Goal: Task Accomplishment & Management: Use online tool/utility

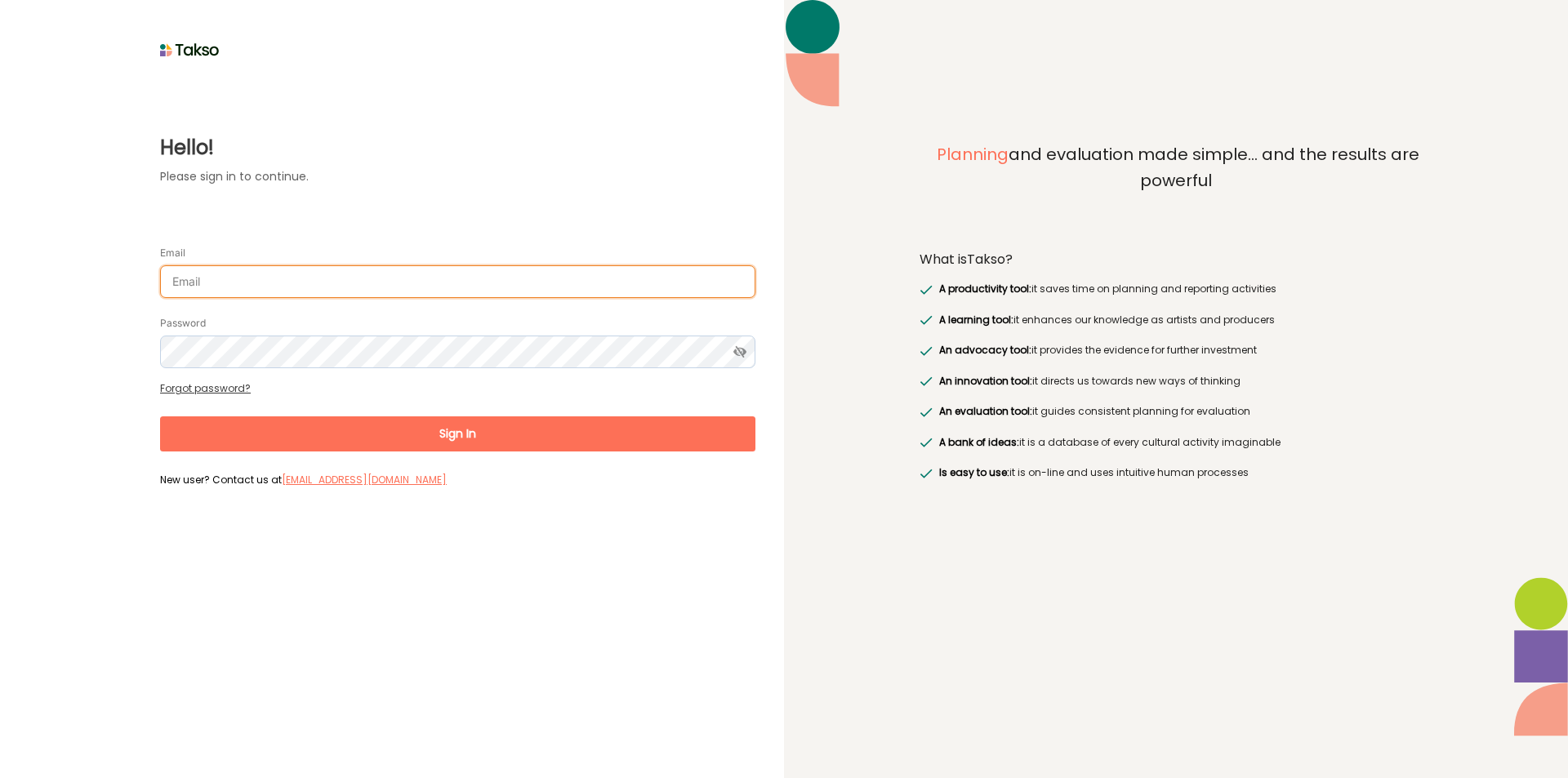
click at [286, 280] on input "Email" at bounding box center [458, 282] width 595 height 33
type input "[EMAIL_ADDRESS][DOMAIN_NAME]"
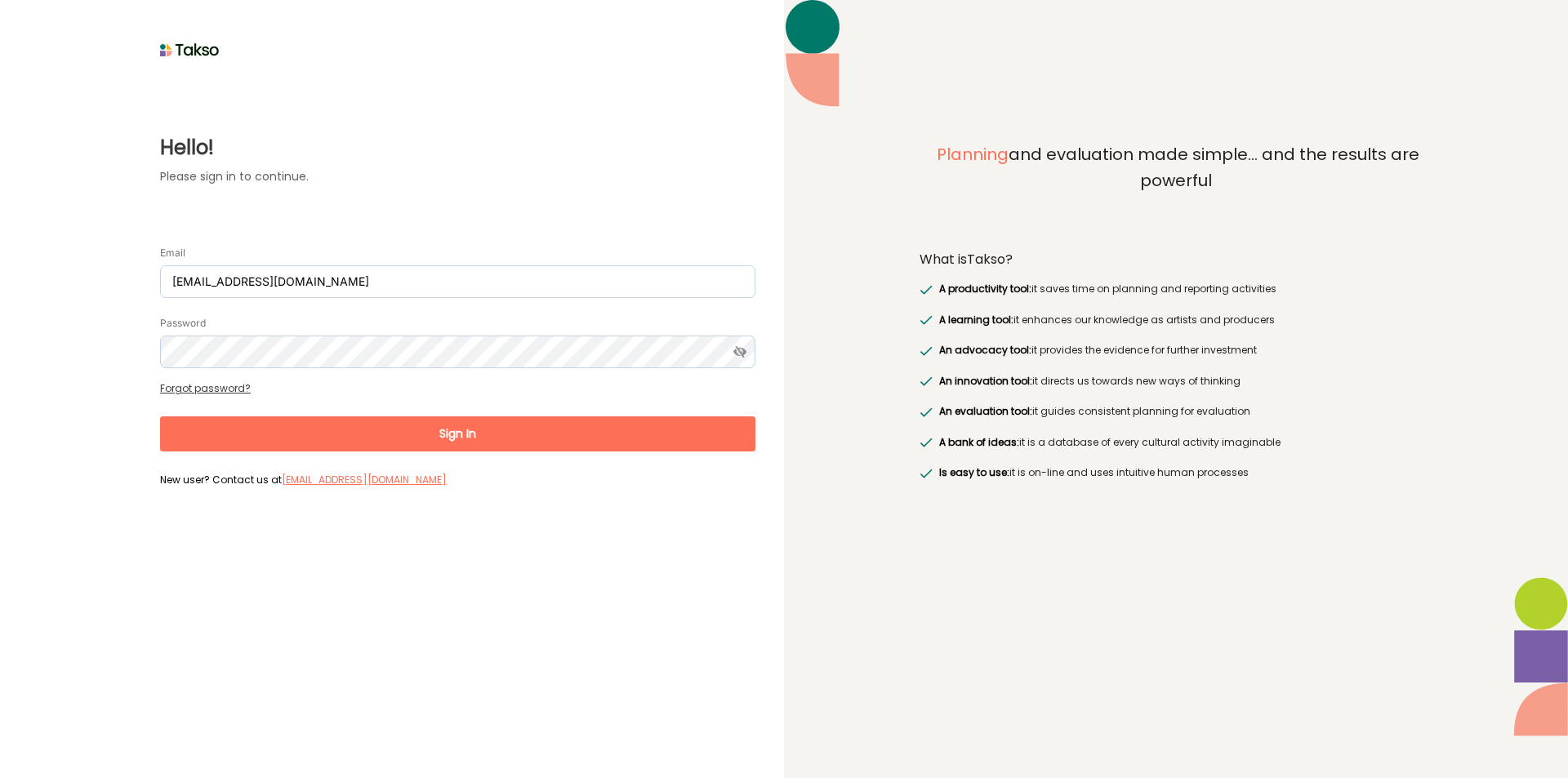
click at [229, 405] on form "Email [EMAIL_ADDRESS][DOMAIN_NAME] Password Forgot password? Sign In New user? …" at bounding box center [458, 359] width 595 height 264
click at [216, 429] on button "Sign In" at bounding box center [458, 433] width 595 height 35
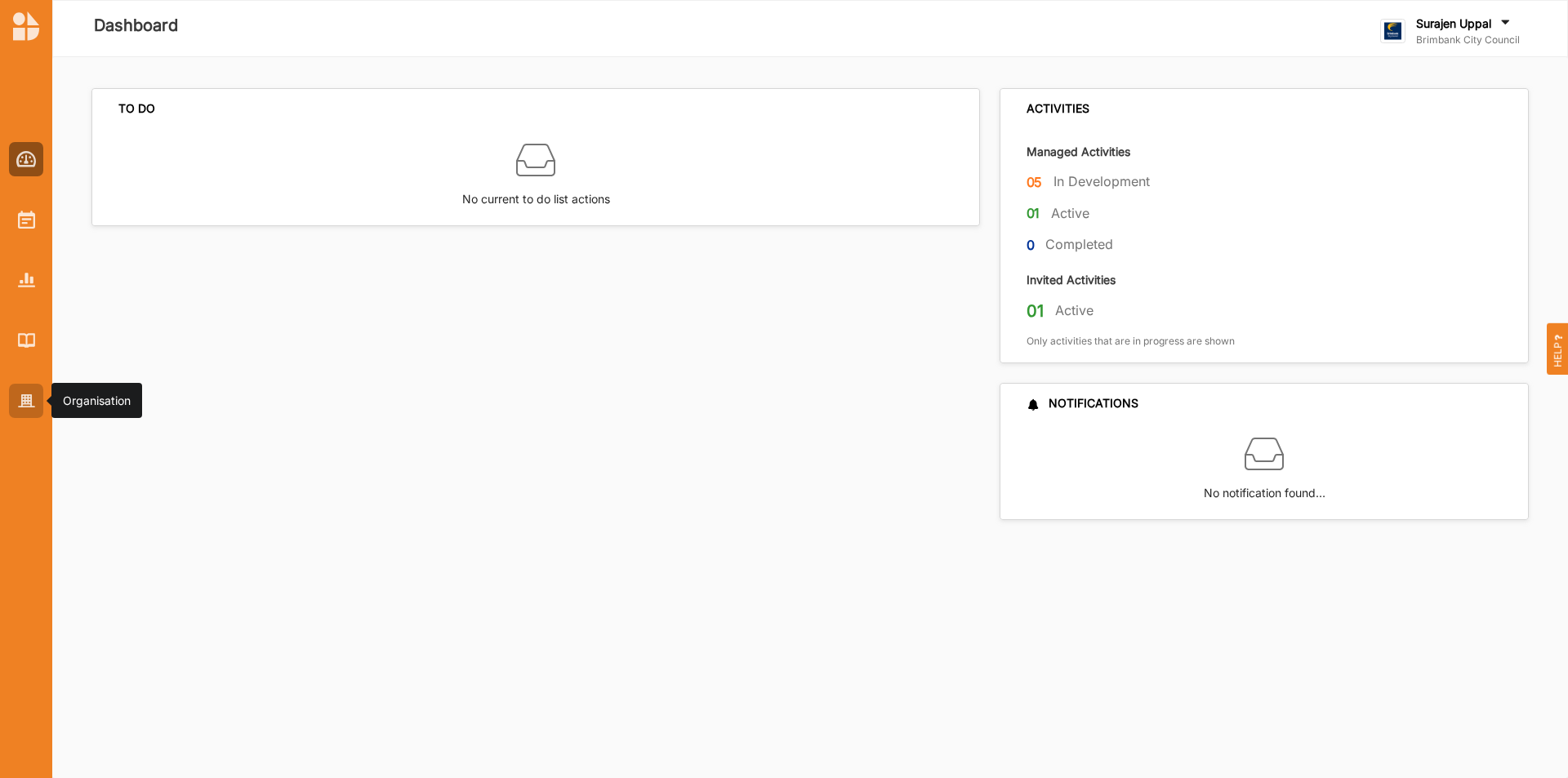
click at [24, 407] on img at bounding box center [26, 401] width 17 height 14
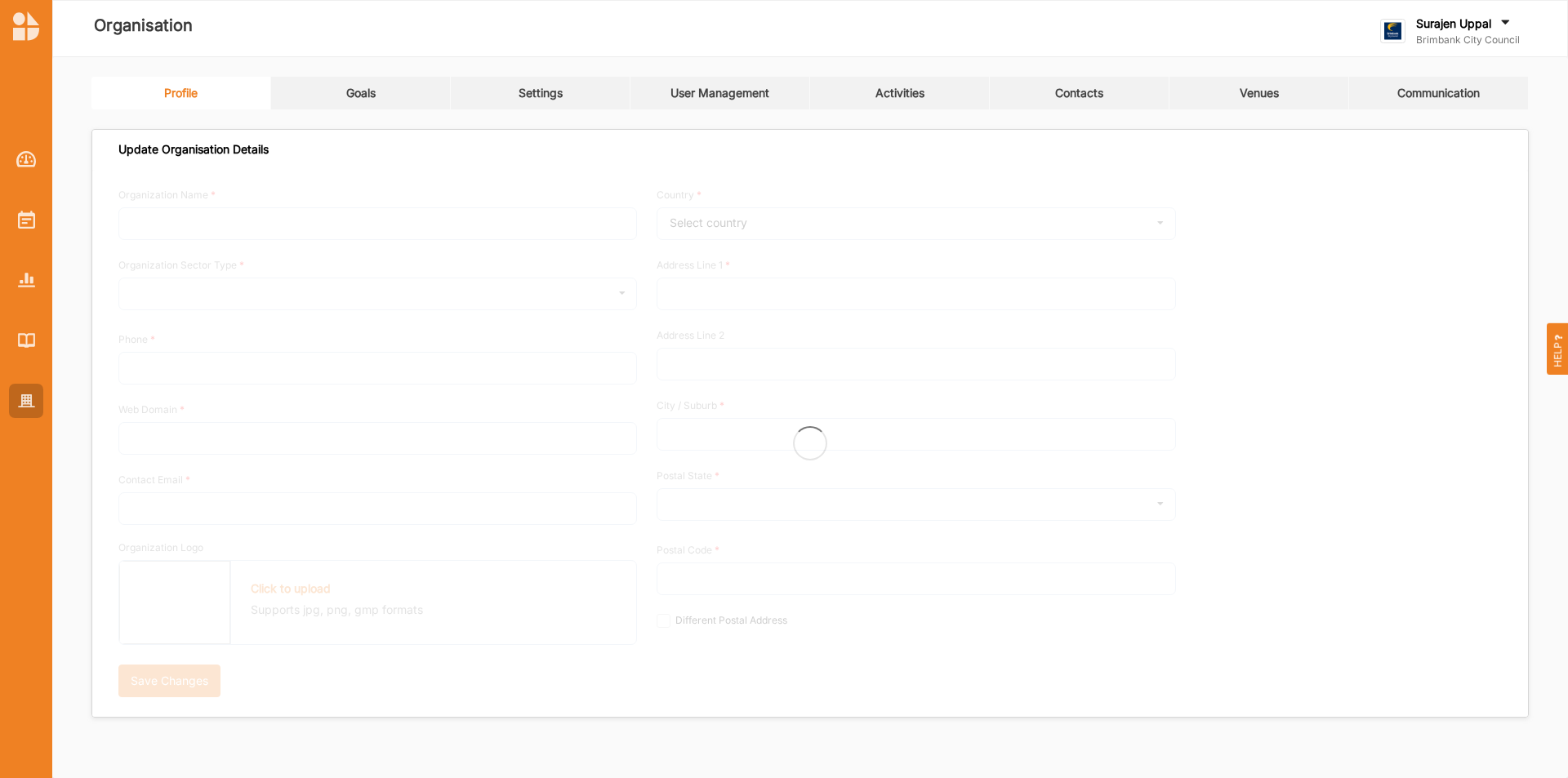
type input "Brimbank City Council"
type input "[PHONE_NUMBER]"
type input "[DOMAIN_NAME]"
type input "[EMAIL_ADDRESS][DOMAIN_NAME]"
type input "[STREET_ADDRESS]"
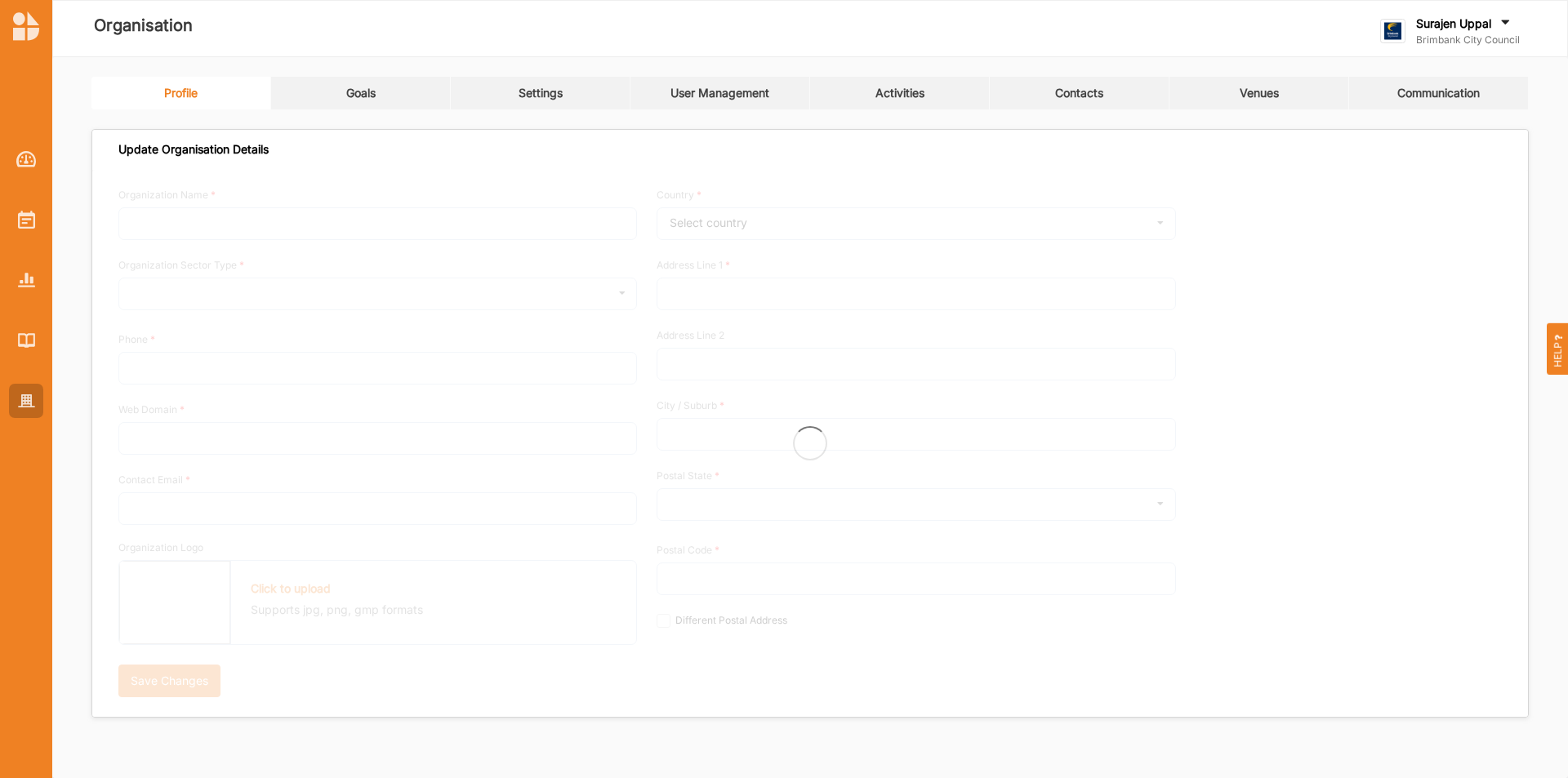
type input "Sunshine"
type input "3020"
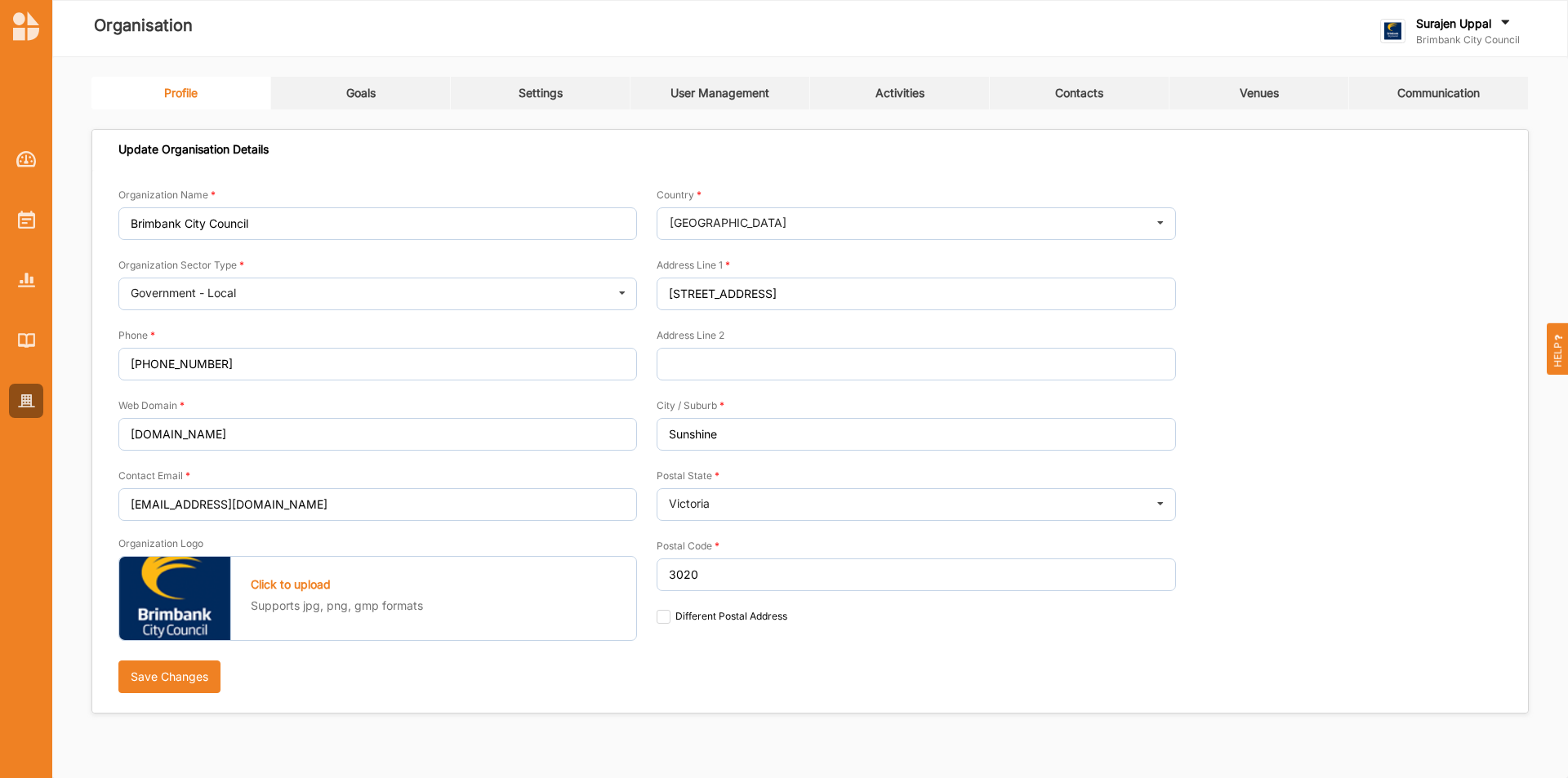
click at [867, 97] on link "Activities" at bounding box center [900, 93] width 179 height 33
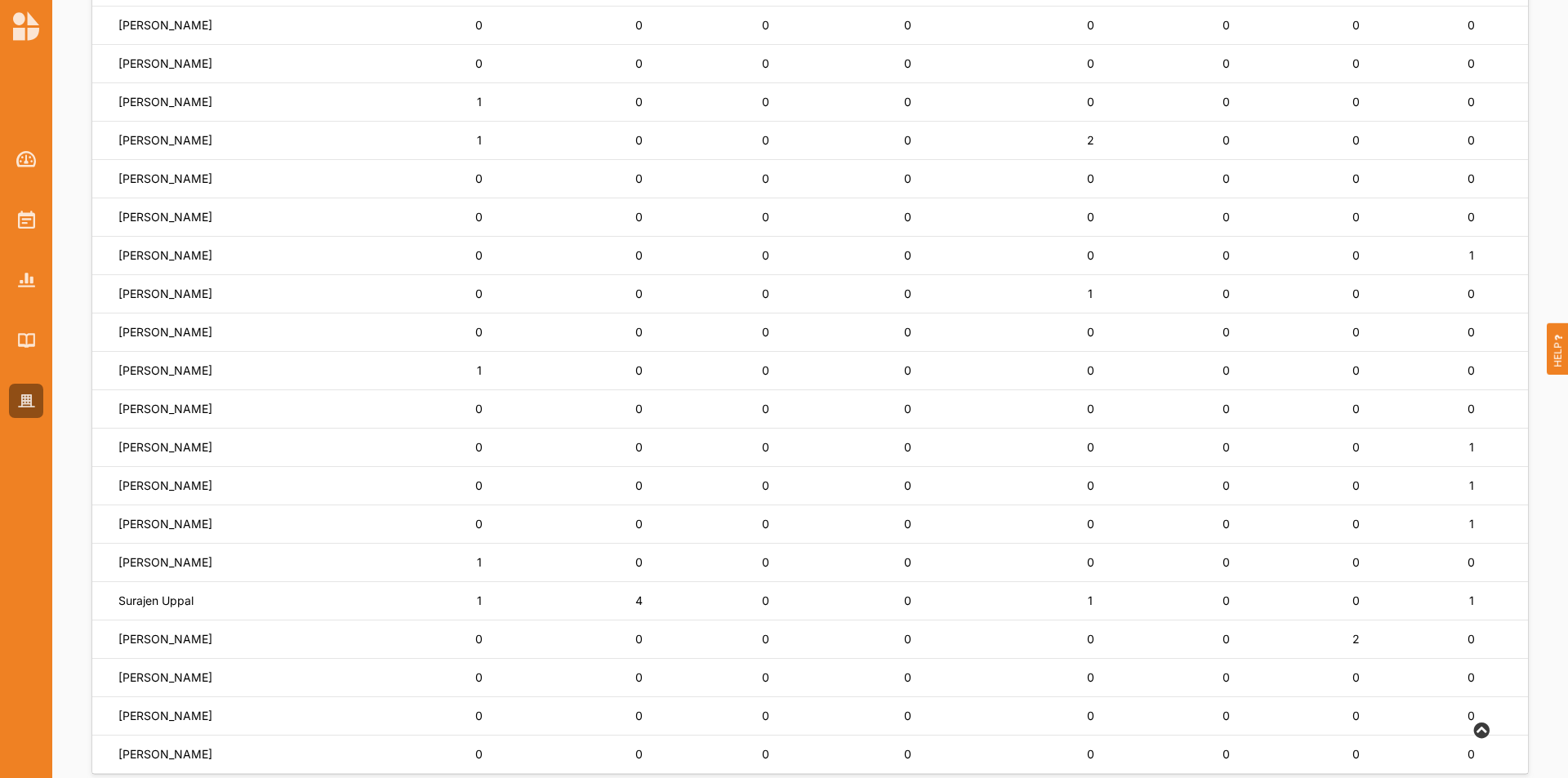
scroll to position [960, 0]
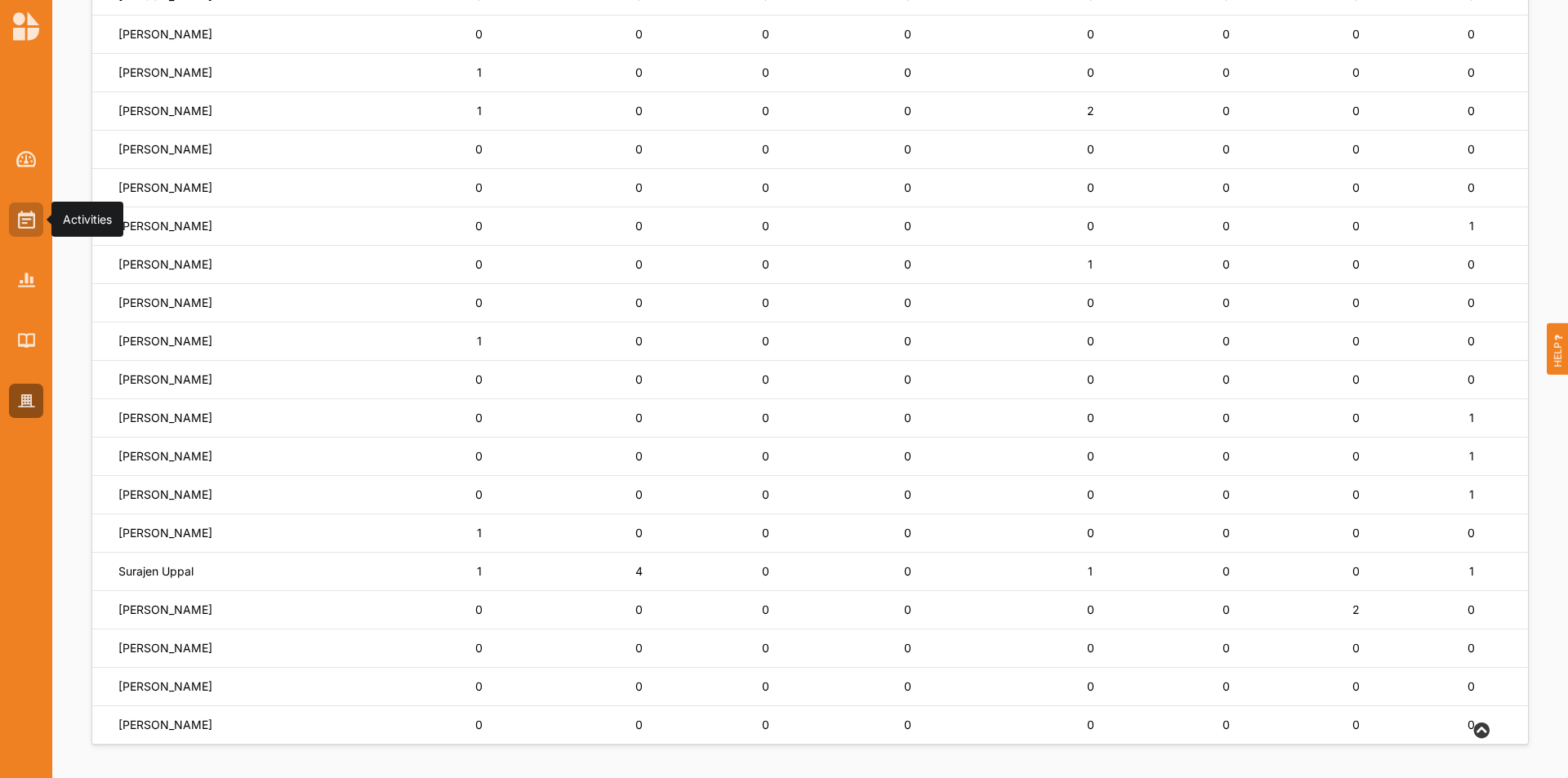
click at [30, 216] on img at bounding box center [26, 220] width 17 height 18
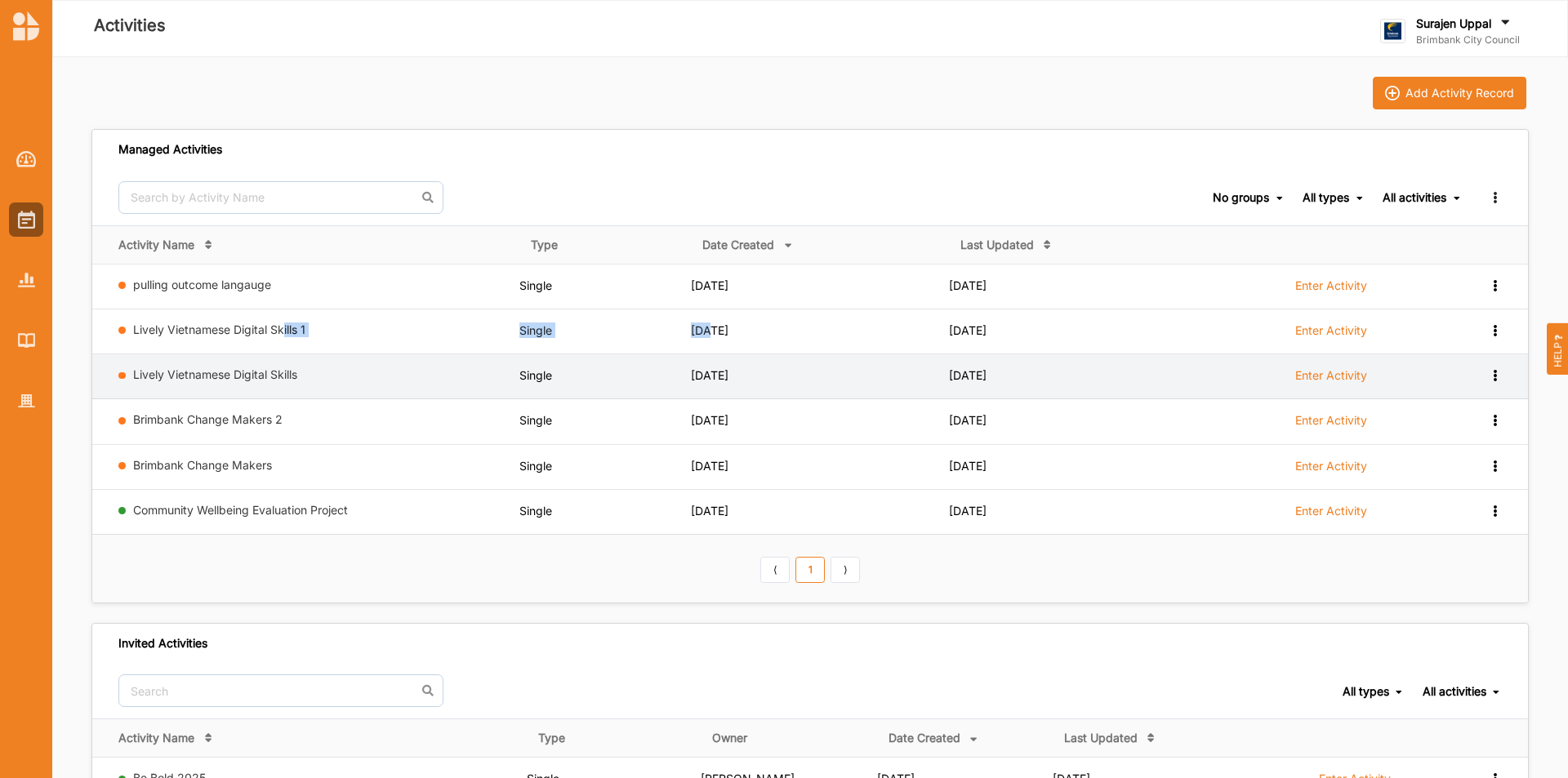
drag, startPoint x: 358, startPoint y: 317, endPoint x: 809, endPoint y: 364, distance: 453.4
click at [789, 359] on tbody "pulling outcome langauge Single [DATE] [DATE] Enter Activity View Report View T…" at bounding box center [810, 400] width 1436 height 271
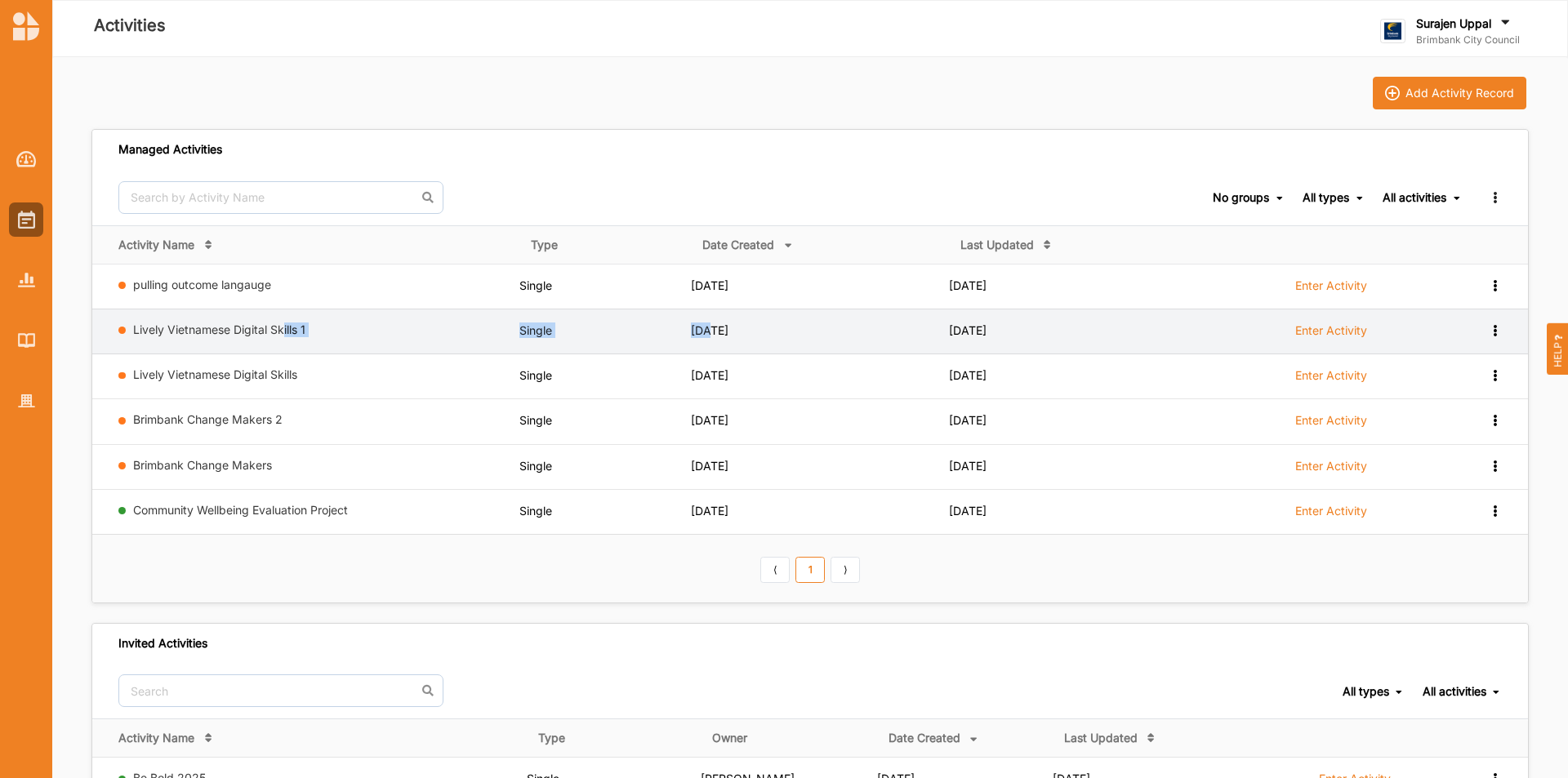
click at [1423, 327] on div "Enter Activity" at bounding box center [1331, 338] width 249 height 31
click at [1496, 331] on icon at bounding box center [1494, 329] width 14 height 12
click at [1441, 456] on div "Remove" at bounding box center [1452, 447] width 96 height 30
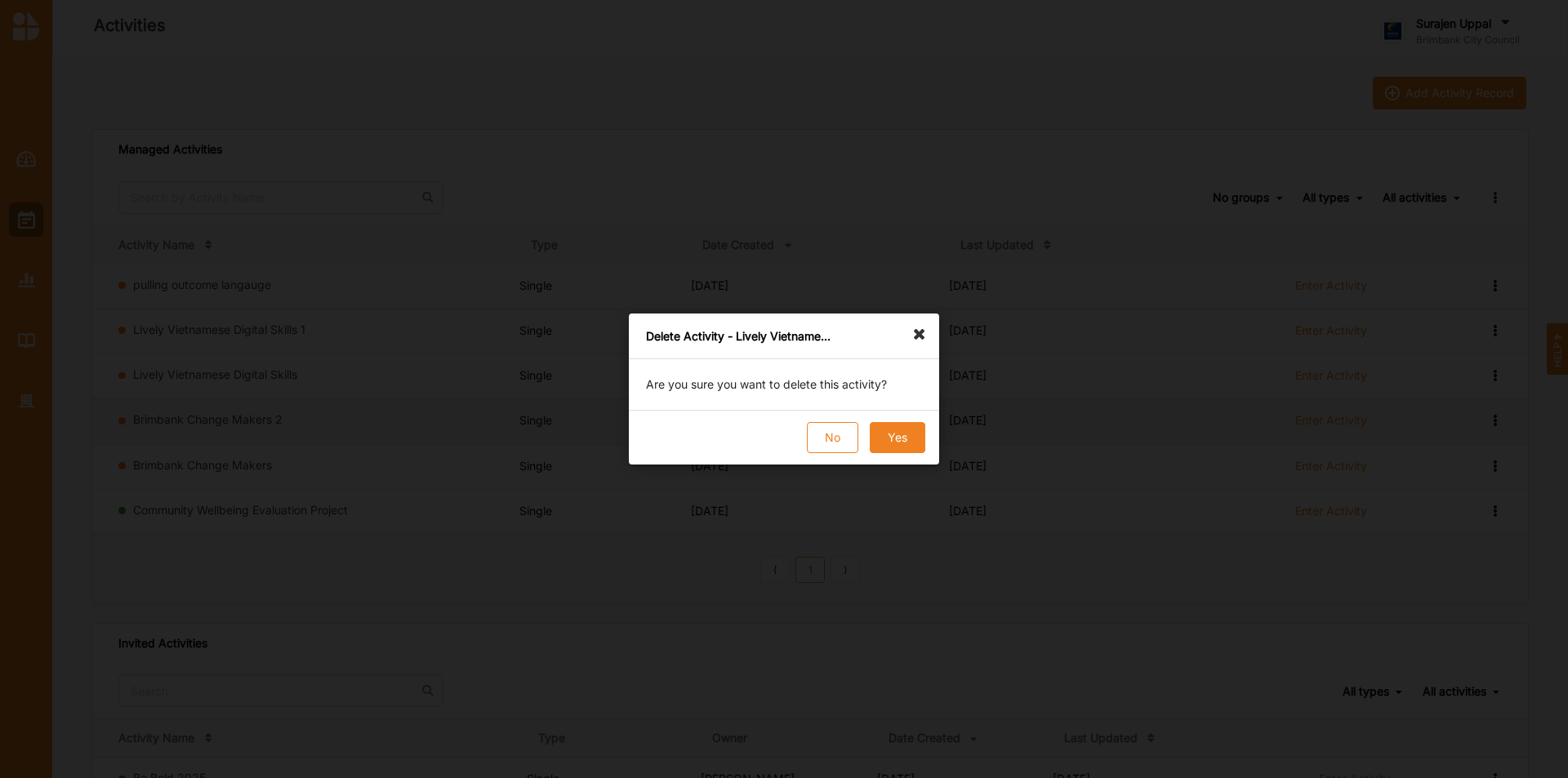
drag, startPoint x: 819, startPoint y: 437, endPoint x: 839, endPoint y: 435, distance: 20.1
click at [826, 435] on button "No" at bounding box center [832, 438] width 52 height 31
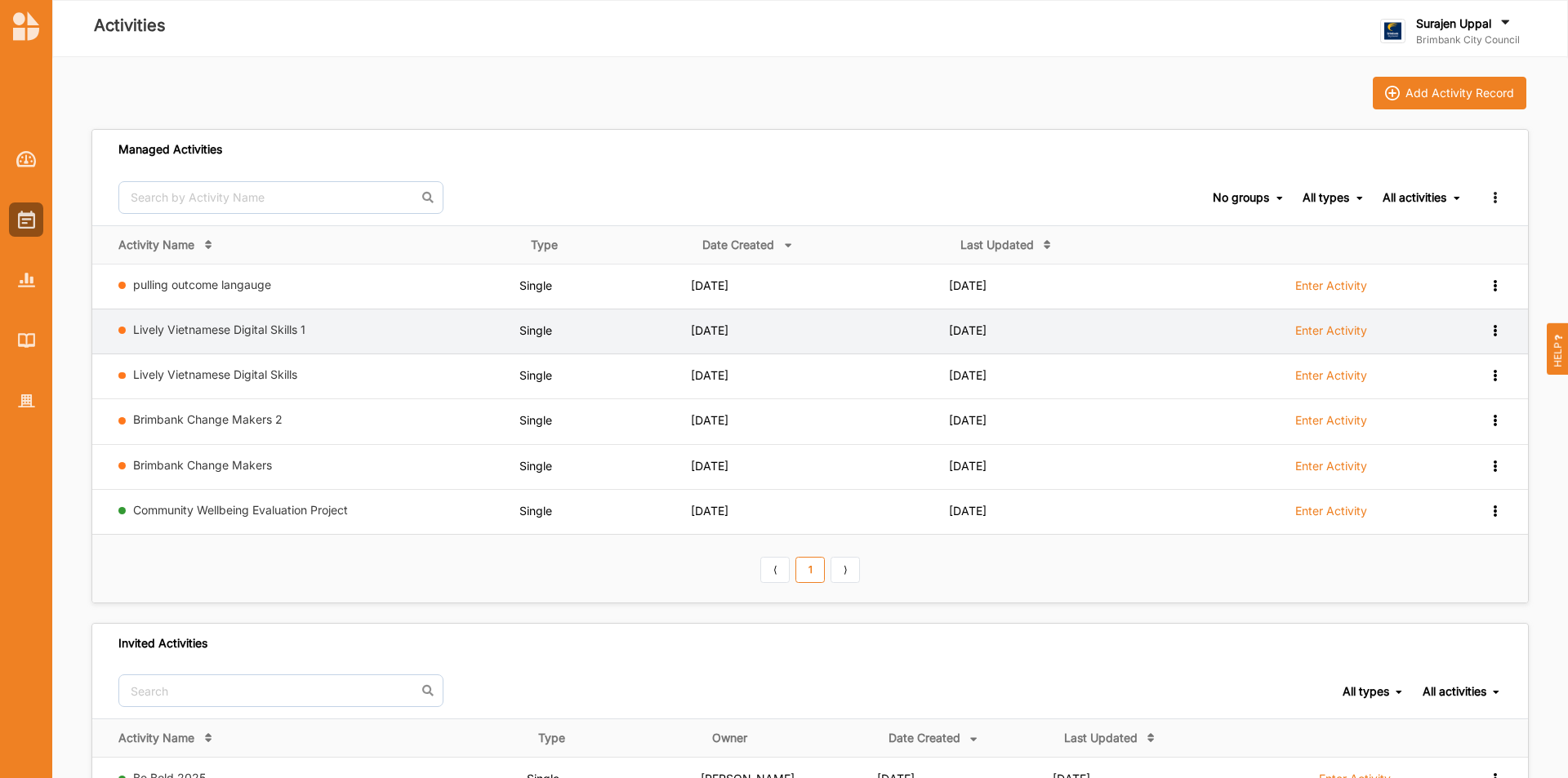
click at [1344, 336] on label "Enter Activity" at bounding box center [1330, 331] width 72 height 15
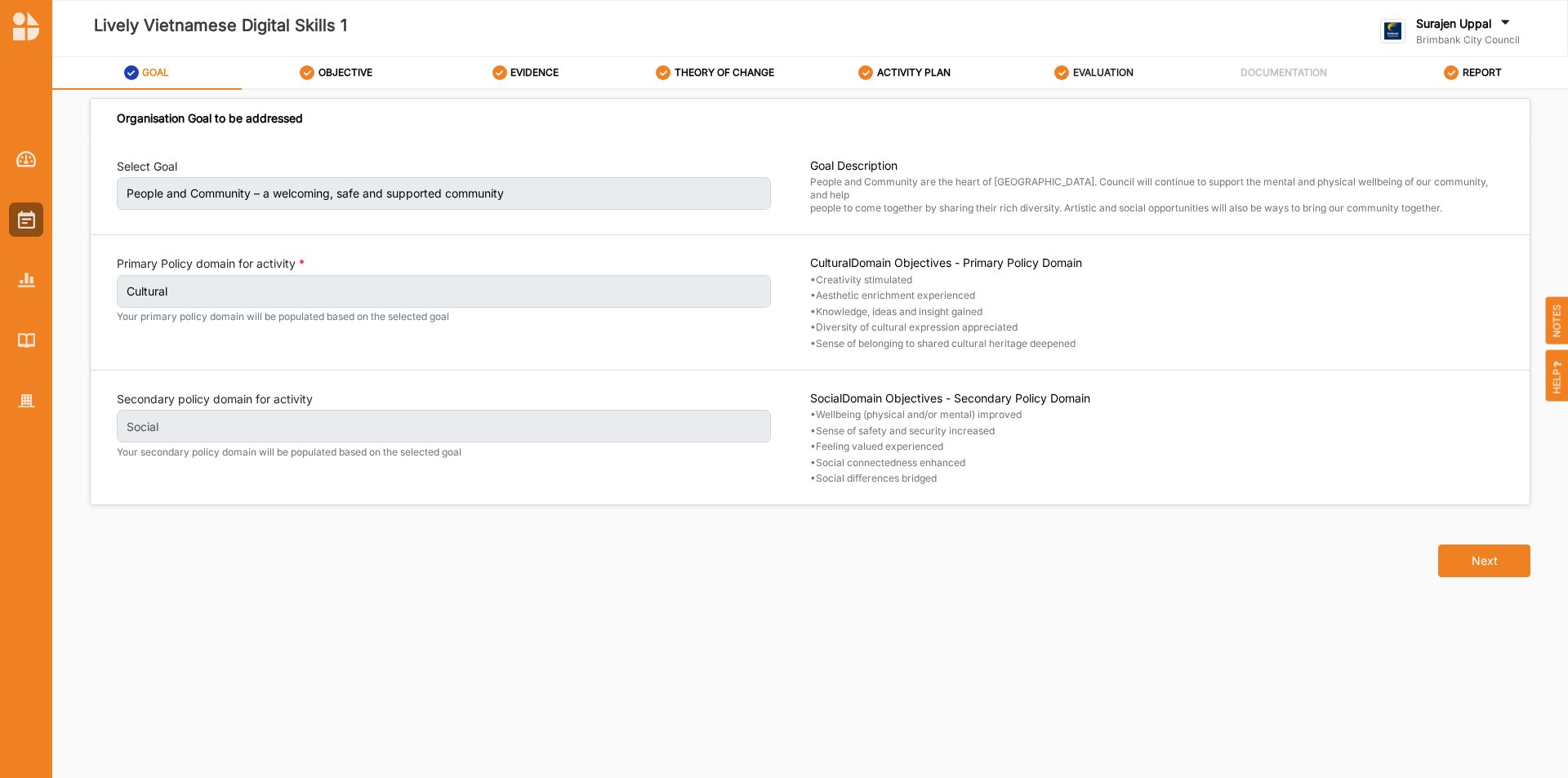
click at [1089, 86] on div "EVALUATION" at bounding box center [1094, 73] width 79 height 30
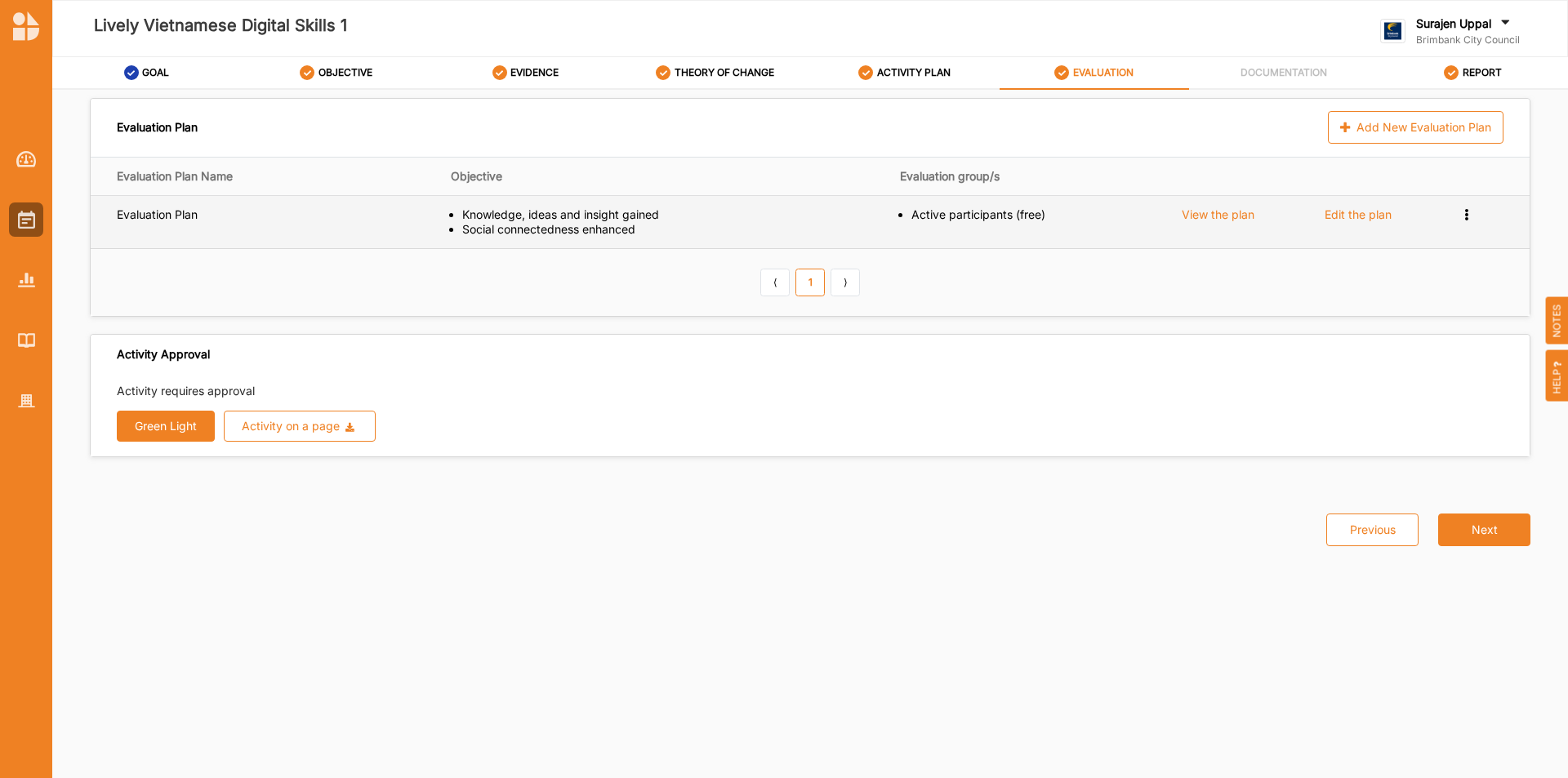
click at [1471, 216] on icon at bounding box center [1466, 213] width 14 height 12
click at [1418, 272] on span "Remove" at bounding box center [1400, 270] width 44 height 14
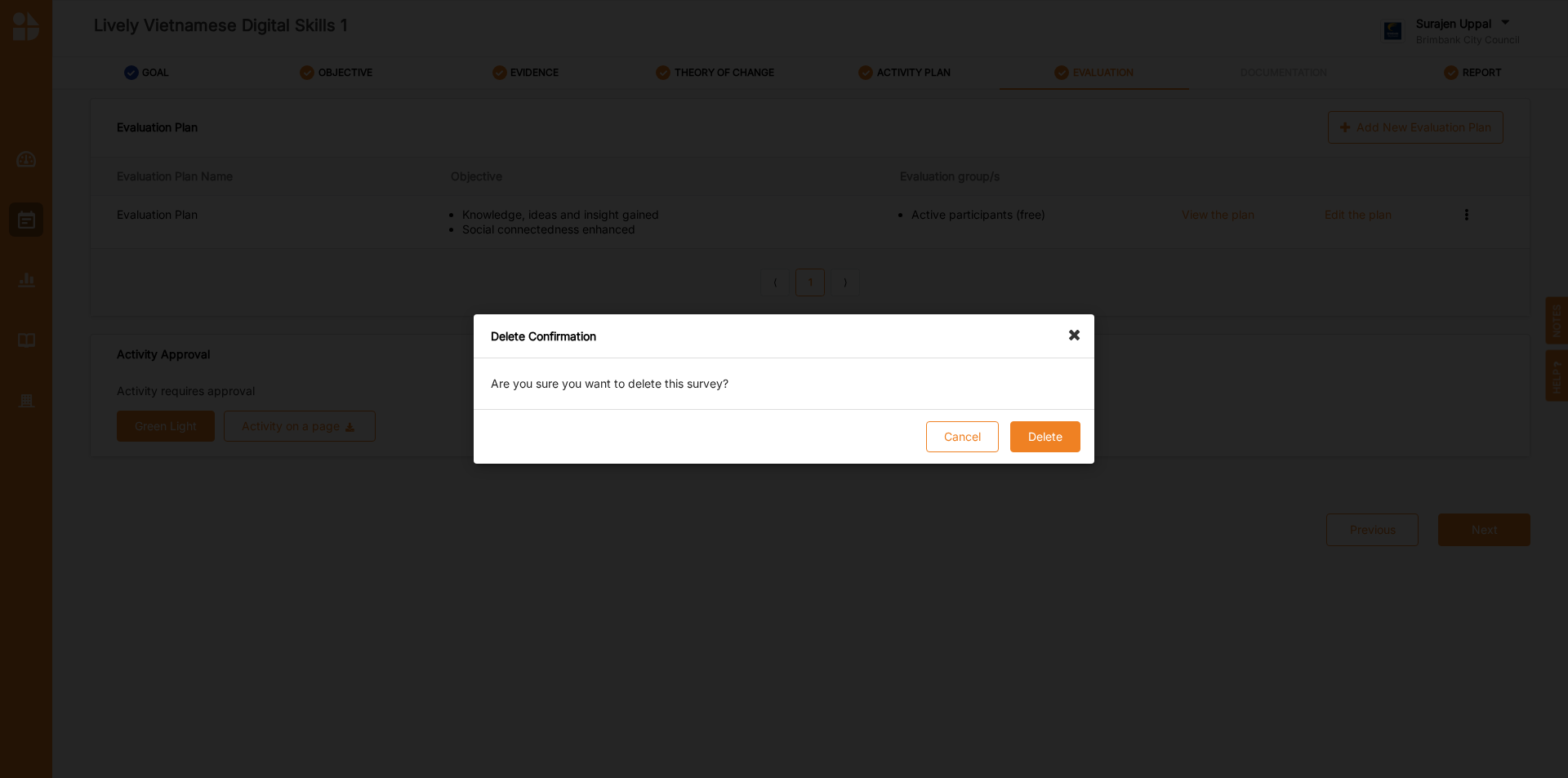
click at [1062, 440] on button "Delete" at bounding box center [1044, 437] width 70 height 31
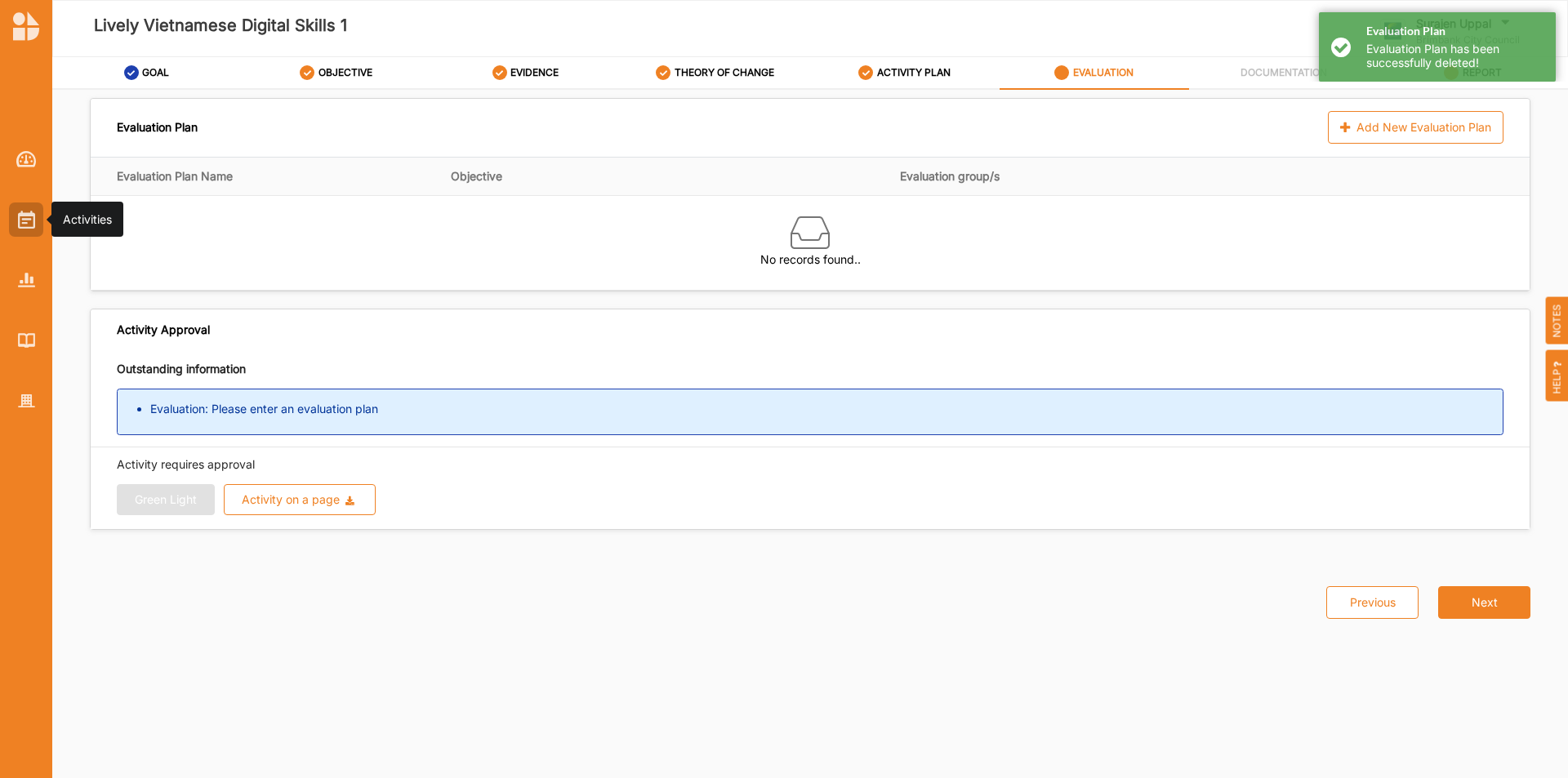
click at [12, 217] on div at bounding box center [26, 220] width 35 height 35
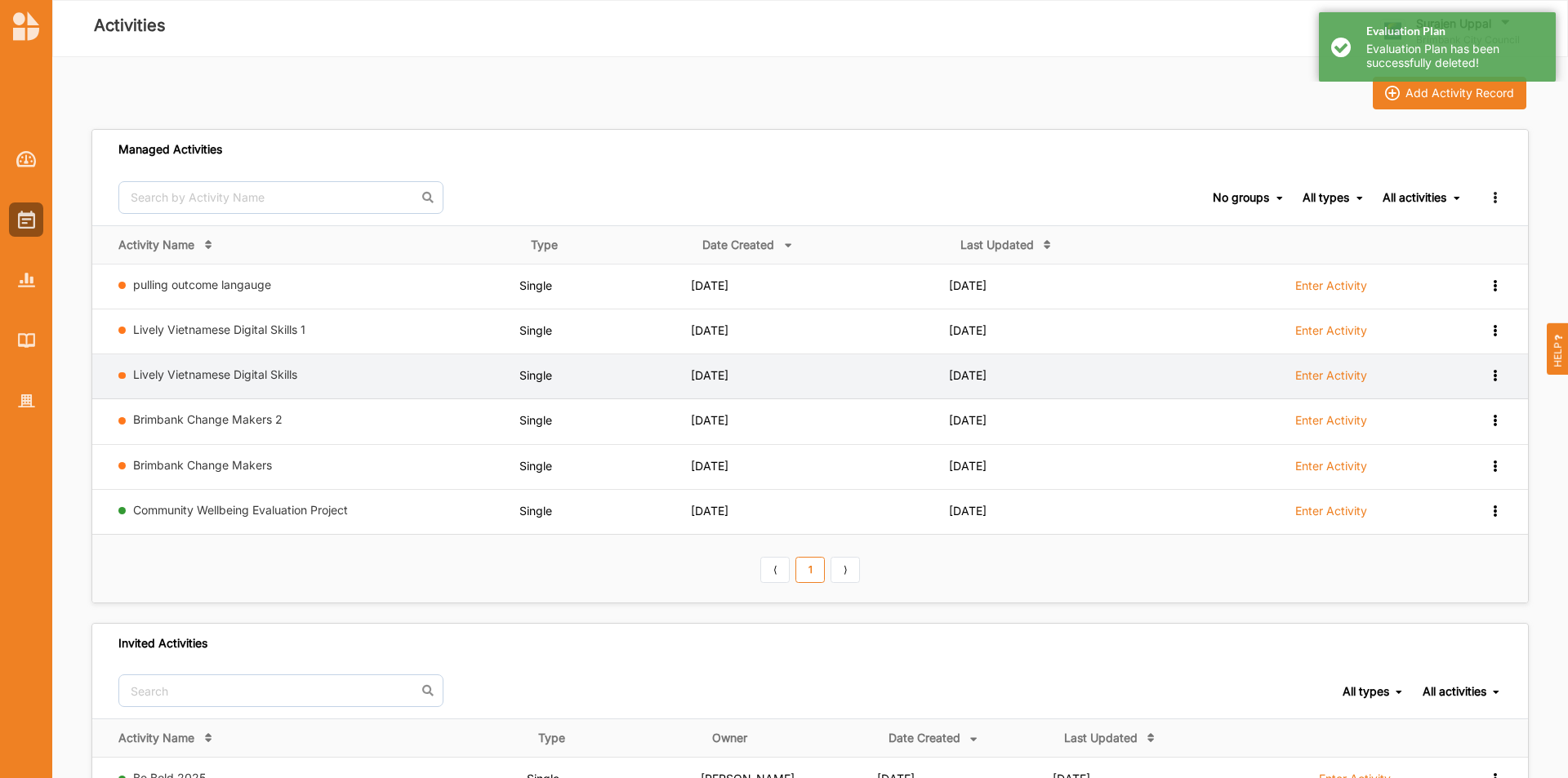
click at [1323, 377] on label "Enter Activity" at bounding box center [1330, 376] width 72 height 15
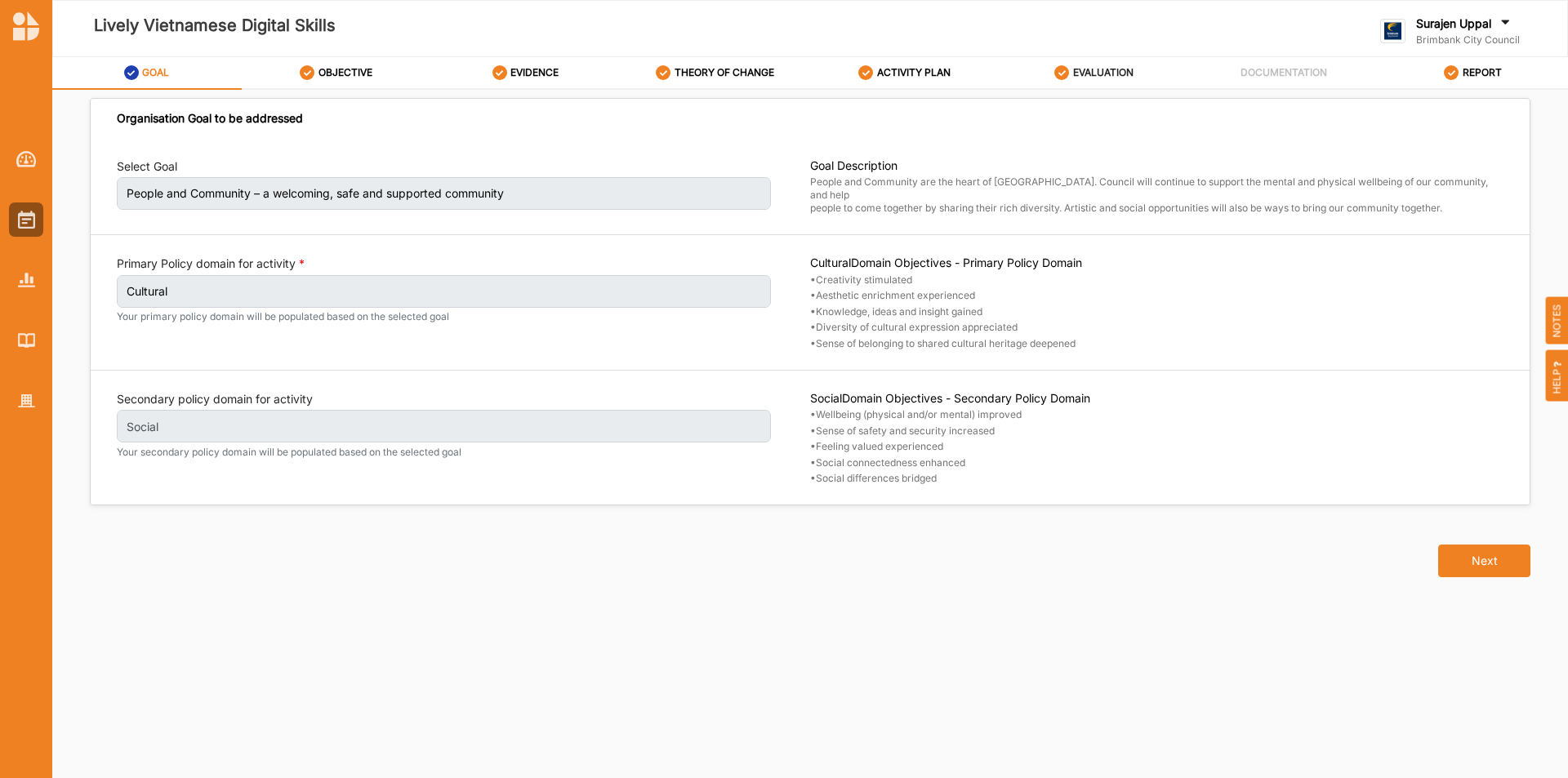
click at [1099, 65] on div "EVALUATION" at bounding box center [1094, 73] width 79 height 30
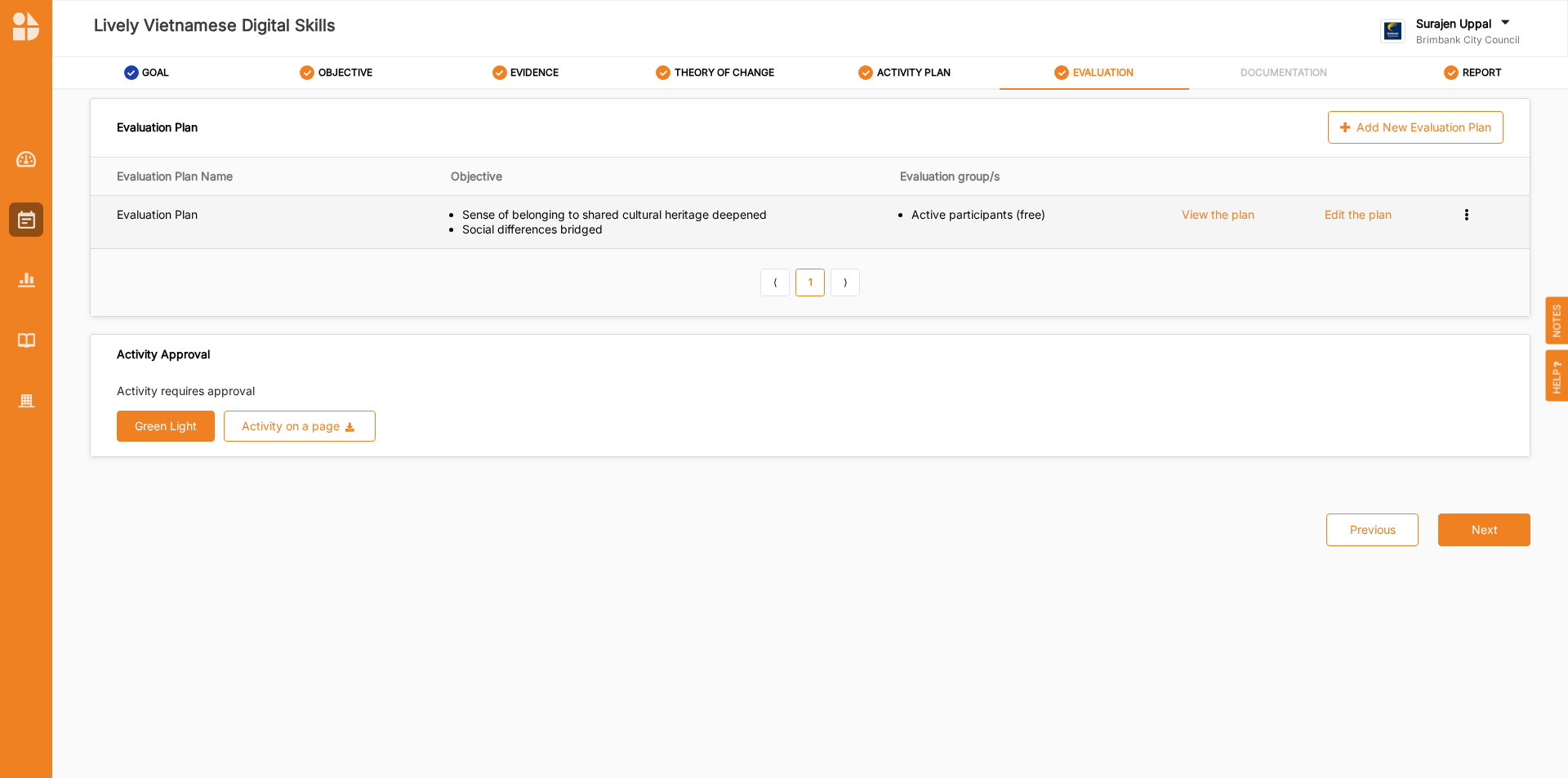
click at [1468, 209] on icon at bounding box center [1466, 213] width 14 height 12
click at [1408, 262] on div "Remove" at bounding box center [1420, 271] width 109 height 30
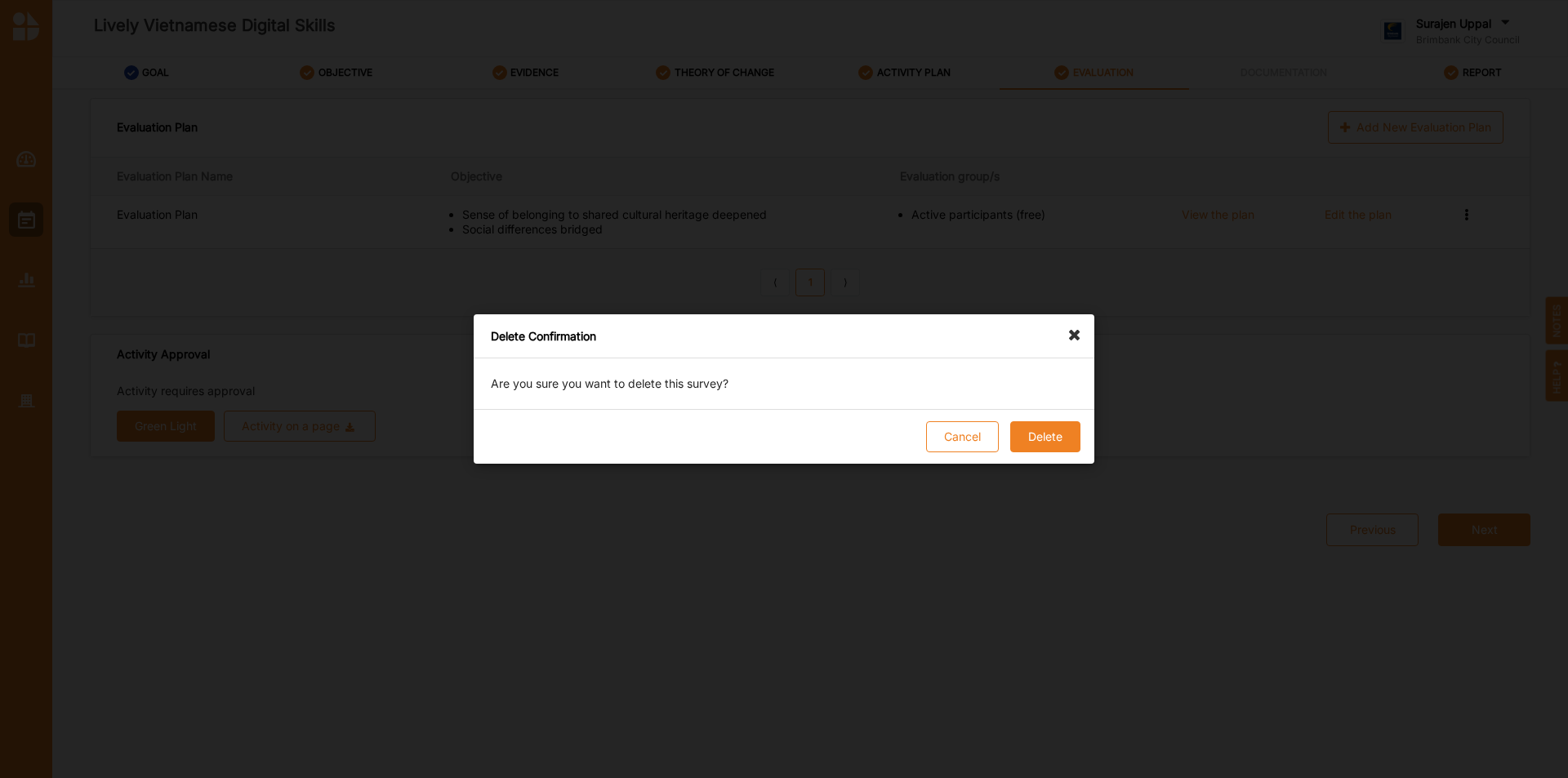
click at [1060, 428] on button "Delete" at bounding box center [1044, 437] width 70 height 31
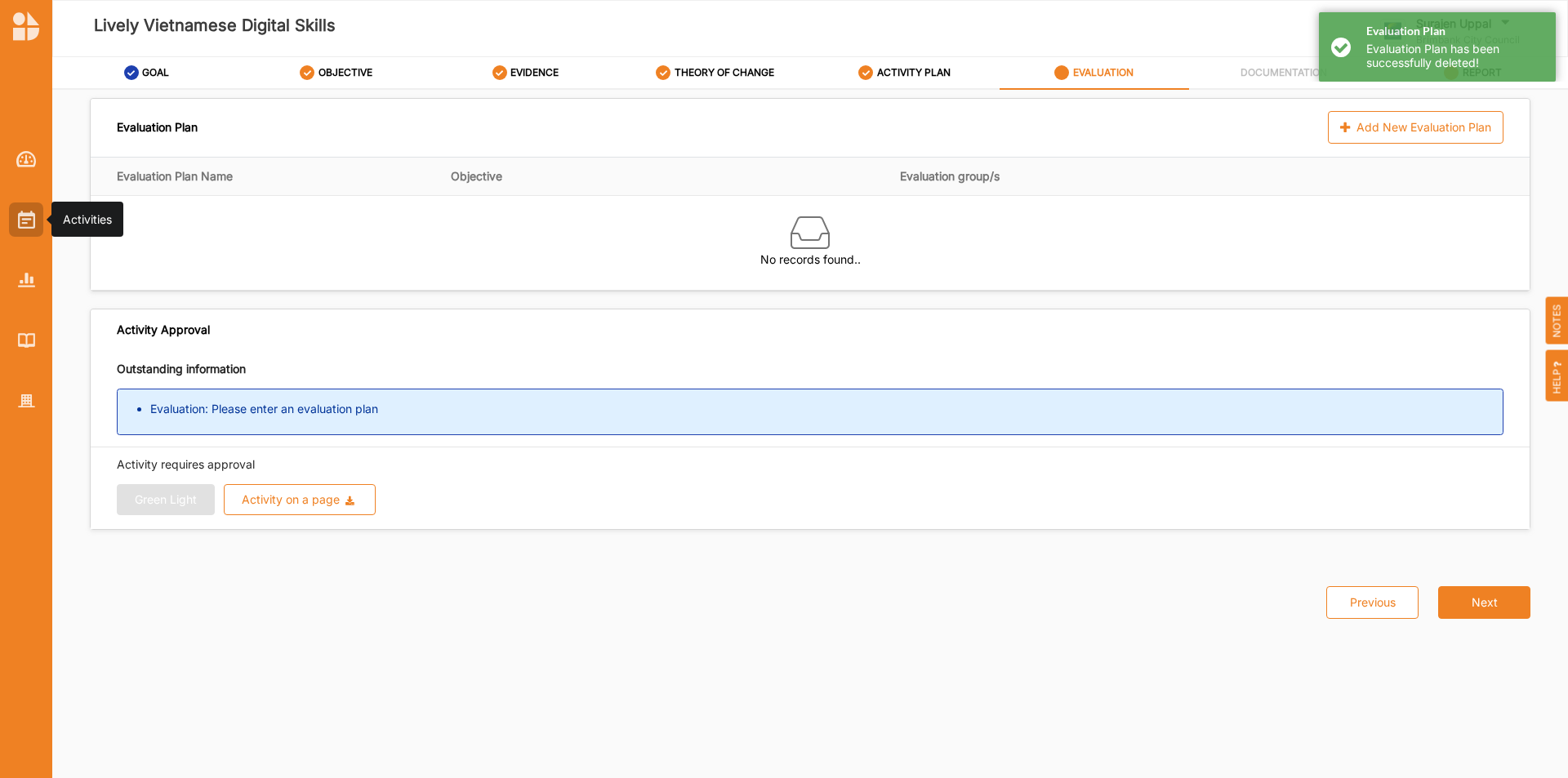
click at [12, 214] on div at bounding box center [26, 220] width 35 height 35
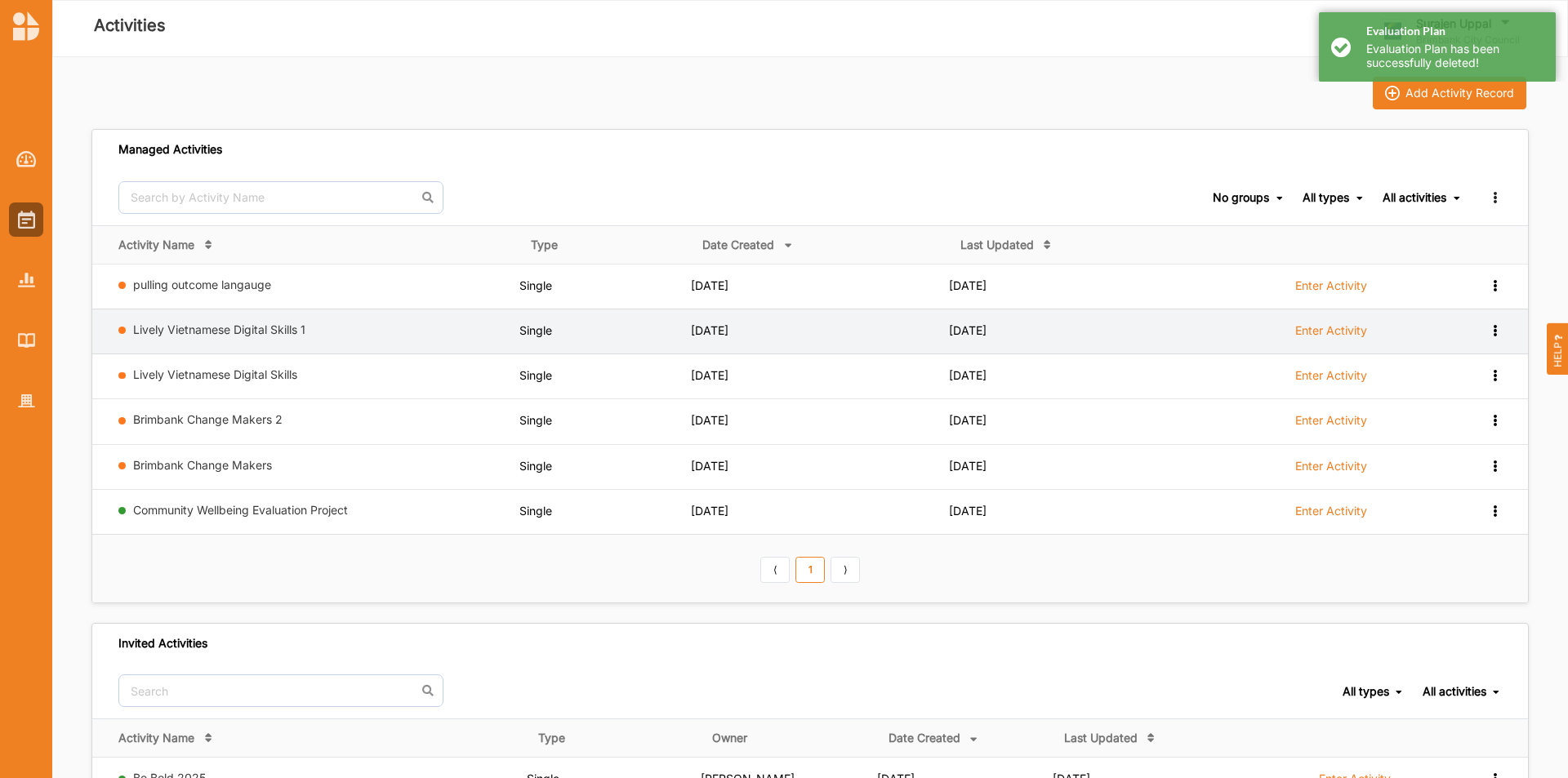
click at [1492, 331] on icon at bounding box center [1494, 329] width 14 height 12
click at [1435, 438] on div "Remove" at bounding box center [1452, 447] width 96 height 30
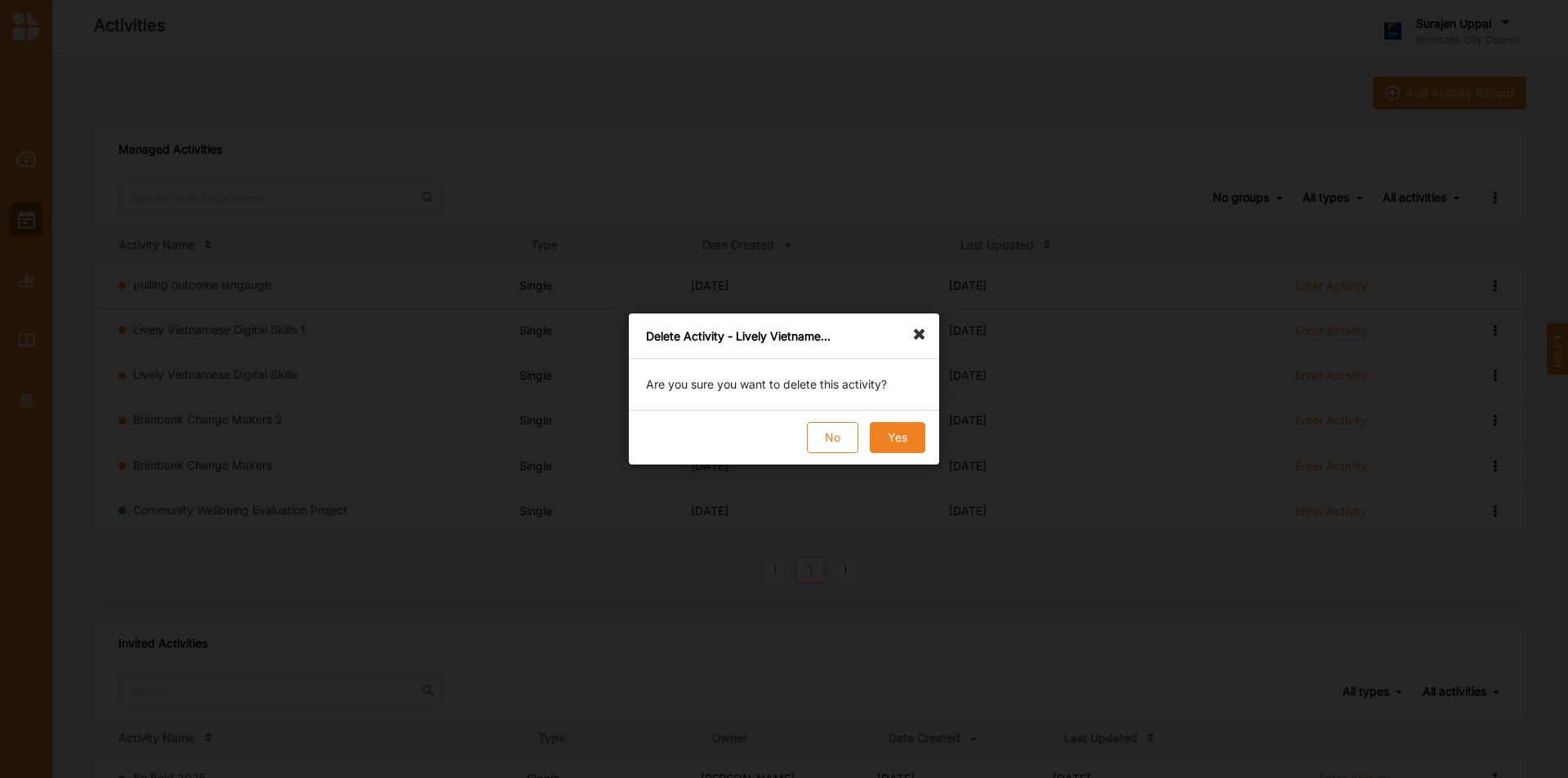
click at [914, 443] on button "Yes" at bounding box center [898, 438] width 56 height 31
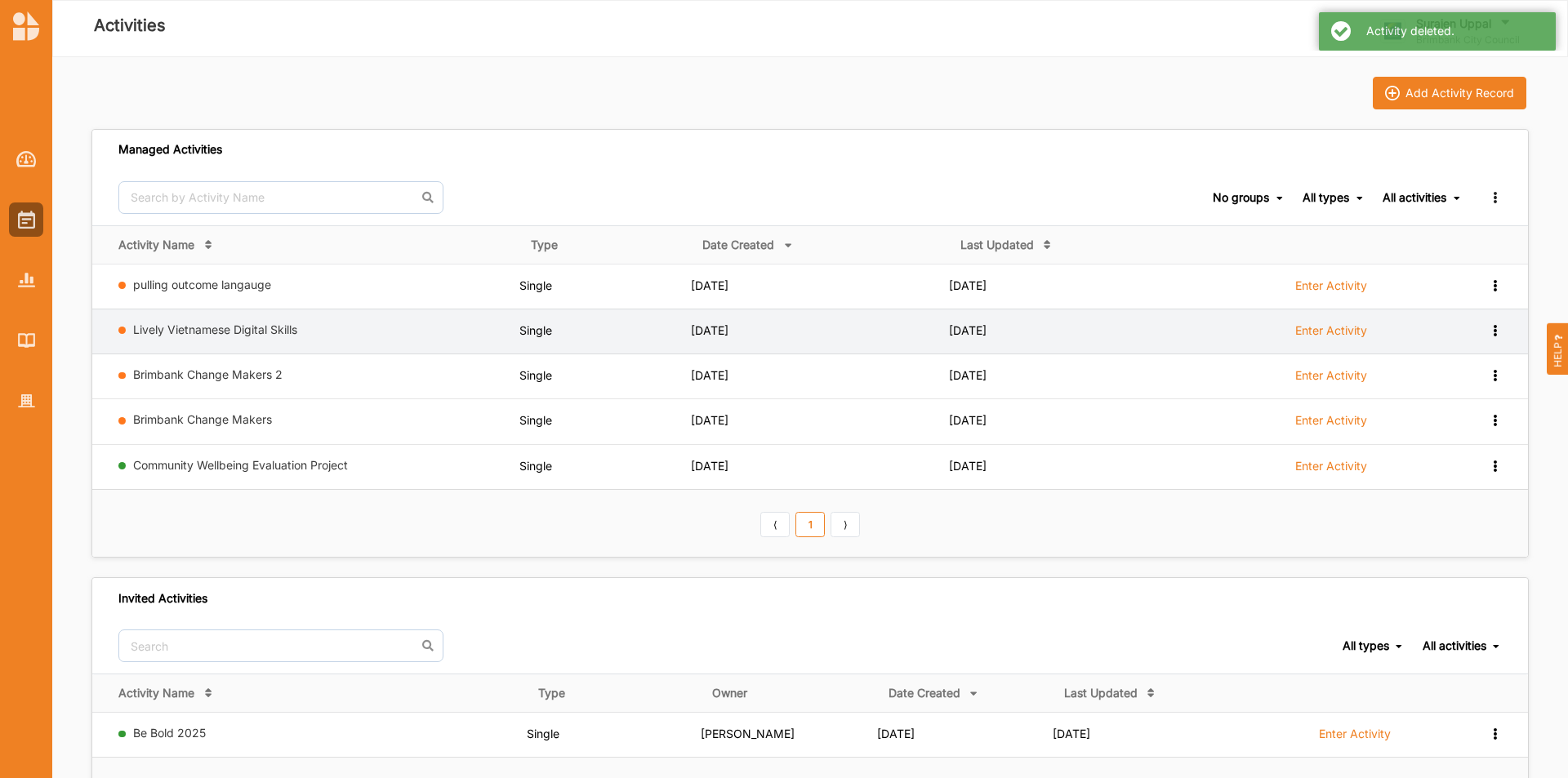
click at [1496, 334] on icon at bounding box center [1494, 329] width 14 height 12
click at [1460, 452] on div "Remove" at bounding box center [1452, 447] width 72 height 12
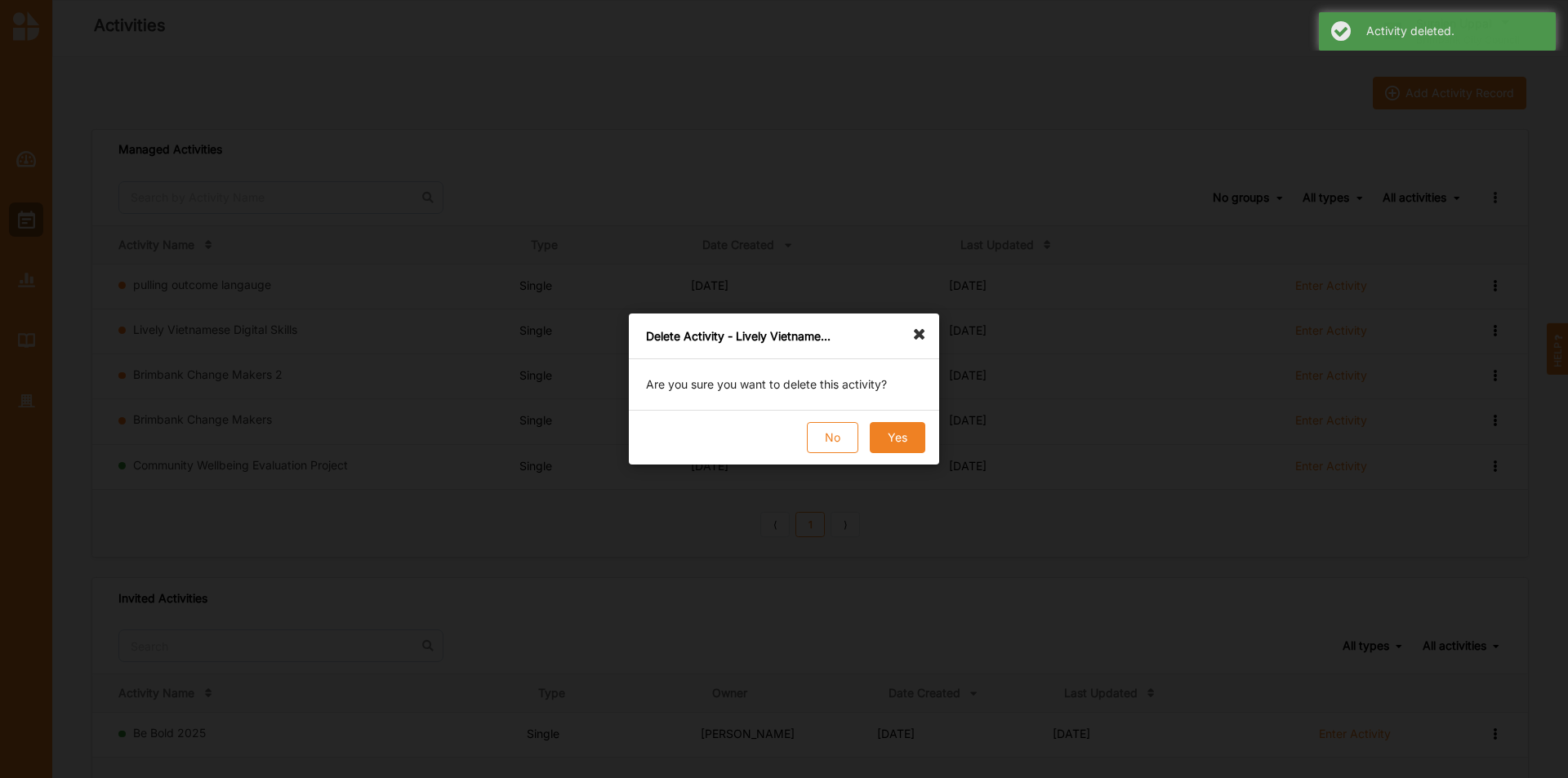
click at [877, 437] on button "Yes" at bounding box center [898, 438] width 56 height 31
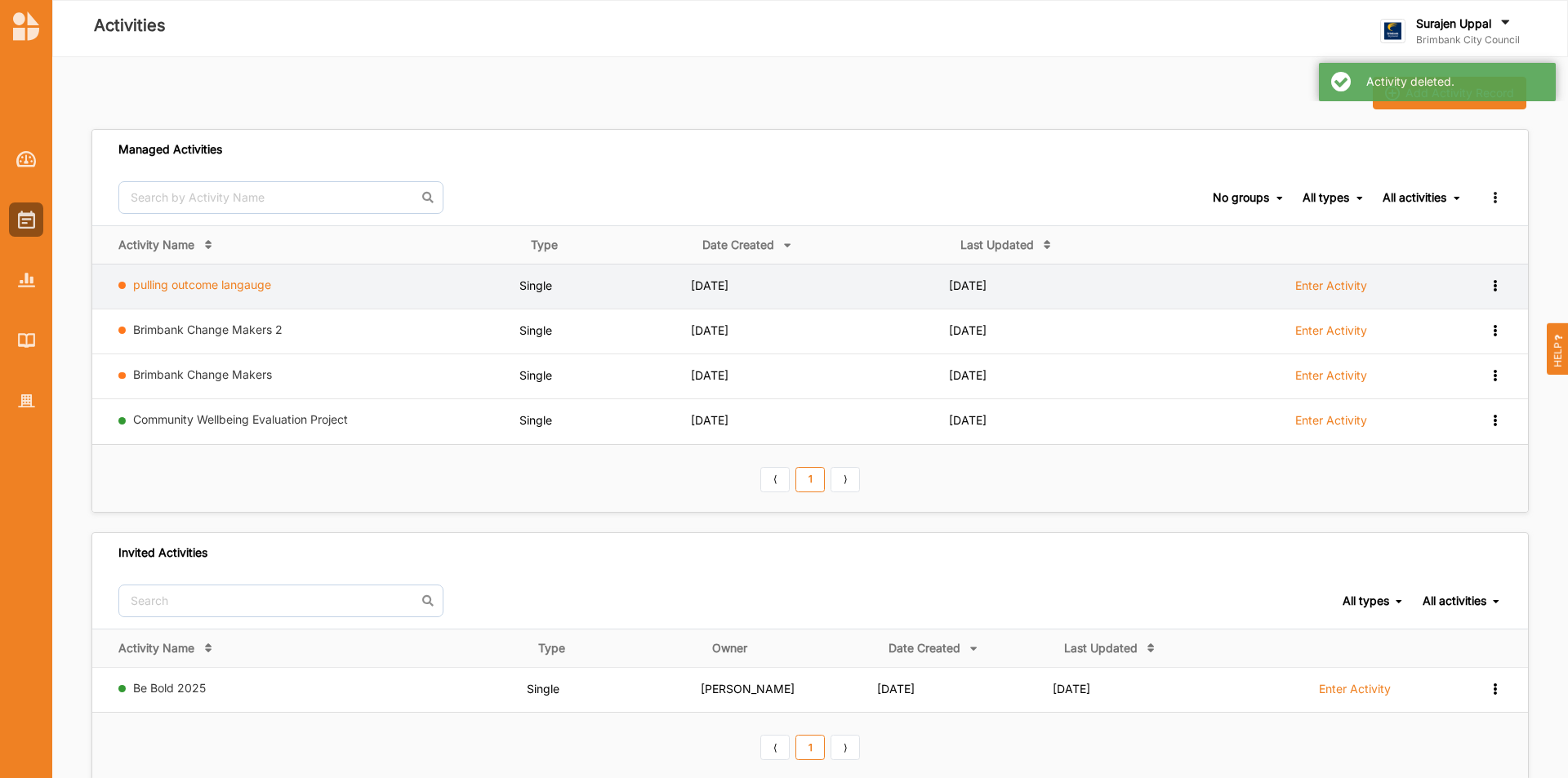
click at [167, 288] on link "pulling outcome langauge" at bounding box center [202, 285] width 138 height 14
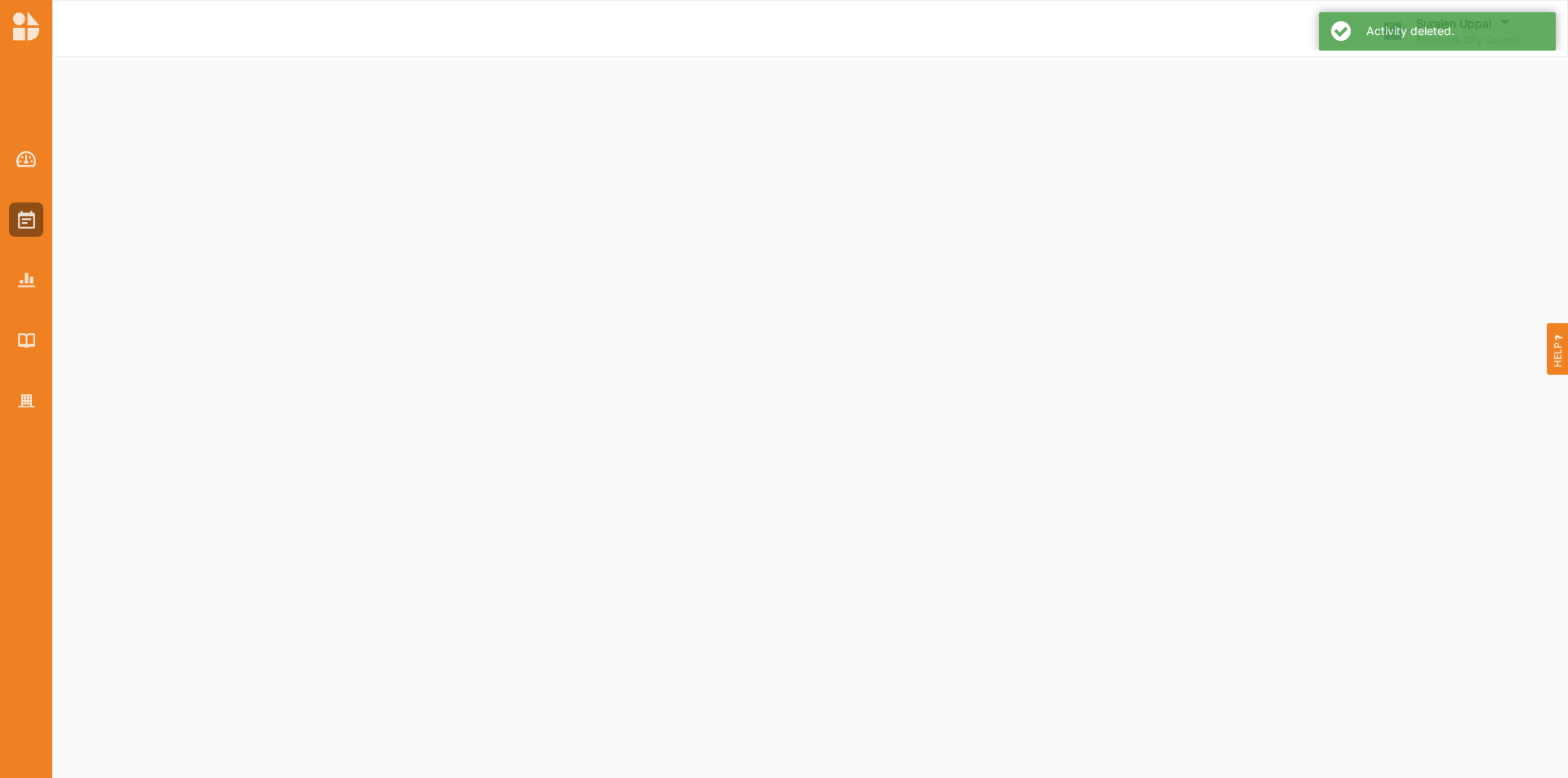
select select "1"
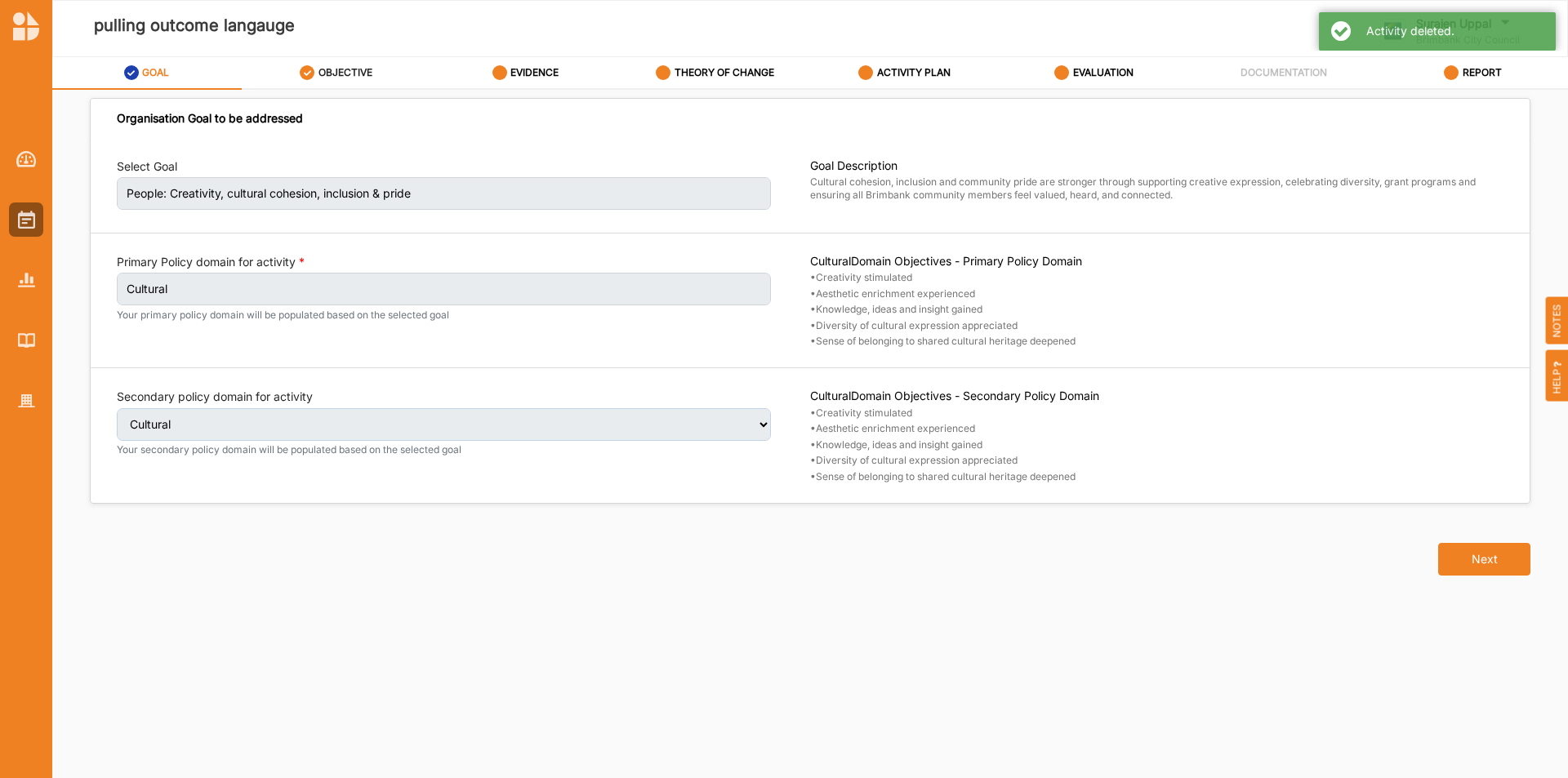
click at [350, 74] on label "OBJECTIVE" at bounding box center [345, 72] width 54 height 13
select select "2"
select select "3"
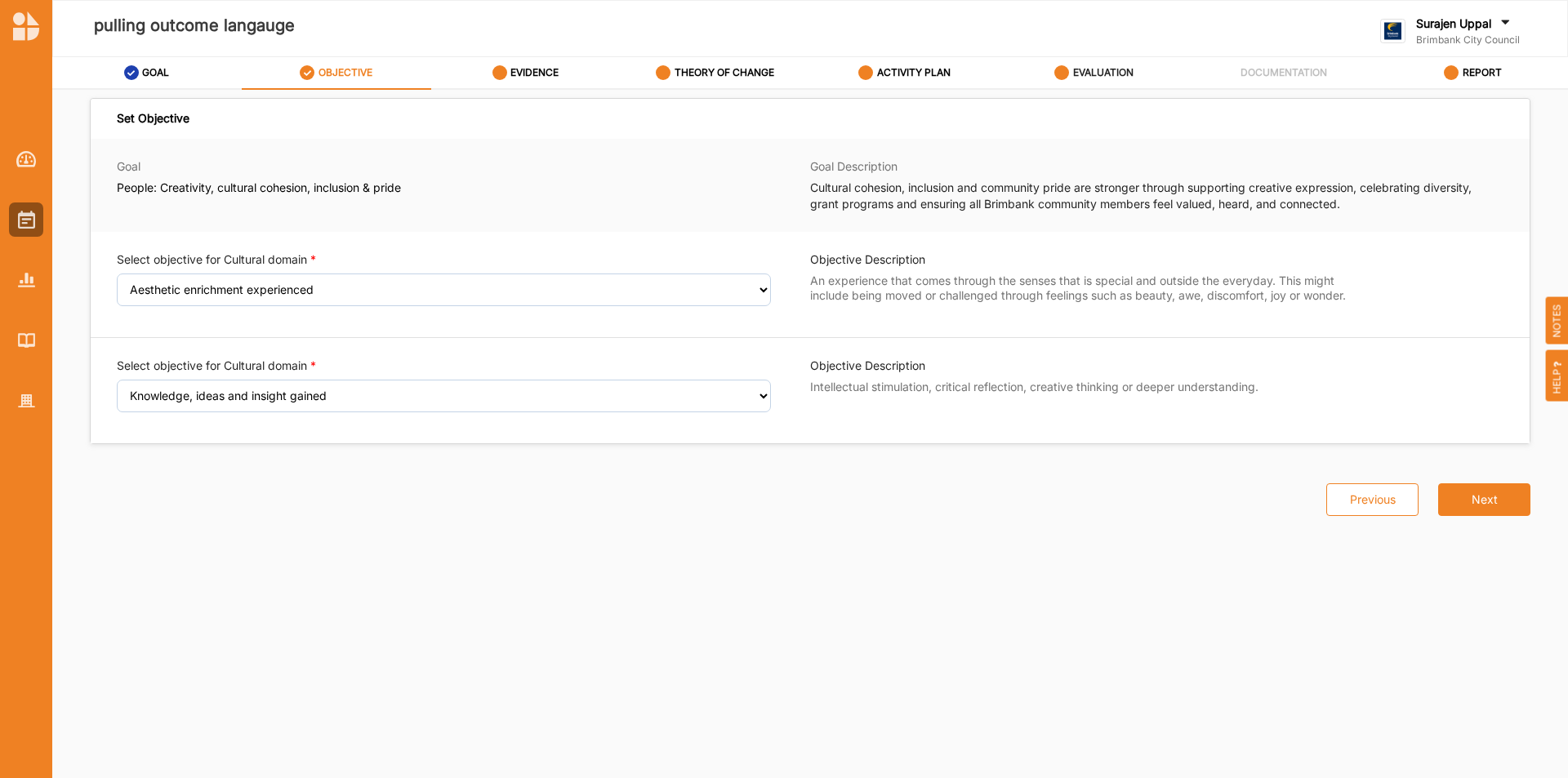
click at [1094, 68] on label "EVALUATION" at bounding box center [1103, 72] width 60 height 13
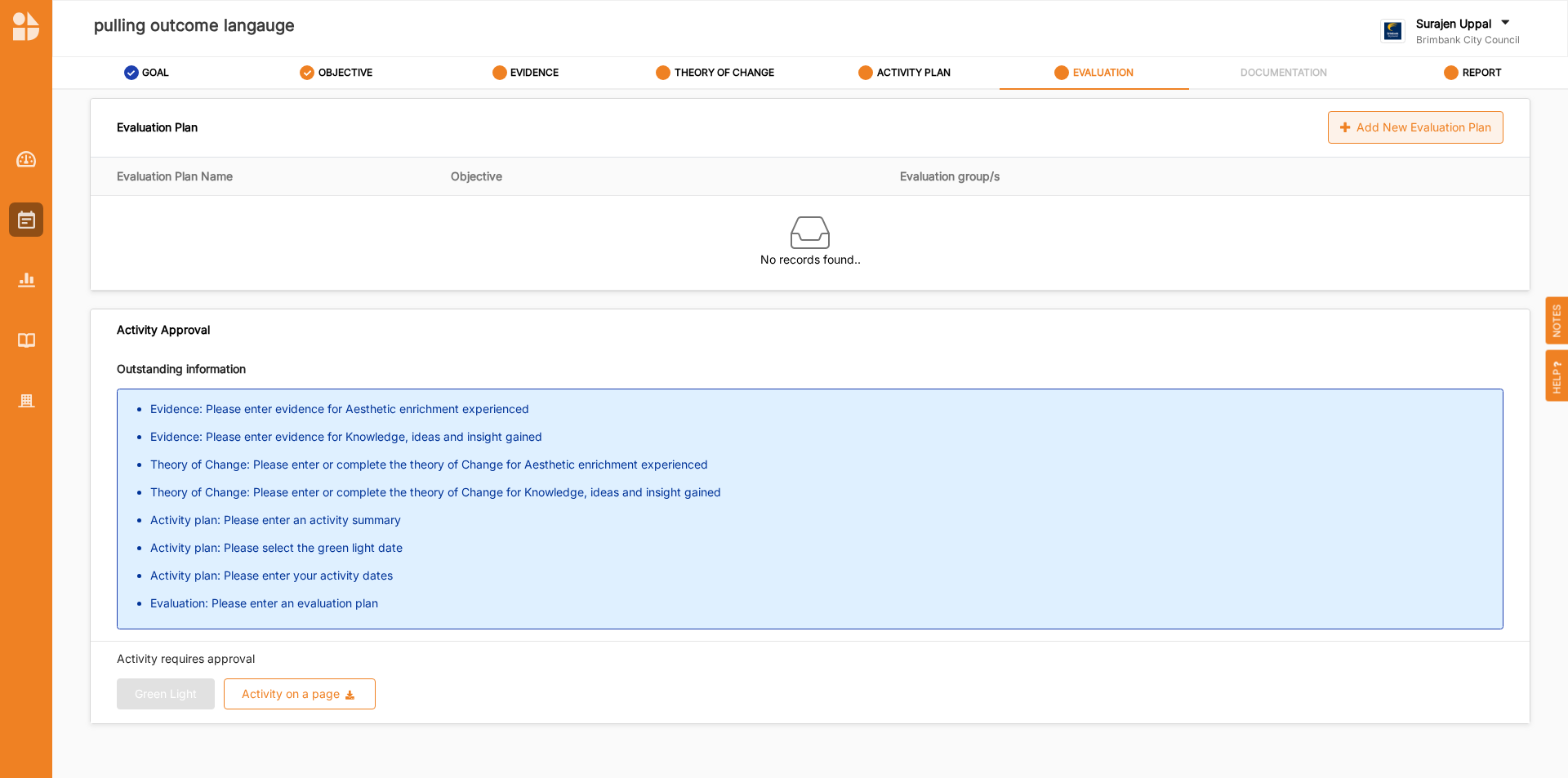
click at [1345, 116] on div "Add New Evaluation Plan" at bounding box center [1415, 127] width 175 height 33
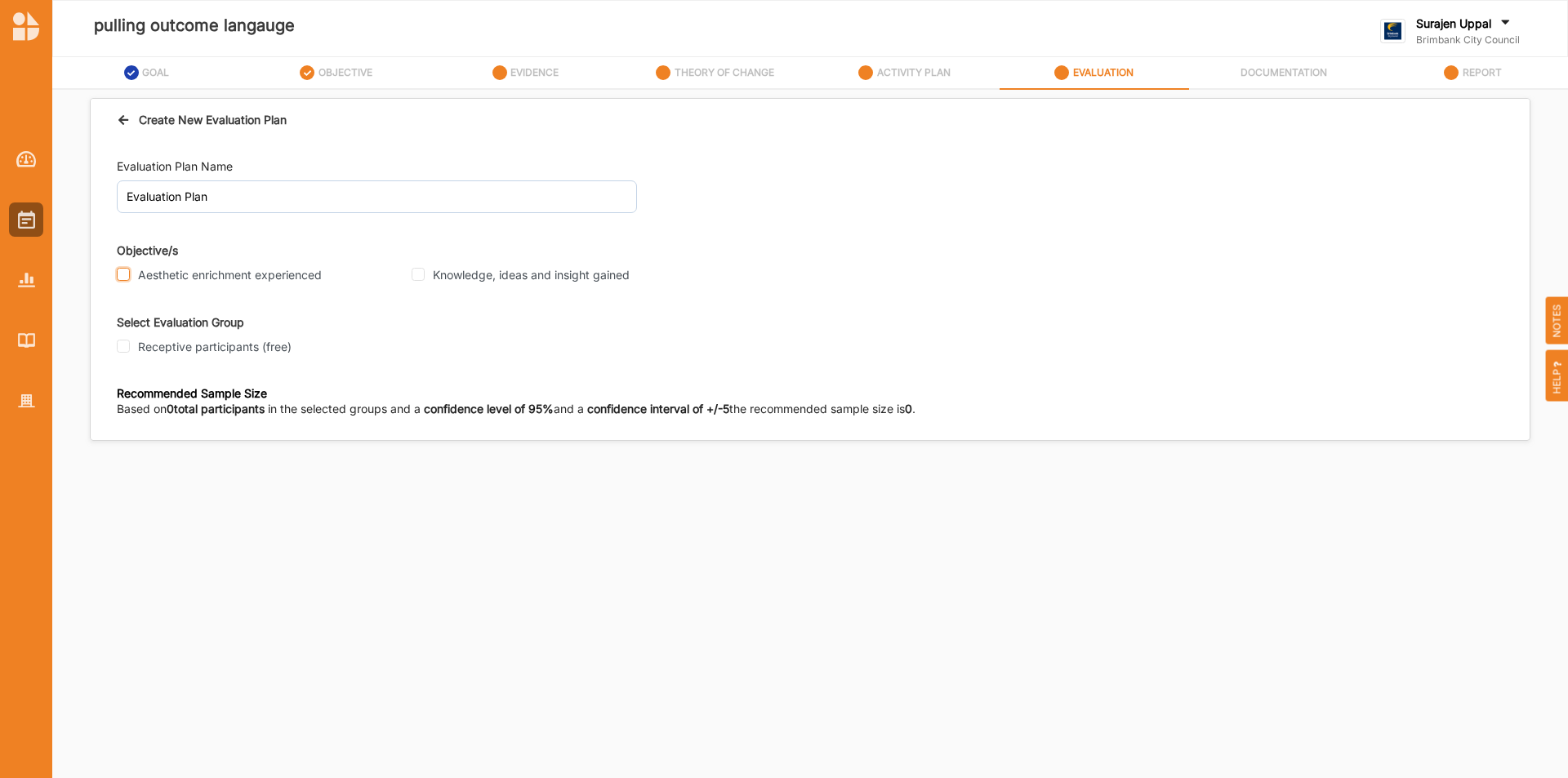
click at [117, 278] on input "Aesthetic enrichment experienced" at bounding box center [123, 275] width 13 height 13
checkbox input "true"
drag, startPoint x: 123, startPoint y: 349, endPoint x: 153, endPoint y: 384, distance: 46.1
click at [124, 349] on input "Receptive participants (free)" at bounding box center [123, 346] width 13 height 13
checkbox input "true"
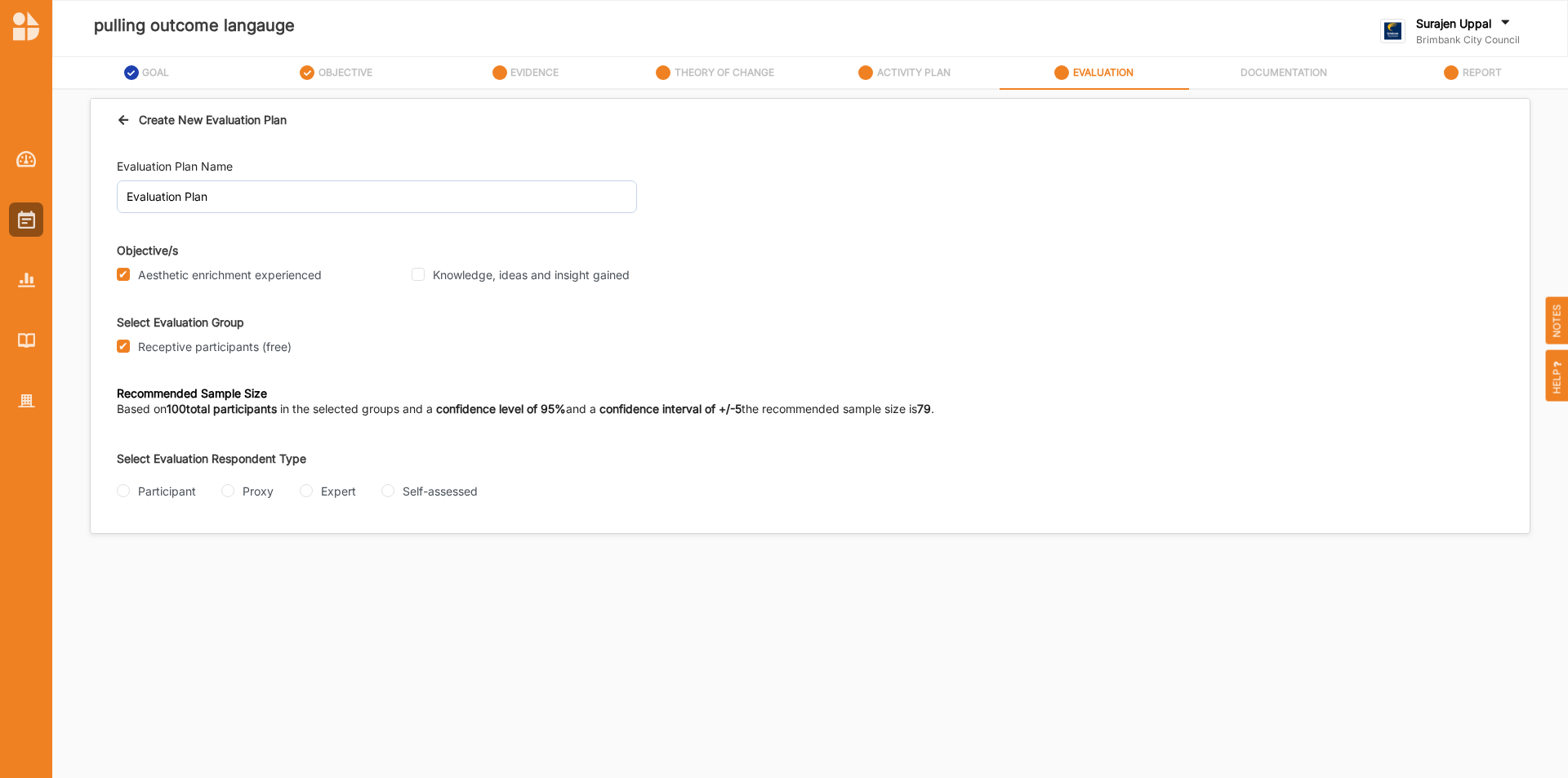
click at [312, 494] on div "Expert" at bounding box center [327, 491] width 57 height 17
click at [300, 490] on input "Expert" at bounding box center [306, 491] width 13 height 13
radio input "true"
click at [121, 555] on input "Interview" at bounding box center [123, 556] width 13 height 13
radio input "true"
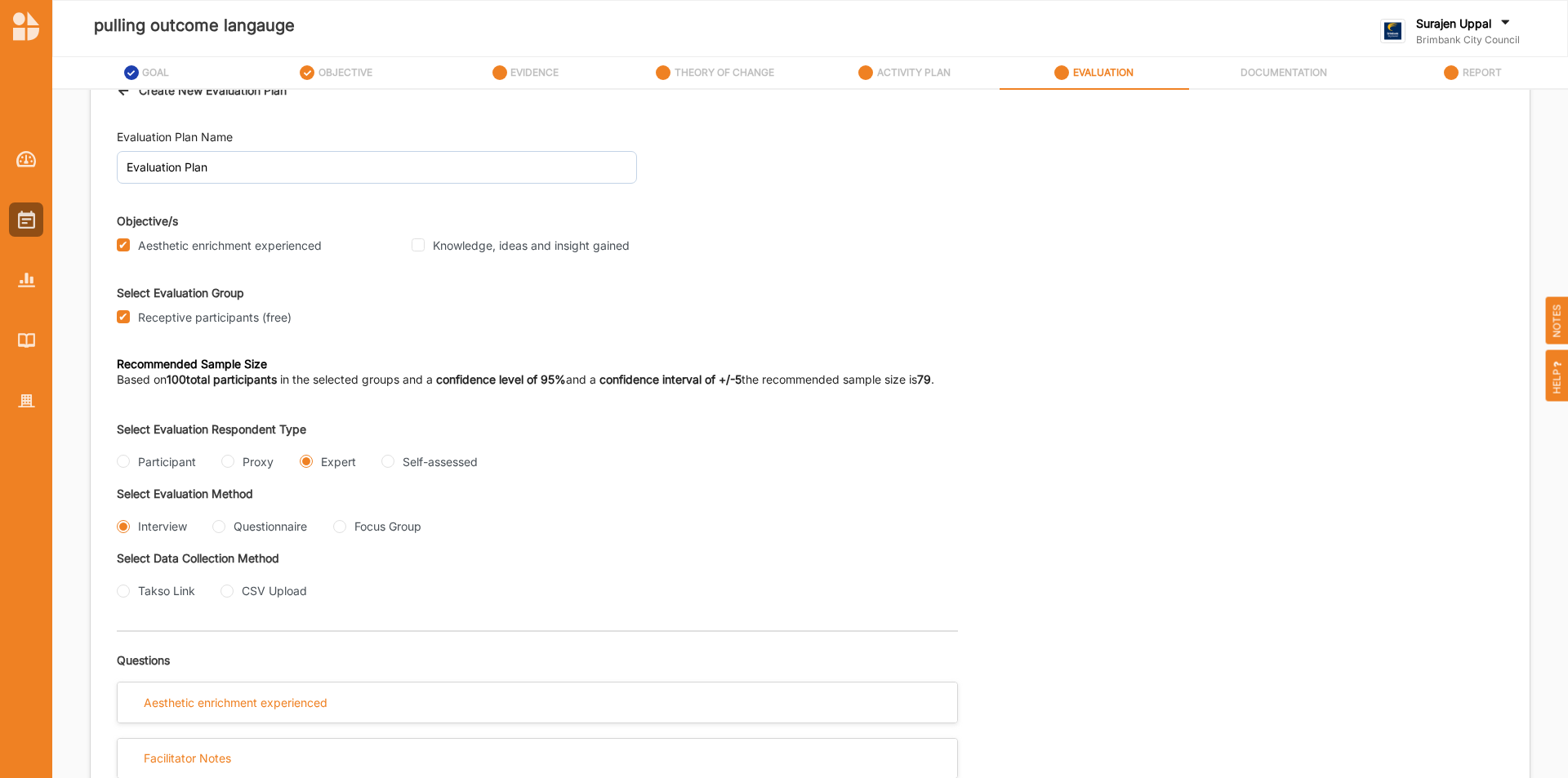
scroll to position [44, 0]
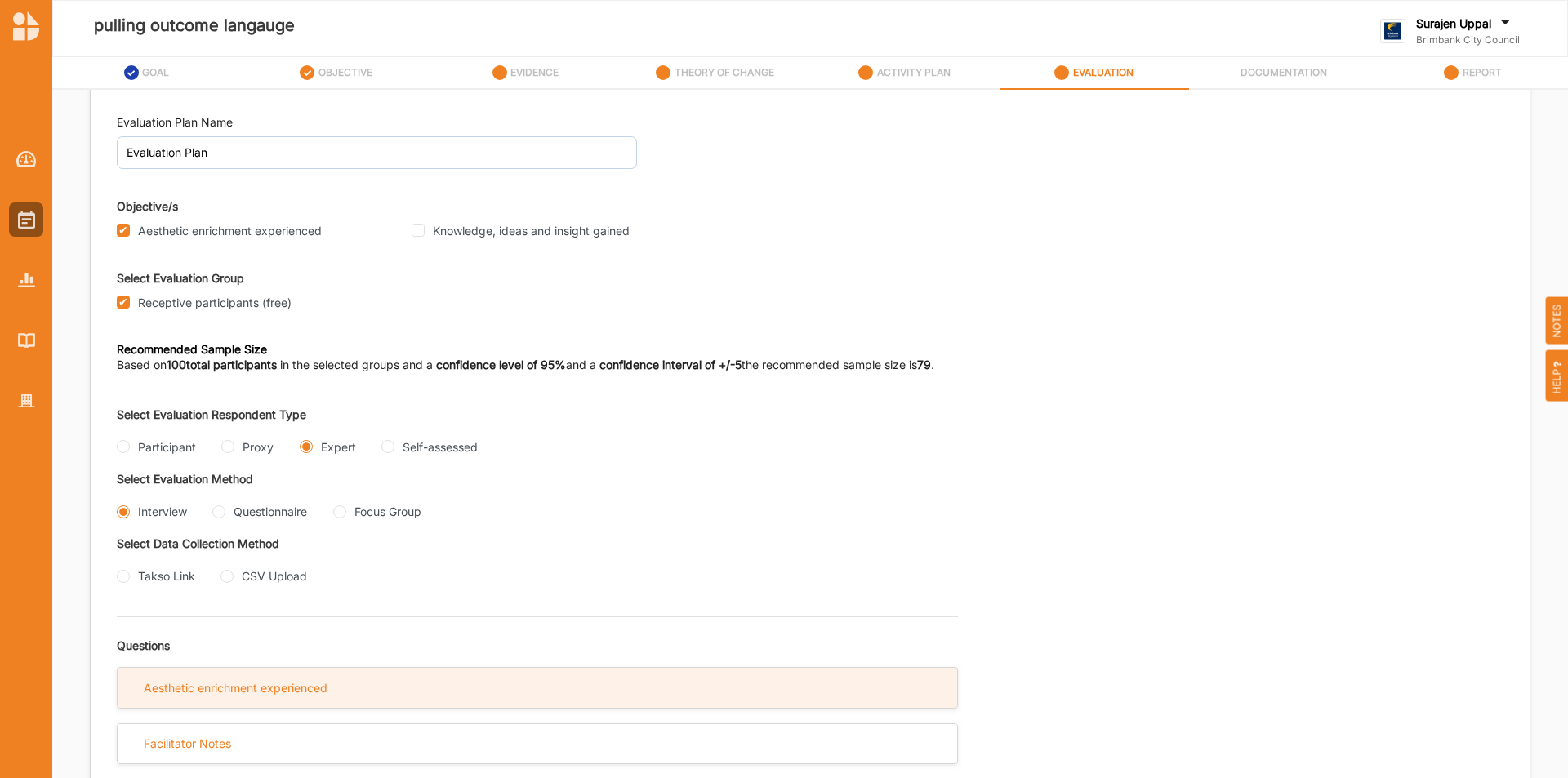
click at [196, 689] on div "Aesthetic enrichment experienced" at bounding box center [235, 688] width 183 height 15
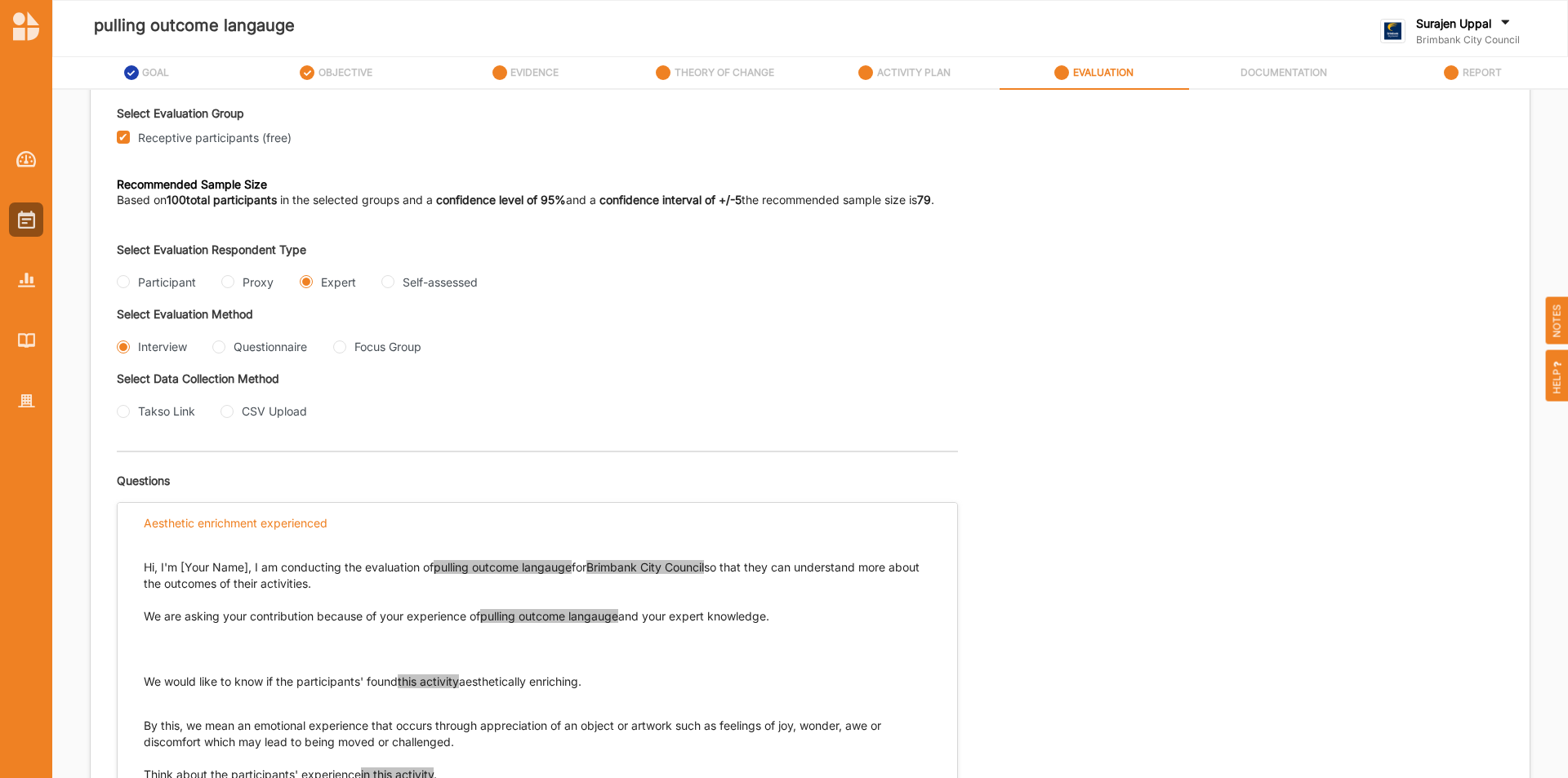
scroll to position [371, 0]
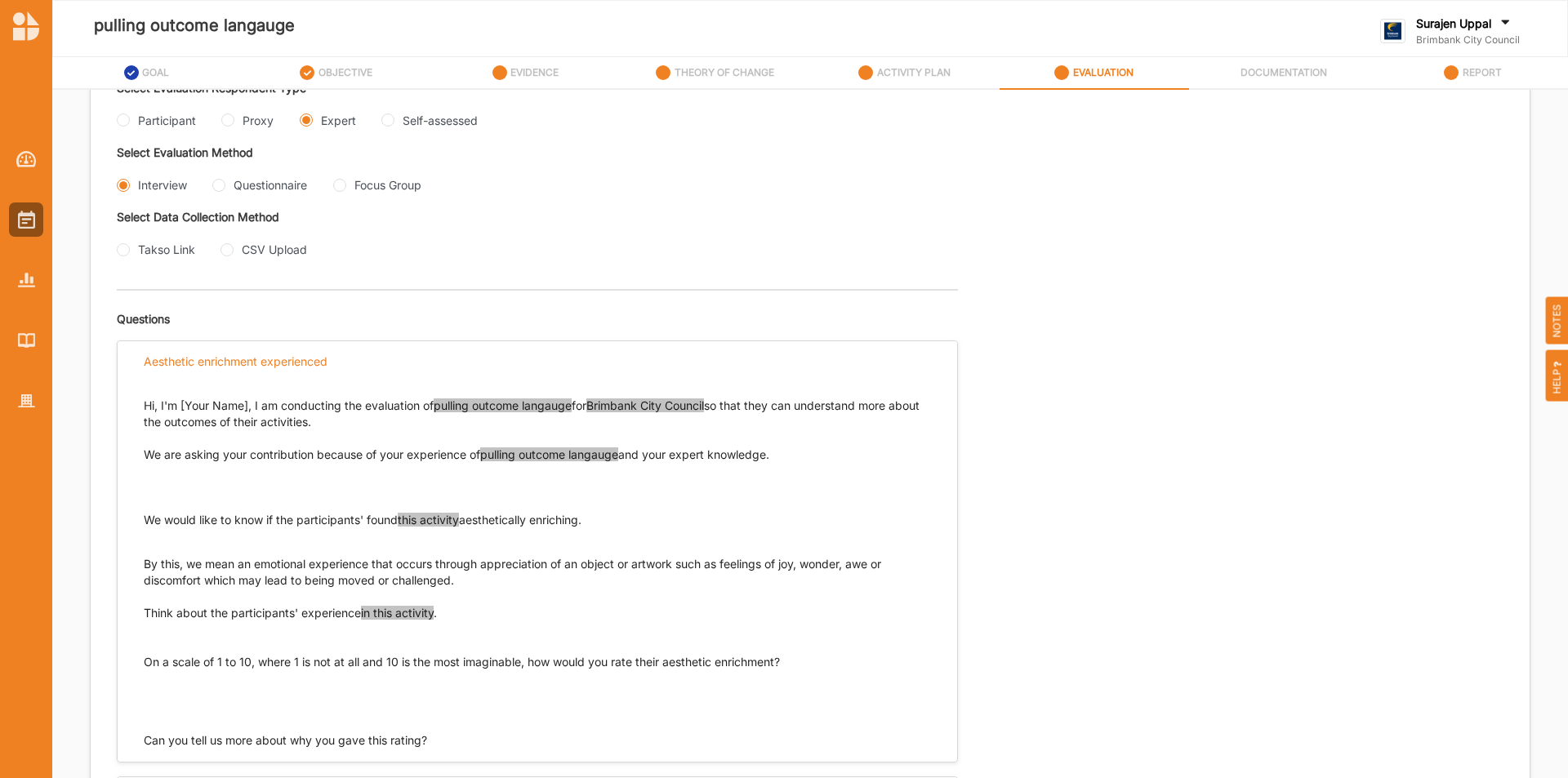
drag, startPoint x: 605, startPoint y: 526, endPoint x: 141, endPoint y: 516, distance: 464.1
click at [141, 516] on div "Hi, I'm [Your Name], I am conducting the evaluation of pulling outcome langauge…" at bounding box center [537, 565] width 840 height 368
click at [147, 518] on p "We would like to know if the participants' found this activity aesthetically en…" at bounding box center [537, 521] width 787 height 16
drag, startPoint x: 144, startPoint y: 520, endPoint x: 608, endPoint y: 523, distance: 464.0
click at [608, 523] on p "We would like to know if the participants' found this activity aesthetically en…" at bounding box center [537, 521] width 787 height 16
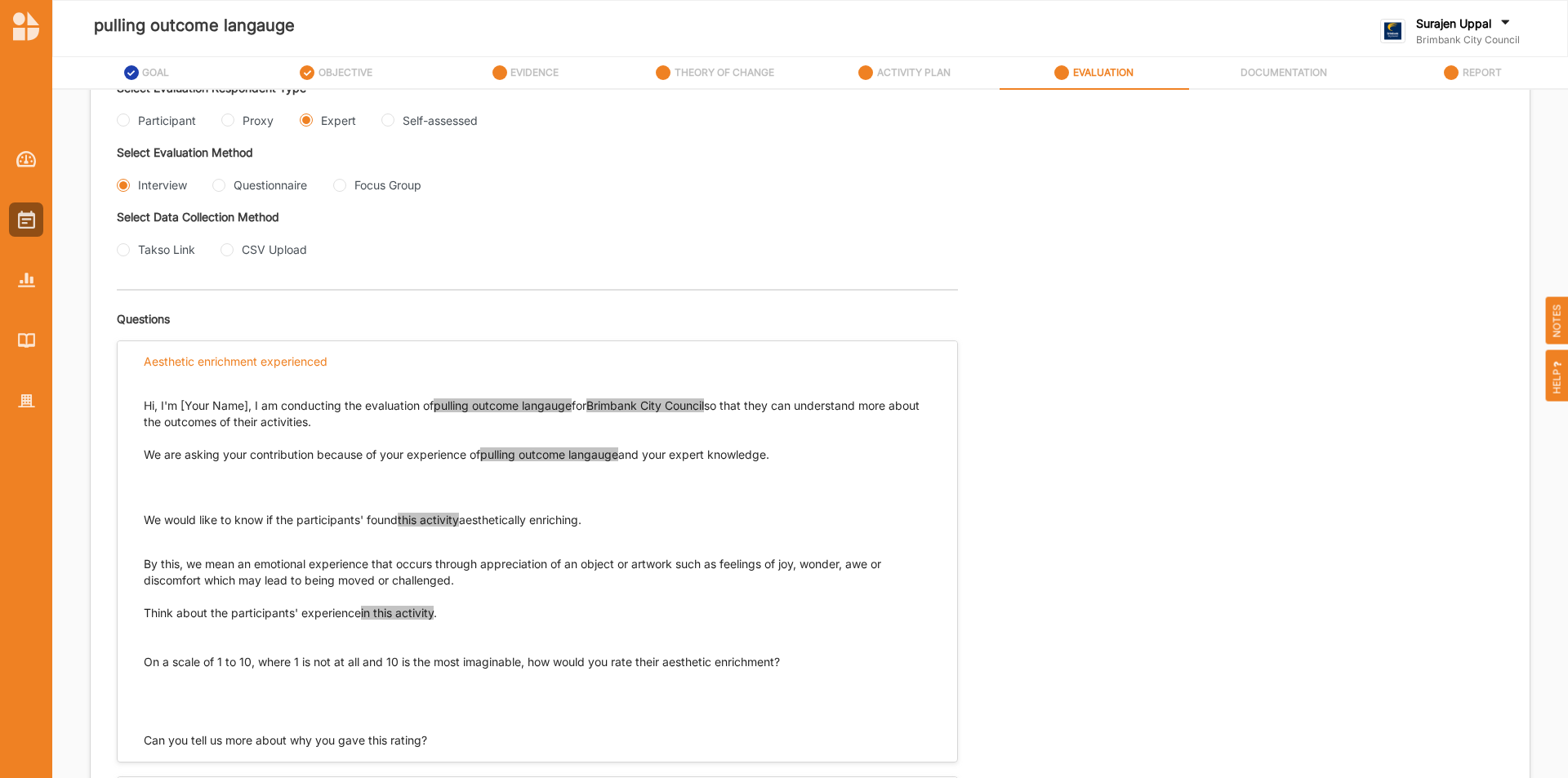
copy p "We would like to know if the participants' found this activity aesthetically en…"
click at [481, 589] on div "Hi, I'm [Your Name], I am conducting the evaluation of pulling outcome langauge…" at bounding box center [537, 550] width 787 height 338
click at [457, 579] on p "By this, we mean an emotional experience that occurs through appreciation of an…" at bounding box center [537, 564] width 787 height 49
drag, startPoint x: 144, startPoint y: 558, endPoint x: 500, endPoint y: 592, distance: 357.6
click at [500, 592] on div "Hi, I'm [Your Name], I am conducting the evaluation of pulling outcome langauge…" at bounding box center [537, 550] width 787 height 338
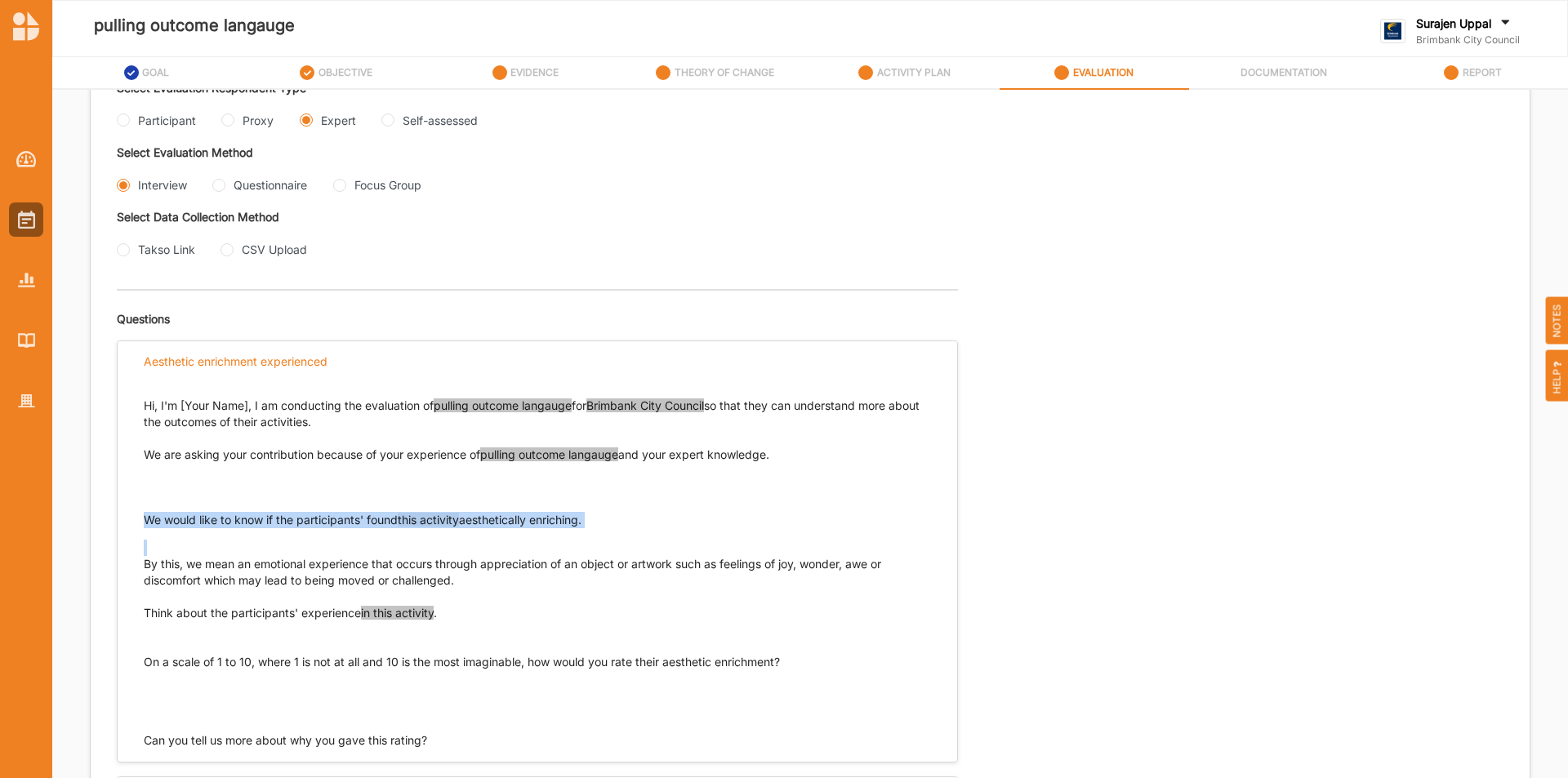
copy div "We would like to know if the participants' found this activity aesthetically en…"
drag, startPoint x: 463, startPoint y: 617, endPoint x: 149, endPoint y: 612, distance: 314.0
click at [149, 612] on p "Think about the participants' experience in this activity . On a scale of 1 to …" at bounding box center [537, 654] width 787 height 98
drag, startPoint x: 142, startPoint y: 612, endPoint x: 465, endPoint y: 621, distance: 323.1
click at [465, 621] on div "Hi, I'm [Your Name], I am conducting the evaluation of pulling outcome langauge…" at bounding box center [537, 565] width 840 height 368
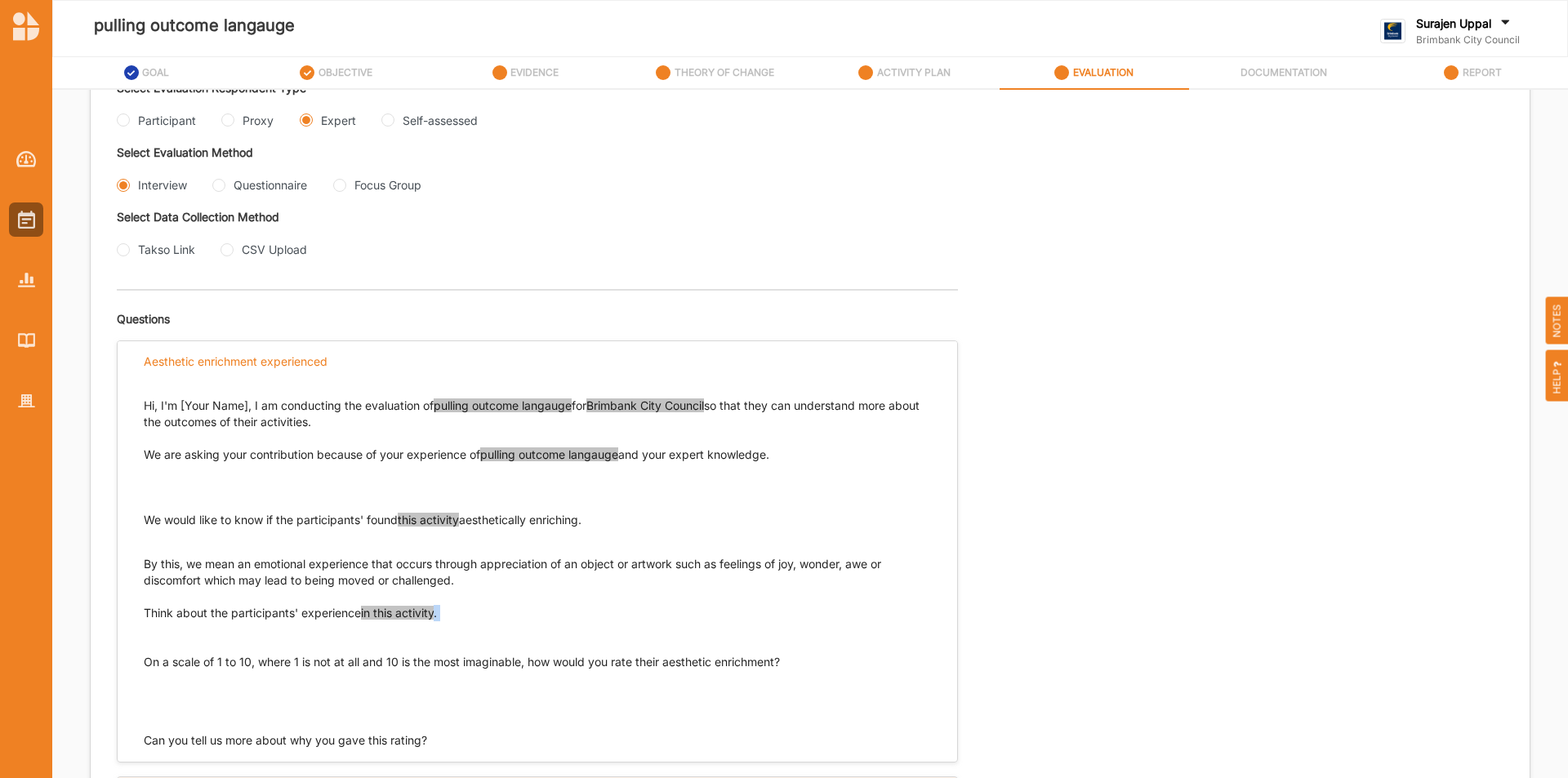
copy p "Think about the participants' experience in this activity ."
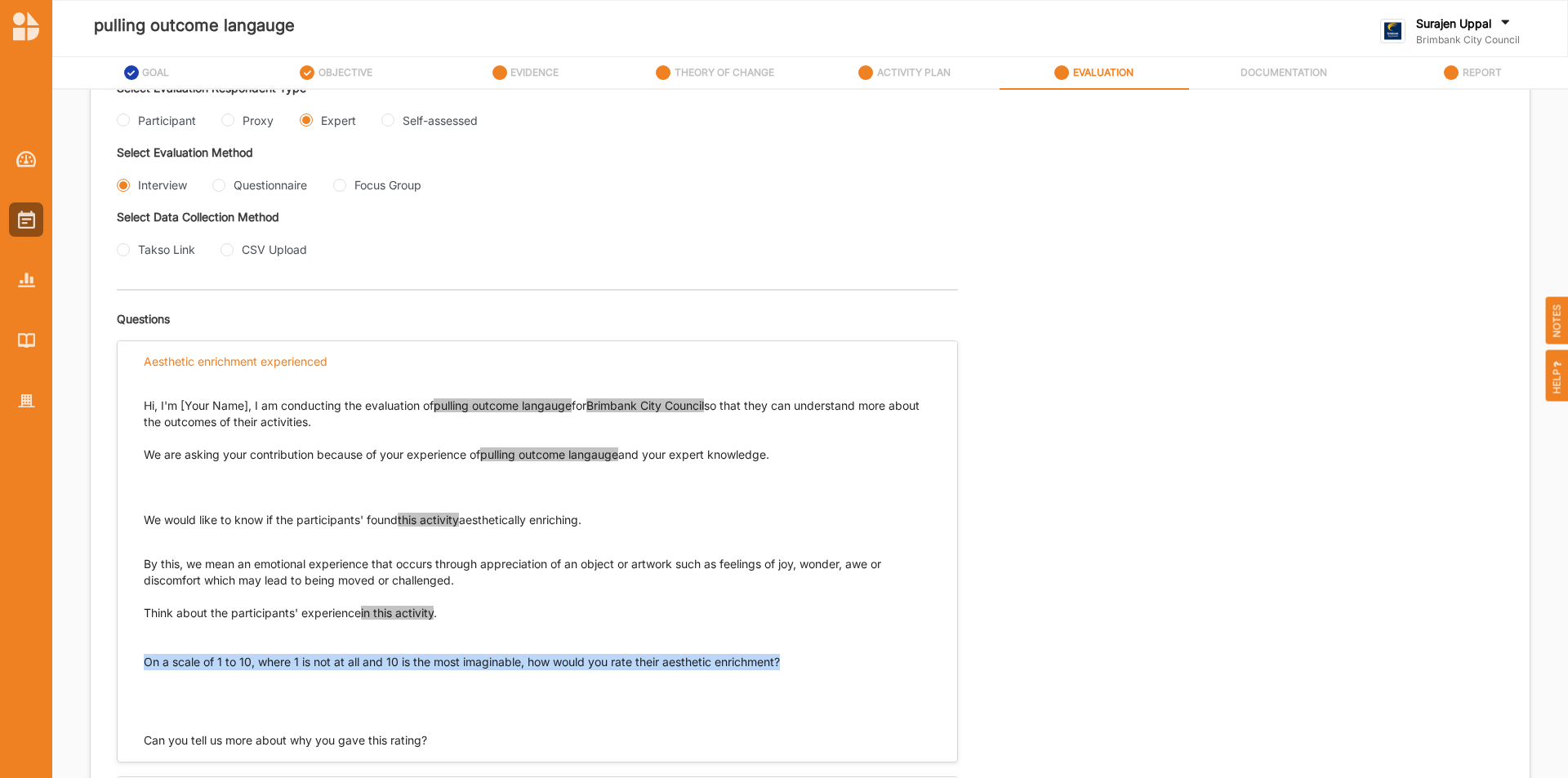
drag, startPoint x: 793, startPoint y: 660, endPoint x: 138, endPoint y: 655, distance: 655.0
click at [138, 658] on div "Hi, I'm [Your Name], I am conducting the evaluation of pulling outcome langauge…" at bounding box center [537, 565] width 840 height 368
copy p "On a scale of 1 to 10, where 1 is not at all and 10 is the most imaginable, how…"
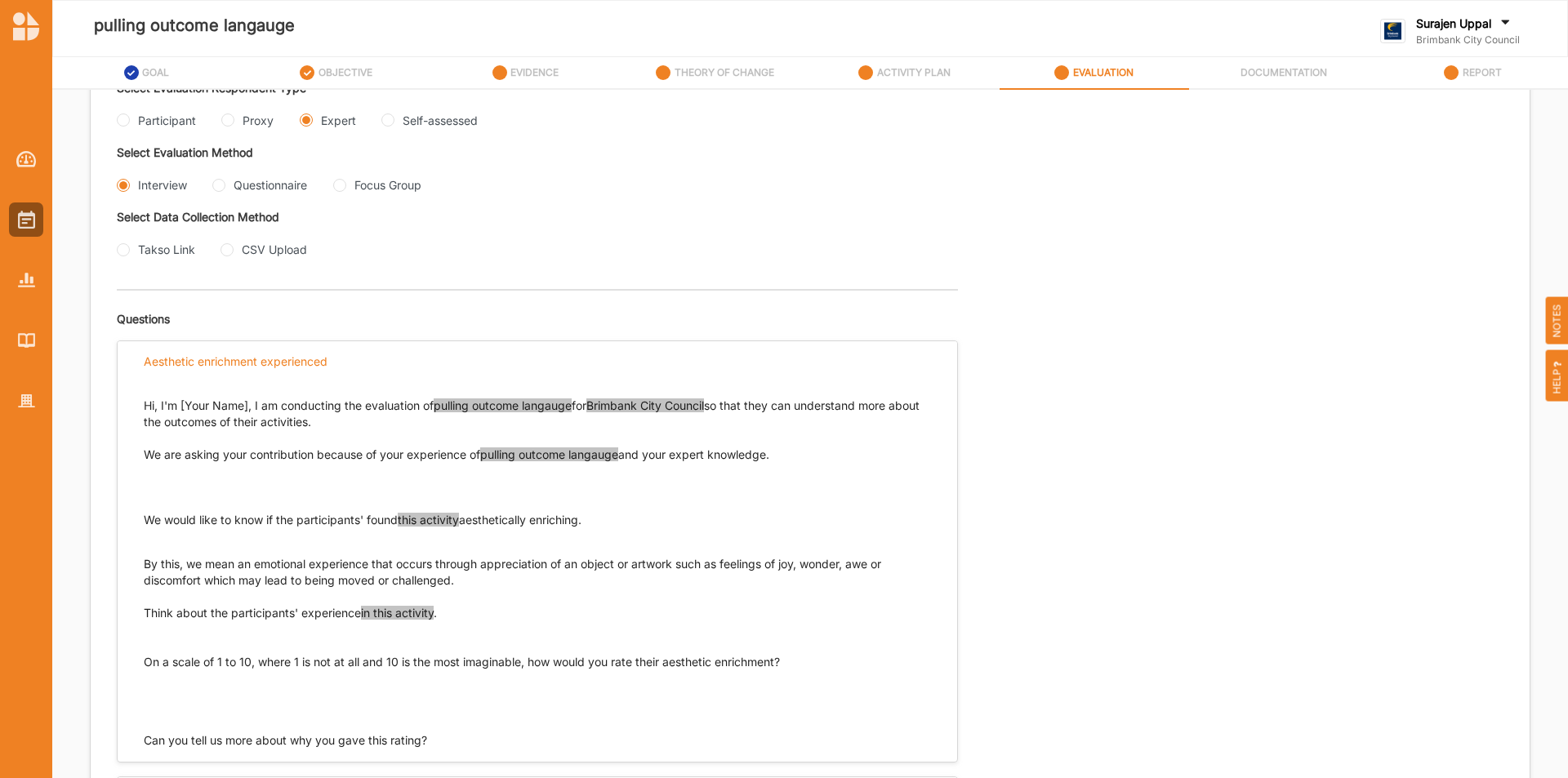
click at [210, 183] on div "Interview Questionnaire Focus Group" at bounding box center [463, 186] width 693 height 20
click at [218, 184] on input "Questionnaire" at bounding box center [219, 185] width 13 height 13
radio input "true"
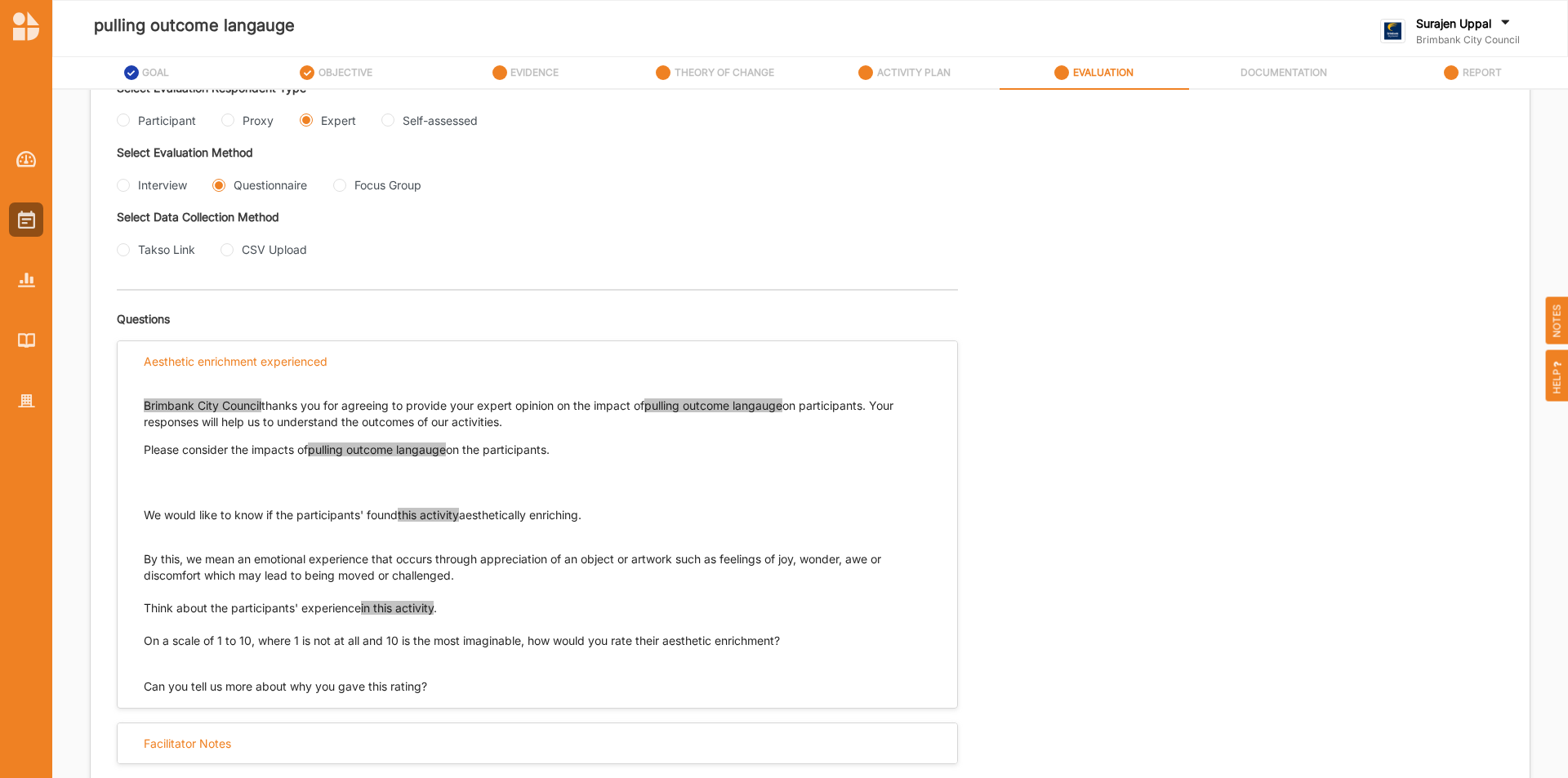
drag, startPoint x: 637, startPoint y: 512, endPoint x: 130, endPoint y: 508, distance: 507.0
click at [123, 510] on div "Brimbank City Council thanks you for agreeing to provide your expert opinion on…" at bounding box center [537, 538] width 840 height 313
drag, startPoint x: 146, startPoint y: 515, endPoint x: 622, endPoint y: 518, distance: 476.0
click at [622, 518] on p "We would like to know if the participants' found this activity aesthetically en…" at bounding box center [537, 516] width 787 height 16
copy p "We would like to know if the participants' found this activity aesthetically en…"
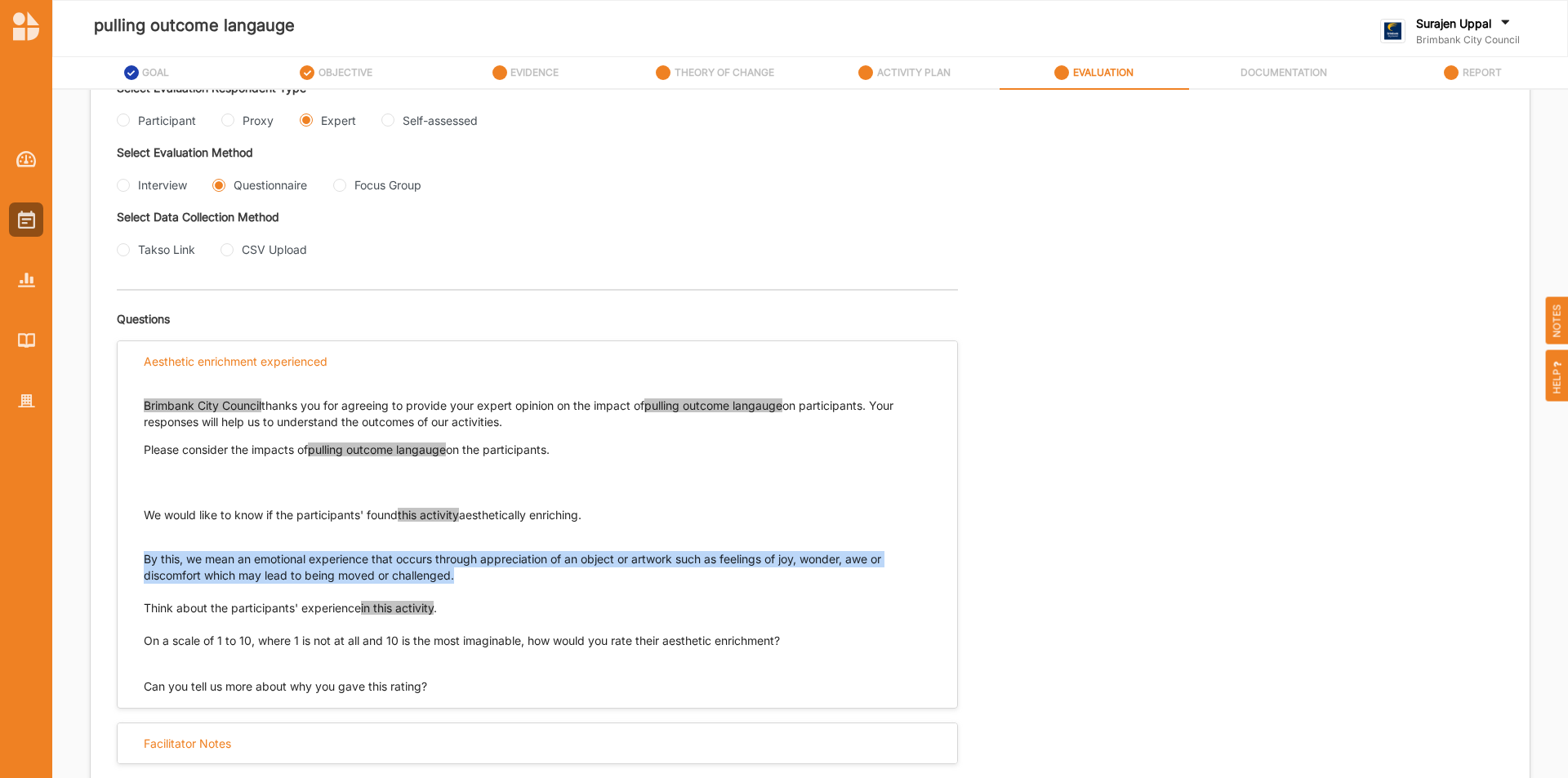
drag, startPoint x: 481, startPoint y: 577, endPoint x: 137, endPoint y: 564, distance: 344.2
click at [137, 564] on div "Brimbank City Council thanks you for agreeing to provide your expert opinion on…" at bounding box center [537, 538] width 840 height 313
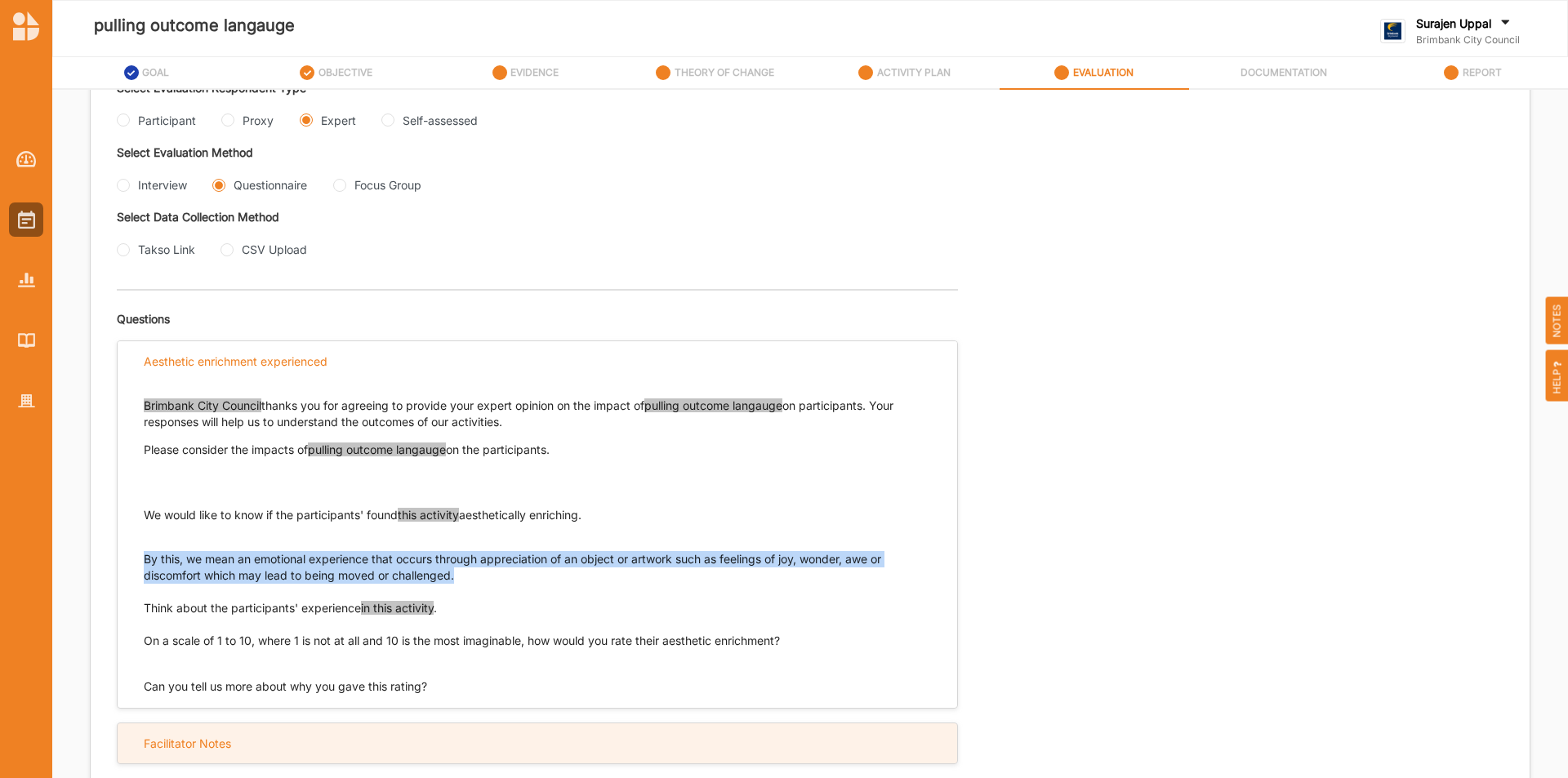
copy p "By this, we mean an emotional experience that occurs through appreciation of an…"
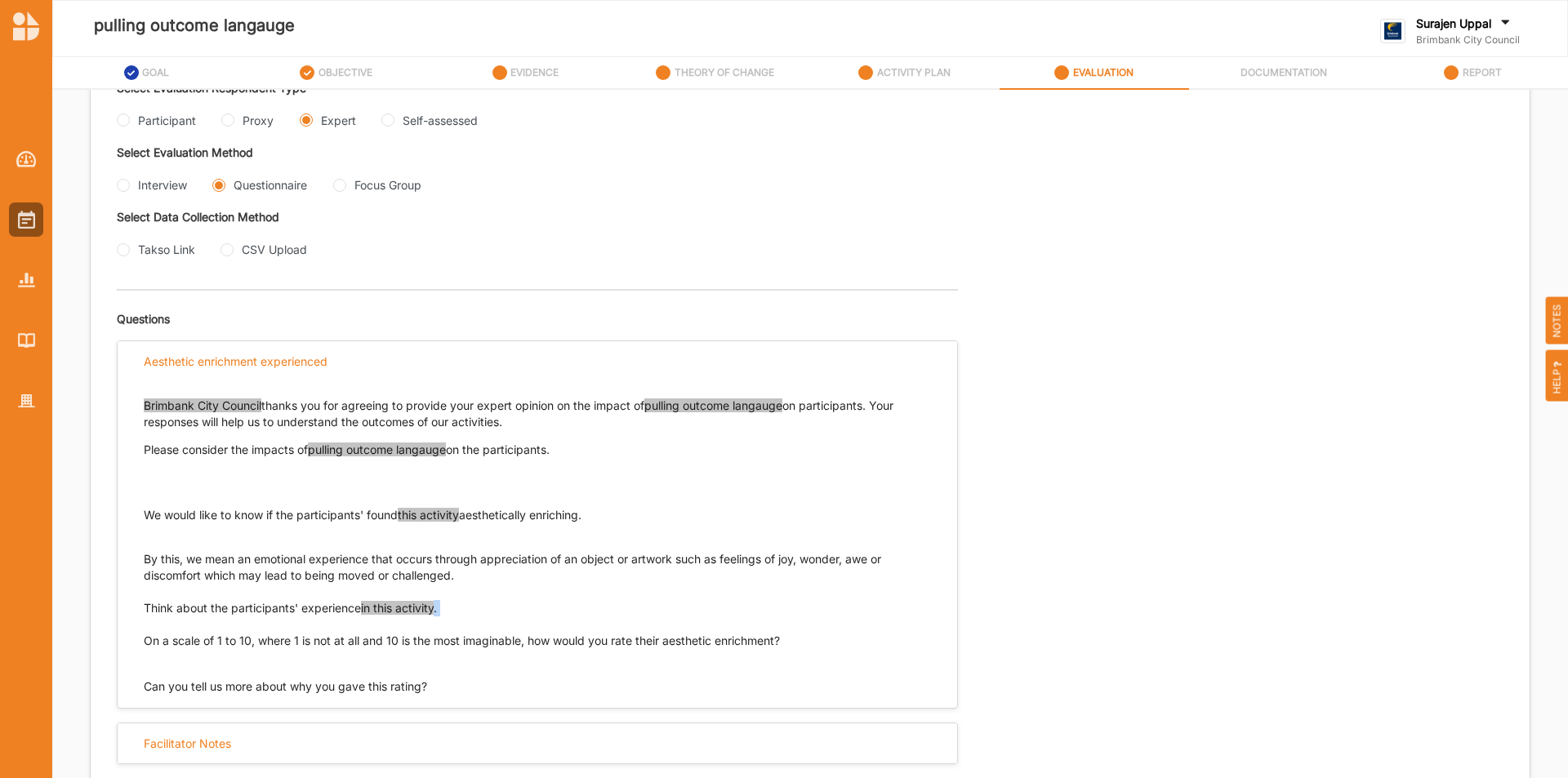
drag, startPoint x: 446, startPoint y: 604, endPoint x: 147, endPoint y: 613, distance: 299.1
click at [156, 616] on p "Think about the participants' experience in this activity . On a scale of 1 to …" at bounding box center [537, 625] width 787 height 49
drag, startPoint x: 146, startPoint y: 604, endPoint x: 456, endPoint y: 609, distance: 310.0
click at [456, 609] on p "Think about the participants' experience in this activity . On a scale of 1 to …" at bounding box center [537, 625] width 787 height 49
copy p "Think about the participants' experience in this activity ."
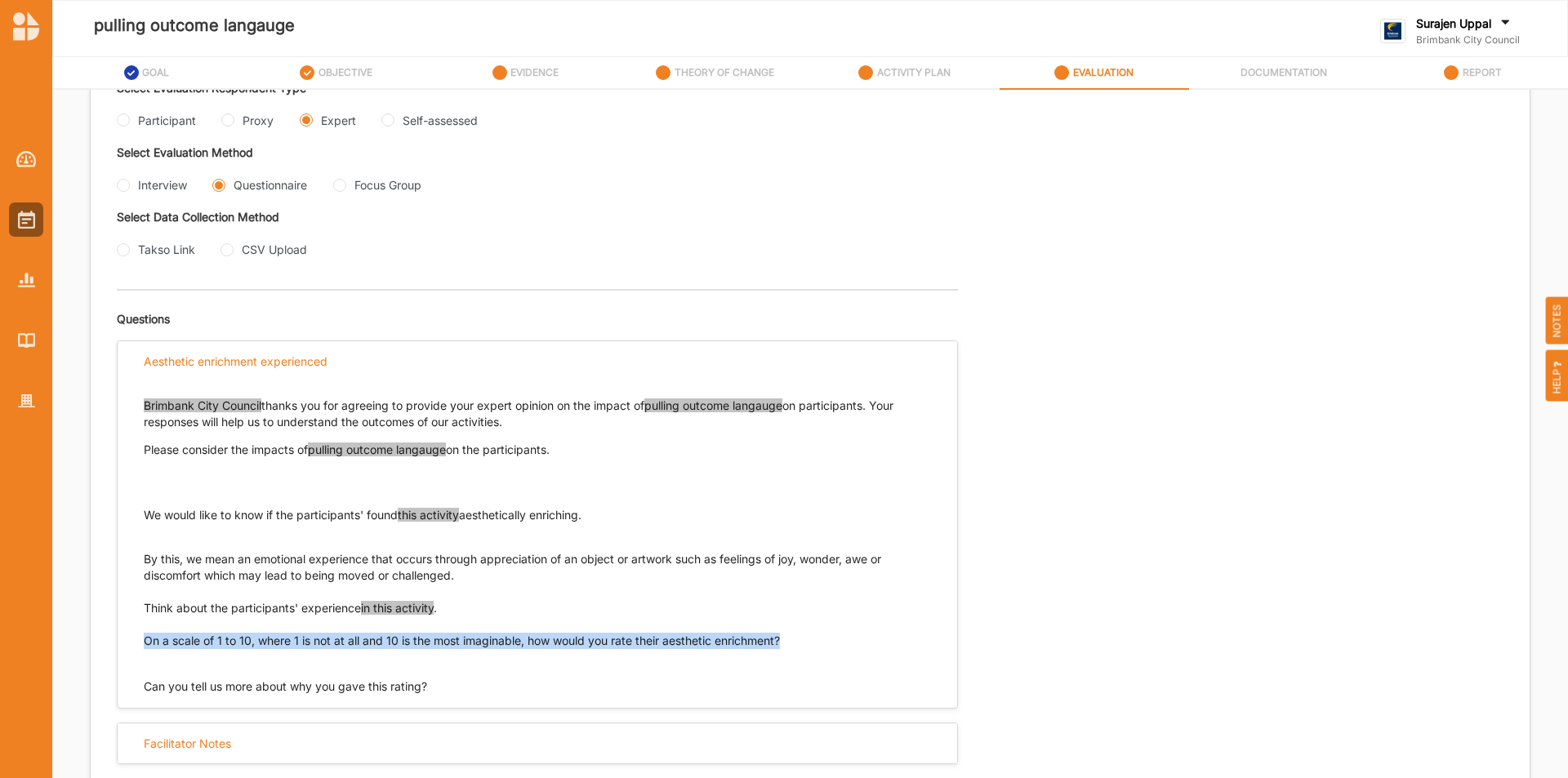
drag, startPoint x: 812, startPoint y: 640, endPoint x: 160, endPoint y: 658, distance: 652.2
click at [135, 643] on div "Brimbank City Council thanks you for agreeing to provide your expert opinion on…" at bounding box center [537, 538] width 840 height 313
copy p "On a scale of 1 to 10, where 1 is not at all and 10 is the most imaginable, how…"
click at [340, 183] on Group "Focus Group" at bounding box center [340, 185] width 13 height 13
radio Group "true"
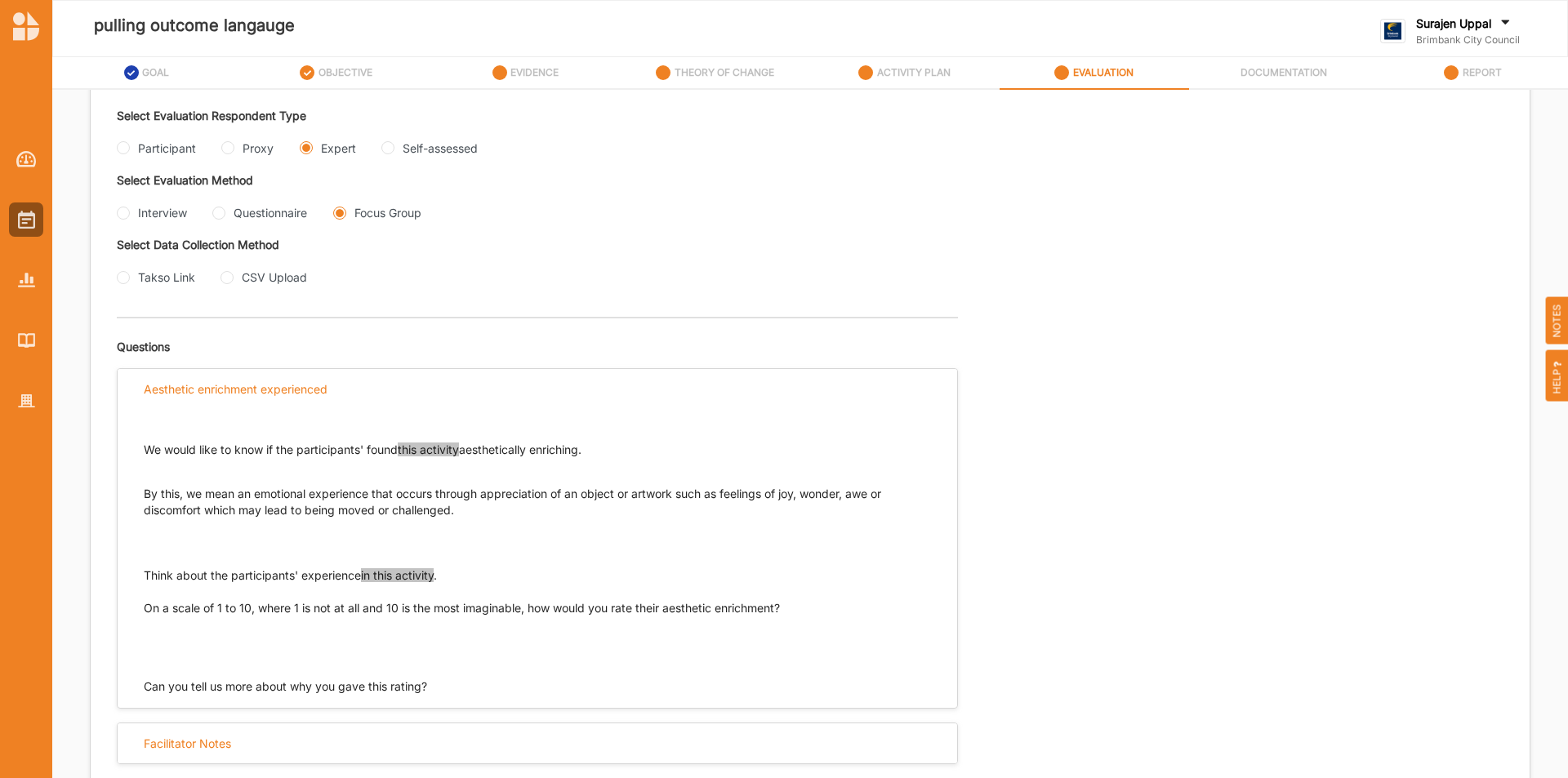
scroll to position [343, 0]
drag, startPoint x: 617, startPoint y: 452, endPoint x: 110, endPoint y: 457, distance: 507.0
click at [110, 457] on div "Evaluation Plan Name Evaluation Plan Objective/s Aesthetic enrichment experienc…" at bounding box center [810, 290] width 1439 height 984
copy p "We would like to know if the participants' found this activity aesthetically en…"
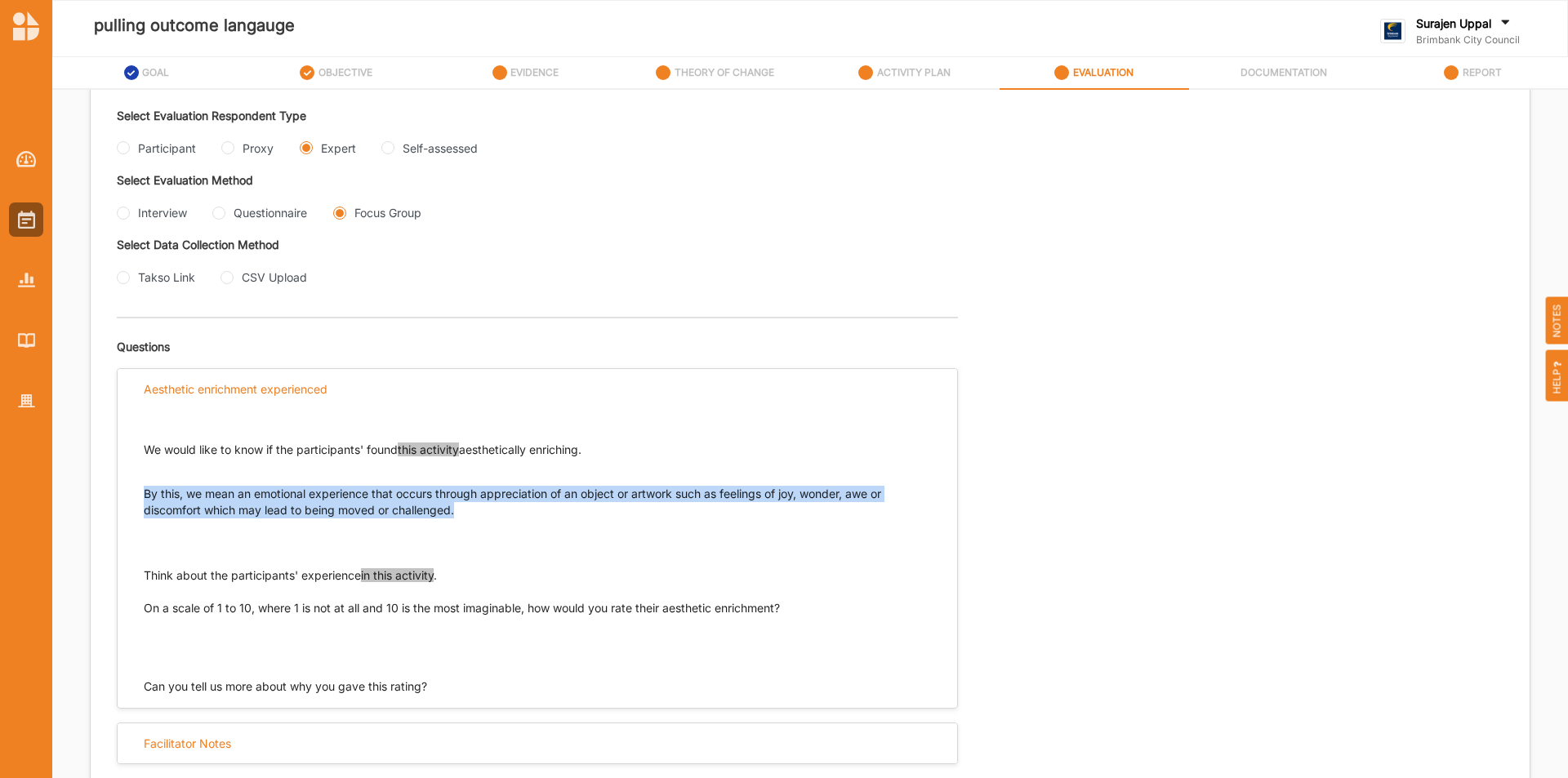
drag, startPoint x: 458, startPoint y: 510, endPoint x: 144, endPoint y: 491, distance: 314.6
click at [144, 491] on p "By this, we mean an emotional experience that occurs through appreciation of an…" at bounding box center [537, 510] width 787 height 81
copy p "By this, we mean an emotional experience that occurs through appreciation of an…"
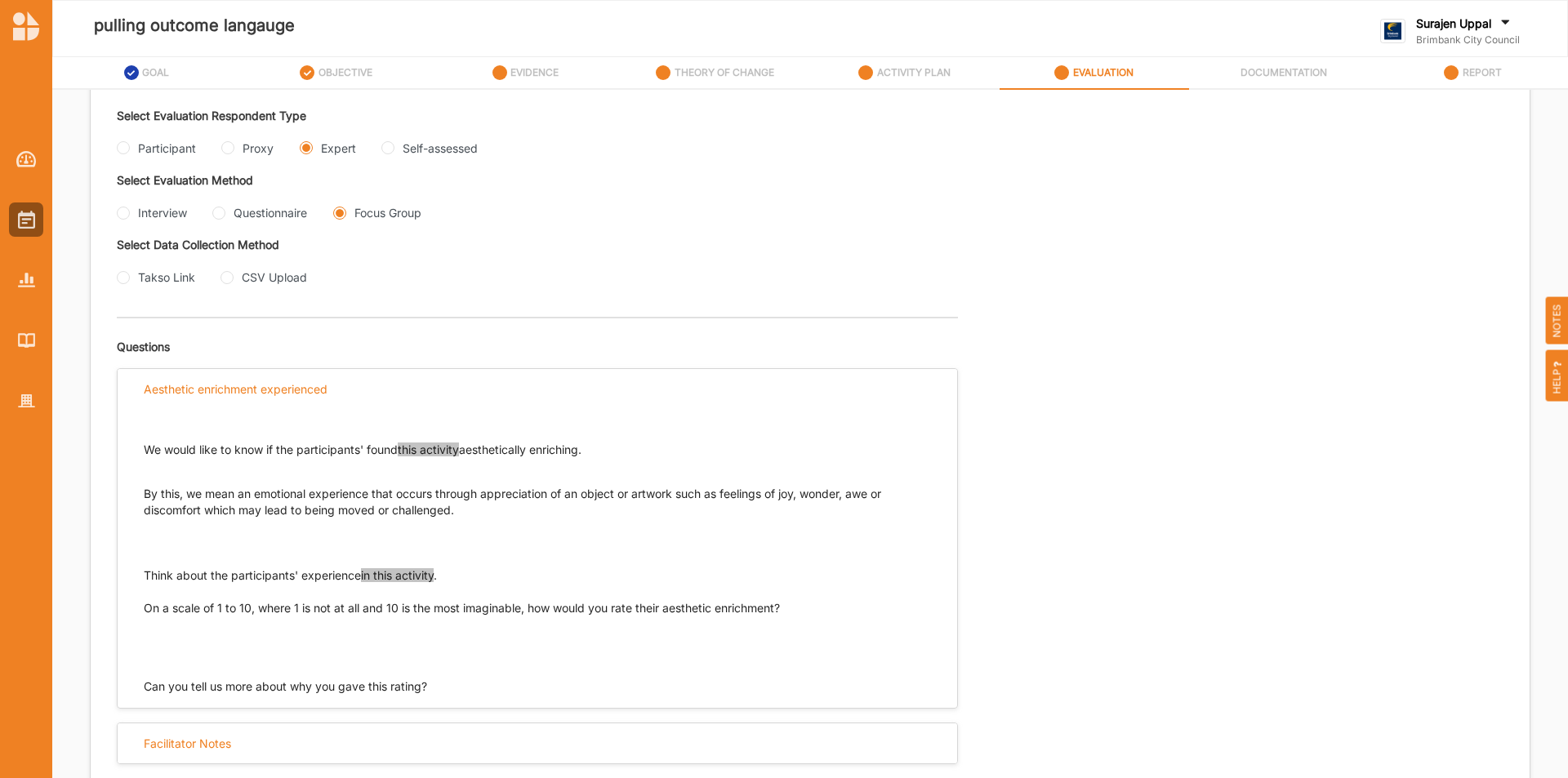
drag, startPoint x: 487, startPoint y: 568, endPoint x: 122, endPoint y: 578, distance: 365.1
click at [125, 577] on div "We would like to know if the participants' found this activity aesthetically en…" at bounding box center [537, 552] width 840 height 286
drag, startPoint x: 808, startPoint y: 607, endPoint x: 126, endPoint y: 607, distance: 682.0
click at [126, 607] on div "We would like to know if the participants' found this activity aesthetically en…" at bounding box center [537, 552] width 840 height 286
click at [159, 214] on div "Interview" at bounding box center [163, 212] width 49 height 17
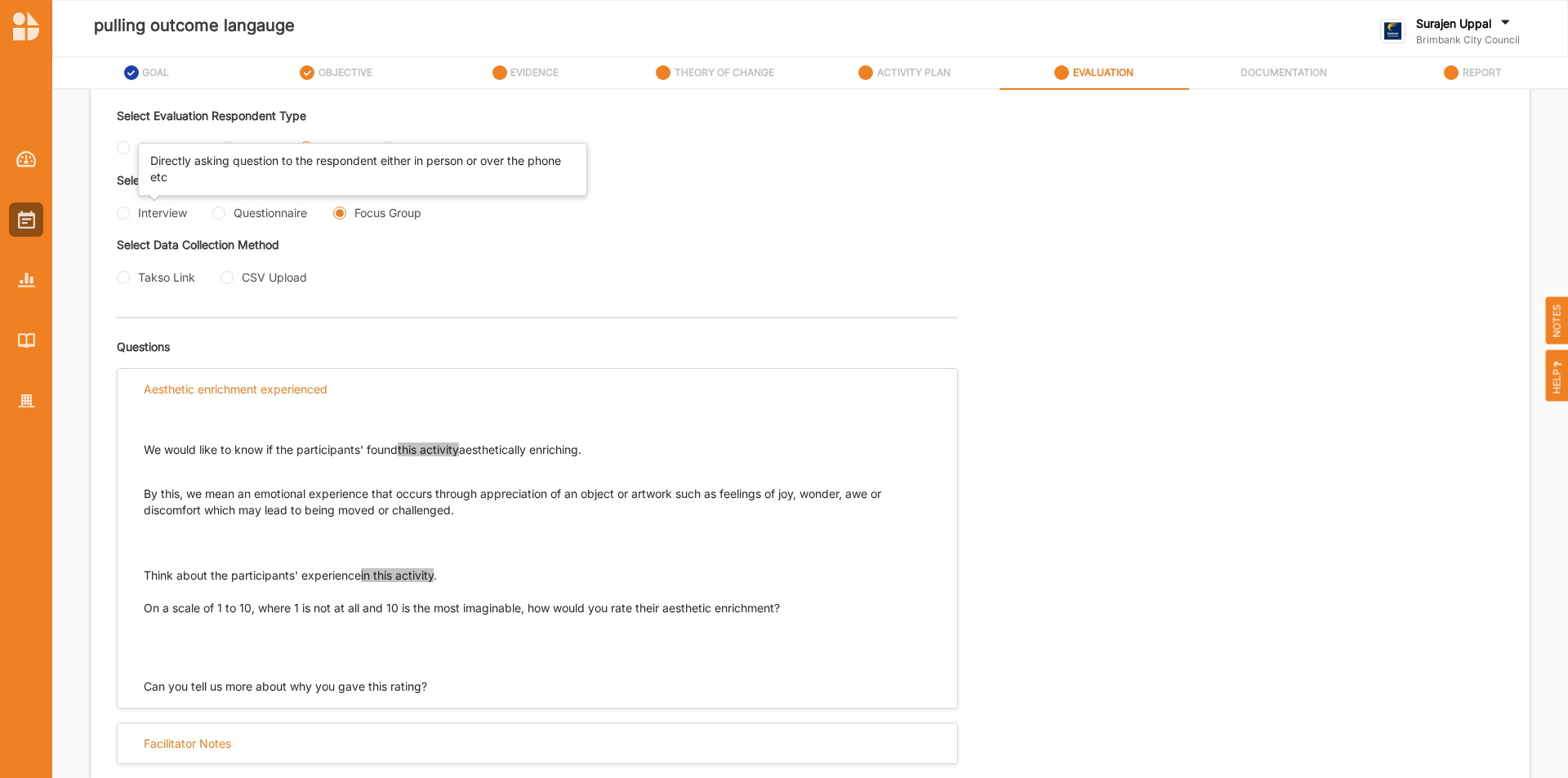
click at [130, 214] on input "Interview" at bounding box center [123, 213] width 13 height 13
radio input "true"
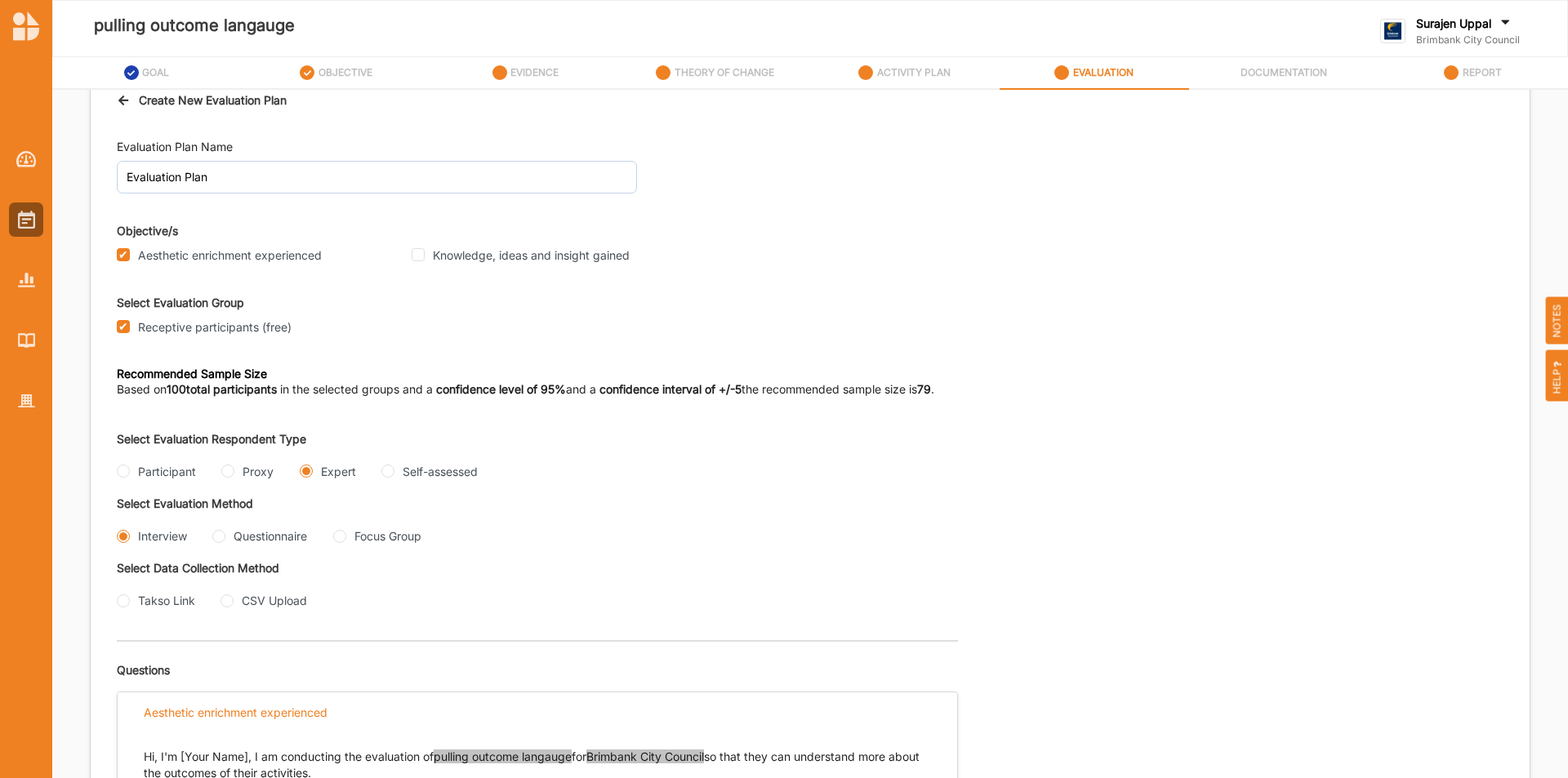
scroll to position [0, 0]
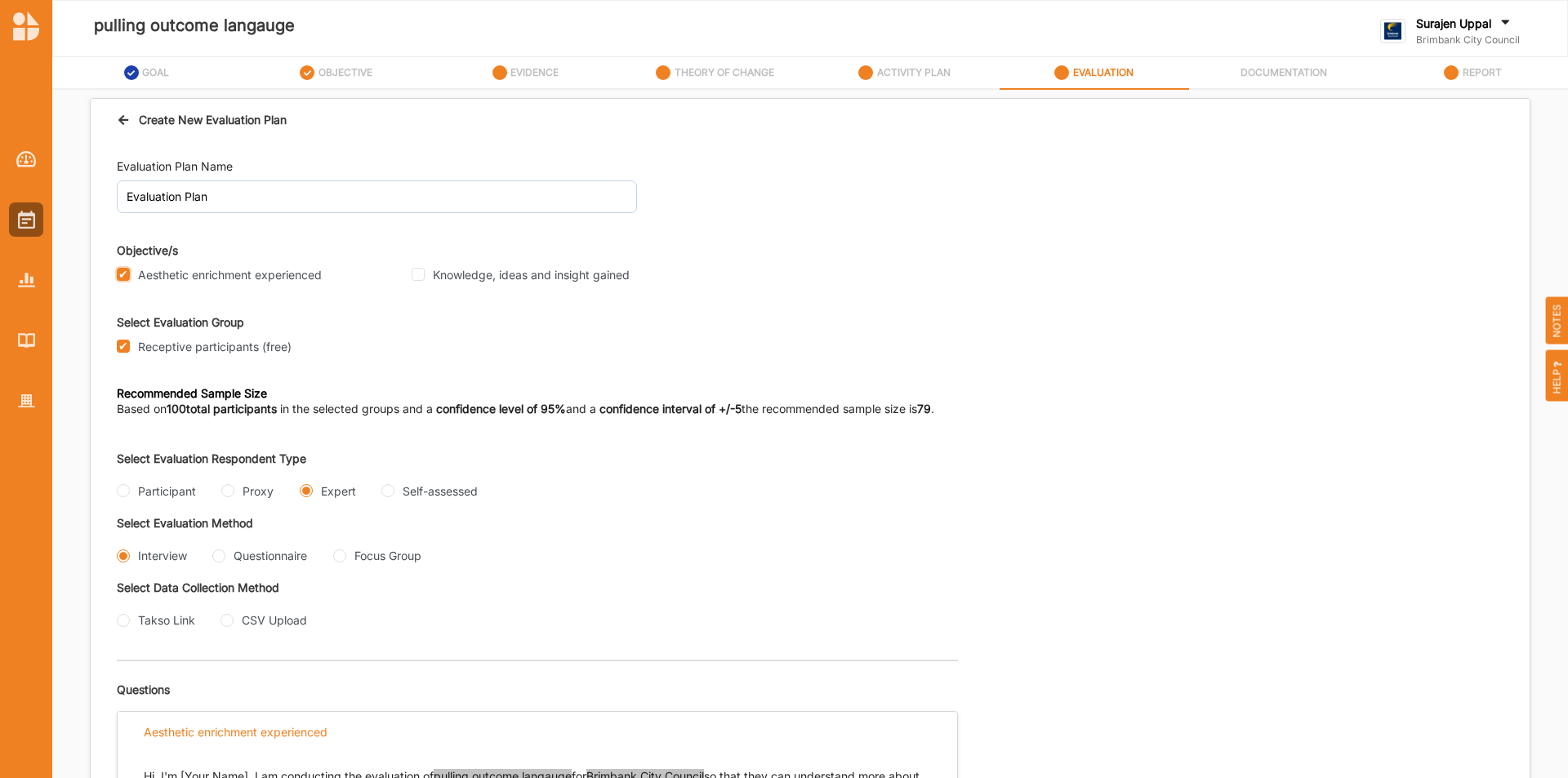
click at [123, 272] on input "Aesthetic enrichment experienced" at bounding box center [123, 275] width 13 height 13
checkbox input "false"
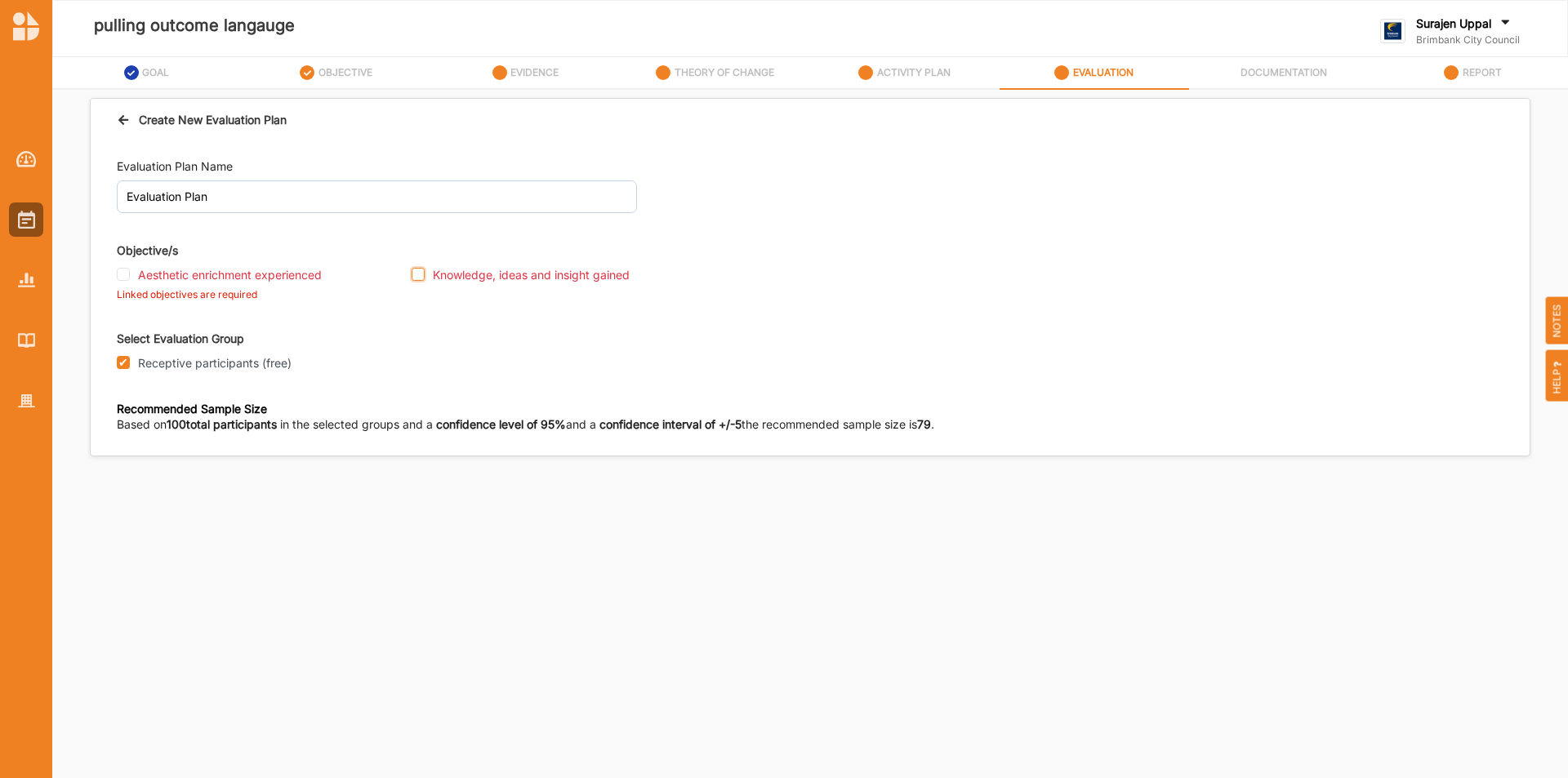
click at [420, 276] on input "Knowledge, ideas and insight gained" at bounding box center [418, 275] width 13 height 13
checkbox input "true"
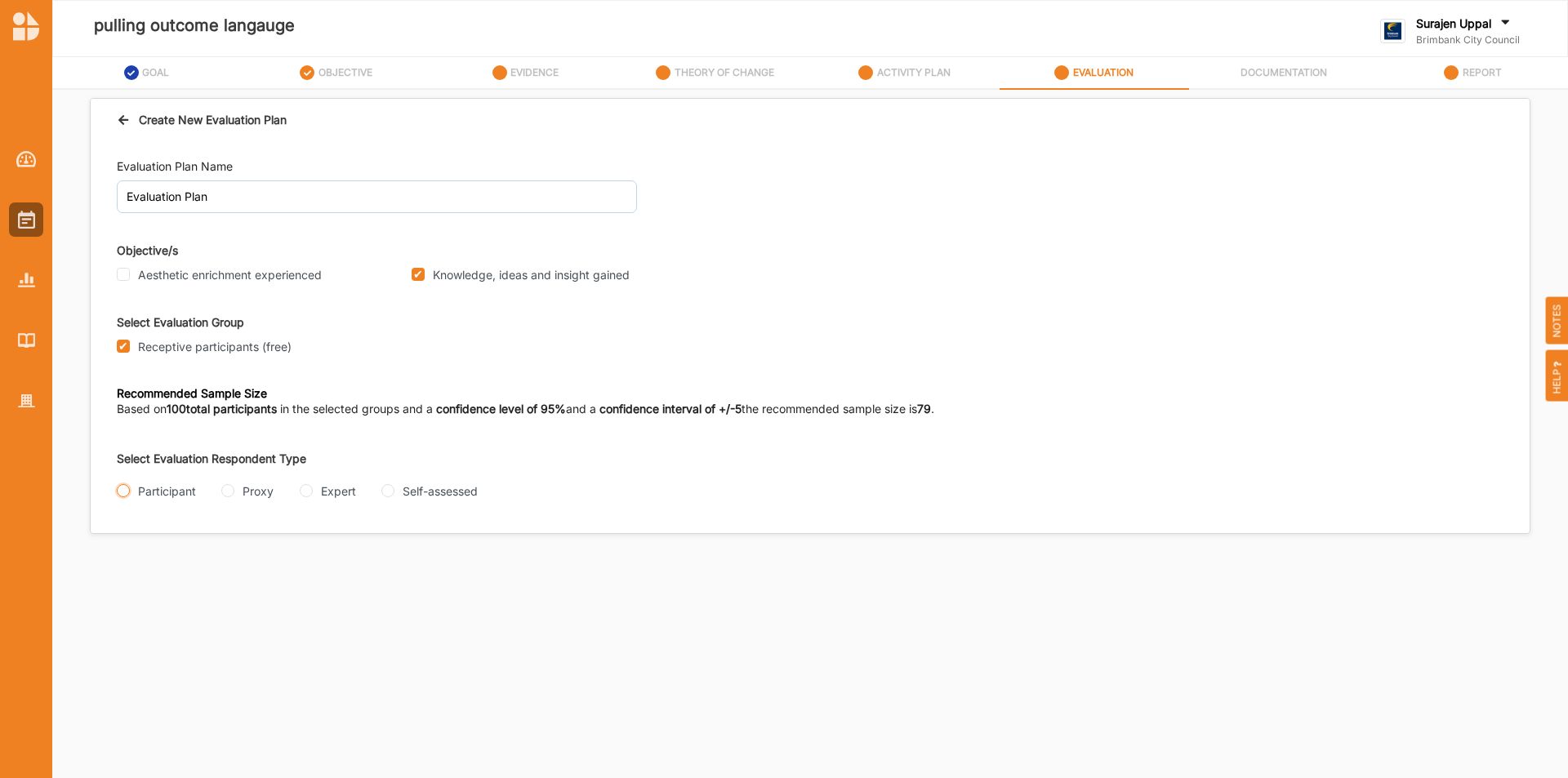
click at [121, 495] on input "Participant" at bounding box center [123, 491] width 13 height 13
radio input "true"
click at [118, 552] on input "Interview" at bounding box center [123, 556] width 13 height 13
radio input "true"
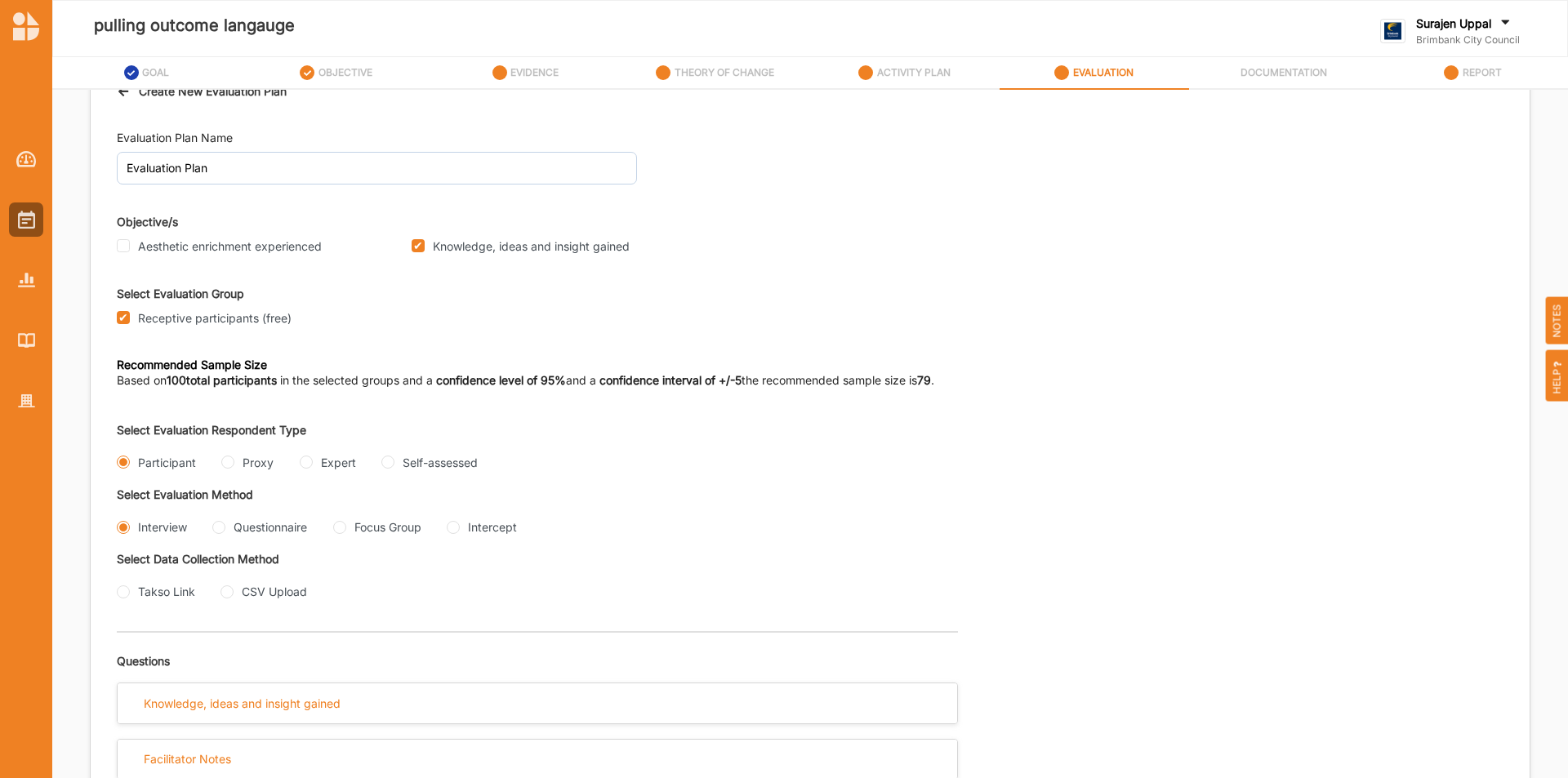
scroll to position [44, 0]
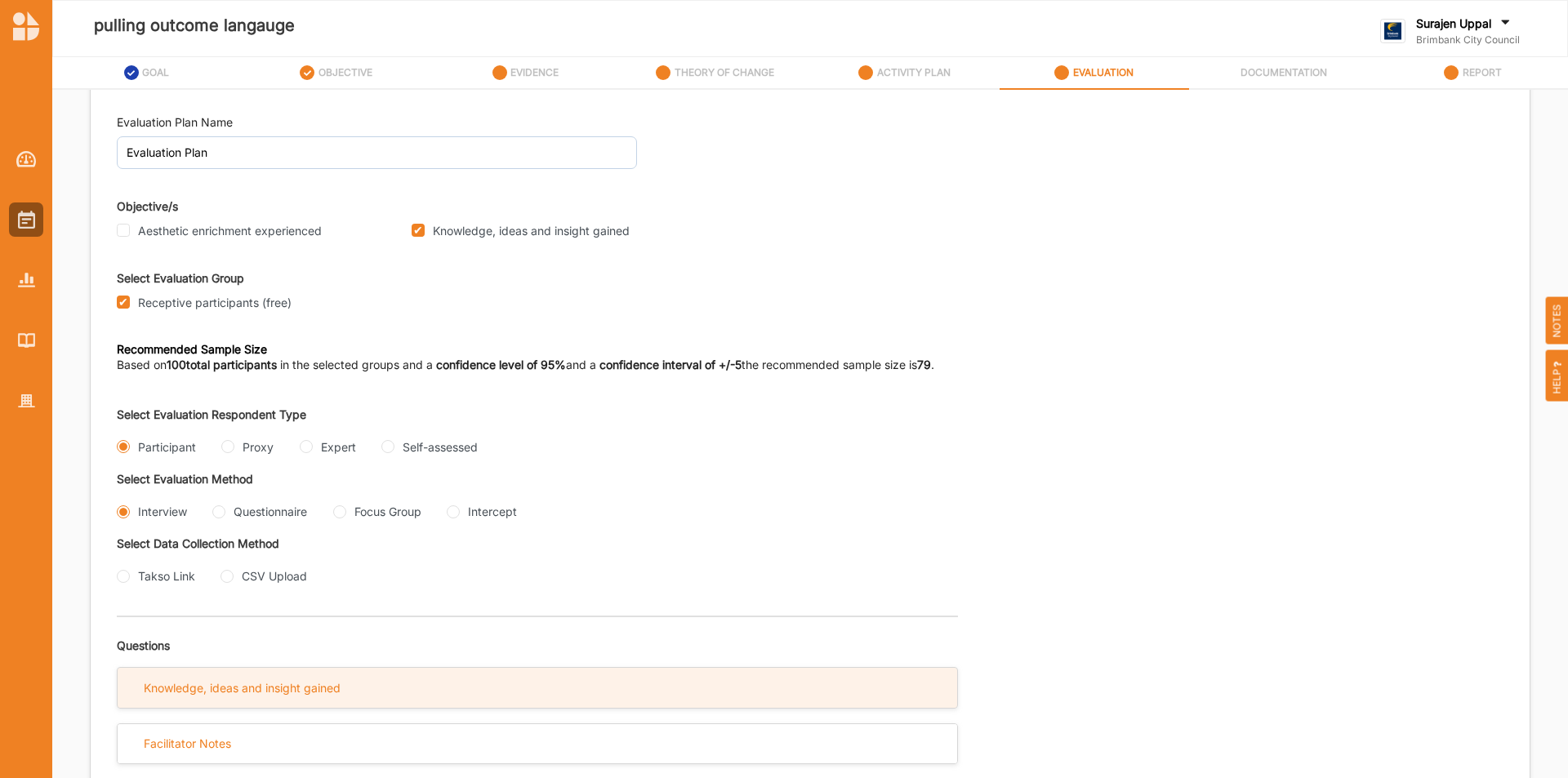
drag, startPoint x: 338, startPoint y: 692, endPoint x: 354, endPoint y: 676, distance: 22.6
click at [344, 688] on div "Knowledge, ideas and insight gained" at bounding box center [537, 688] width 840 height 40
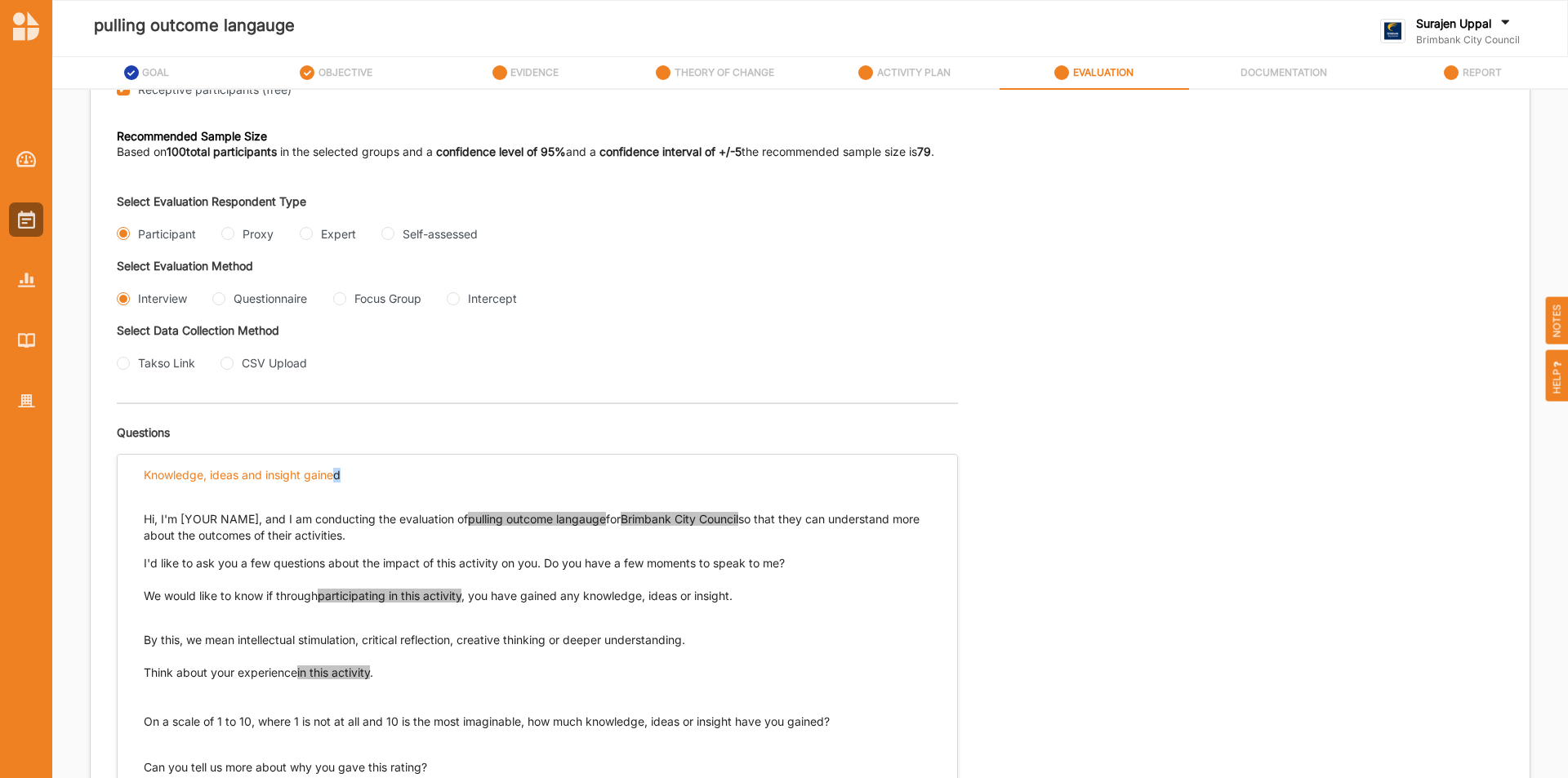
scroll to position [338, 0]
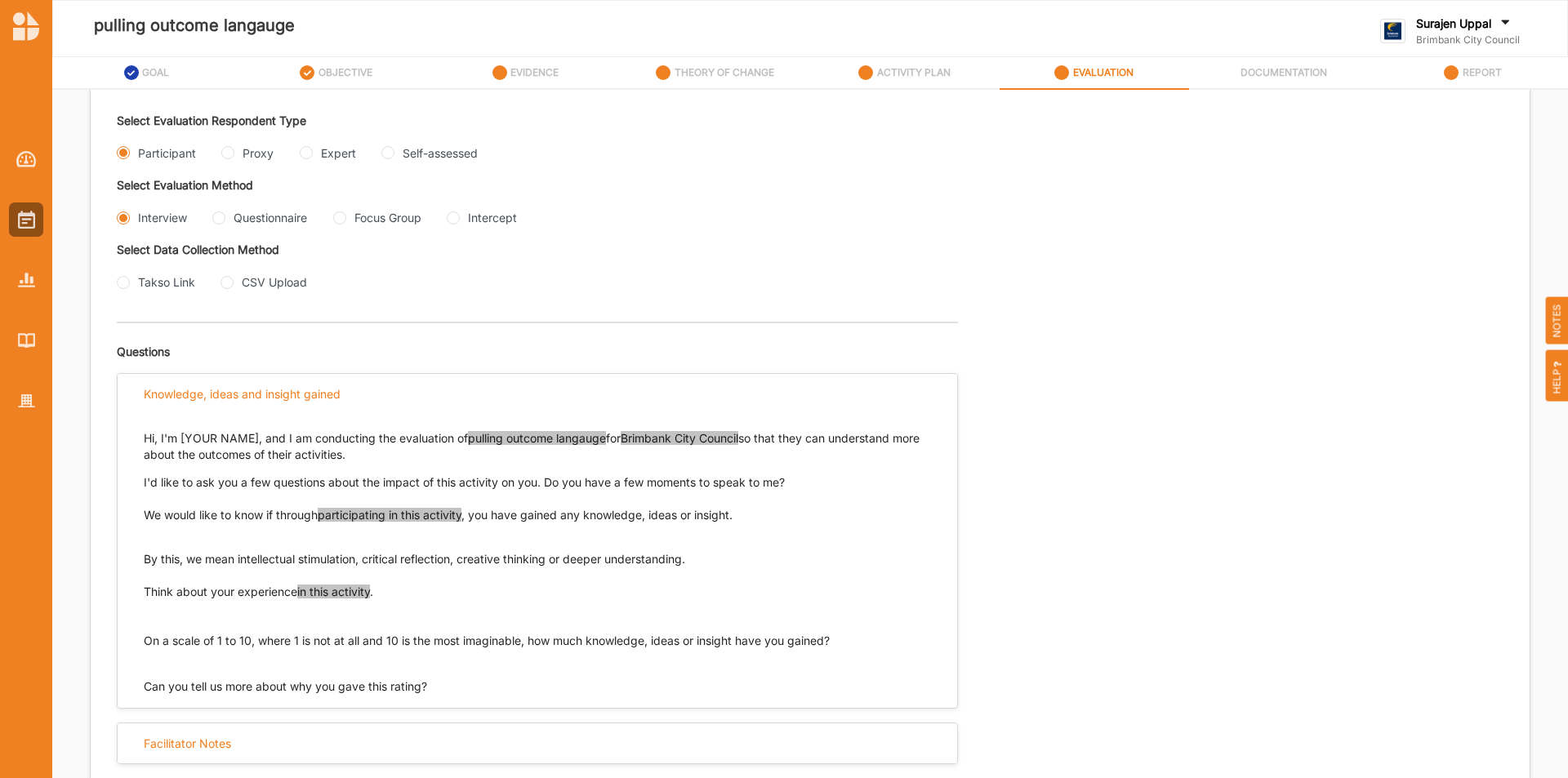
click at [781, 591] on p "Think about your experience in this activity . On a scale of 1 to 10, where 1 i…" at bounding box center [537, 616] width 787 height 65
drag, startPoint x: 271, startPoint y: 502, endPoint x: 231, endPoint y: 502, distance: 40.0
drag, startPoint x: 231, startPoint y: 502, endPoint x: 187, endPoint y: 544, distance: 60.8
click at [190, 560] on p "By this, we mean intellectual stimulation, critical reflection, creative thinki…" at bounding box center [537, 551] width 787 height 33
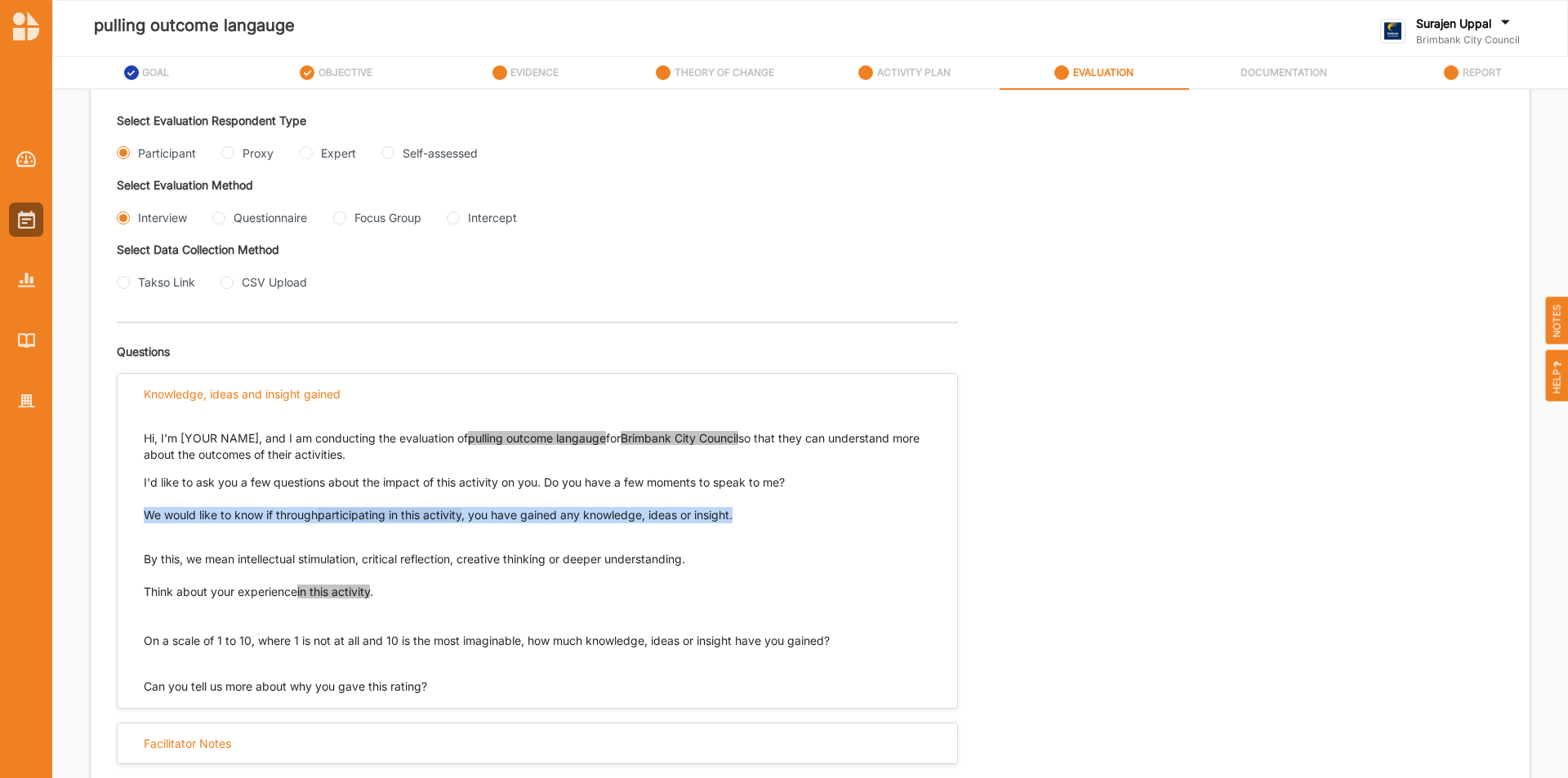
drag, startPoint x: 144, startPoint y: 514, endPoint x: 748, endPoint y: 510, distance: 604.0
click at [748, 510] on p "We would like to know if through participating in this activity , you have gain…" at bounding box center [537, 516] width 787 height 16
drag, startPoint x: 724, startPoint y: 561, endPoint x: 135, endPoint y: 566, distance: 589.0
click at [135, 566] on div "Hi, I'm [YOUR NAME], and I am conducting the evaluation of pulling outcome lang…" at bounding box center [537, 554] width 840 height 281
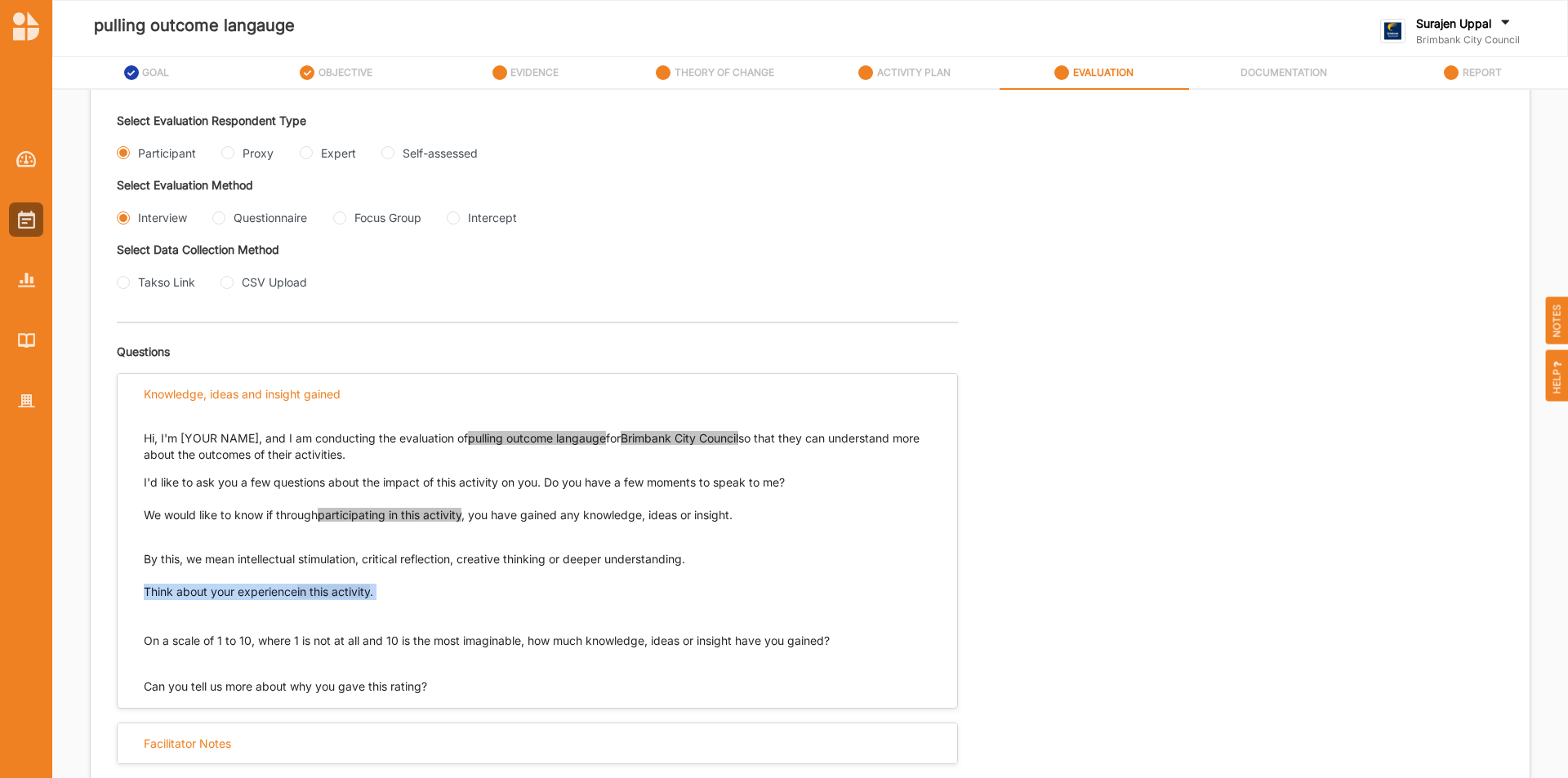
drag, startPoint x: 413, startPoint y: 606, endPoint x: 124, endPoint y: 605, distance: 289.0
click at [122, 598] on div "Hi, I'm [YOUR NAME], and I am conducting the evaluation of pulling outcome lang…" at bounding box center [537, 554] width 840 height 281
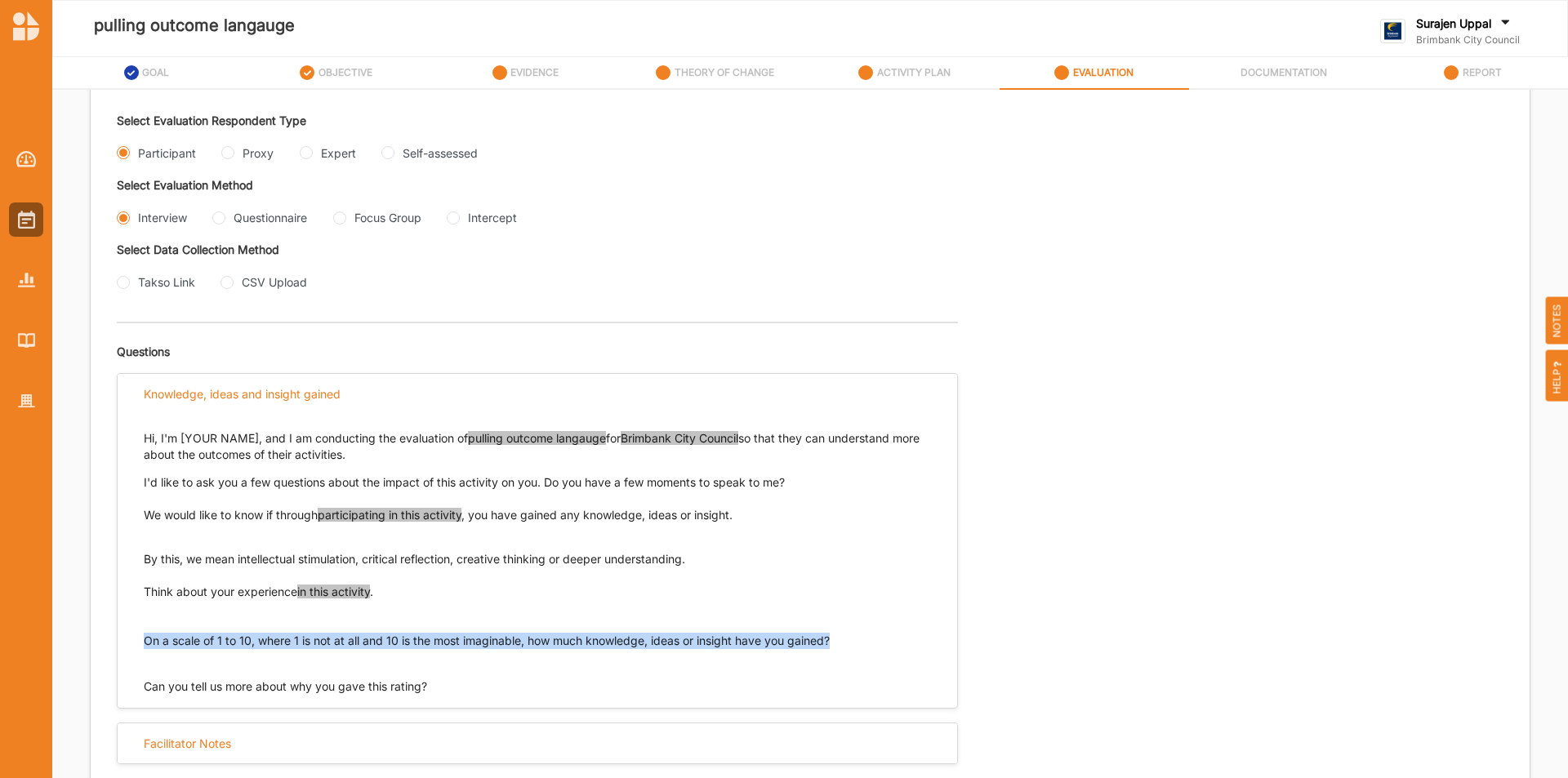
drag, startPoint x: 851, startPoint y: 640, endPoint x: 139, endPoint y: 646, distance: 712.0
click at [139, 646] on div "Hi, I'm [YOUR NAME], and I am conducting the evaluation of pulling outcome lang…" at bounding box center [537, 554] width 840 height 281
click at [213, 220] on input "Questionnaire" at bounding box center [219, 218] width 13 height 13
radio input "true"
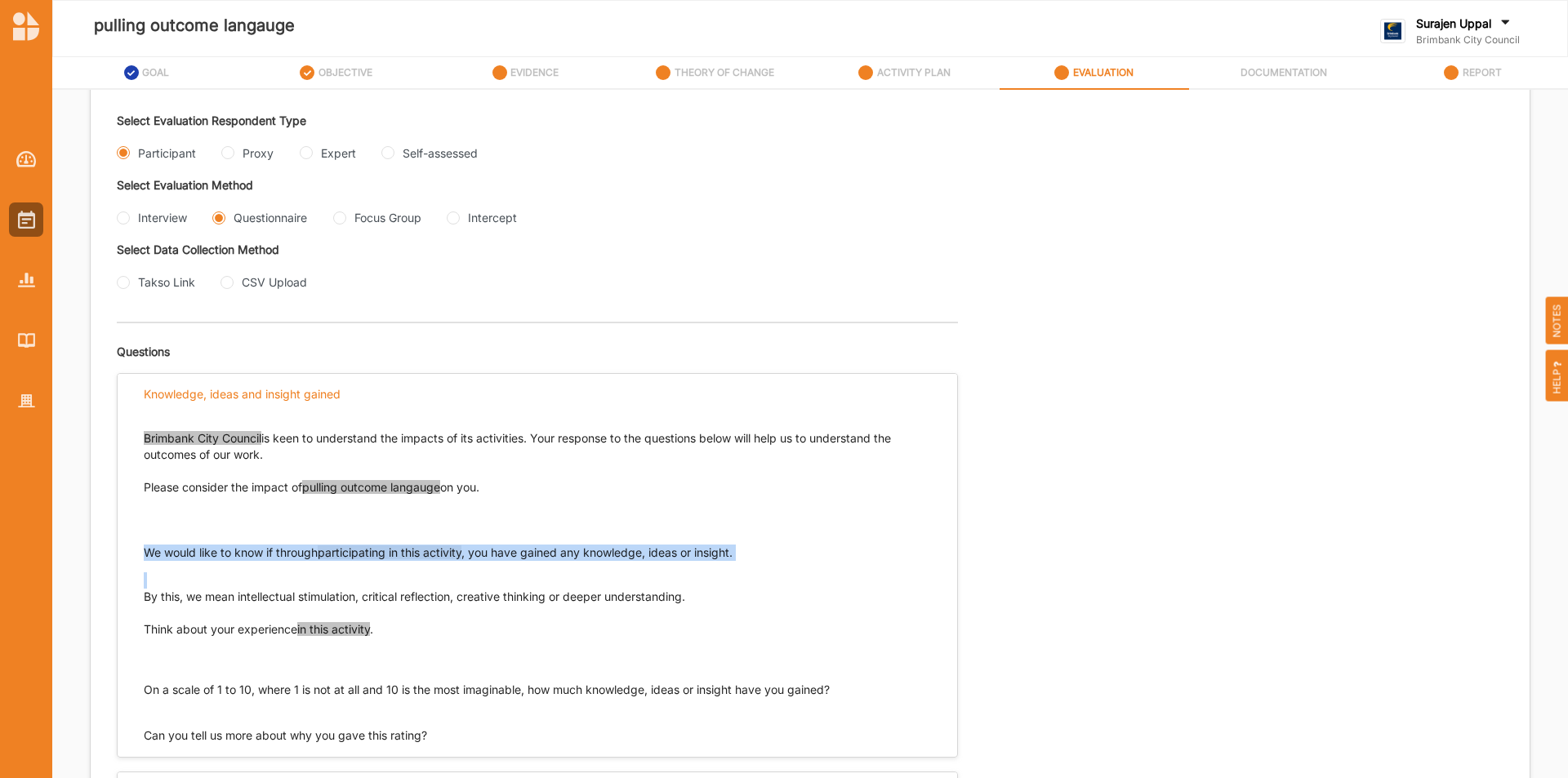
drag, startPoint x: 807, startPoint y: 560, endPoint x: 126, endPoint y: 556, distance: 681.0
click at [126, 556] on div "Brimbank City Council is keen to understand the impacts of its activities. Your…" at bounding box center [537, 578] width 840 height 330
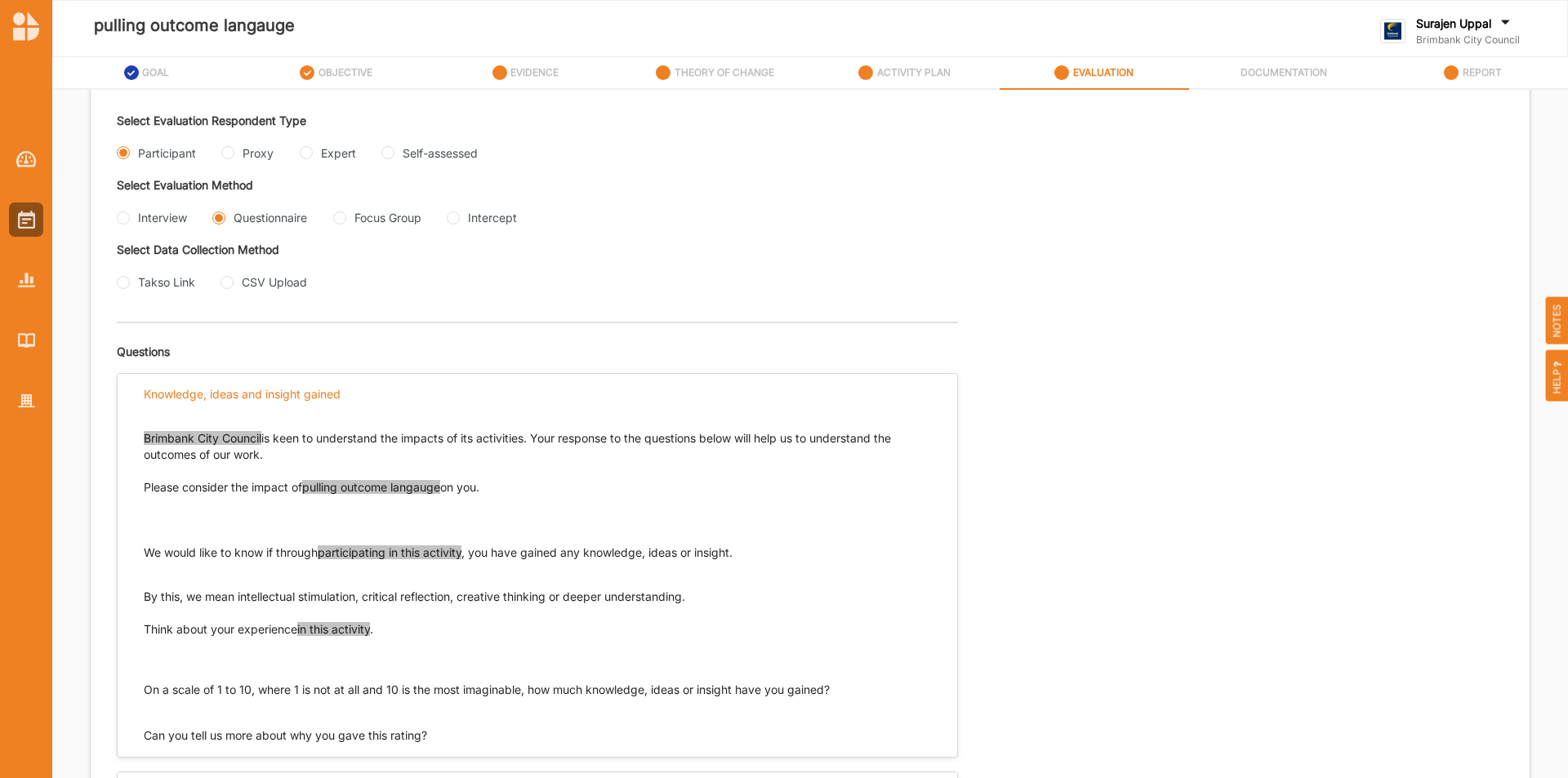
click at [428, 655] on p "Think about your experience in this activity ." at bounding box center [537, 646] width 787 height 49
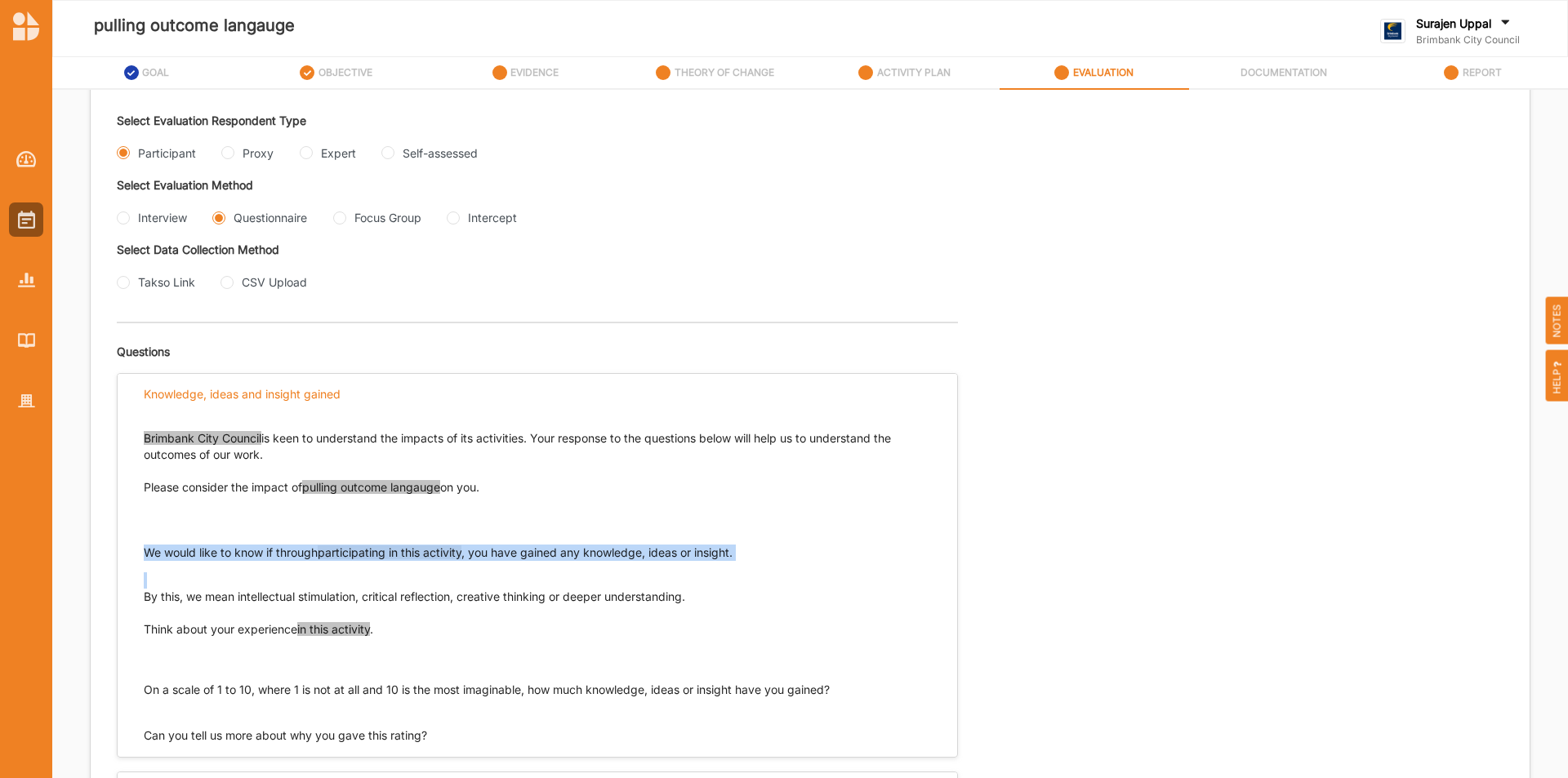
drag, startPoint x: 146, startPoint y: 551, endPoint x: 637, endPoint y: 565, distance: 491.2
click at [637, 565] on div "We would like to know if through participating in this activity , you have gain…" at bounding box center [537, 574] width 787 height 60
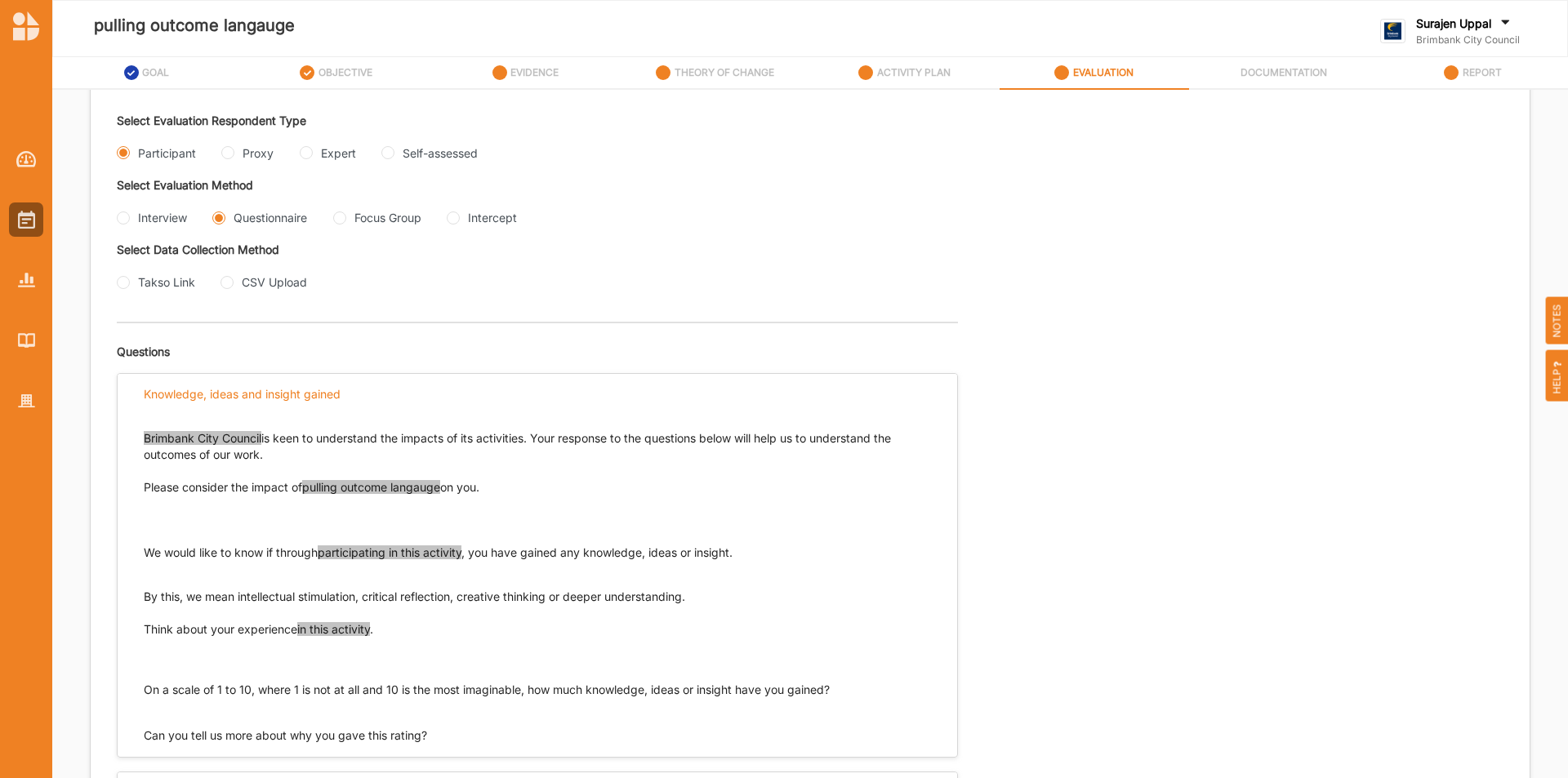
click at [635, 641] on p "Think about your experience in this activity ." at bounding box center [537, 646] width 787 height 49
drag, startPoint x: 317, startPoint y: 549, endPoint x: 143, endPoint y: 553, distance: 174.0
click at [143, 553] on div "Brimbank City Council is keen to understand the impacts of its activities. Your…" at bounding box center [537, 578] width 840 height 330
drag, startPoint x: 476, startPoint y: 556, endPoint x: 749, endPoint y: 554, distance: 273.0
click at [749, 554] on p "We would like to know if through participating in this activity , you have gain…" at bounding box center [537, 553] width 787 height 16
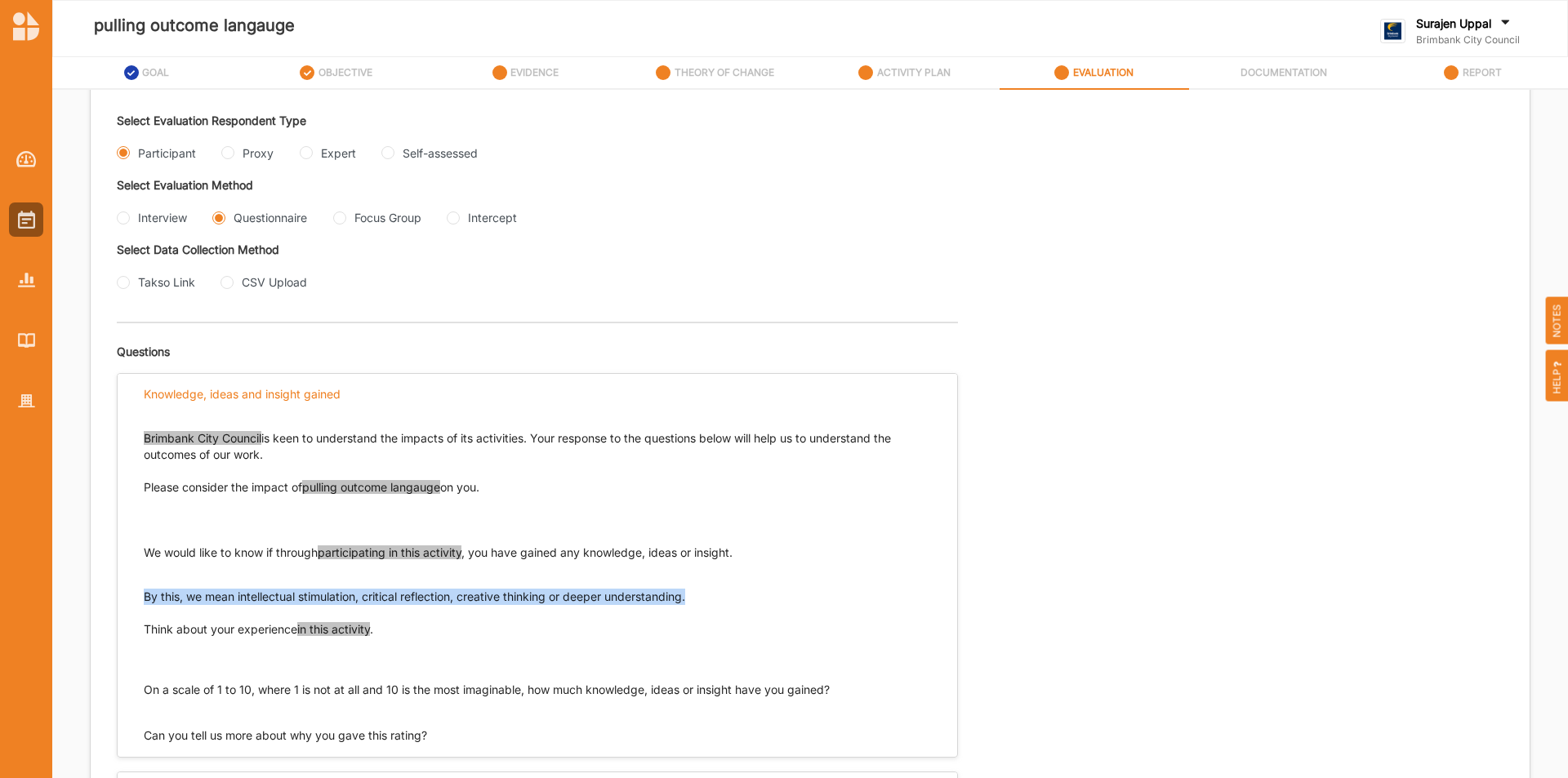
drag, startPoint x: 695, startPoint y: 600, endPoint x: 168, endPoint y: 604, distance: 527.0
click at [140, 604] on div "Brimbank City Council is keen to understand the impacts of its activities. Your…" at bounding box center [537, 578] width 840 height 330
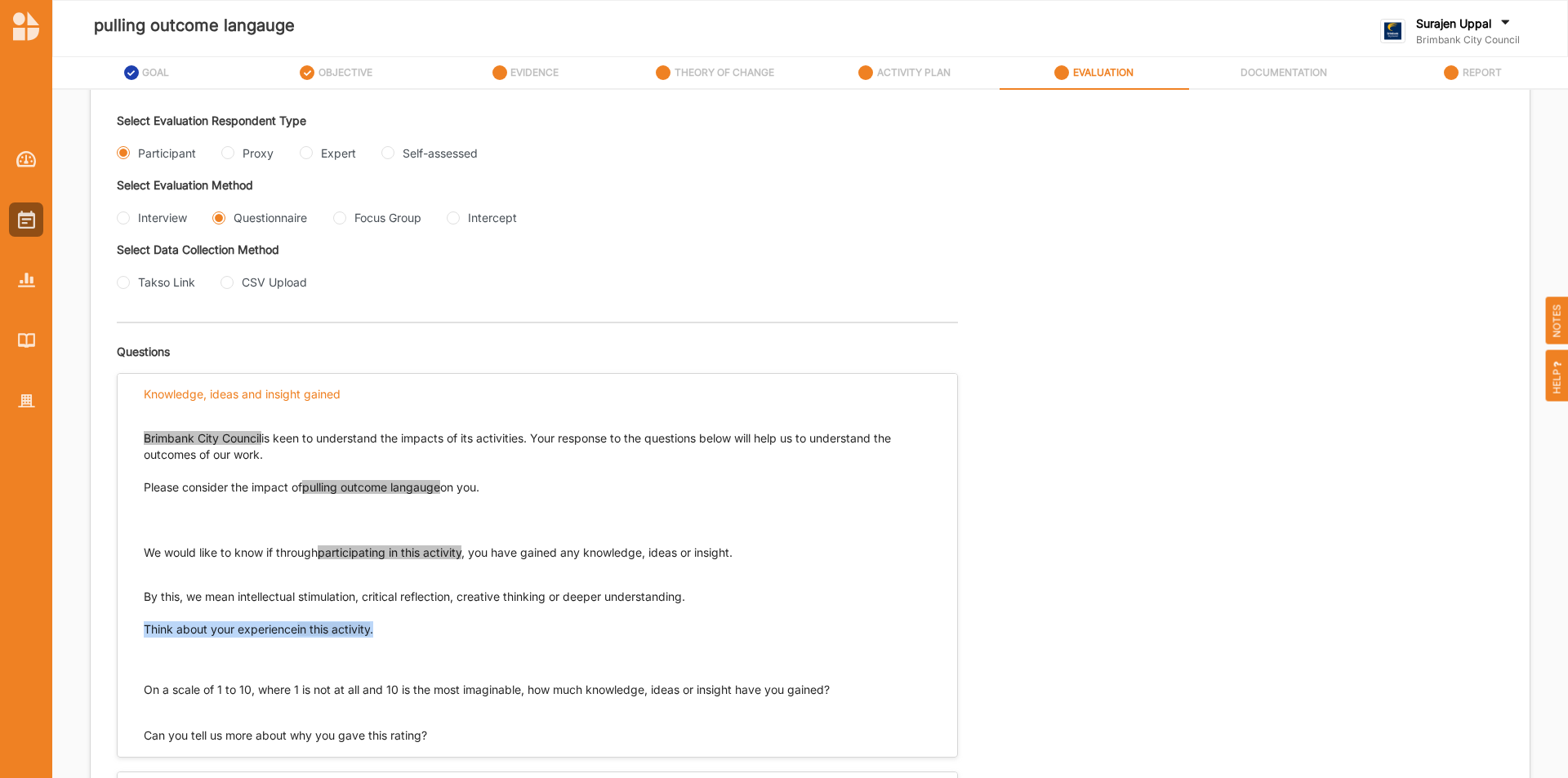
drag, startPoint x: 389, startPoint y: 630, endPoint x: 136, endPoint y: 632, distance: 253.0
click at [136, 632] on div "Brimbank City Council is keen to understand the impacts of its activities. Your…" at bounding box center [537, 578] width 840 height 330
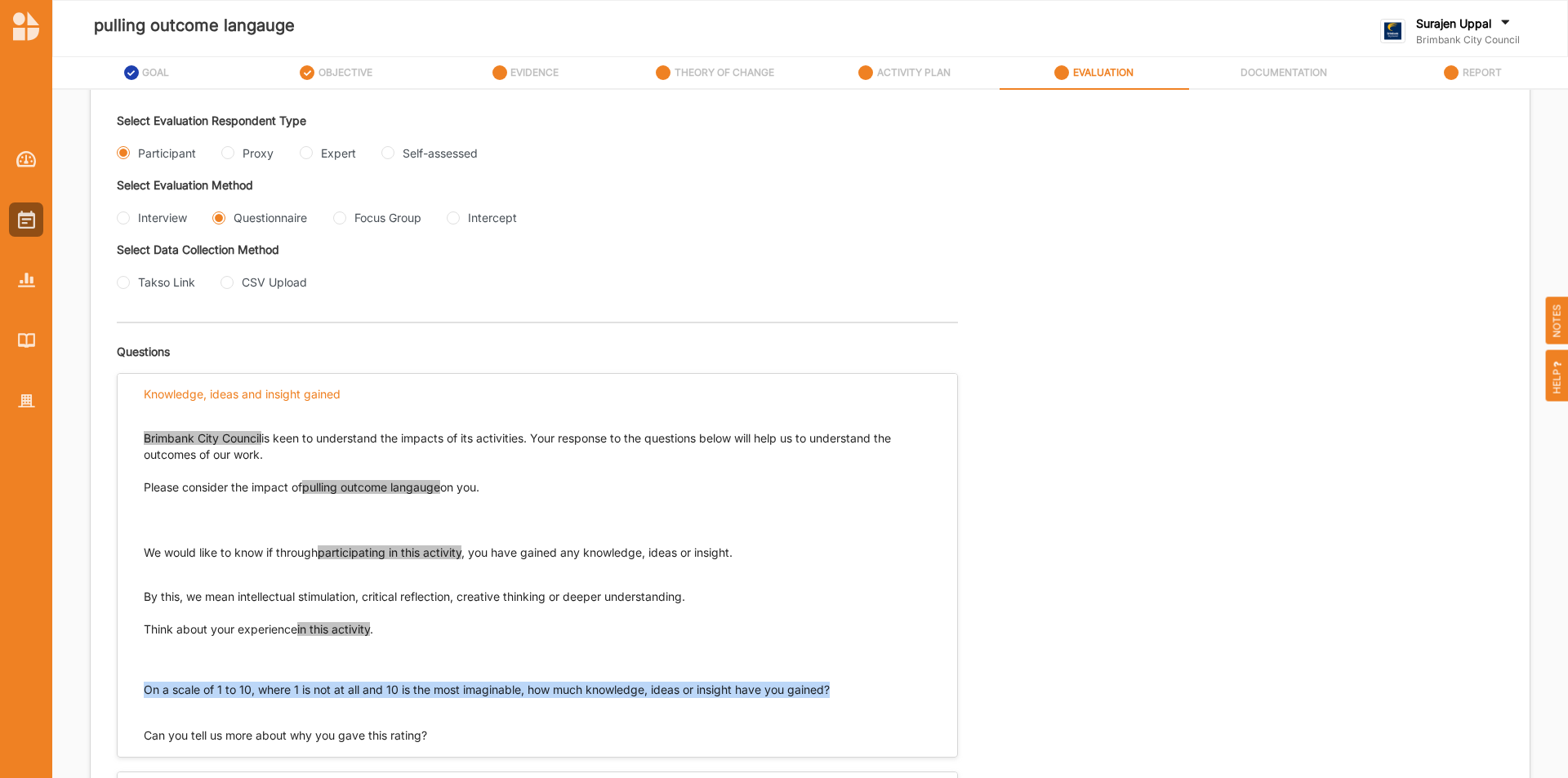
drag, startPoint x: 850, startPoint y: 692, endPoint x: 104, endPoint y: 683, distance: 746.1
click at [104, 683] on div "Evaluation Plan Name Evaluation Plan Objective/s Aesthetic enrichment experienc…" at bounding box center [810, 317] width 1439 height 1027
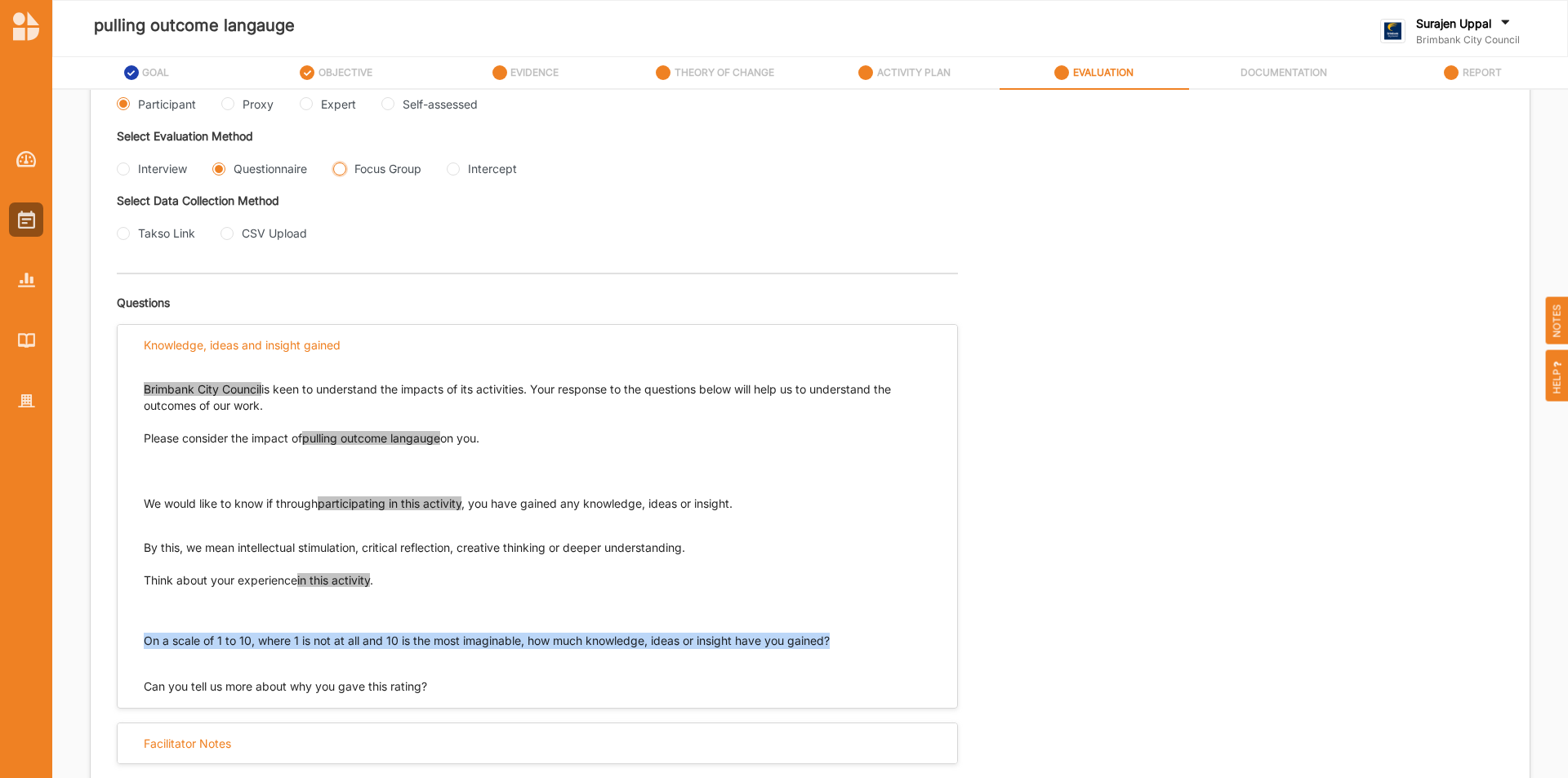
click at [344, 169] on Group "Focus Group" at bounding box center [340, 169] width 13 height 13
radio Group "true"
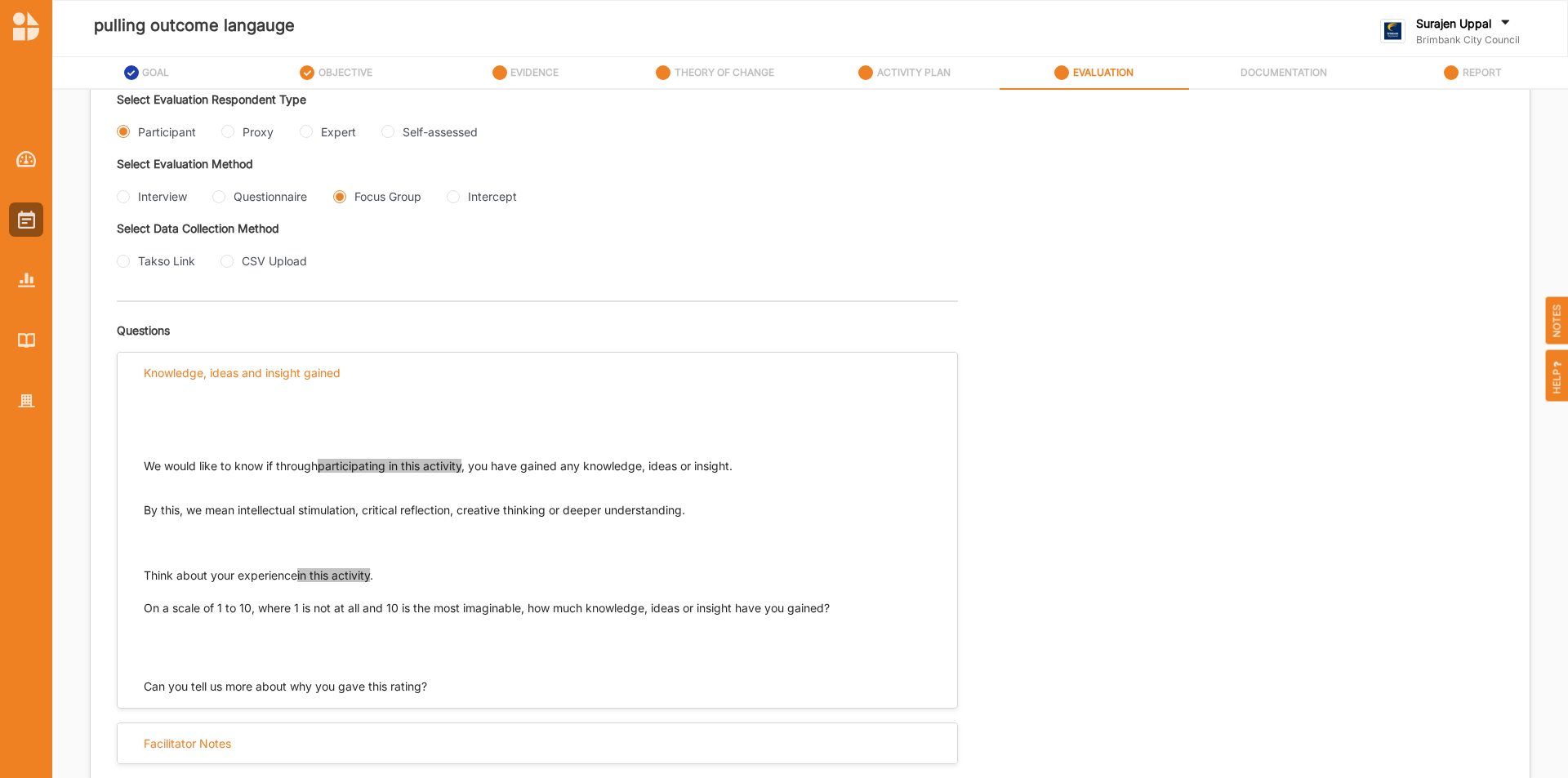
scroll to position [359, 0]
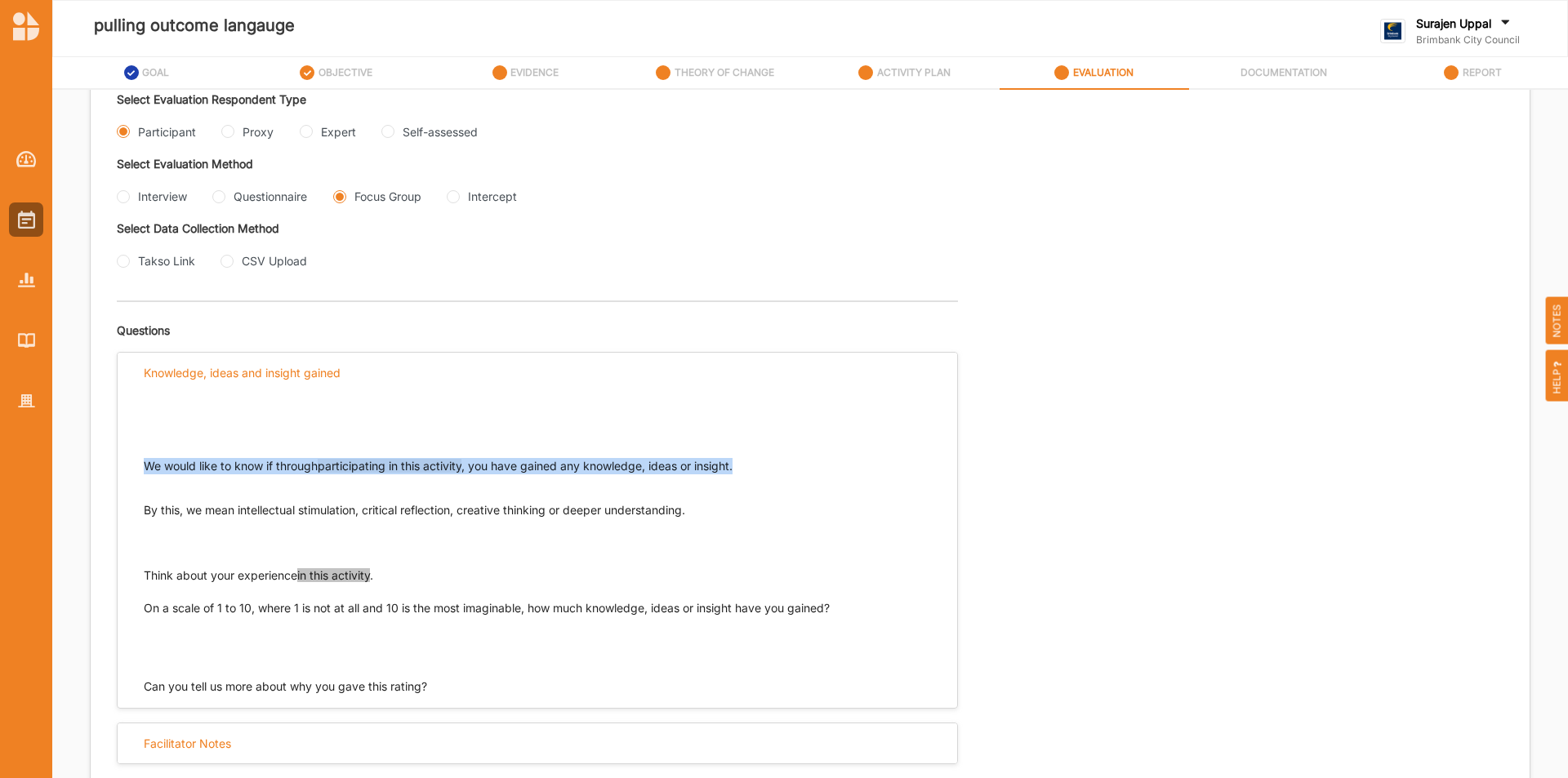
drag, startPoint x: 752, startPoint y: 465, endPoint x: 150, endPoint y: 466, distance: 602.0
click at [147, 468] on p "We would like to know if through participating in this activity , you have gain…" at bounding box center [537, 466] width 787 height 16
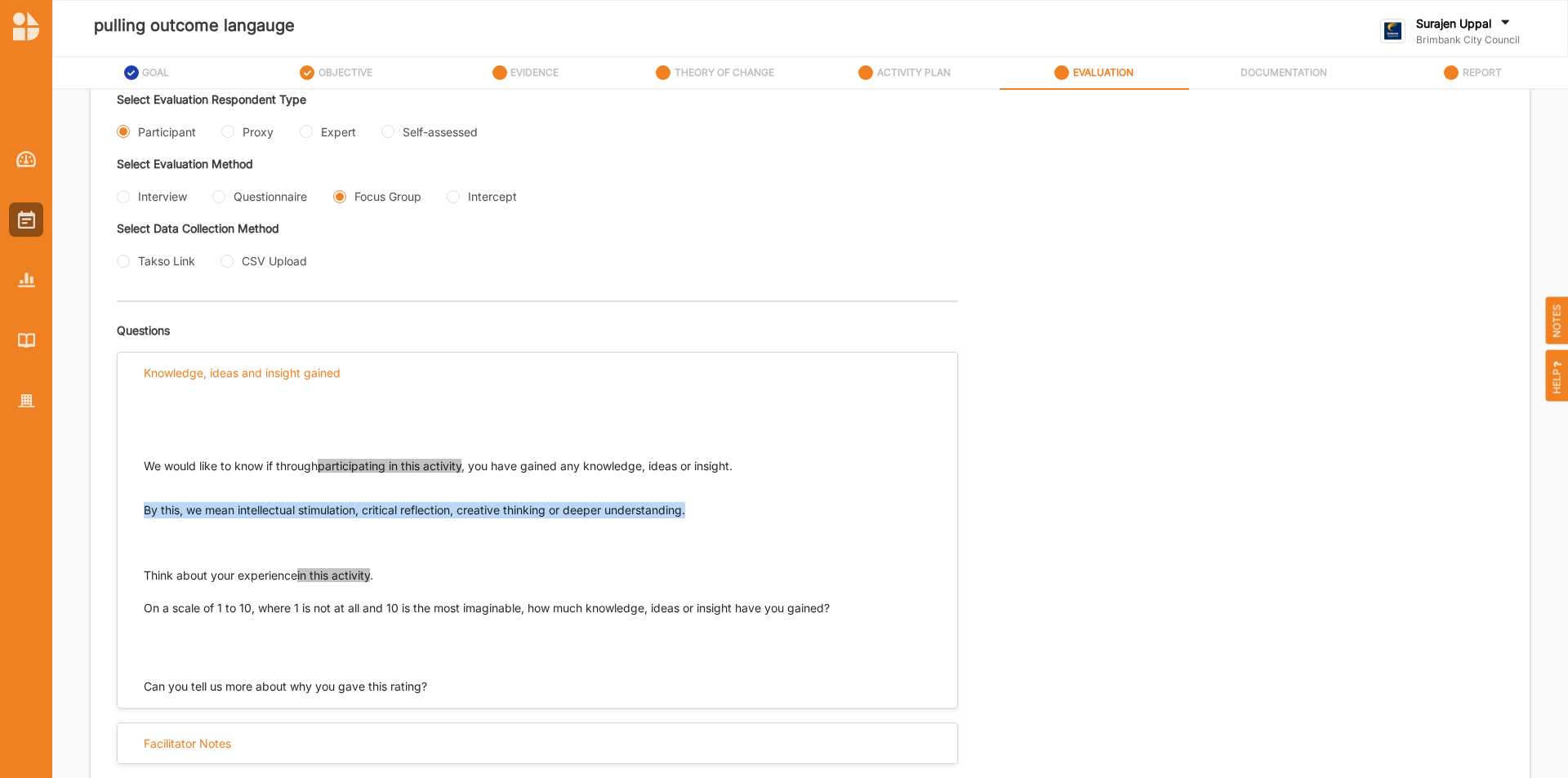
drag, startPoint x: 696, startPoint y: 506, endPoint x: 142, endPoint y: 512, distance: 554.0
click at [142, 512] on div "We would like to know if through participating in this activity , you have gain…" at bounding box center [537, 544] width 840 height 302
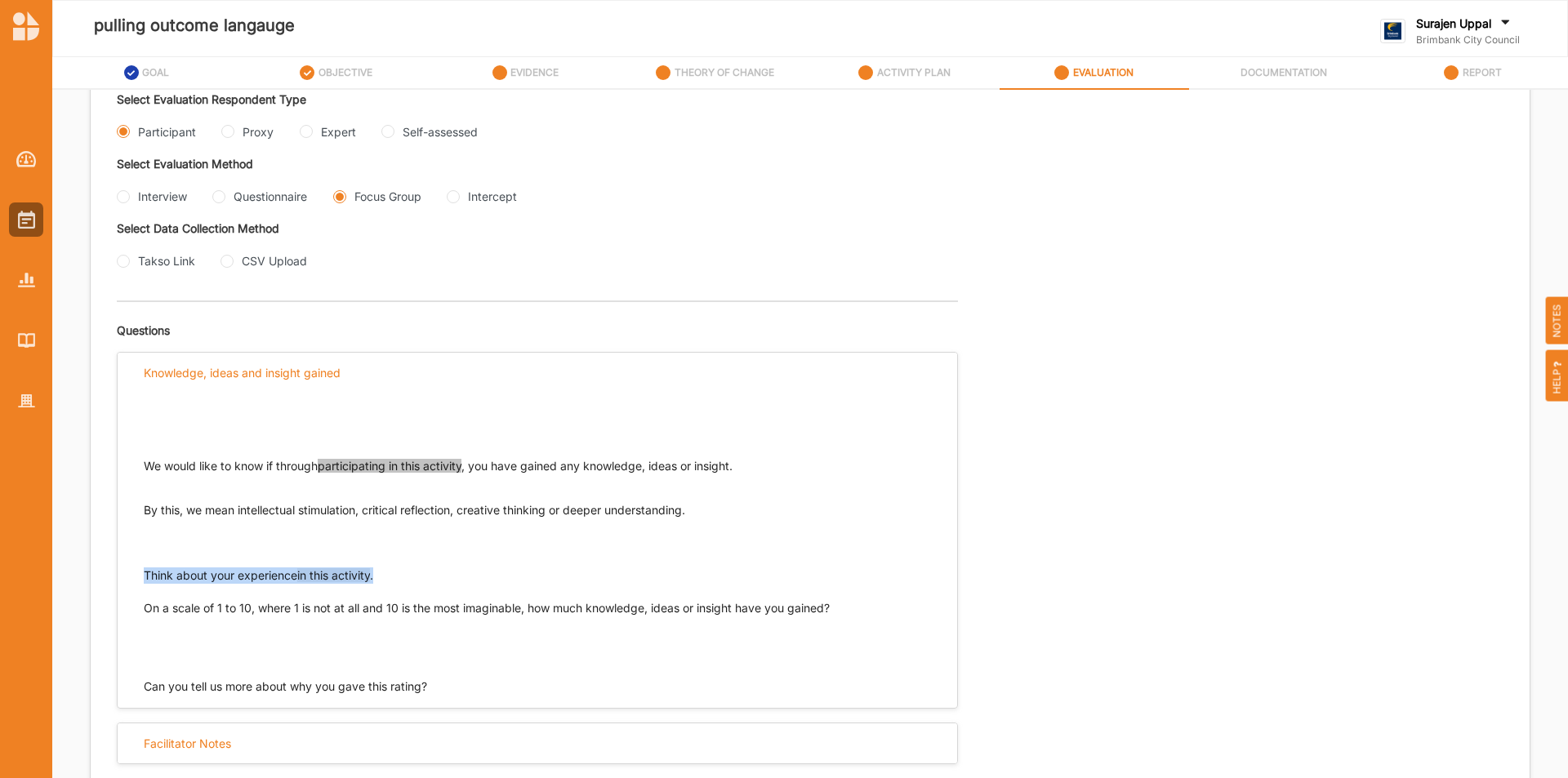
drag, startPoint x: 385, startPoint y: 573, endPoint x: 147, endPoint y: 581, distance: 238.1
click at [144, 577] on p "Think about your experience in this activity . On a scale of 1 to 10, where 1 i…" at bounding box center [537, 608] width 787 height 81
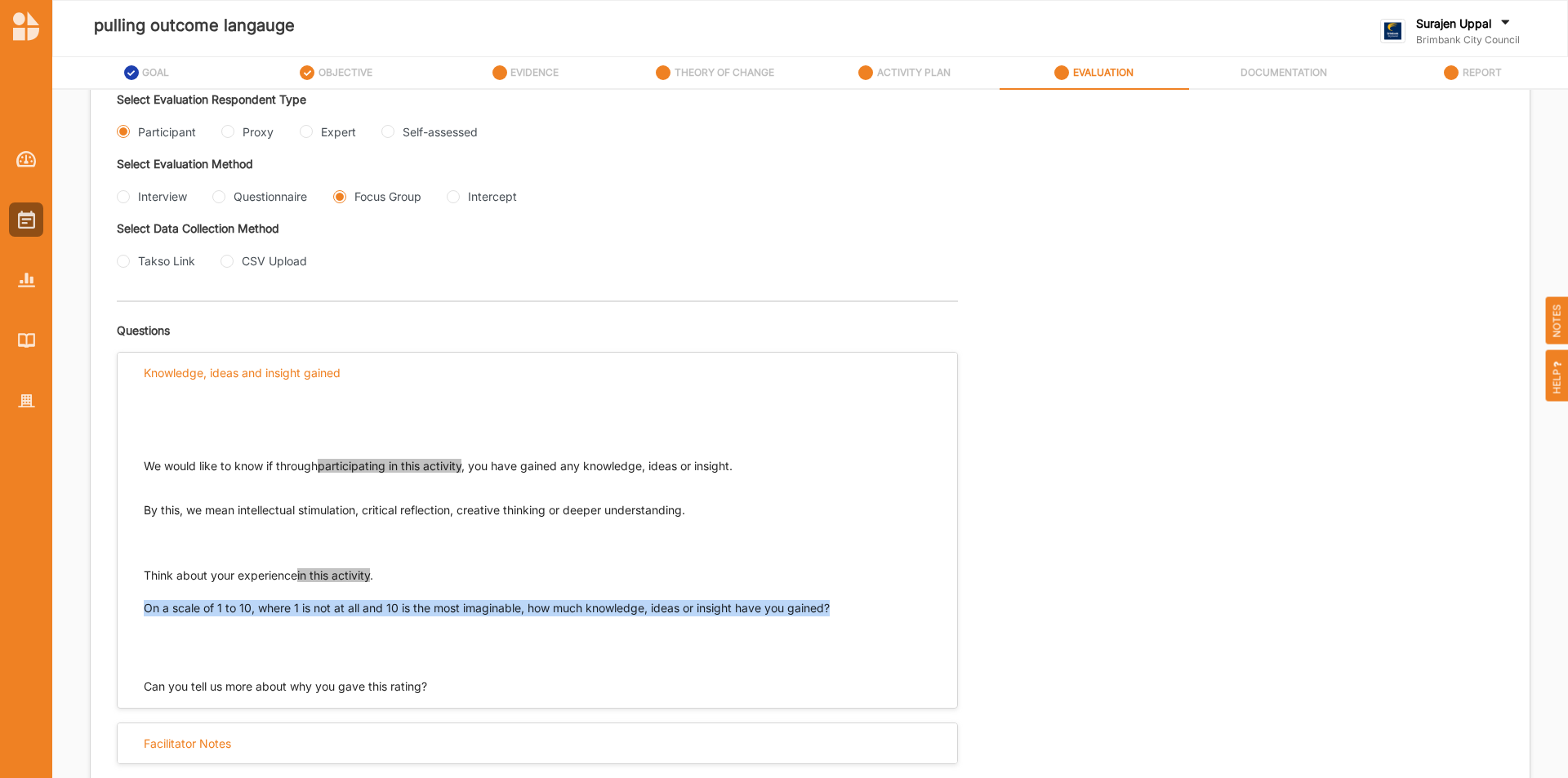
drag, startPoint x: 844, startPoint y: 606, endPoint x: 146, endPoint y: 604, distance: 698.0
click at [146, 604] on p "Think about your experience in this activity . On a scale of 1 to 10, where 1 i…" at bounding box center [537, 608] width 787 height 81
click at [224, 134] on input "Proxy" at bounding box center [228, 132] width 13 height 13
radio input "true"
click at [125, 198] on div "Select Evaluation Respondent Type Participant Proxy Expert Self-assessed Select…" at bounding box center [463, 188] width 693 height 193
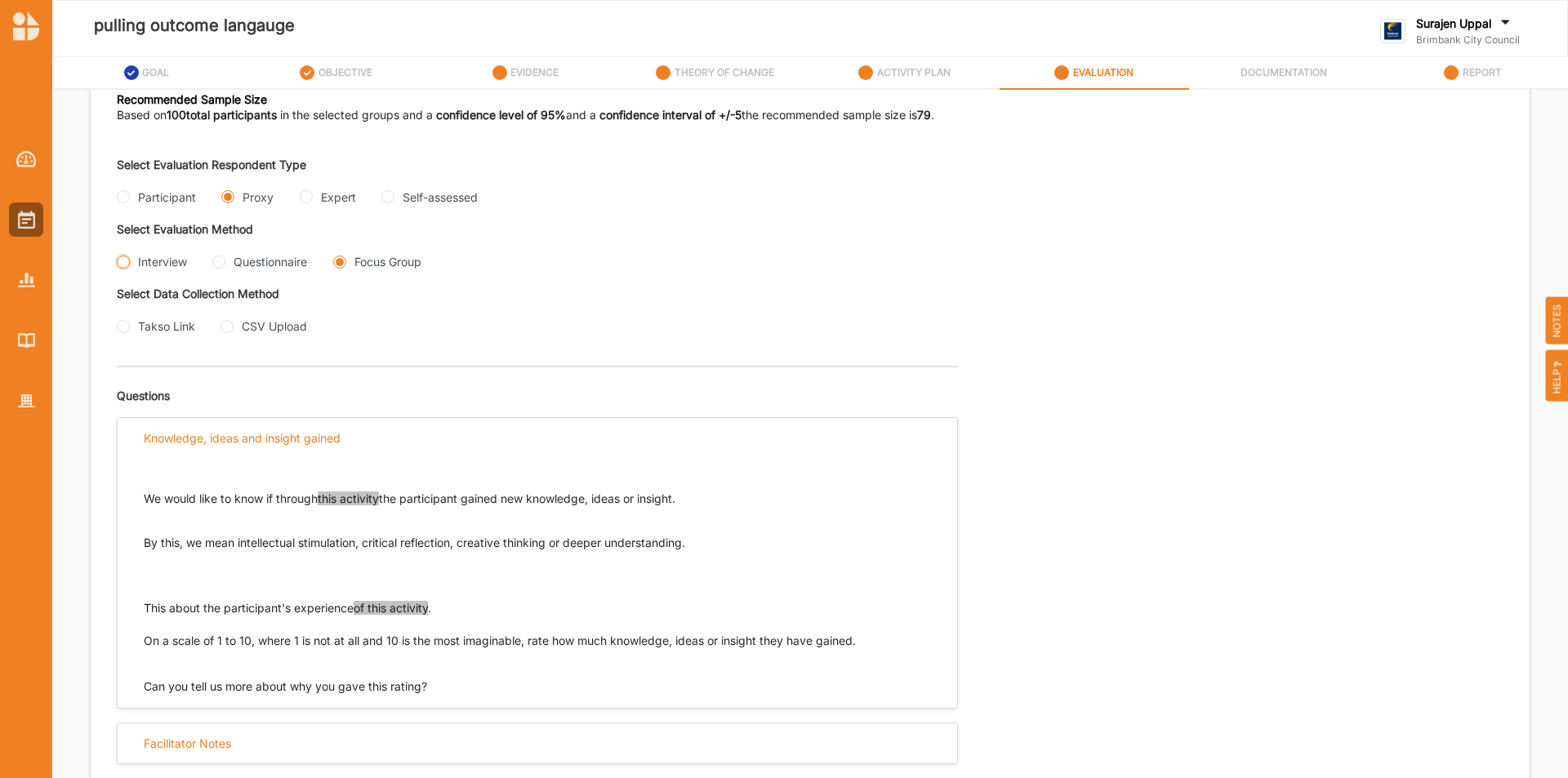
scroll to position [294, 0]
drag, startPoint x: 694, startPoint y: 504, endPoint x: 161, endPoint y: 512, distance: 533.1
click at [143, 507] on div "We would like to know if through this activity the participant gained new knowl…" at bounding box center [537, 577] width 840 height 237
click at [733, 595] on div "We would like to know if through this activity the participant gained new knowl…" at bounding box center [537, 562] width 787 height 207
drag, startPoint x: 694, startPoint y: 542, endPoint x: 141, endPoint y: 535, distance: 553.0
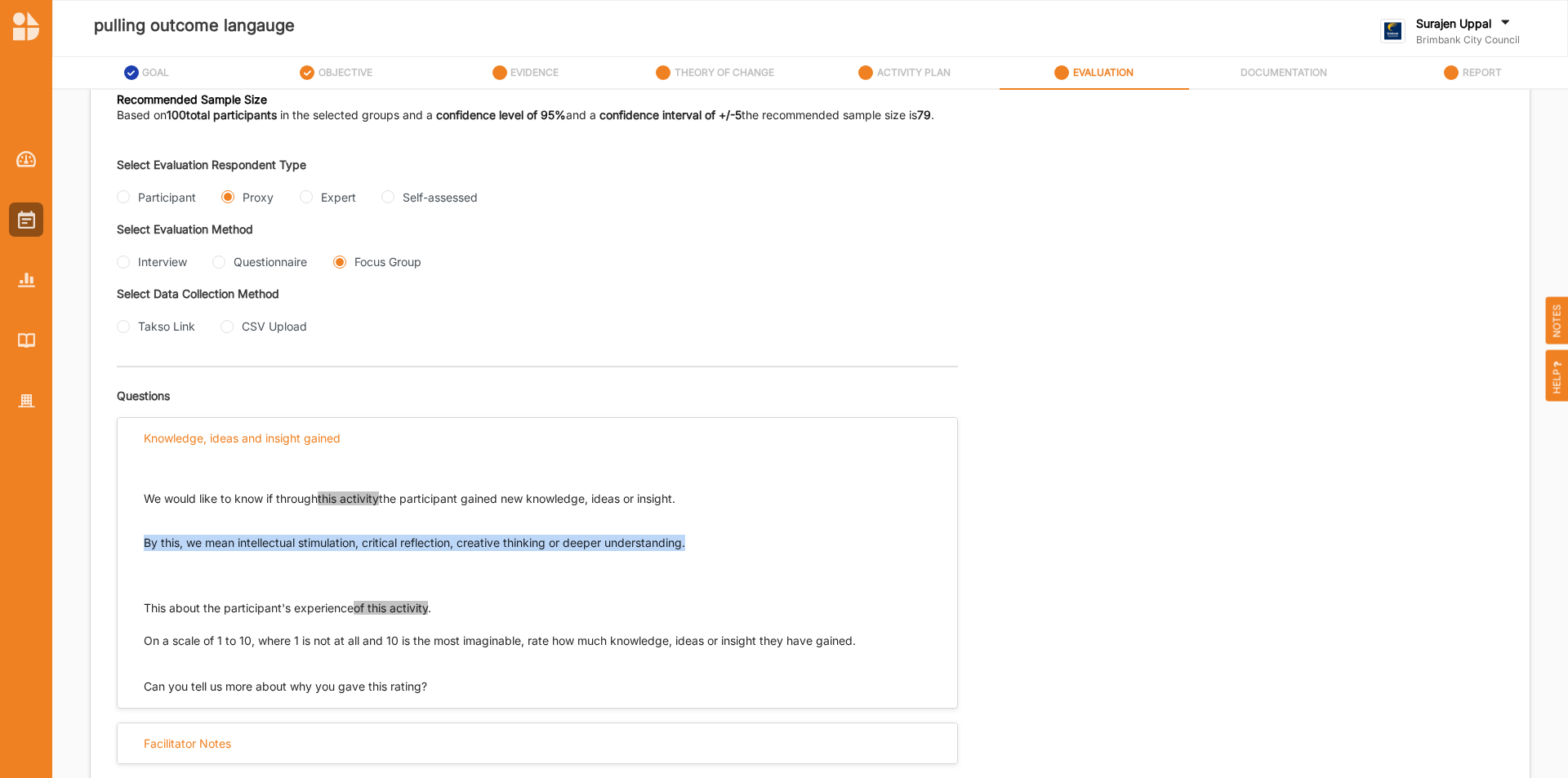
click at [141, 535] on div "We would like to know if through this activity the participant gained new knowl…" at bounding box center [537, 577] width 840 height 237
drag, startPoint x: 453, startPoint y: 610, endPoint x: 143, endPoint y: 609, distance: 310.0
click at [143, 609] on div "We would like to know if through this activity the participant gained new knowl…" at bounding box center [537, 577] width 840 height 237
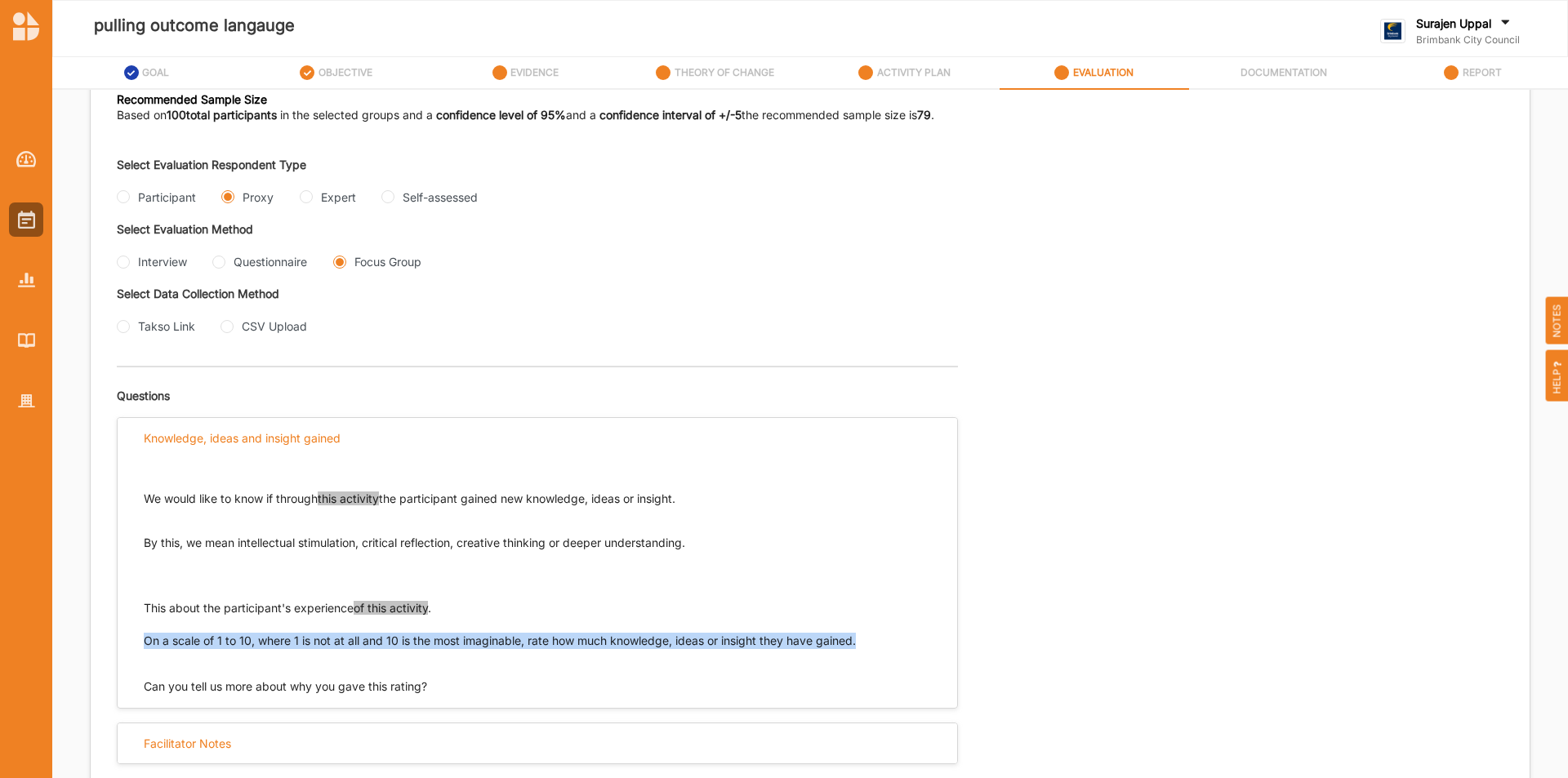
drag, startPoint x: 875, startPoint y: 638, endPoint x: 146, endPoint y: 635, distance: 729.0
click at [143, 636] on div "We would like to know if through this activity the participant gained new knowl…" at bounding box center [537, 577] width 840 height 237
click at [123, 262] on input "Interview" at bounding box center [123, 262] width 13 height 13
radio input "true"
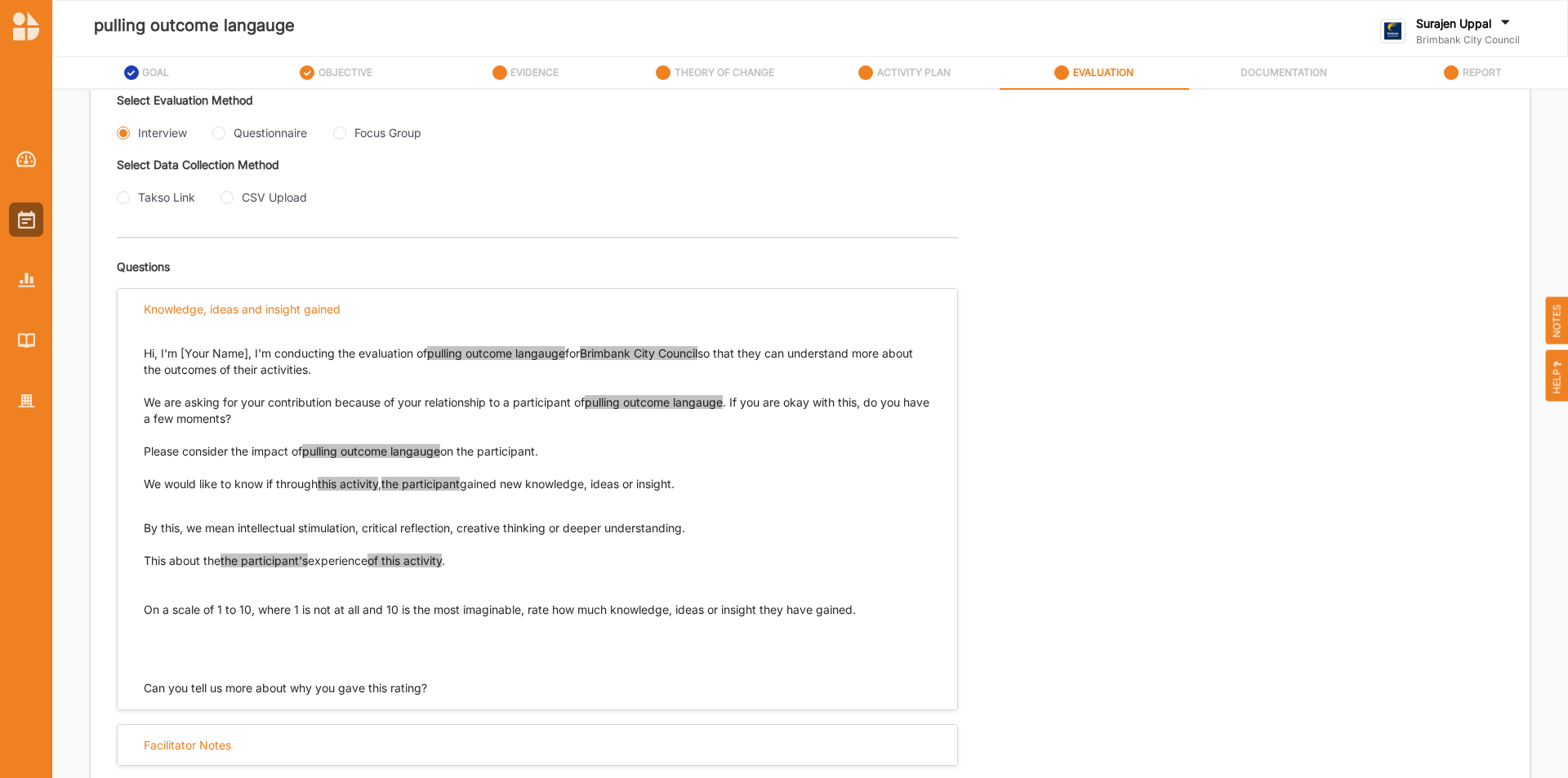
scroll to position [424, 0]
drag, startPoint x: 708, startPoint y: 486, endPoint x: 172, endPoint y: 493, distance: 536.0
click at [136, 490] on div "Hi, I'm [Your Name], I'm conducting the evaluation of pulling outcome langauge …" at bounding box center [537, 511] width 840 height 368
click at [220, 130] on input "Questionnaire" at bounding box center [219, 132] width 13 height 13
radio input "true"
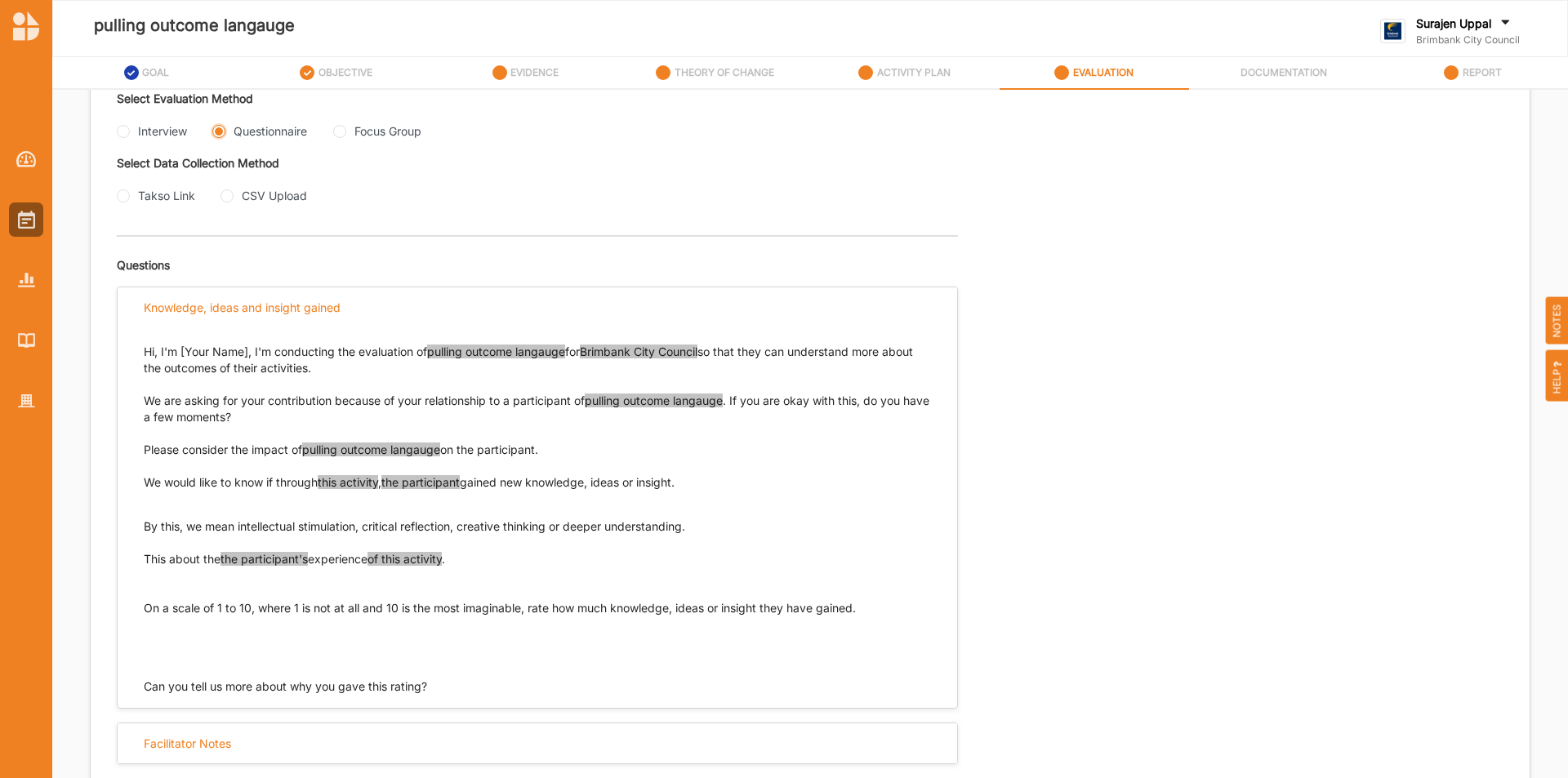
scroll to position [366, 0]
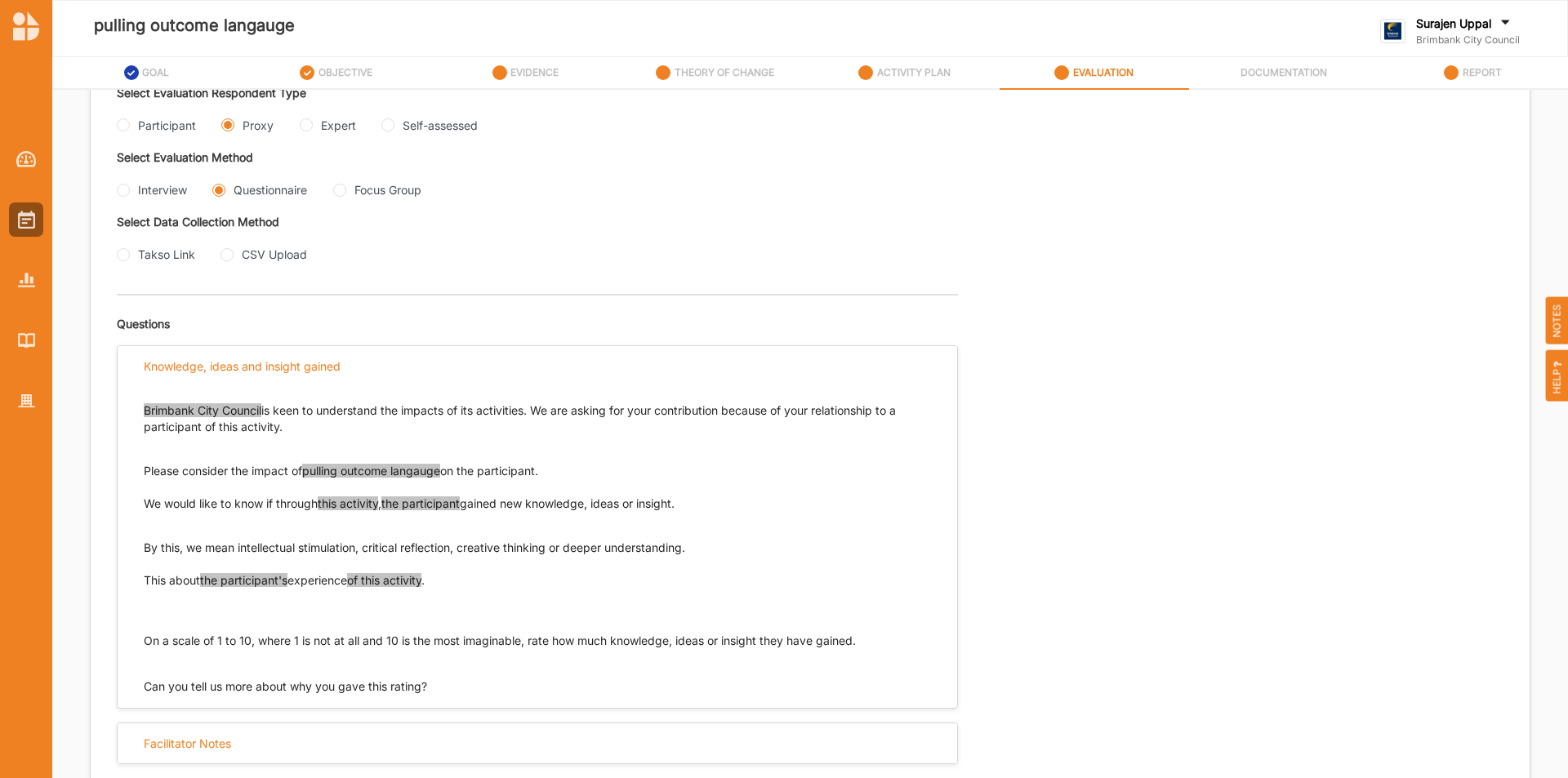
drag, startPoint x: 719, startPoint y: 520, endPoint x: 125, endPoint y: 496, distance: 594.5
click at [125, 502] on div "Brimbank City Council is keen to understand the impacts of its activities. We a…" at bounding box center [537, 540] width 840 height 308
drag, startPoint x: 146, startPoint y: 499, endPoint x: 594, endPoint y: 513, distance: 448.2
click at [594, 513] on div "We would like to know if through this activity , the participant gained new kno…" at bounding box center [537, 526] width 787 height 60
click at [671, 462] on p "Please consider the impact of pulling outcome langauge on the participant." at bounding box center [537, 463] width 787 height 33
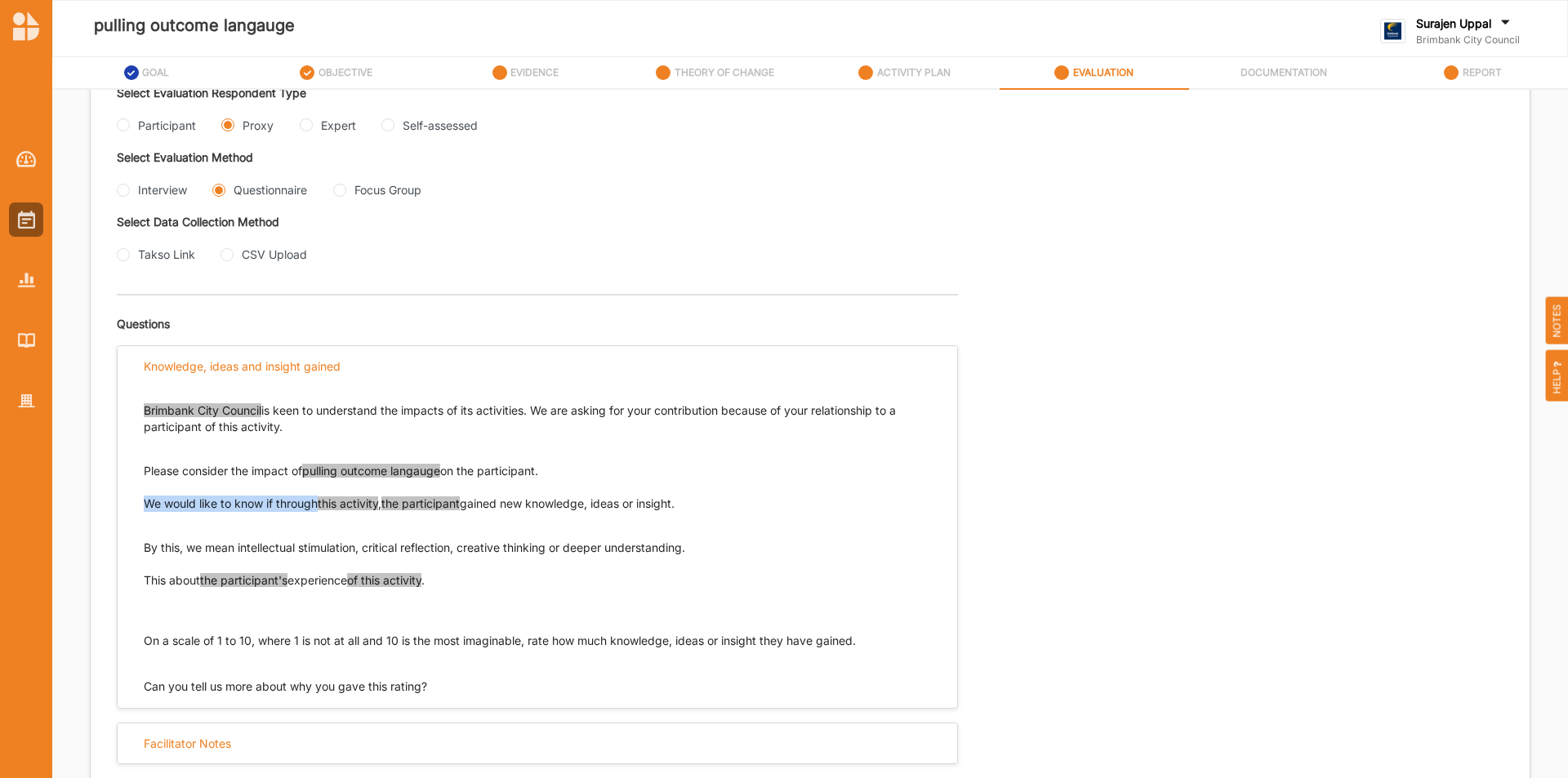
drag, startPoint x: 321, startPoint y: 507, endPoint x: 158, endPoint y: 522, distance: 163.7
click at [146, 517] on div "We would like to know if through this activity , the participant gained new kno…" at bounding box center [537, 526] width 787 height 60
click at [214, 541] on p "By this, we mean intellectual stimulation, critical reflection, creative thinki…" at bounding box center [537, 540] width 787 height 33
drag, startPoint x: 144, startPoint y: 507, endPoint x: 318, endPoint y: 500, distance: 174.1
click at [318, 500] on p "We would like to know if through this activity , the participant gained new kno…" at bounding box center [537, 504] width 787 height 16
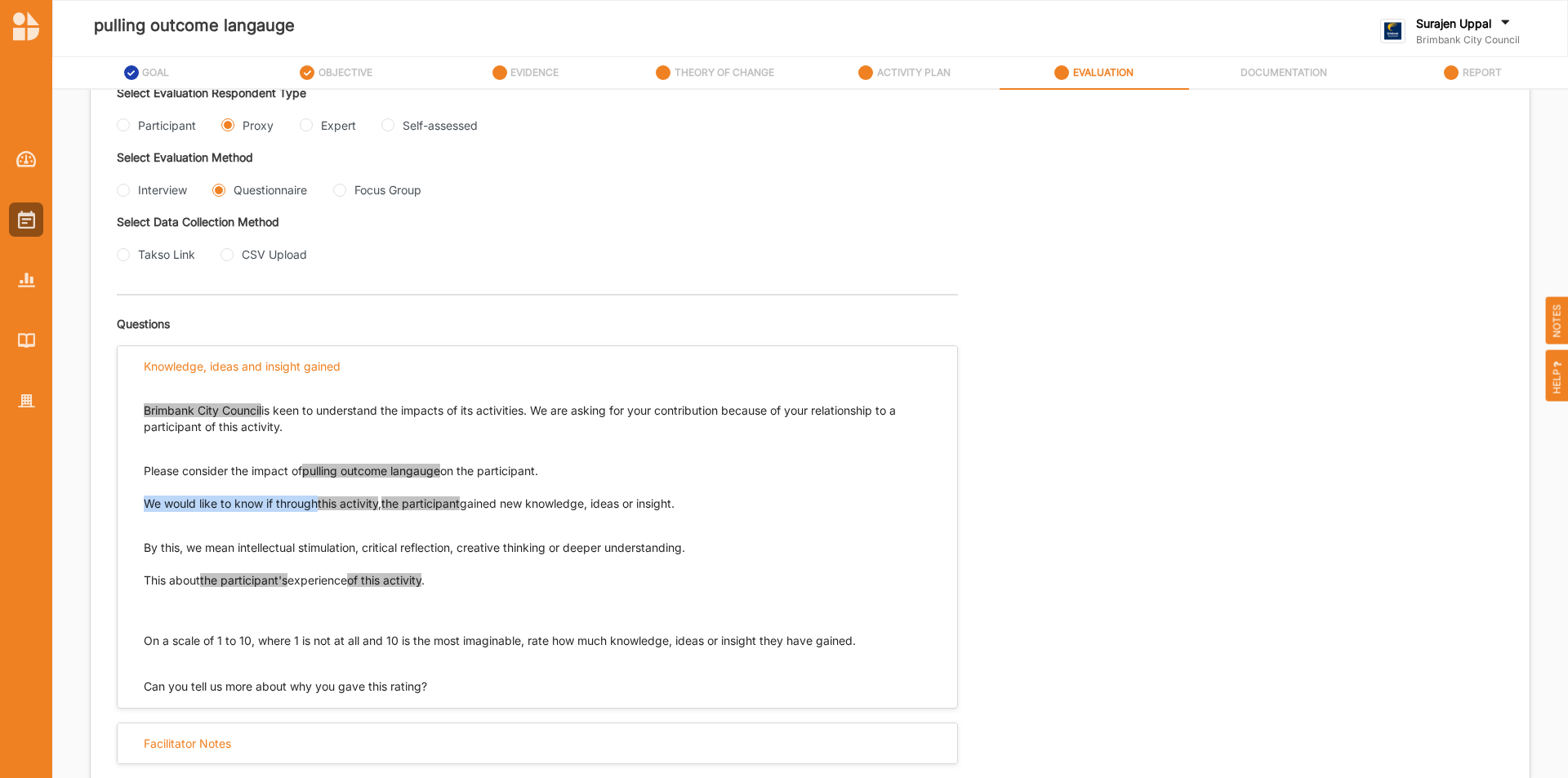
drag, startPoint x: 698, startPoint y: 507, endPoint x: 490, endPoint y: 516, distance: 208.2
click at [476, 515] on div "We would like to know if through this activity , the participant gained new kno…" at bounding box center [537, 526] width 787 height 60
click at [691, 510] on p "We would like to know if through this activity , the participant gained new kno…" at bounding box center [537, 504] width 787 height 16
drag, startPoint x: 693, startPoint y: 504, endPoint x: 478, endPoint y: 522, distance: 215.8
click at [474, 509] on p "We would like to know if through this activity , the participant gained new kno…" at bounding box center [537, 504] width 787 height 16
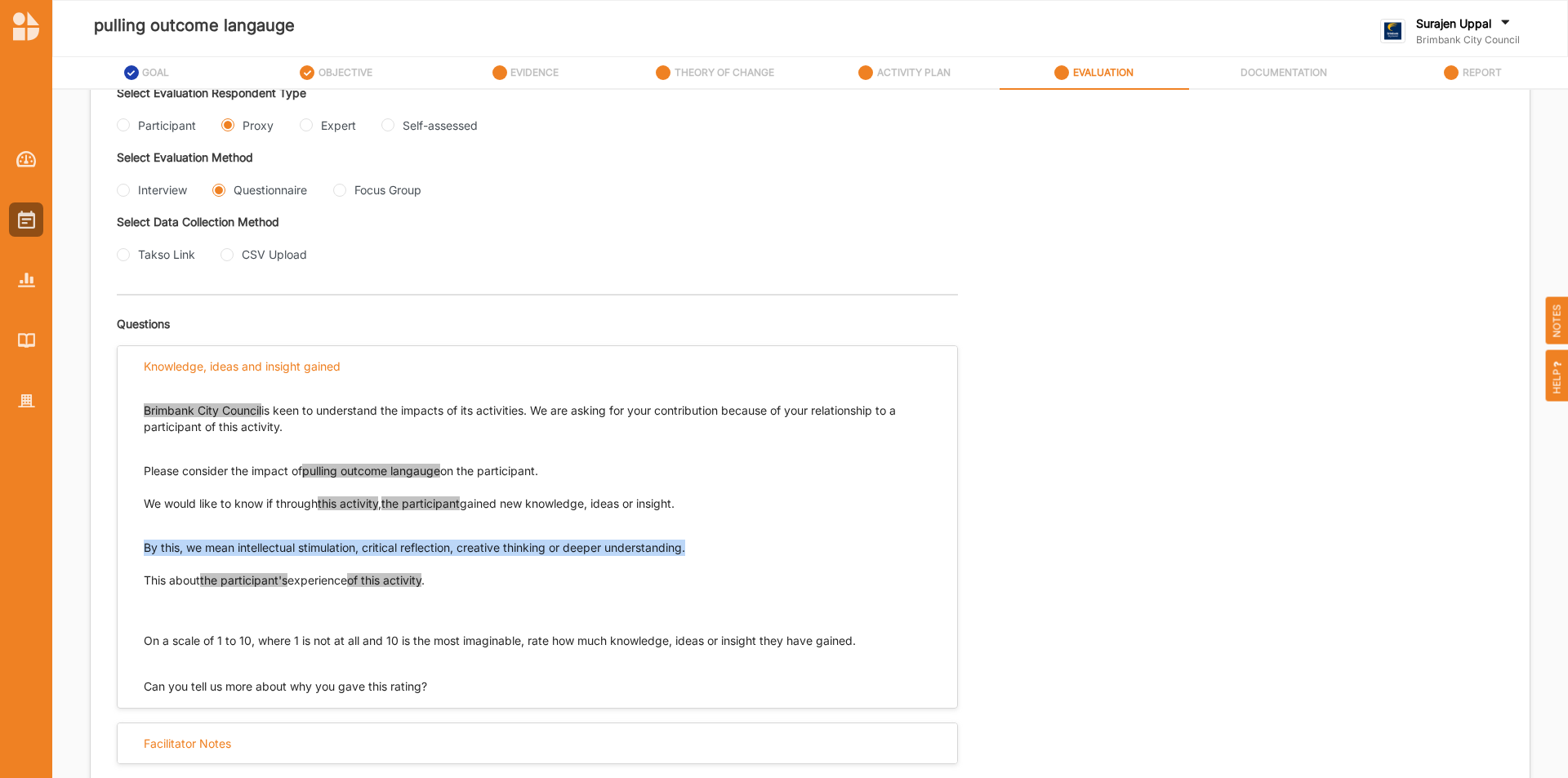
drag, startPoint x: 710, startPoint y: 551, endPoint x: 146, endPoint y: 553, distance: 564.0
click at [146, 553] on p "By this, we mean intellectual stimulation, critical reflection, creative thinki…" at bounding box center [537, 540] width 787 height 33
click at [197, 583] on p "This about the participant's experience of this activity ." at bounding box center [537, 597] width 787 height 49
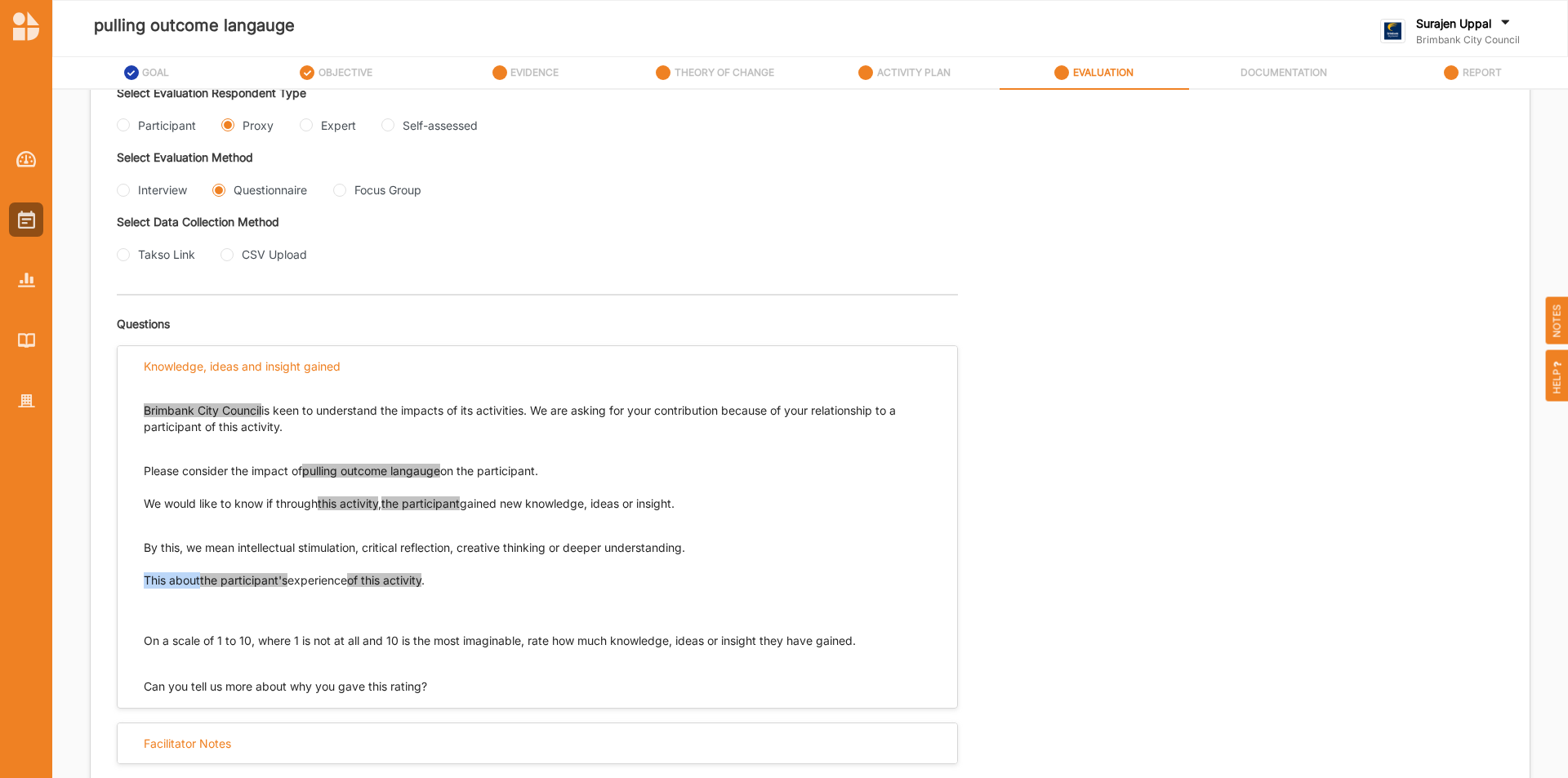
drag, startPoint x: 201, startPoint y: 581, endPoint x: 139, endPoint y: 600, distance: 64.8
click at [134, 580] on div "Brimbank City Council is keen to understand the impacts of its activities. We a…" at bounding box center [537, 540] width 840 height 308
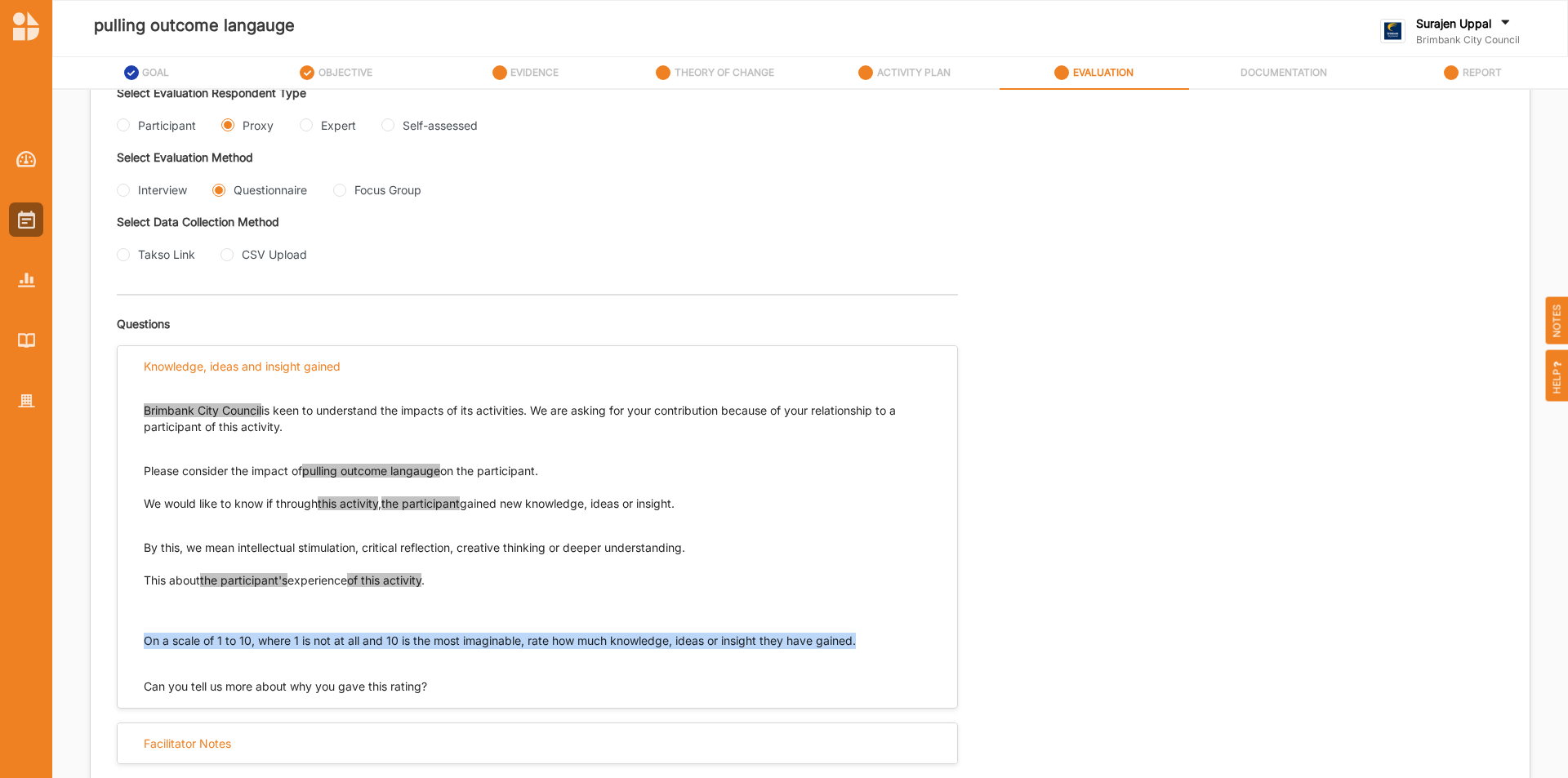
drag, startPoint x: 864, startPoint y: 642, endPoint x: 148, endPoint y: 643, distance: 716.0
click at [148, 643] on p "On a scale of 1 to 10, where 1 is not at all and 10 is the most imaginable, rat…" at bounding box center [537, 641] width 787 height 16
click at [127, 188] on input "Interview" at bounding box center [123, 190] width 13 height 13
radio input "true"
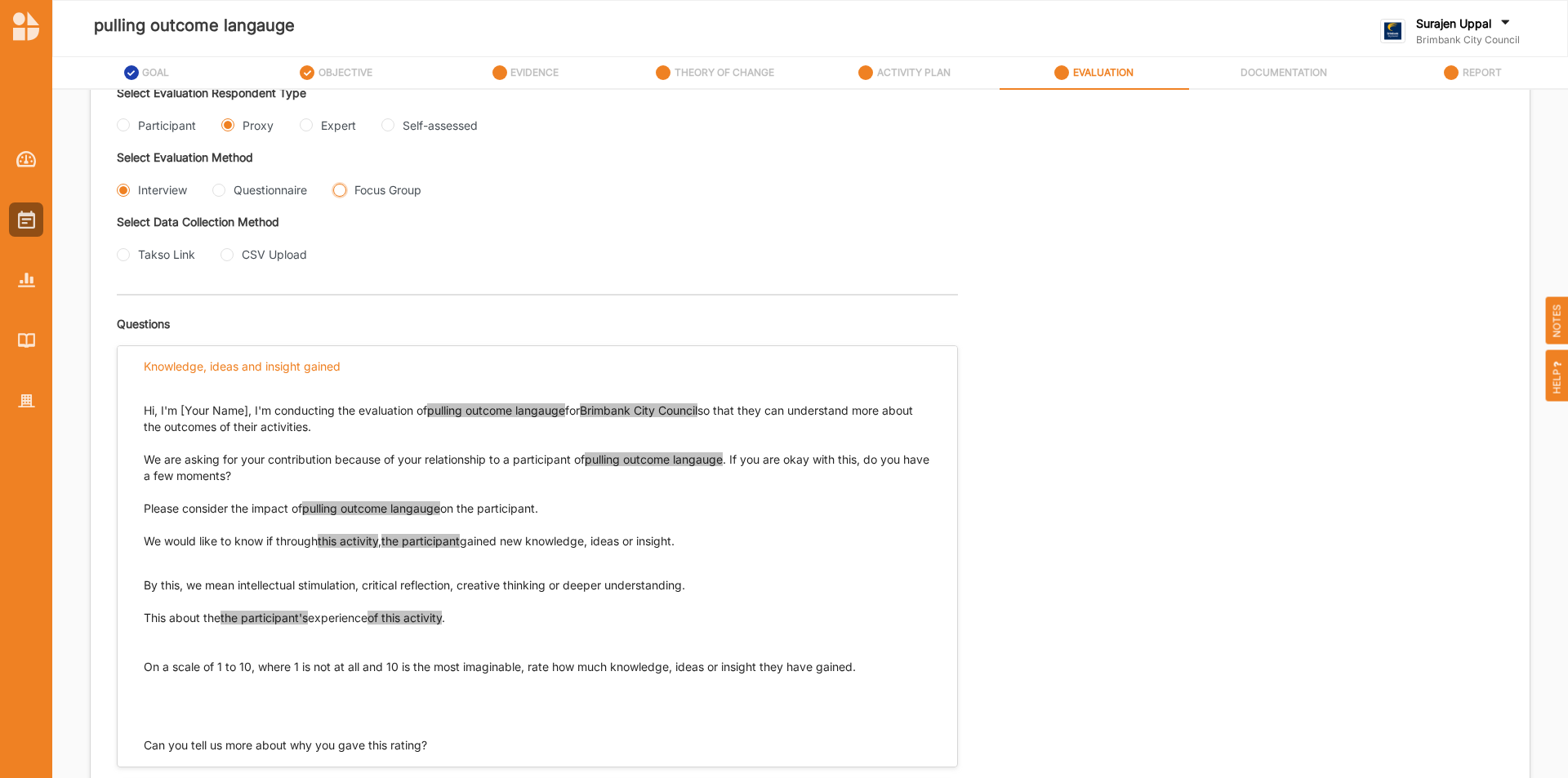
click at [345, 192] on Group "Focus Group" at bounding box center [340, 190] width 13 height 13
radio Group "true"
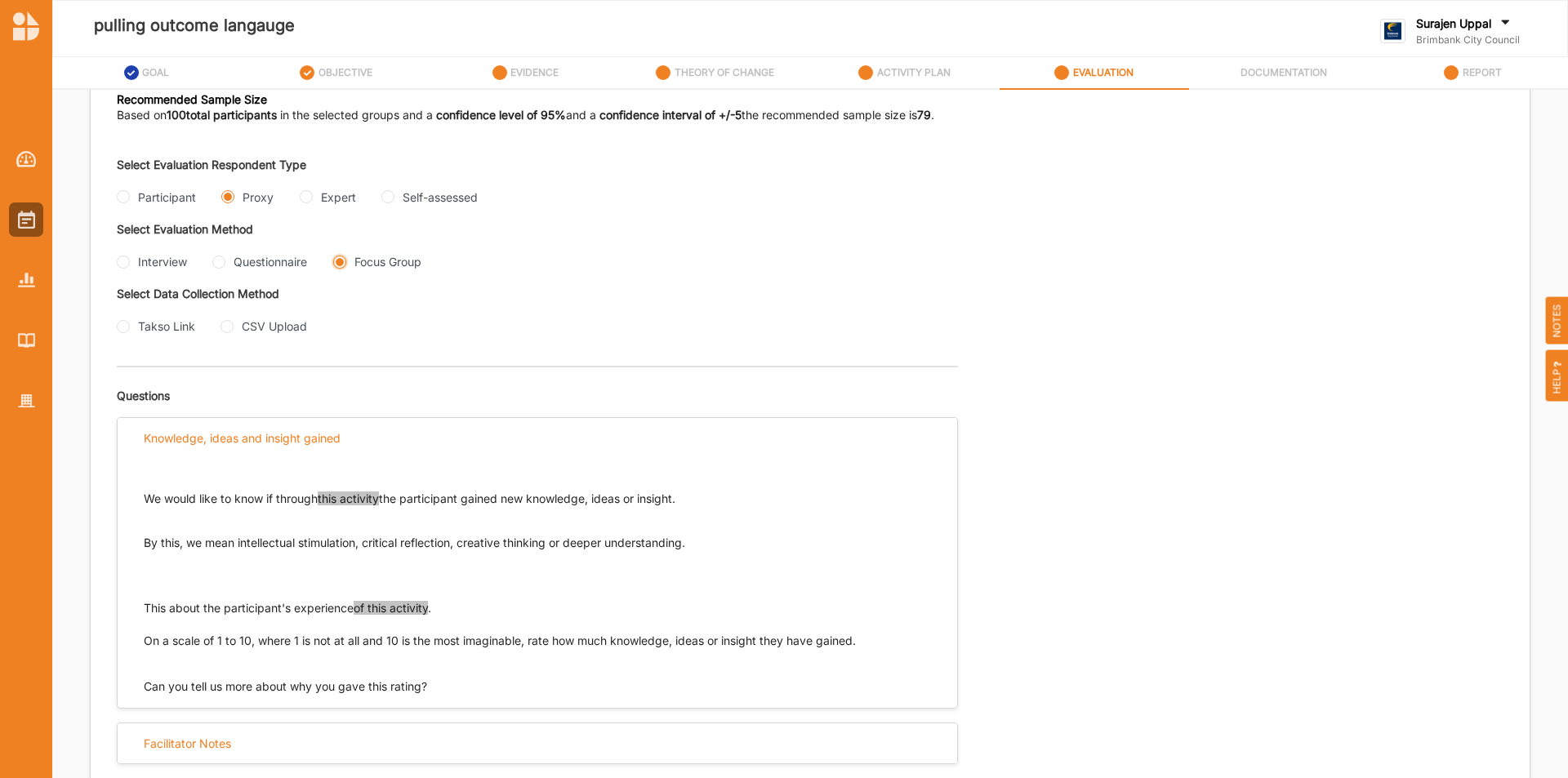
scroll to position [294, 0]
click at [123, 198] on input "Participant" at bounding box center [123, 197] width 13 height 13
radio input "true"
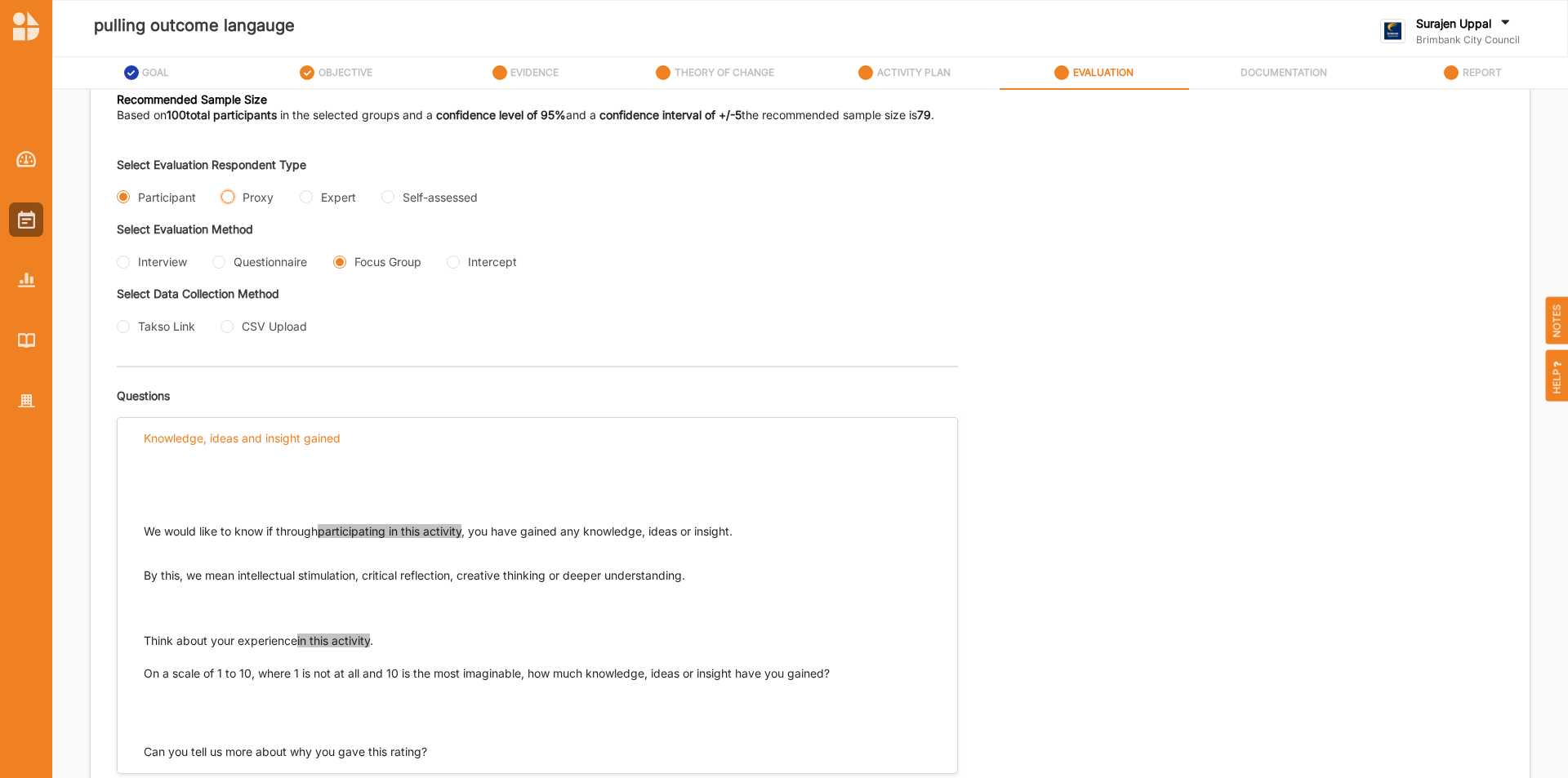
click at [228, 190] on input "Proxy" at bounding box center [228, 197] width 13 height 13
radio input "true"
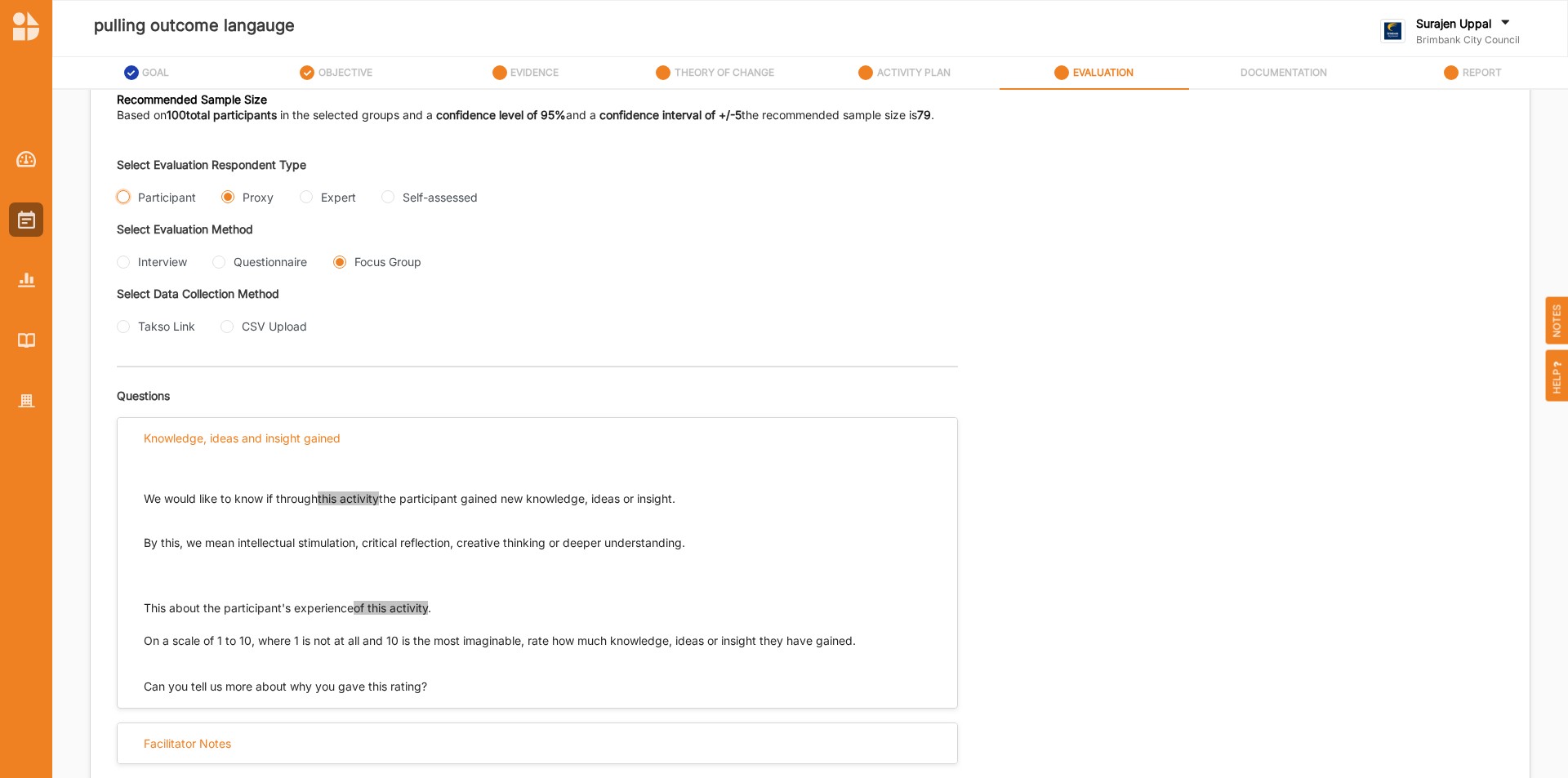
click at [122, 193] on input "Participant" at bounding box center [123, 197] width 13 height 13
radio input "true"
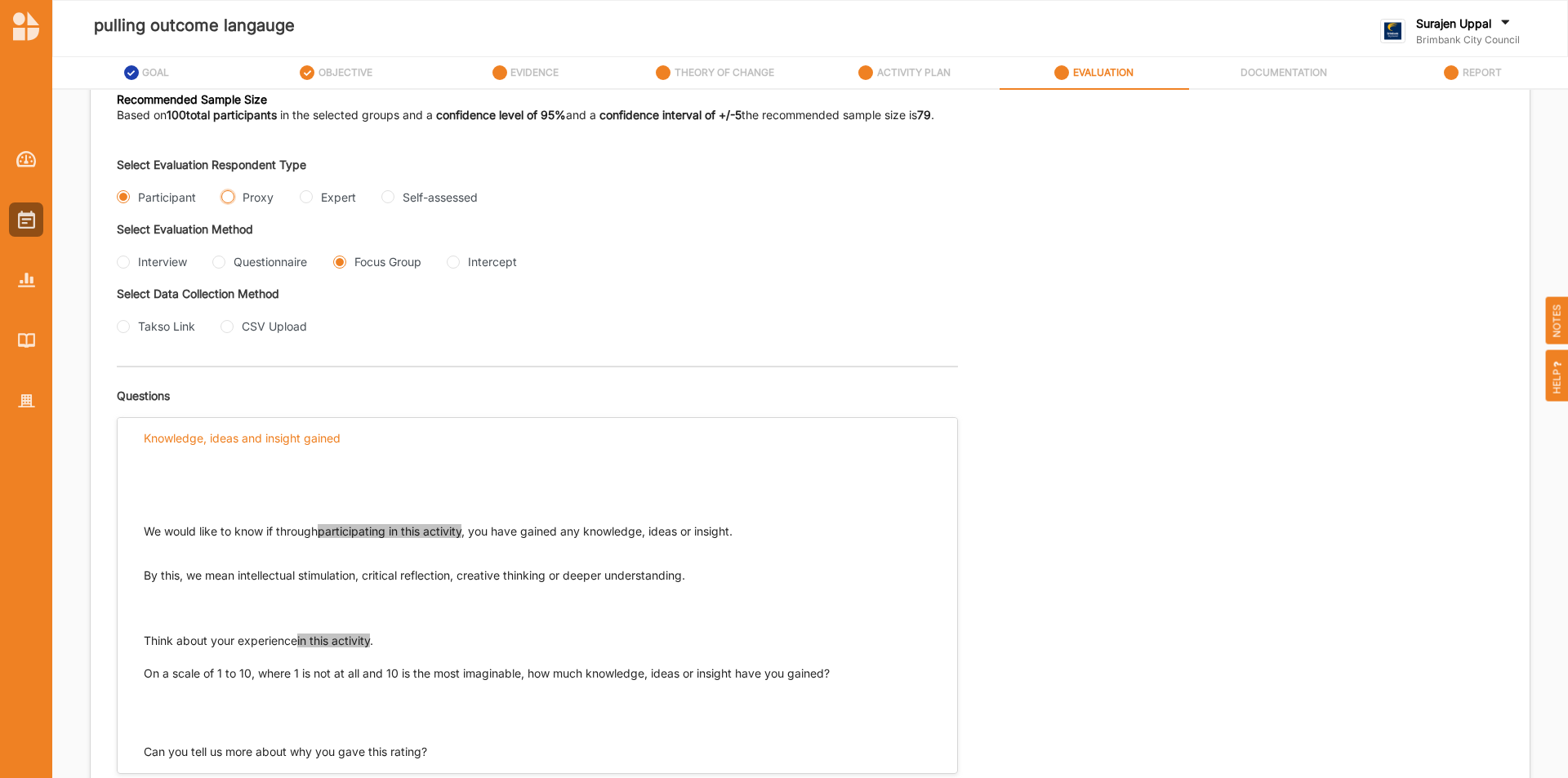
click at [233, 200] on input "Proxy" at bounding box center [228, 197] width 13 height 13
radio input "true"
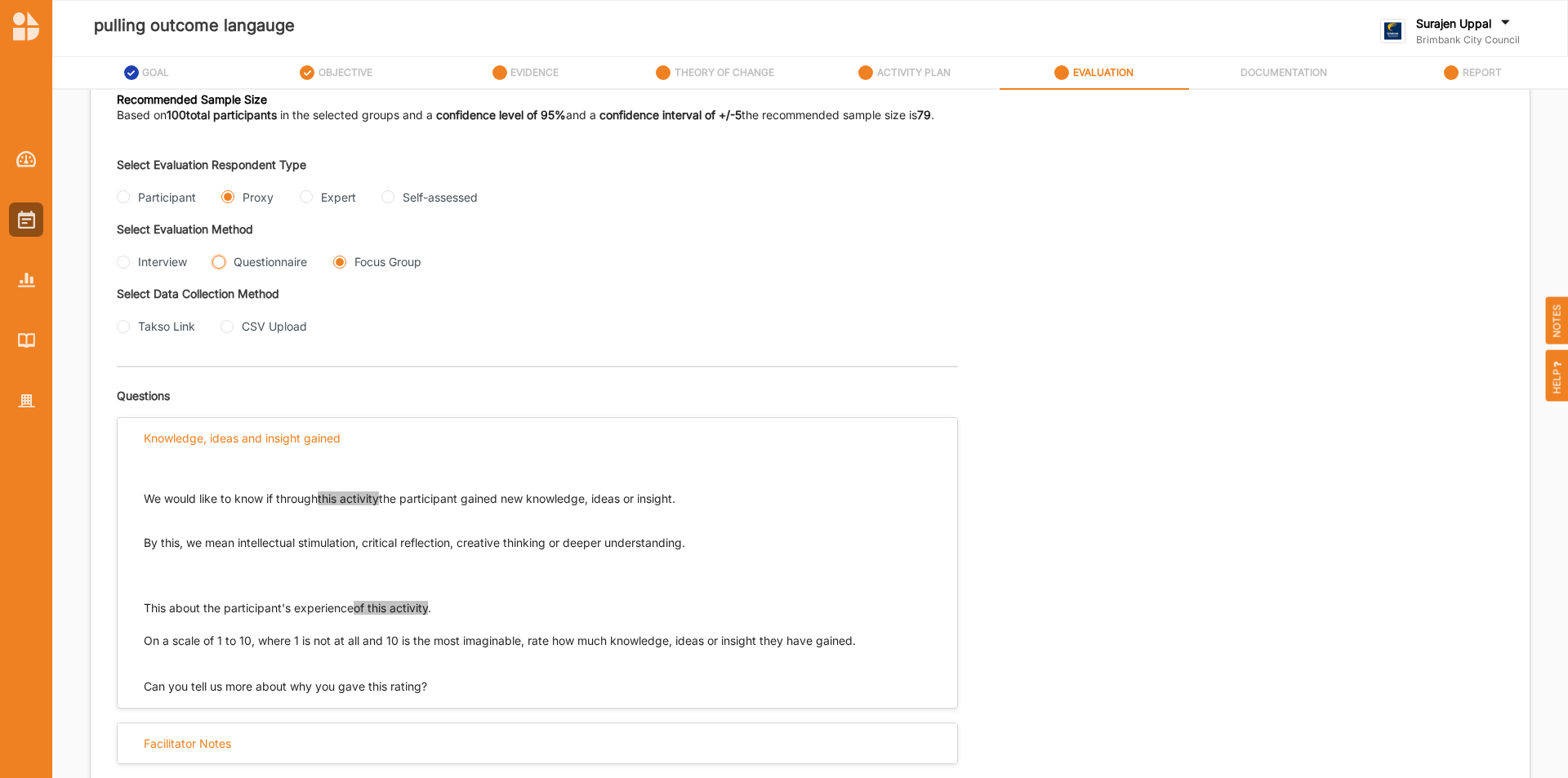
click at [215, 260] on input "Questionnaire" at bounding box center [219, 262] width 13 height 13
radio input "true"
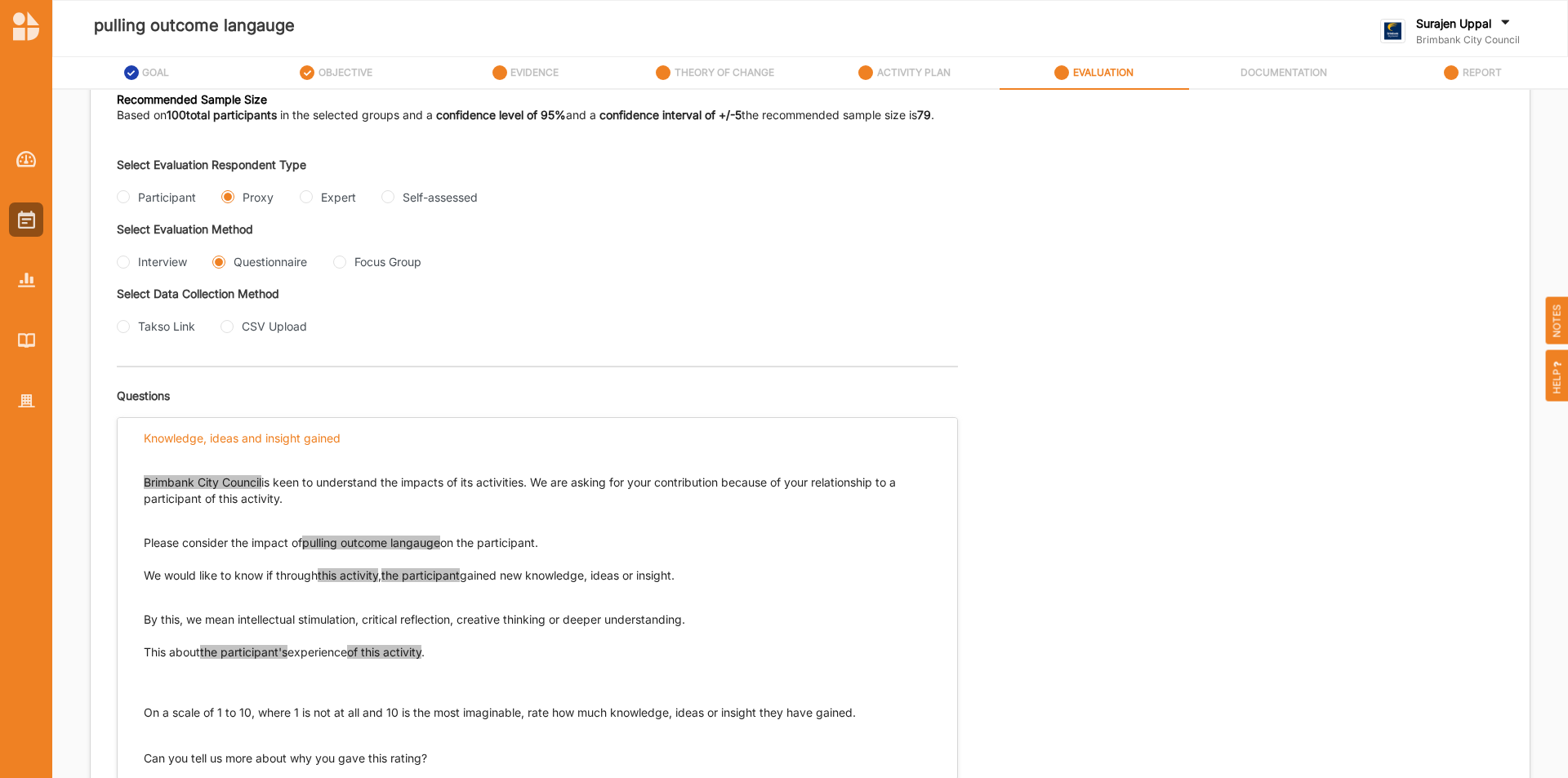
click at [132, 264] on div "Interview" at bounding box center [151, 262] width 70 height 17
click at [121, 262] on input "Interview" at bounding box center [123, 262] width 13 height 13
radio input "true"
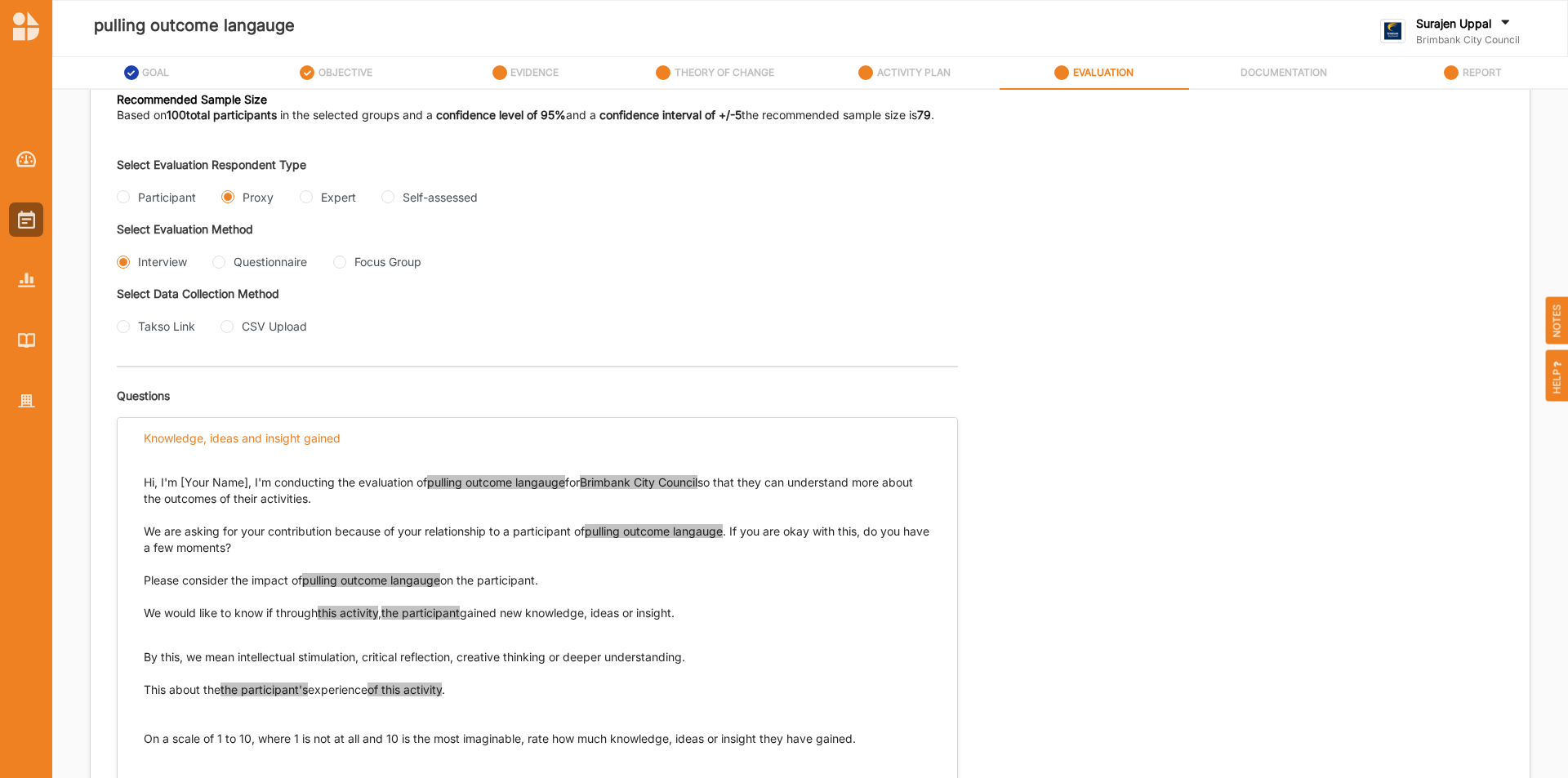
click at [221, 269] on div "Questionnaire" at bounding box center [259, 262] width 95 height 17
click at [216, 262] on input "Questionnaire" at bounding box center [219, 262] width 13 height 13
radio input "true"
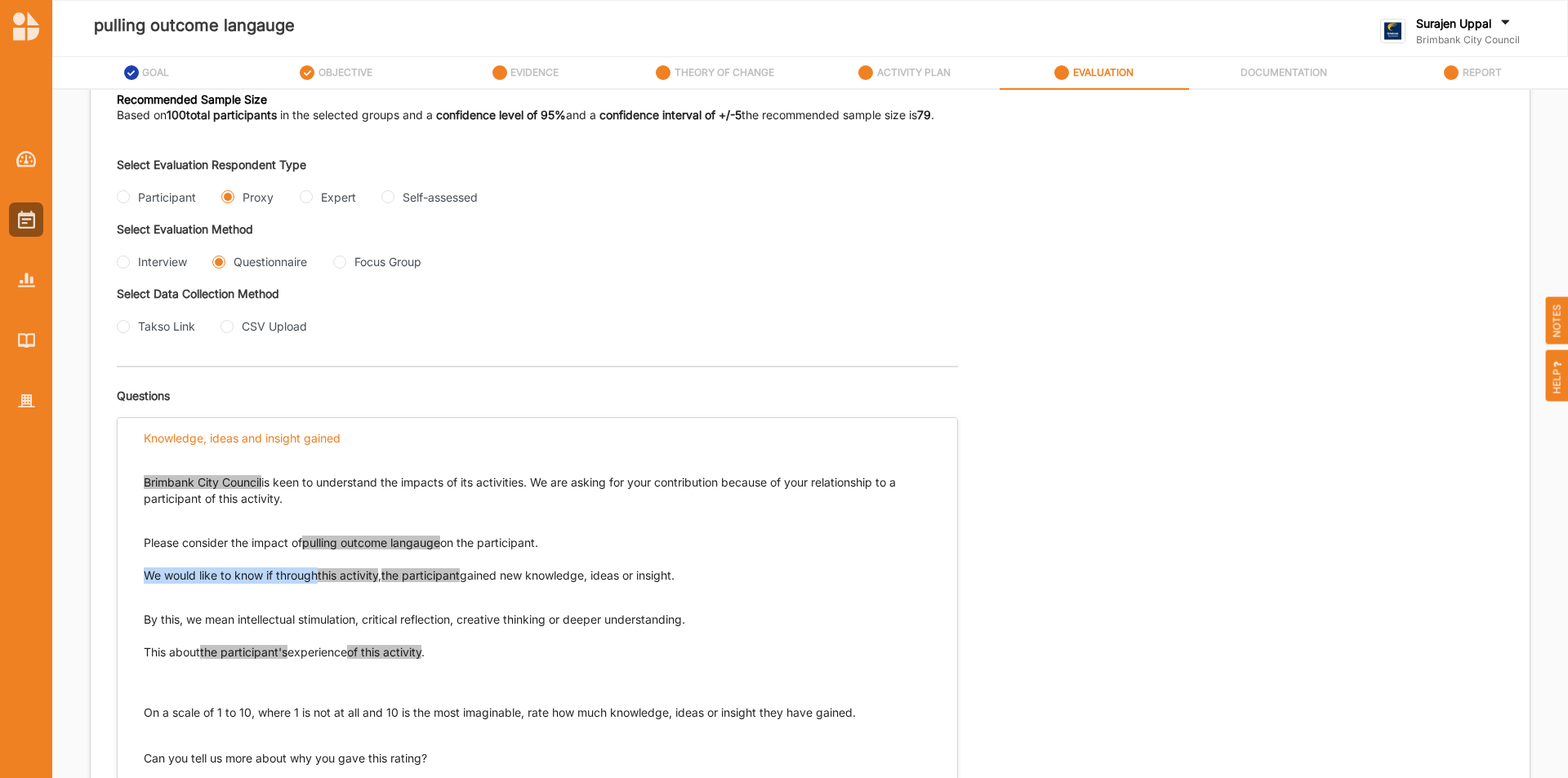
drag, startPoint x: 317, startPoint y: 576, endPoint x: 136, endPoint y: 570, distance: 181.1
click at [136, 570] on div "Brimbank City Council is keen to understand the impacts of its activities. We a…" at bounding box center [537, 612] width 840 height 308
click at [302, 196] on input "Expert" at bounding box center [306, 197] width 13 height 13
radio input "true"
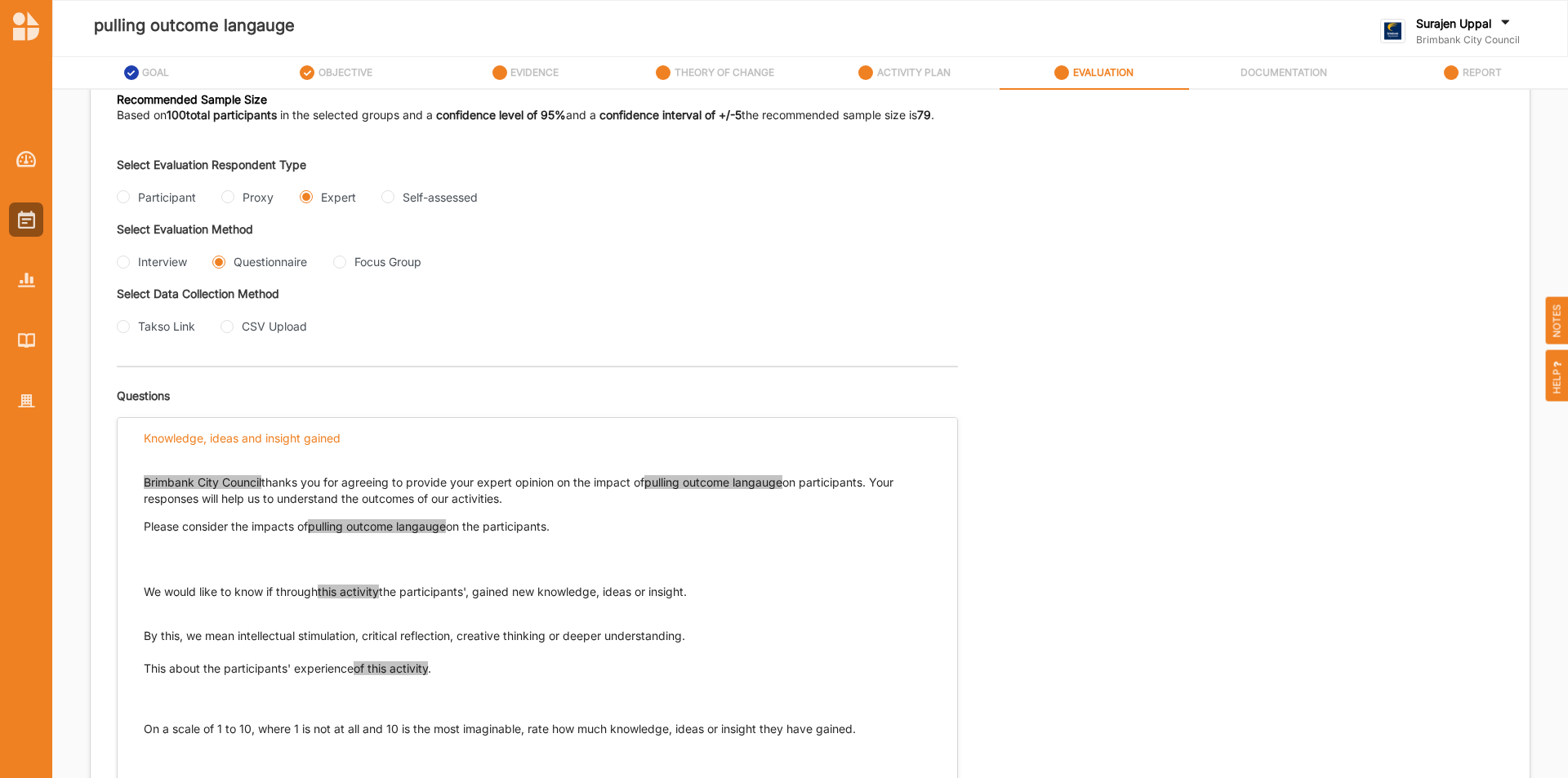
drag, startPoint x: 733, startPoint y: 592, endPoint x: 138, endPoint y: 590, distance: 595.0
click at [138, 590] on div "Brimbank City Council thanks you for agreeing to provide your expert opinion on…" at bounding box center [537, 642] width 840 height 369
drag, startPoint x: 722, startPoint y: 641, endPoint x: 136, endPoint y: 632, distance: 586.1
click at [136, 632] on div "Brimbank City Council thanks you for agreeing to provide your expert opinion on…" at bounding box center [537, 642] width 840 height 369
drag, startPoint x: 455, startPoint y: 672, endPoint x: 138, endPoint y: 655, distance: 317.5
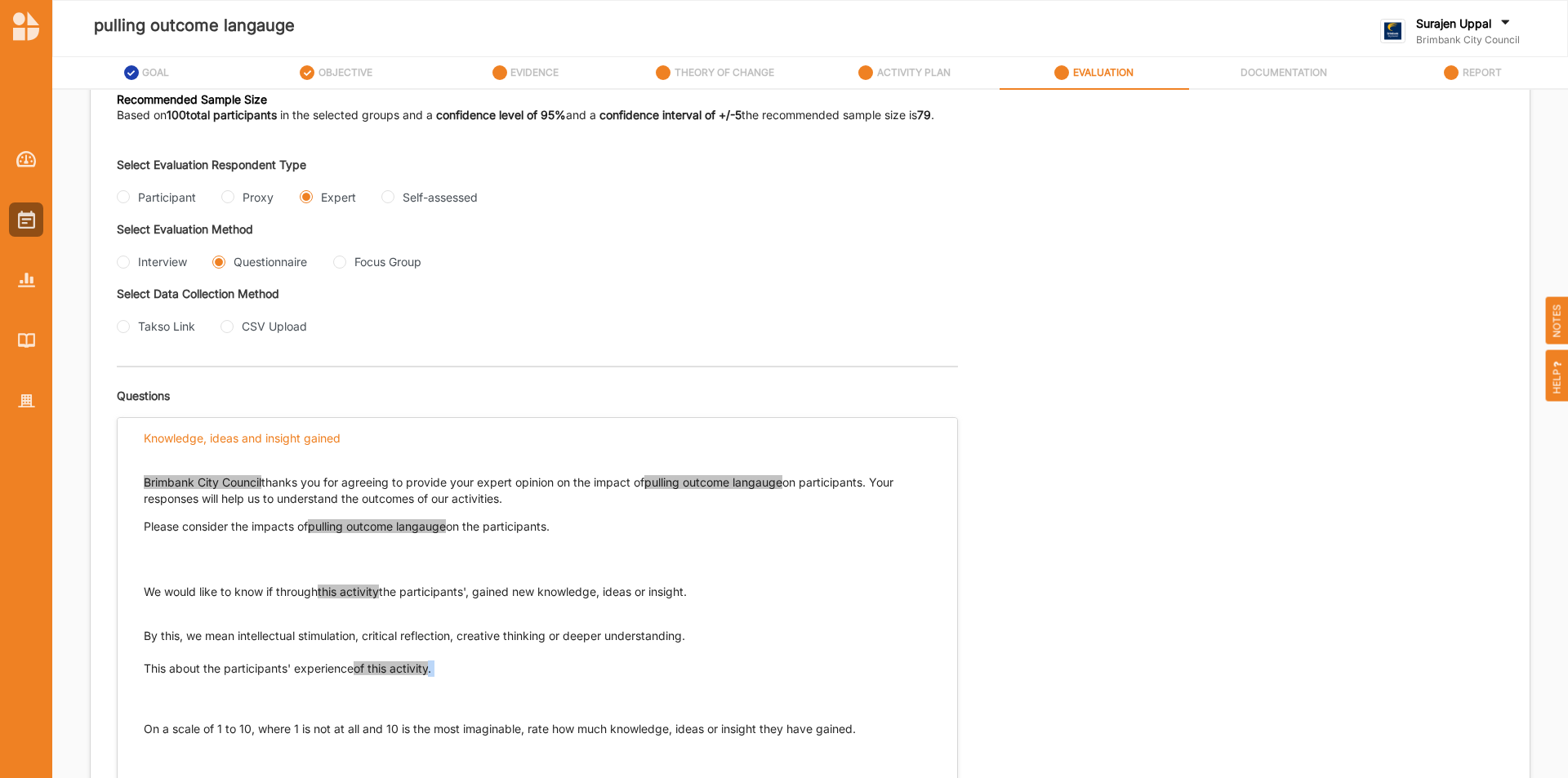
click at [138, 655] on div "Brimbank City Council thanks you for agreeing to provide your expert opinion on…" at bounding box center [537, 642] width 840 height 369
click at [164, 683] on p "This about the participants' experience of this activity ." at bounding box center [537, 685] width 787 height 49
drag, startPoint x: 146, startPoint y: 665, endPoint x: 421, endPoint y: 682, distance: 275.5
click at [421, 682] on p "This about the participants' experience of this activity ." at bounding box center [537, 685] width 787 height 49
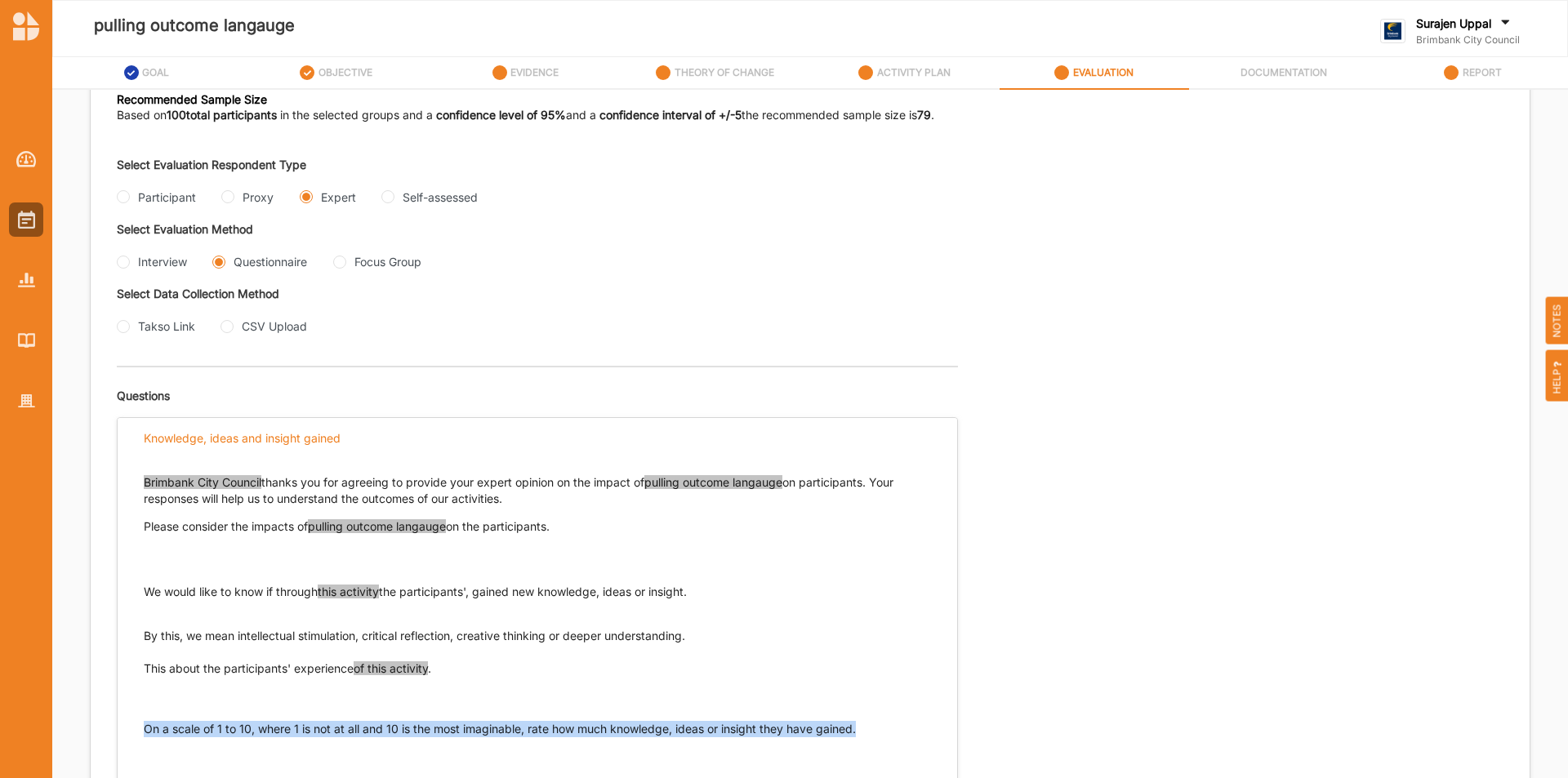
drag, startPoint x: 888, startPoint y: 738, endPoint x: 135, endPoint y: 730, distance: 753.0
click at [135, 730] on div "Brimbank City Council thanks you for agreeing to provide your expert opinion on…" at bounding box center [537, 642] width 840 height 369
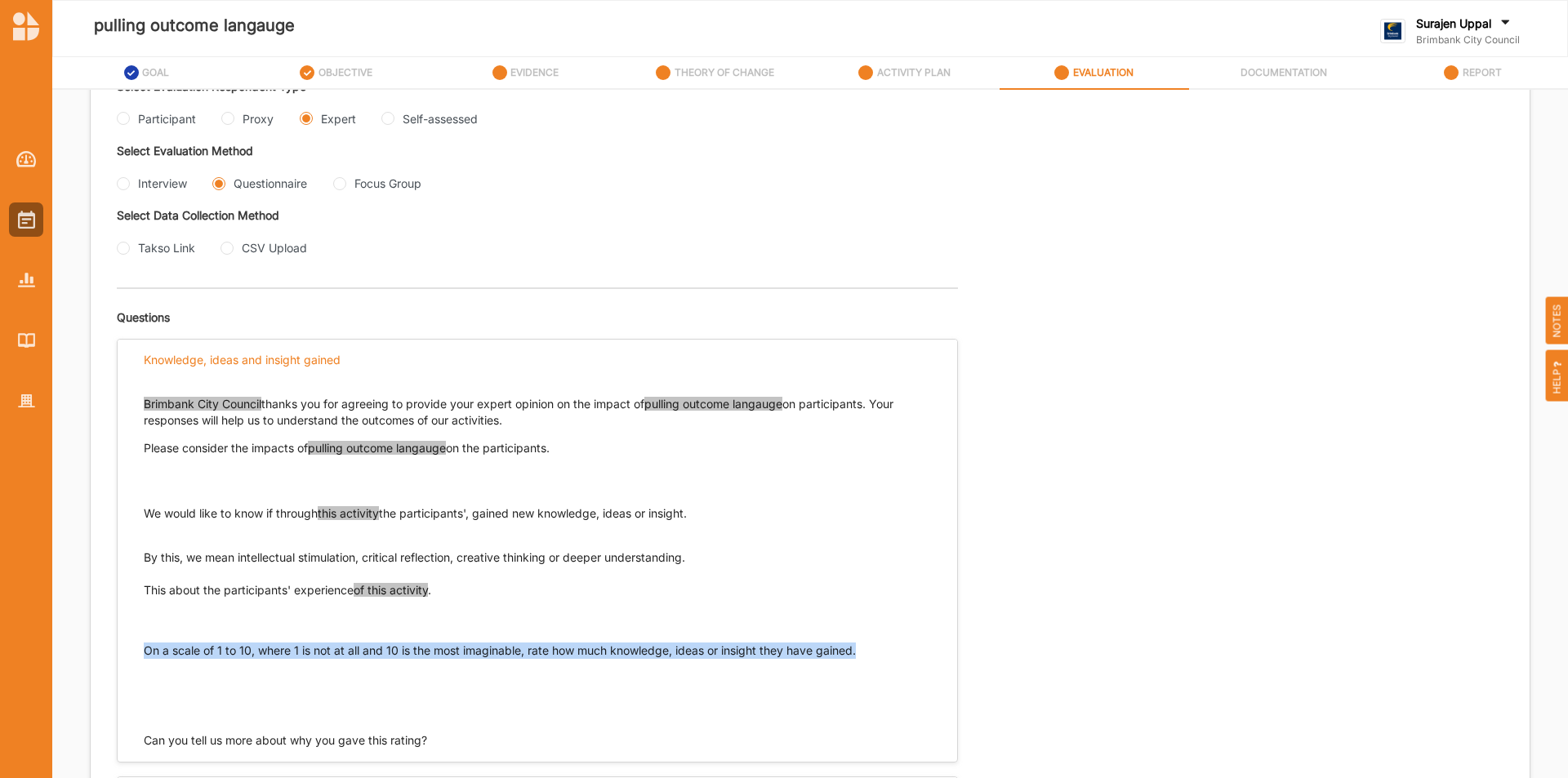
scroll to position [426, 0]
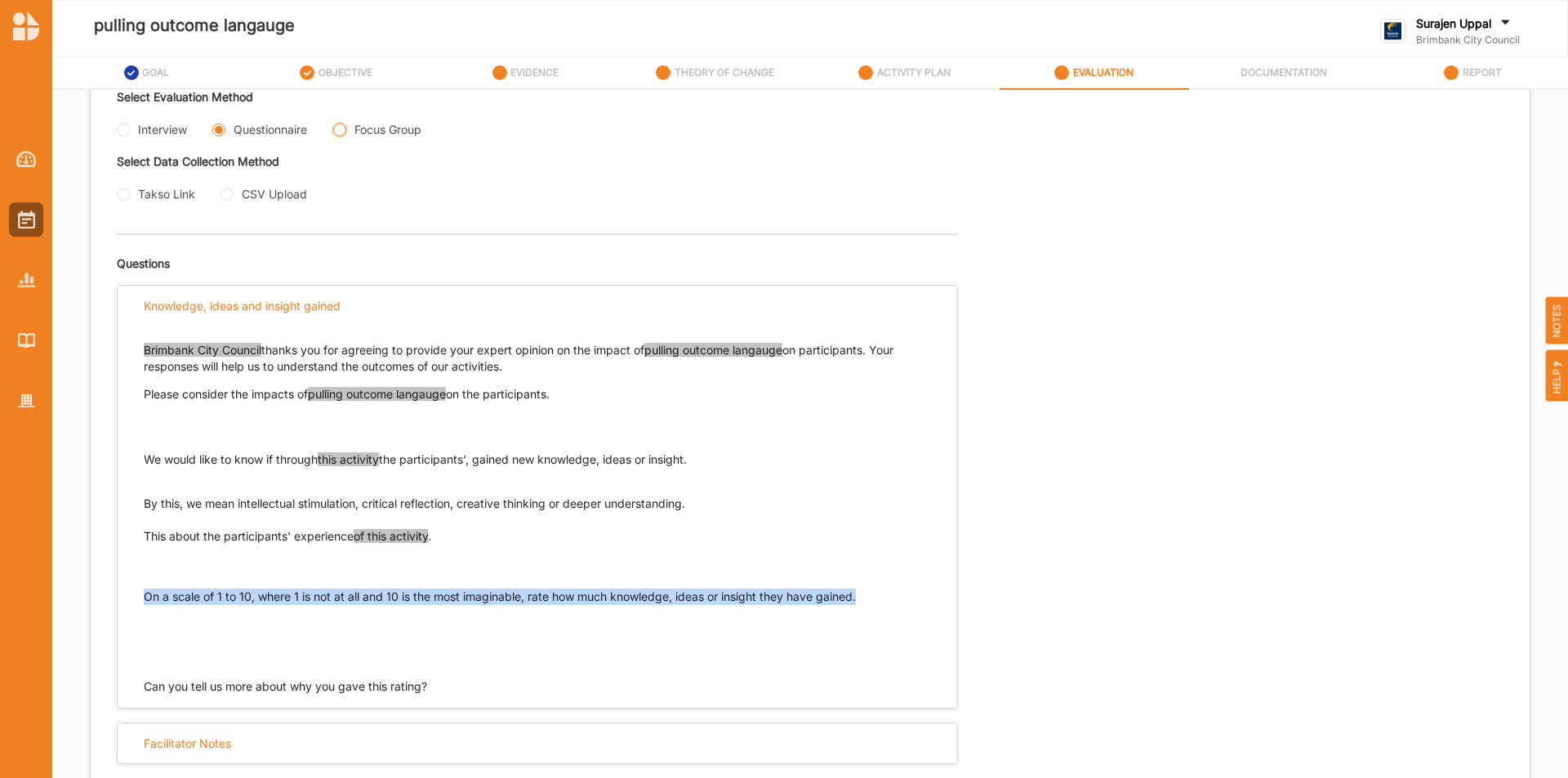
click at [340, 132] on Group "Focus Group" at bounding box center [340, 130] width 13 height 13
radio Group "true"
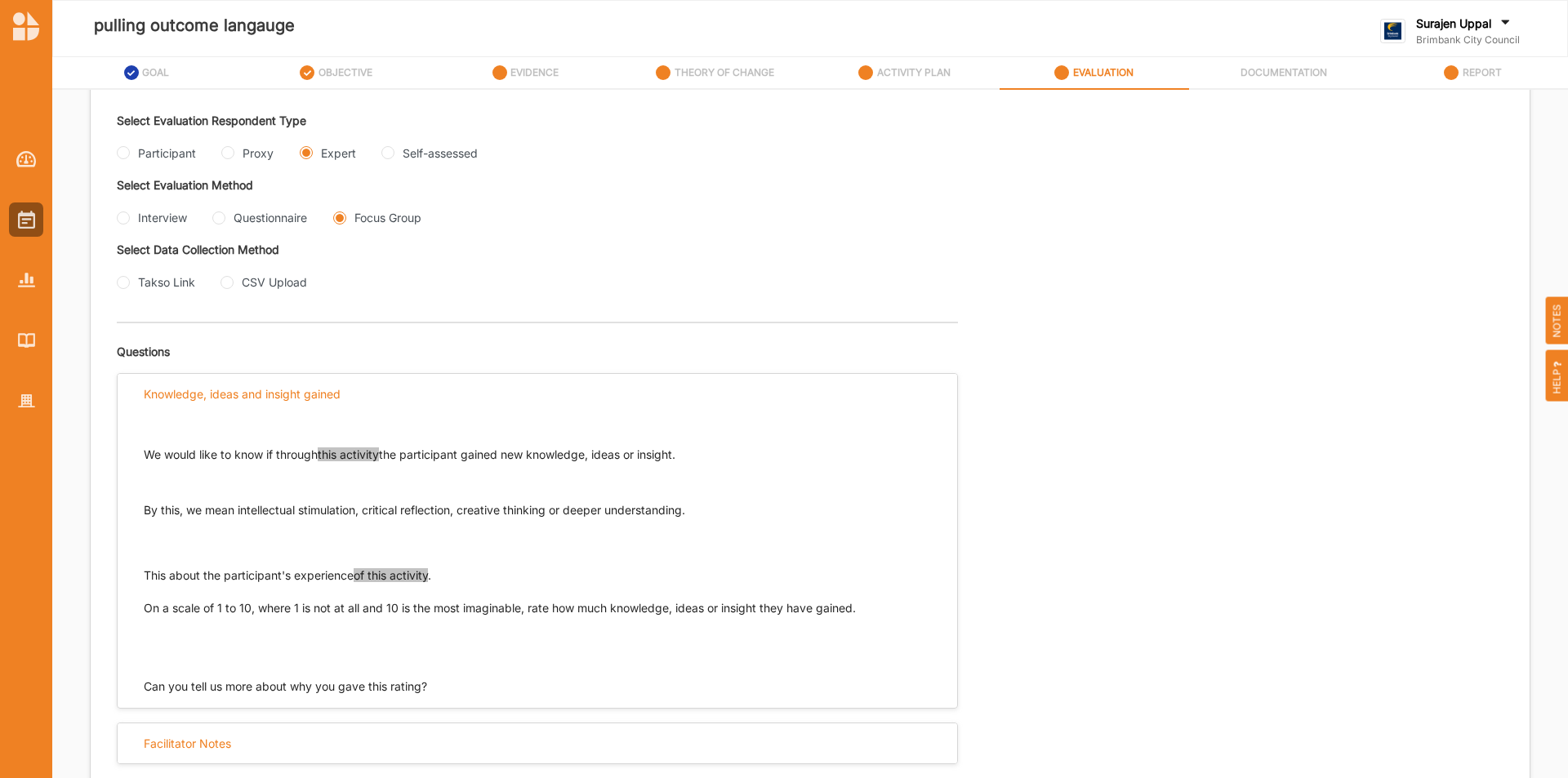
click at [689, 447] on div "We would like to know if through this activity the participant gained new knowl…" at bounding box center [537, 540] width 787 height 252
click at [619, 478] on p at bounding box center [537, 483] width 787 height 16
click at [147, 452] on p "We would like to know if through this activity the participant gained new knowl…" at bounding box center [537, 455] width 787 height 16
drag, startPoint x: 146, startPoint y: 452, endPoint x: 685, endPoint y: 456, distance: 539.0
click at [685, 456] on p "We would like to know if through this activity the participant gained new knowl…" at bounding box center [537, 455] width 787 height 16
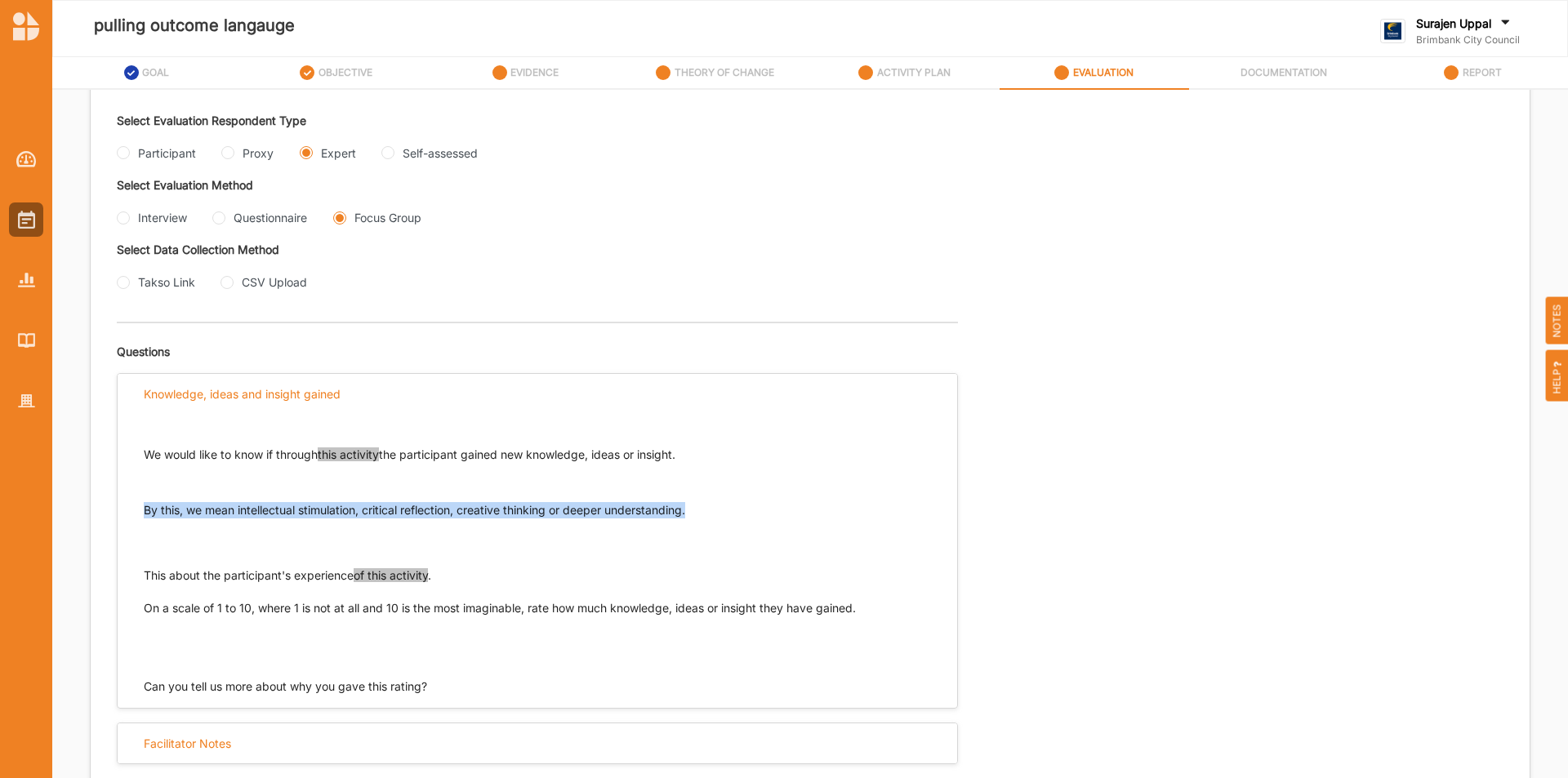
drag, startPoint x: 694, startPoint y: 511, endPoint x: 140, endPoint y: 509, distance: 554.0
click at [140, 508] on div "We would like to know if through this activity the participant gained new knowl…" at bounding box center [537, 554] width 840 height 281
drag, startPoint x: 439, startPoint y: 574, endPoint x: 141, endPoint y: 577, distance: 298.0
click at [141, 577] on div "We would like to know if through this activity the participant gained new knowl…" at bounding box center [537, 554] width 840 height 281
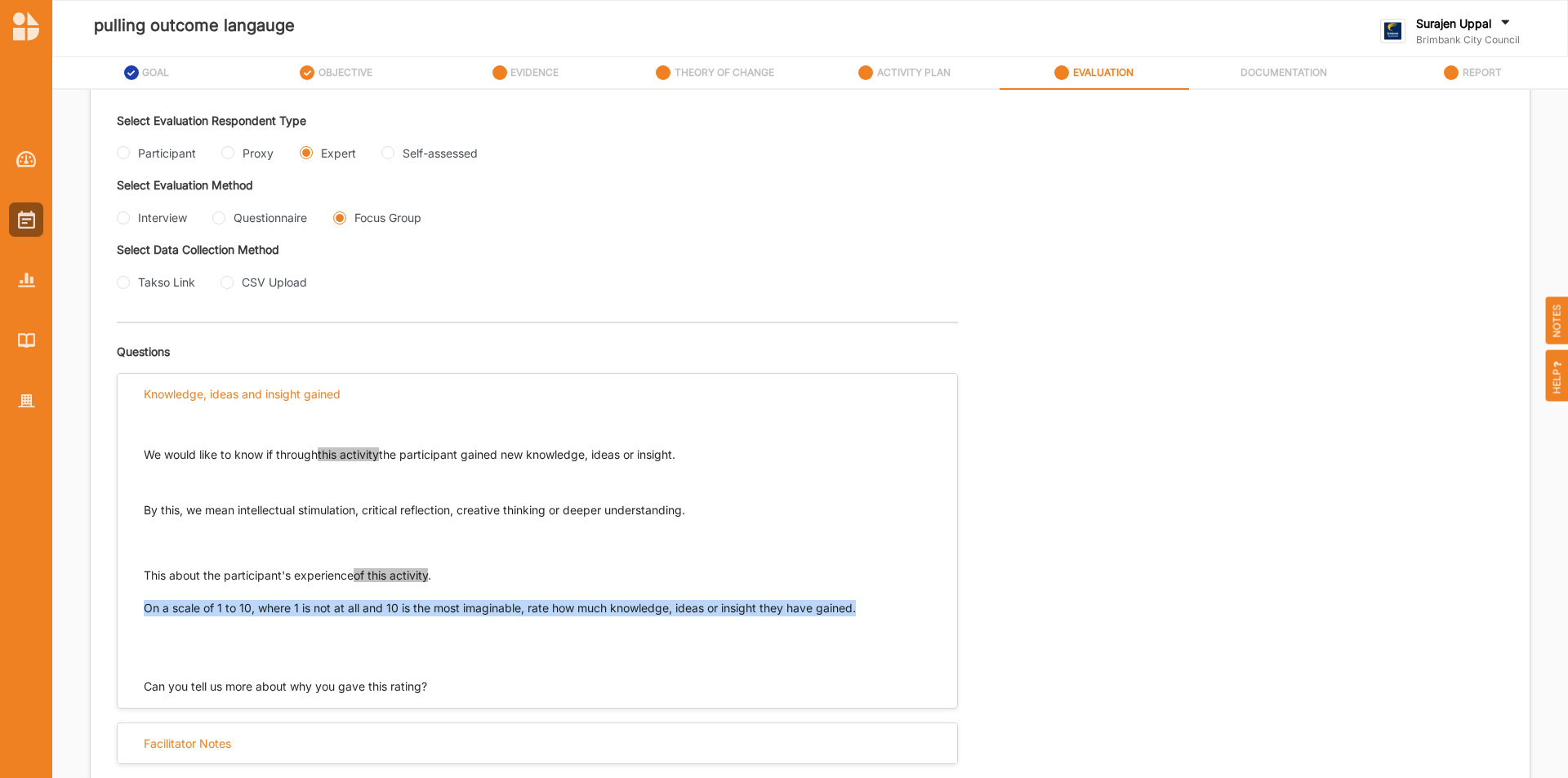
drag, startPoint x: 874, startPoint y: 613, endPoint x: 144, endPoint y: 615, distance: 730.0
click at [144, 615] on p "This about the participant's experience of this activity . On a scale of 1 to 1…" at bounding box center [537, 608] width 787 height 81
drag, startPoint x: 697, startPoint y: 456, endPoint x: 141, endPoint y: 450, distance: 556.0
click at [141, 451] on div "We would like to know if through this activity the participant gained new knowl…" at bounding box center [537, 554] width 840 height 281
click at [797, 475] on p at bounding box center [537, 483] width 787 height 16
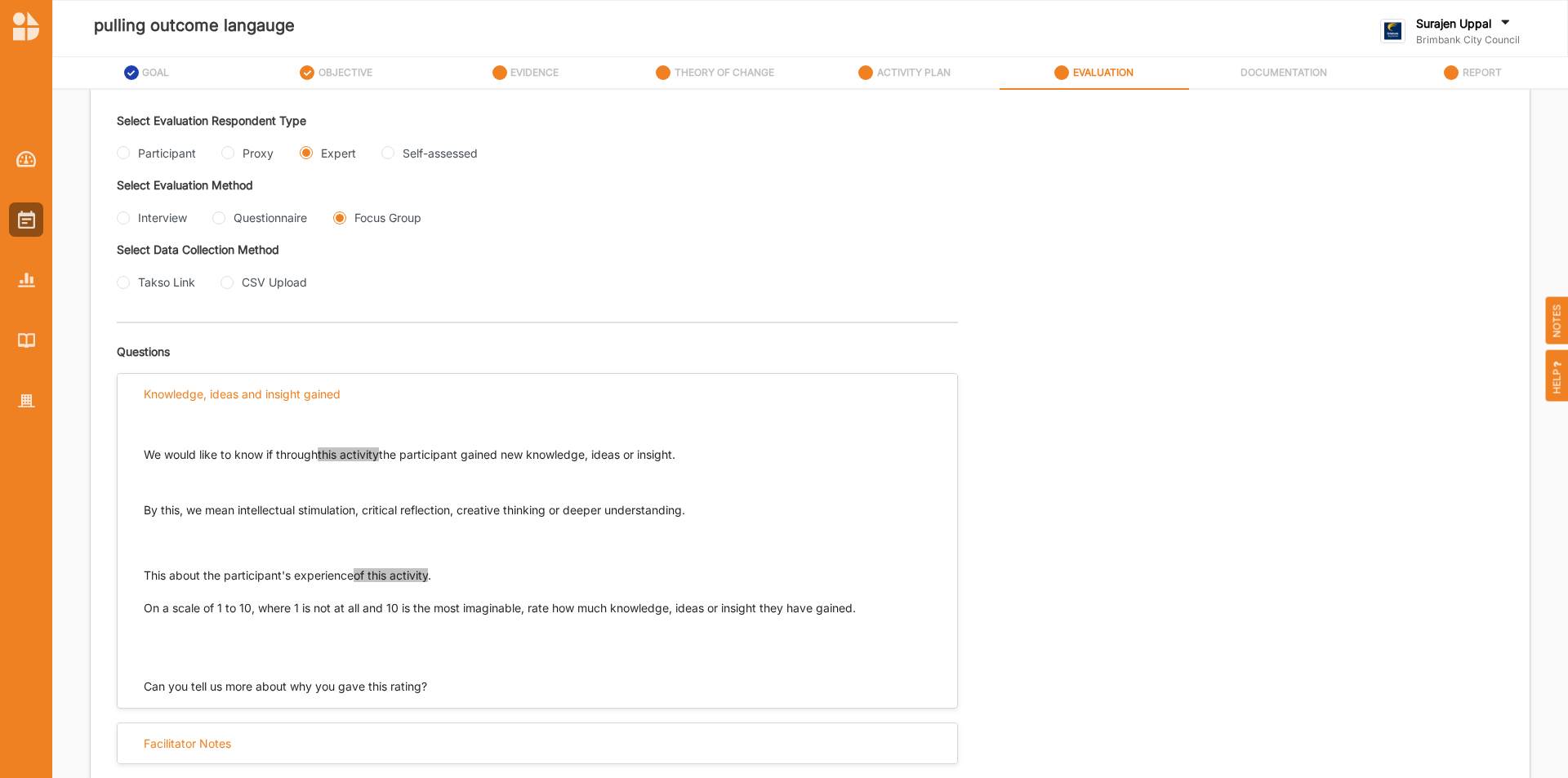
drag, startPoint x: 697, startPoint y: 456, endPoint x: 140, endPoint y: 457, distance: 557.0
click at [138, 449] on div "We would like to know if through this activity the participant gained new knowl…" at bounding box center [537, 554] width 840 height 281
drag, startPoint x: 701, startPoint y: 509, endPoint x: 131, endPoint y: 520, distance: 570.1
click at [132, 514] on div "We would like to know if through this activity the participant gained new knowl…" at bounding box center [537, 554] width 840 height 281
drag, startPoint x: 451, startPoint y: 573, endPoint x: 94, endPoint y: 567, distance: 357.1
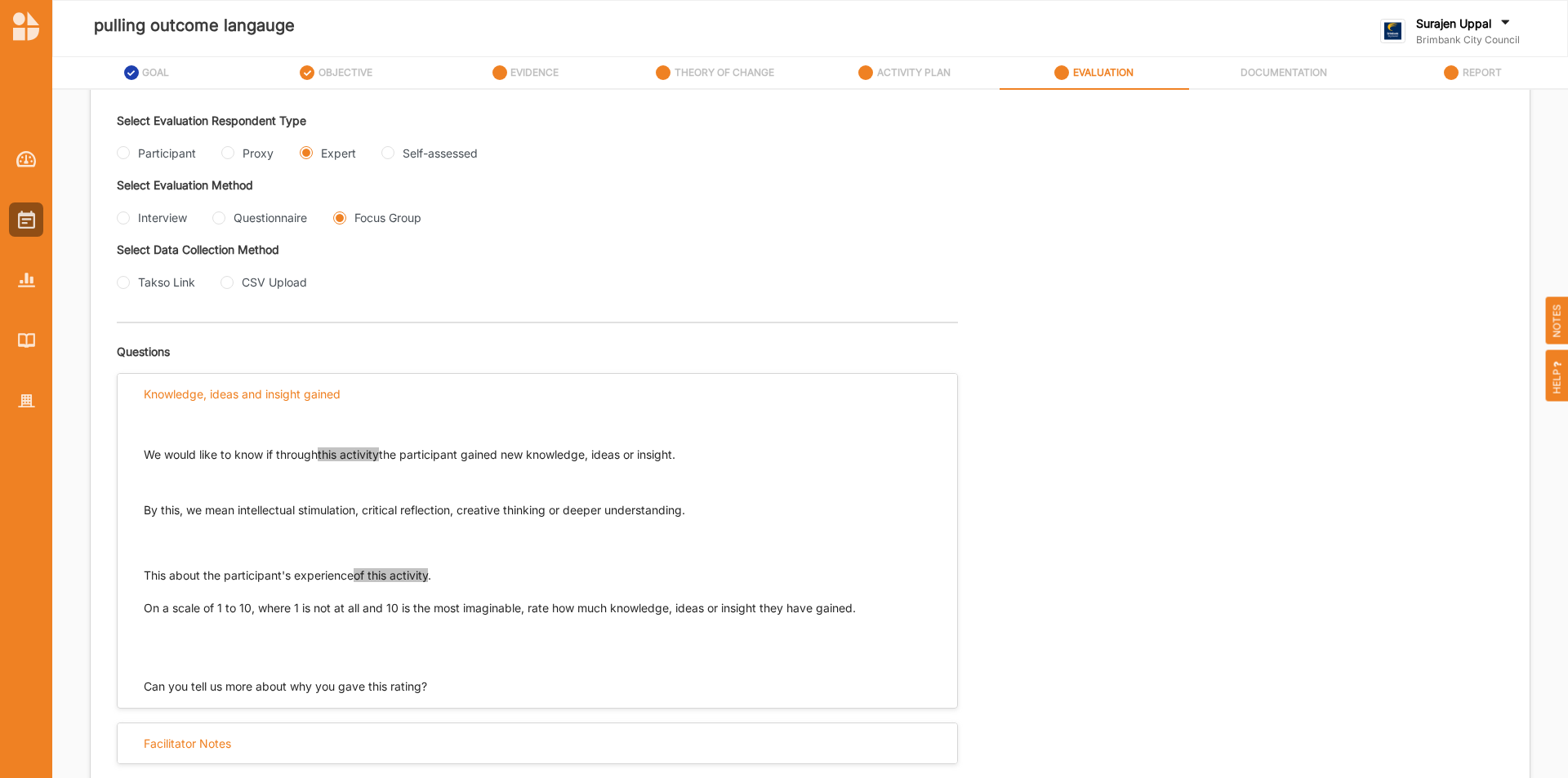
click at [134, 574] on div "We would like to know if through this activity the participant gained new knowl…" at bounding box center [537, 554] width 840 height 281
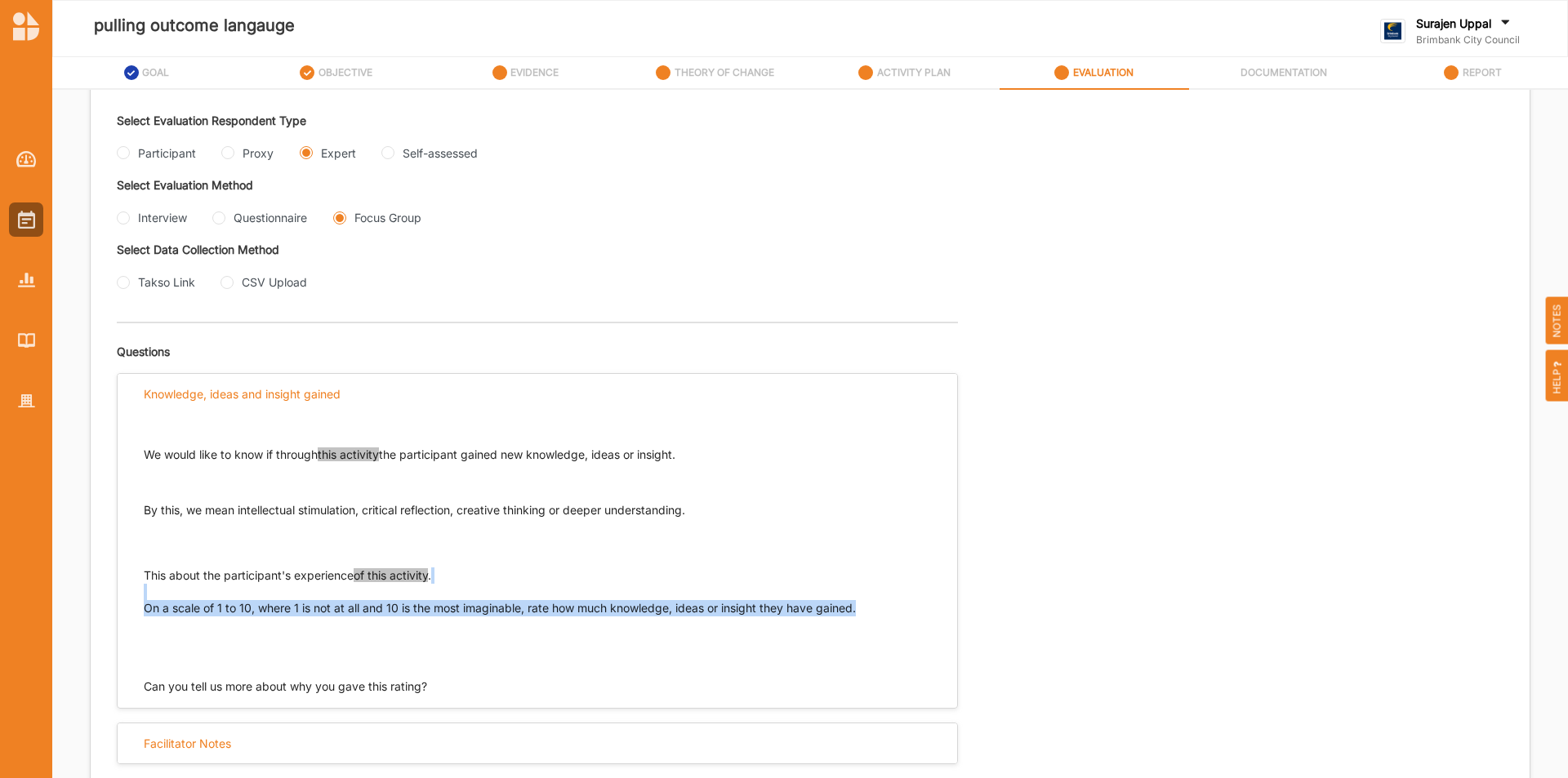
drag, startPoint x: 872, startPoint y: 613, endPoint x: 149, endPoint y: 598, distance: 723.2
click at [153, 595] on p "This about the participant's experience of this activity . On a scale of 1 to 1…" at bounding box center [537, 608] width 787 height 81
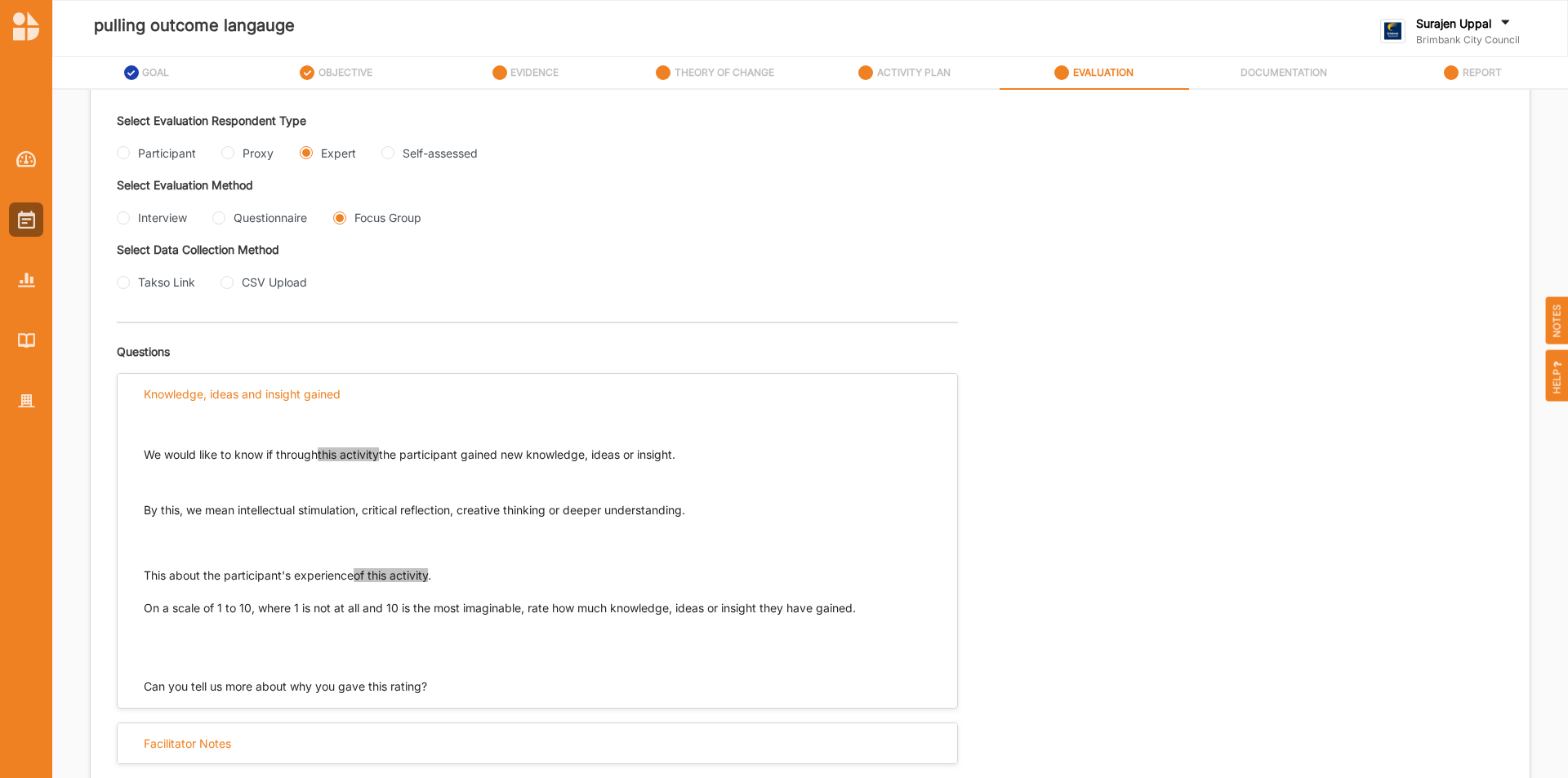
drag, startPoint x: 153, startPoint y: 631, endPoint x: 151, endPoint y: 623, distance: 8.2
click at [153, 632] on p "This about the participant's experience of this activity . On a scale of 1 to 1…" at bounding box center [537, 608] width 787 height 81
click at [145, 604] on div "We would like to know if through this activity the participant gained new knowl…" at bounding box center [537, 554] width 840 height 281
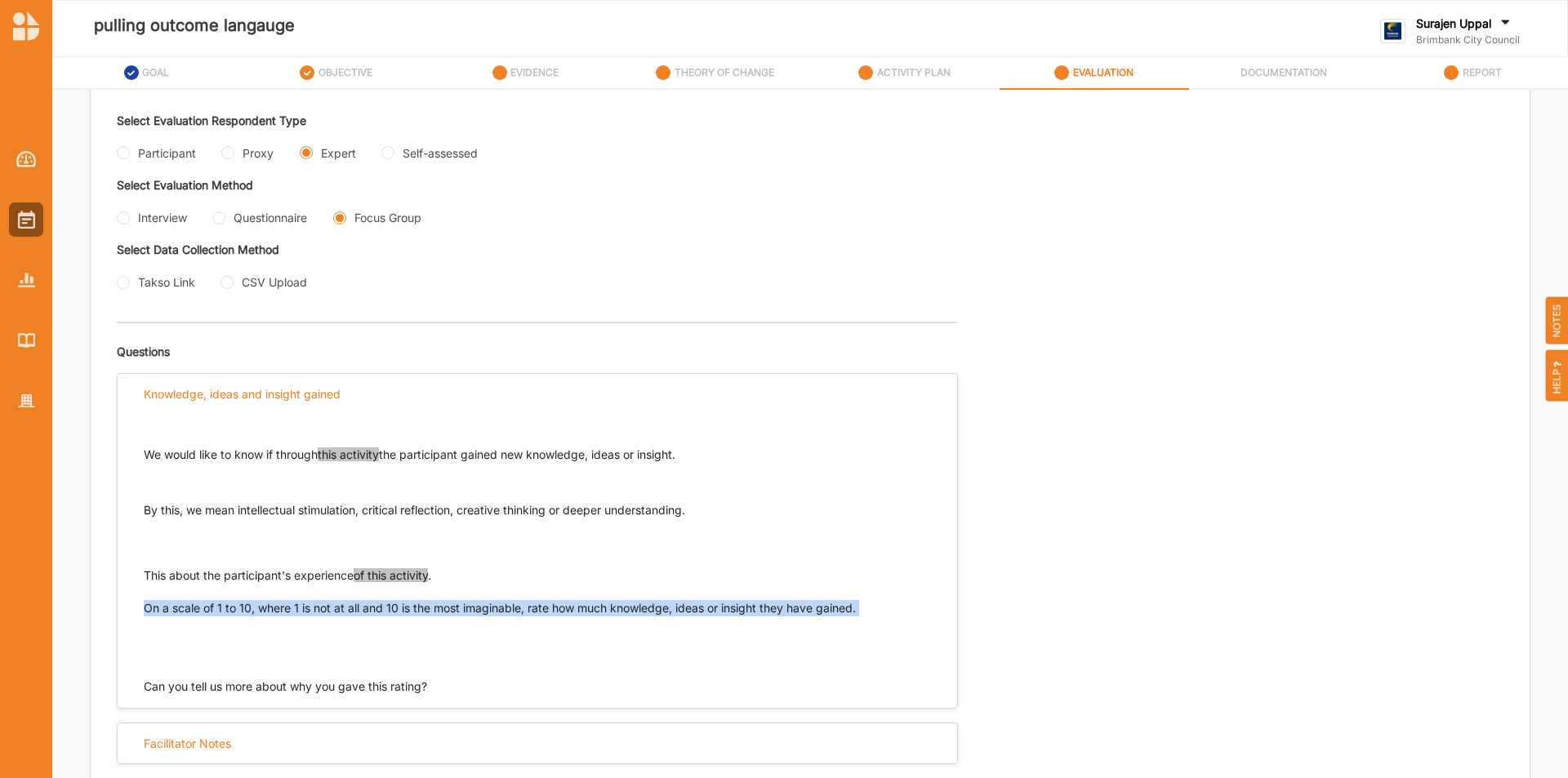
drag, startPoint x: 146, startPoint y: 609, endPoint x: 426, endPoint y: 618, distance: 280.1
click at [426, 618] on p "This about the participant's experience of this activity . On a scale of 1 to 1…" at bounding box center [537, 608] width 787 height 81
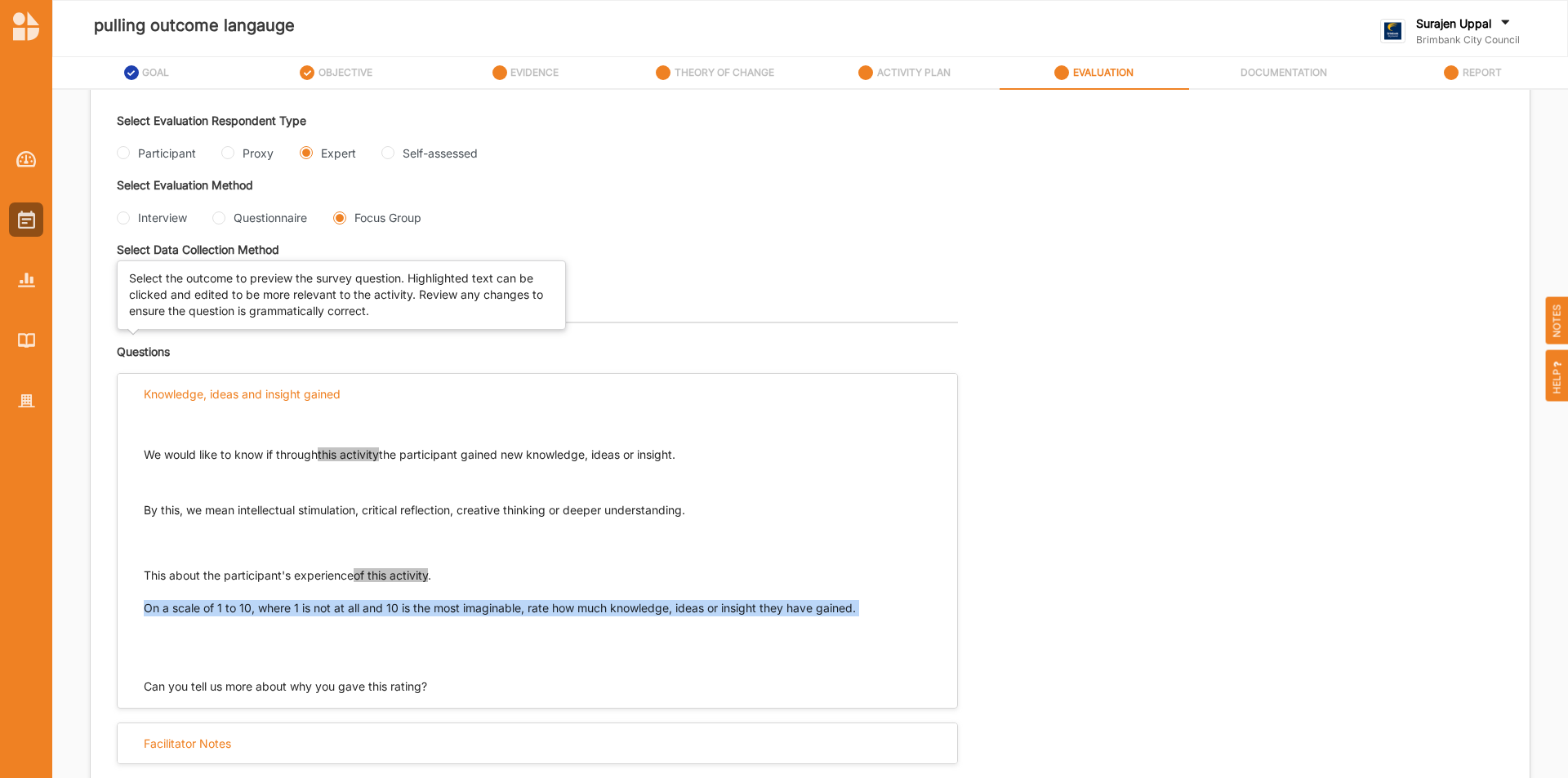
scroll to position [0, 0]
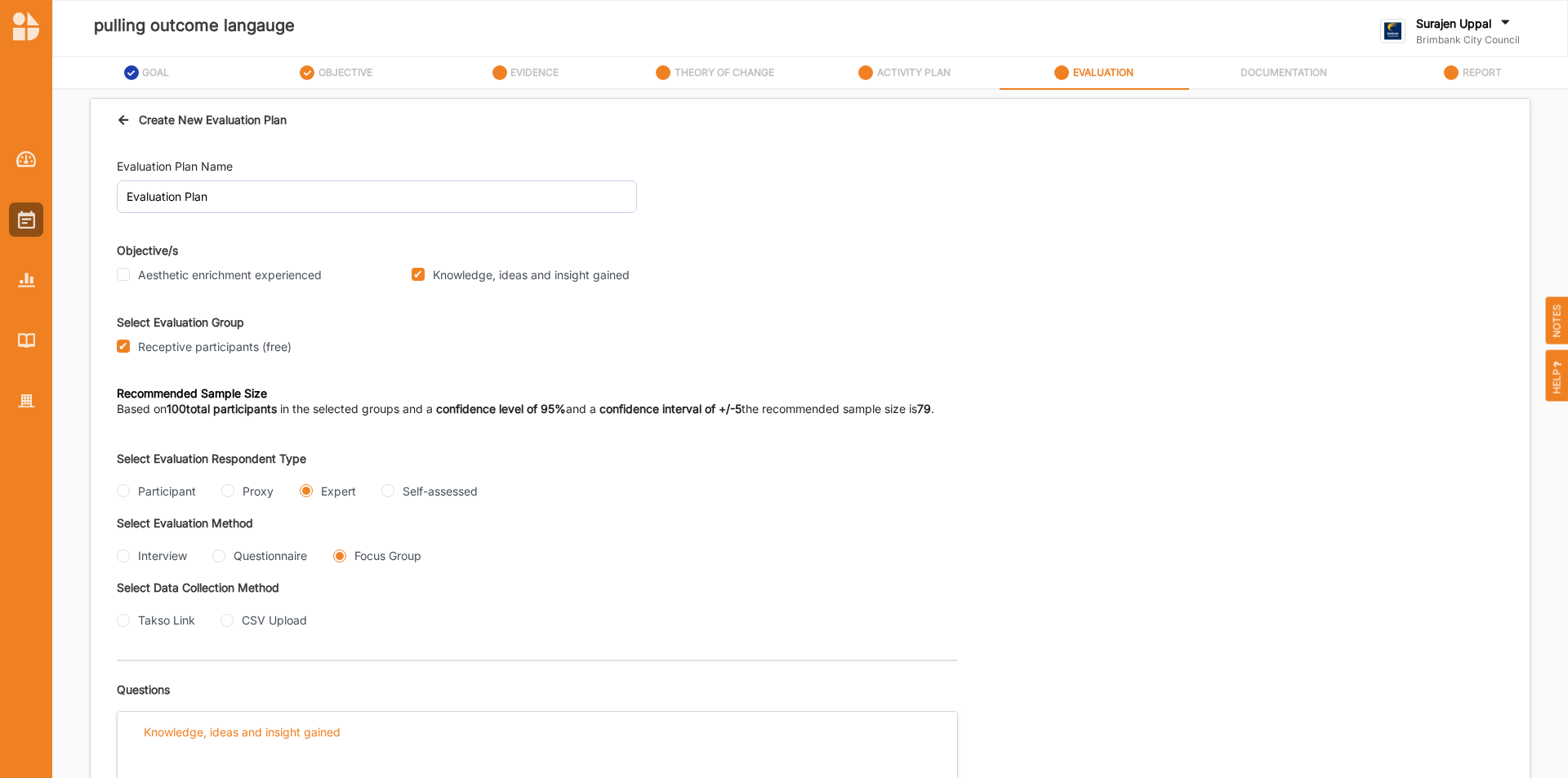
click at [120, 118] on icon at bounding box center [123, 118] width 14 height 12
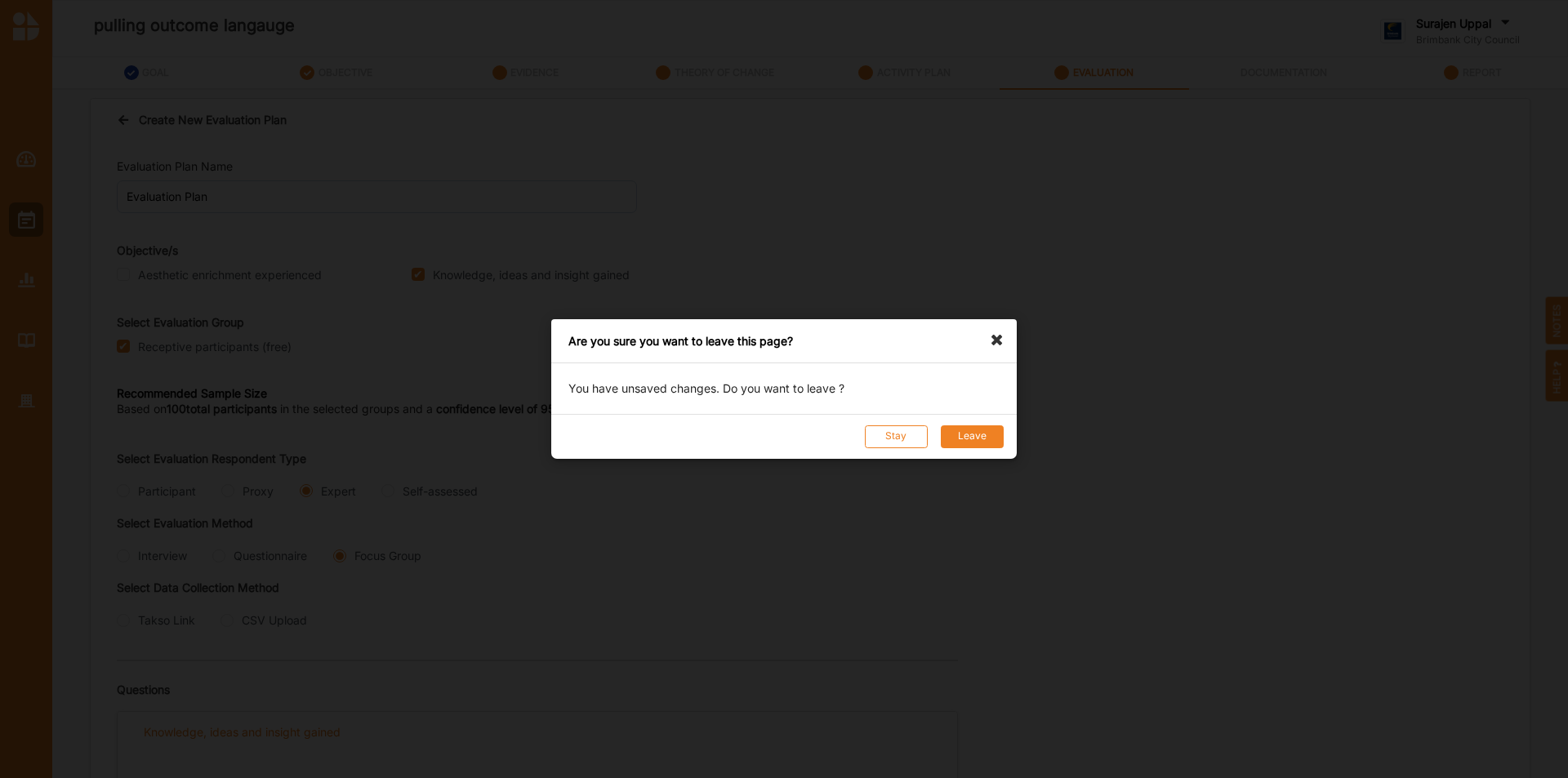
click at [958, 427] on button "Leave" at bounding box center [972, 437] width 62 height 23
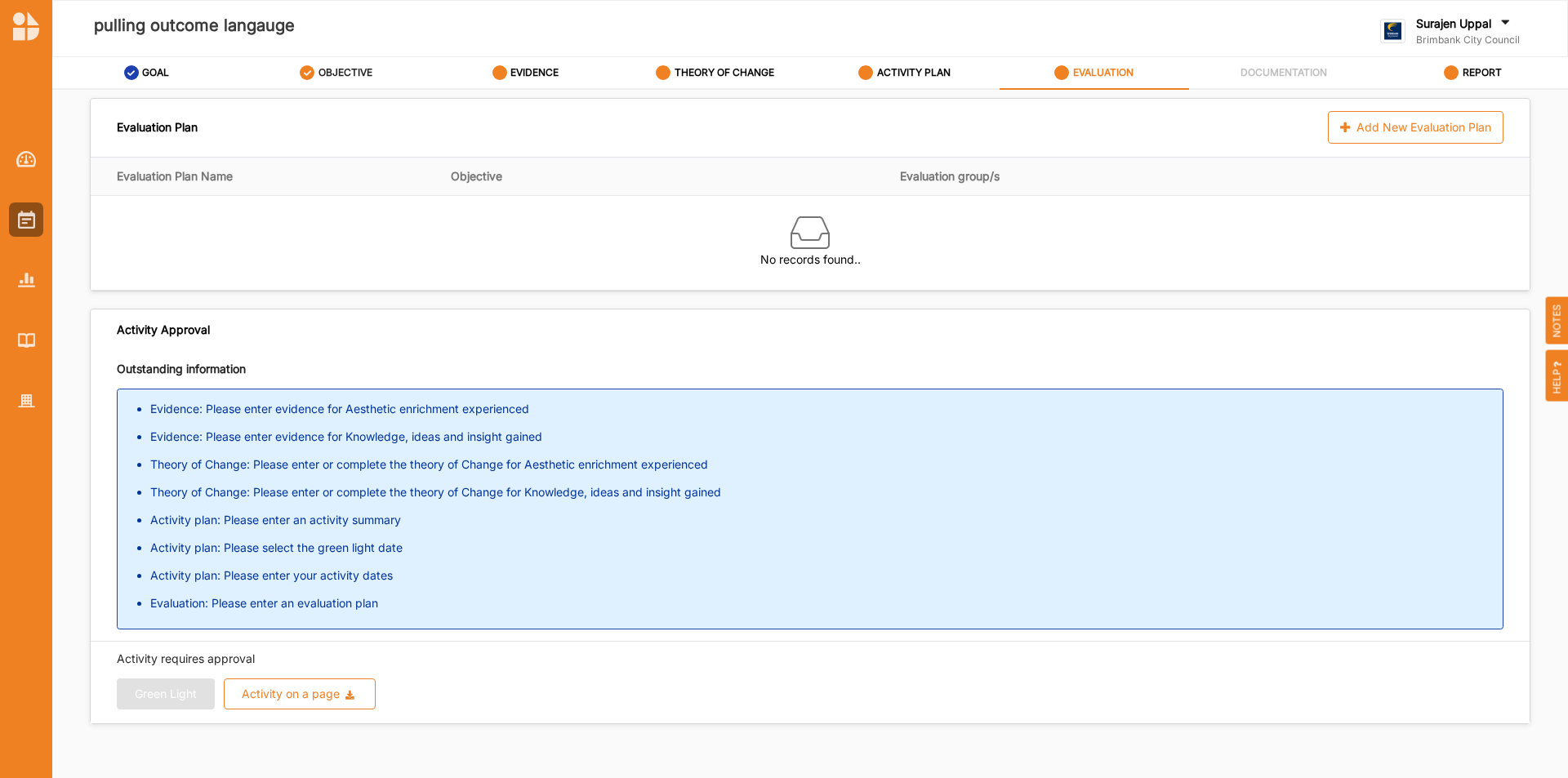
click at [326, 67] on label "OBJECTIVE" at bounding box center [345, 72] width 54 height 13
select select "2"
select select "3"
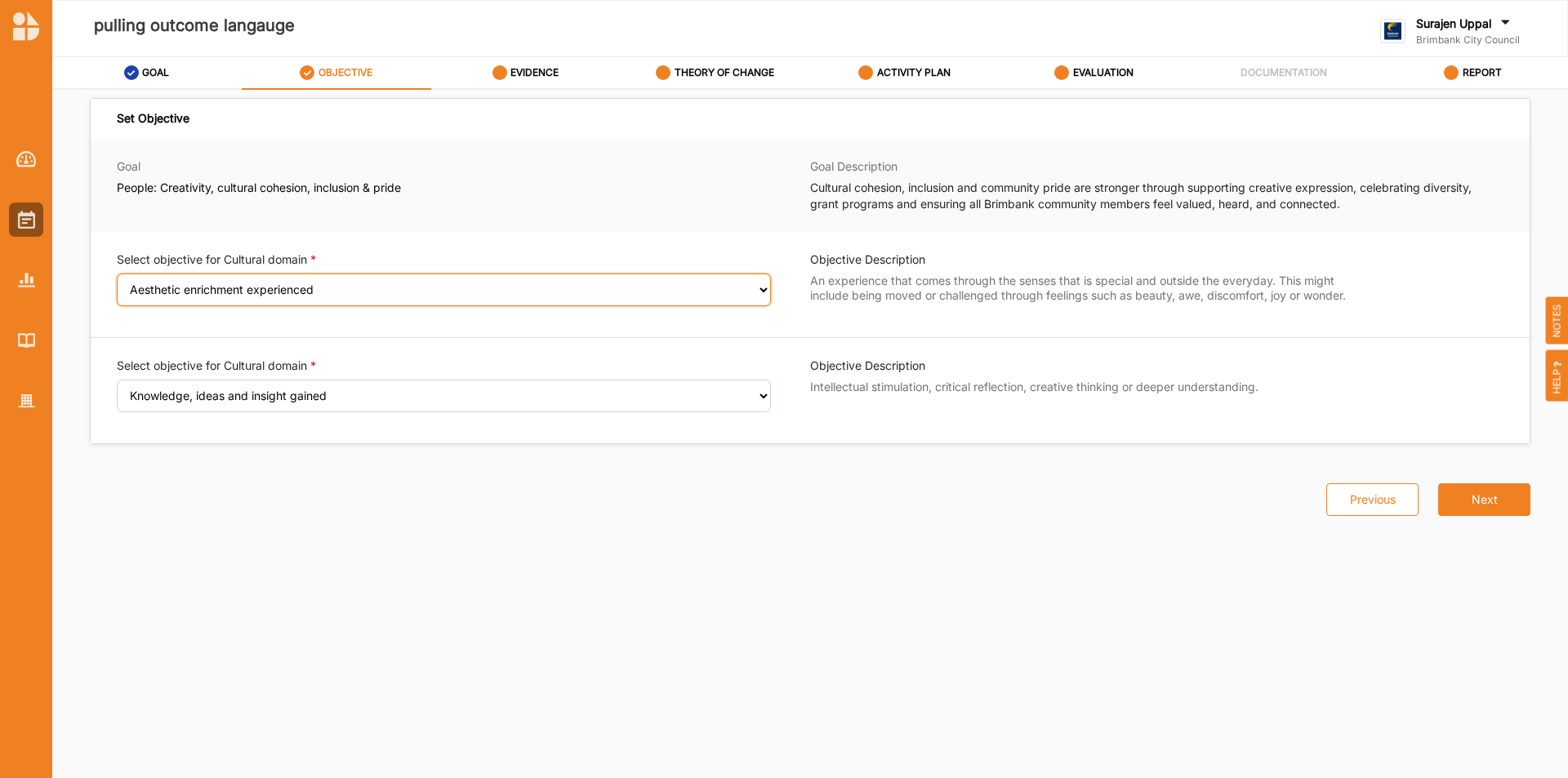
click at [281, 299] on select "Select an Objective Creativity stimulated Aesthetic enrichment experienced Dive…" at bounding box center [443, 290] width 654 height 33
select select "4"
click at [117, 285] on select "Select an Objective Creativity stimulated Aesthetic enrichment experienced Dive…" at bounding box center [443, 290] width 654 height 33
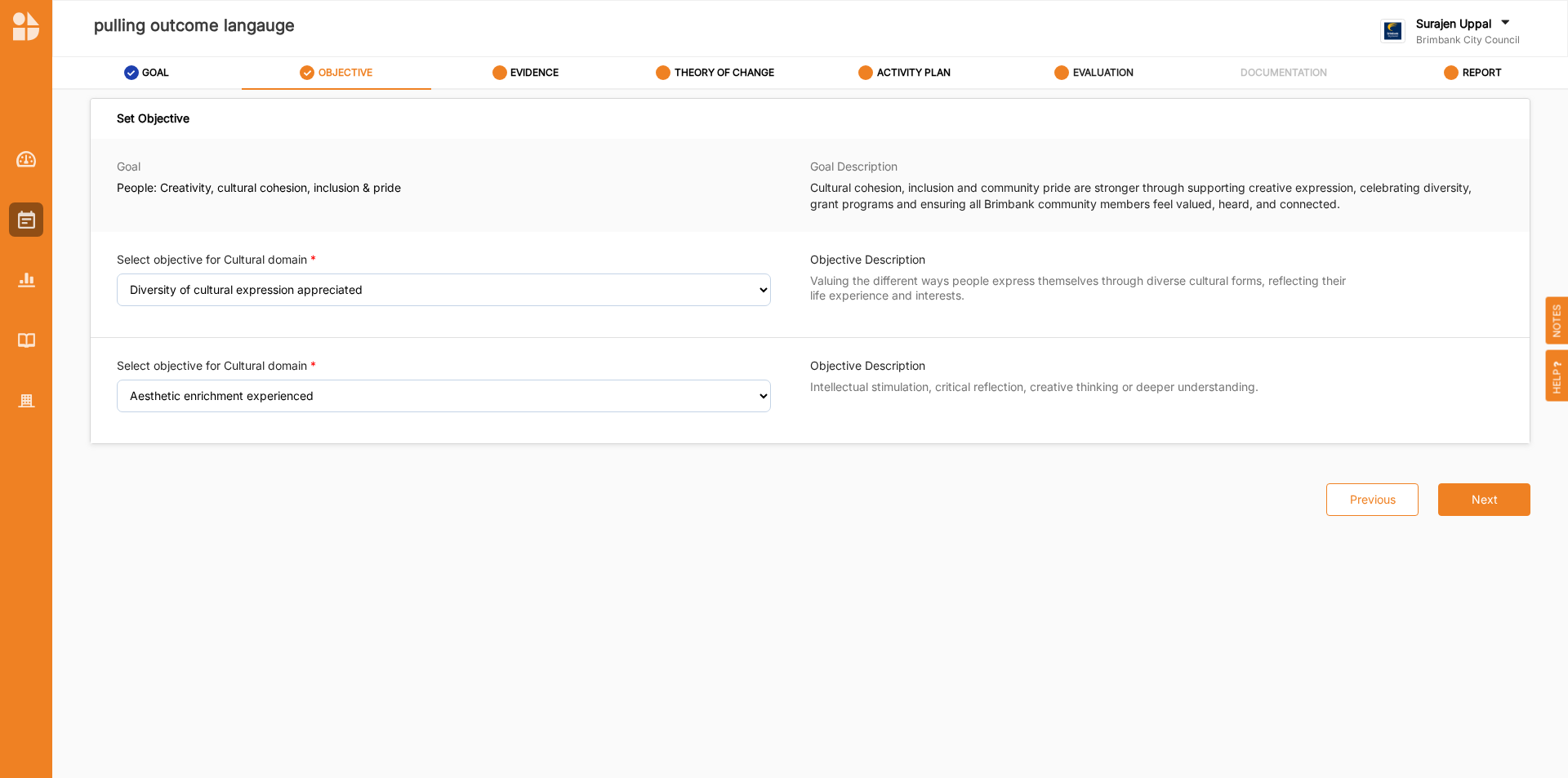
click at [1080, 64] on div "EVALUATION" at bounding box center [1094, 73] width 79 height 30
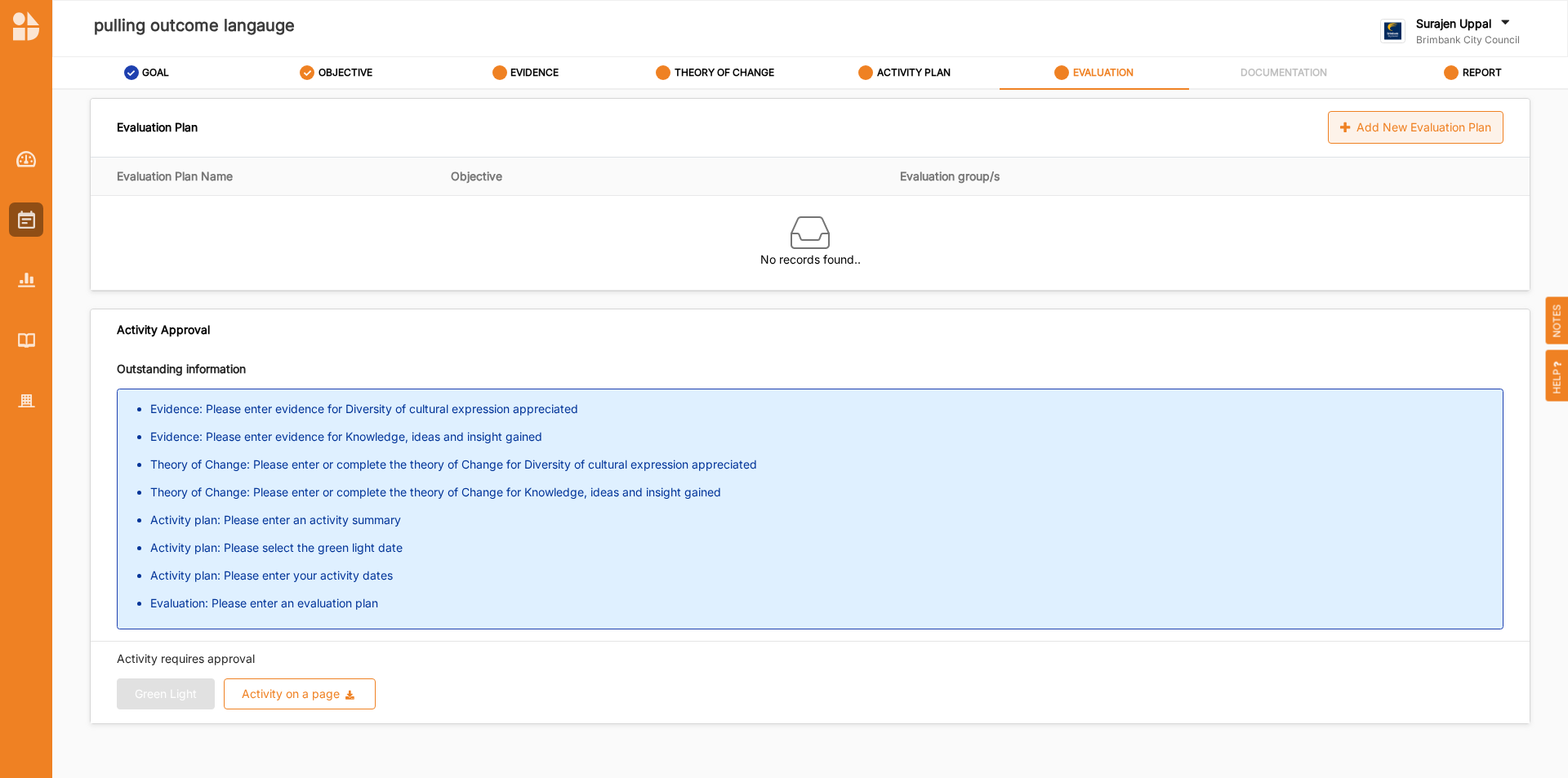
click at [1358, 127] on div "Add New Evaluation Plan" at bounding box center [1415, 127] width 175 height 33
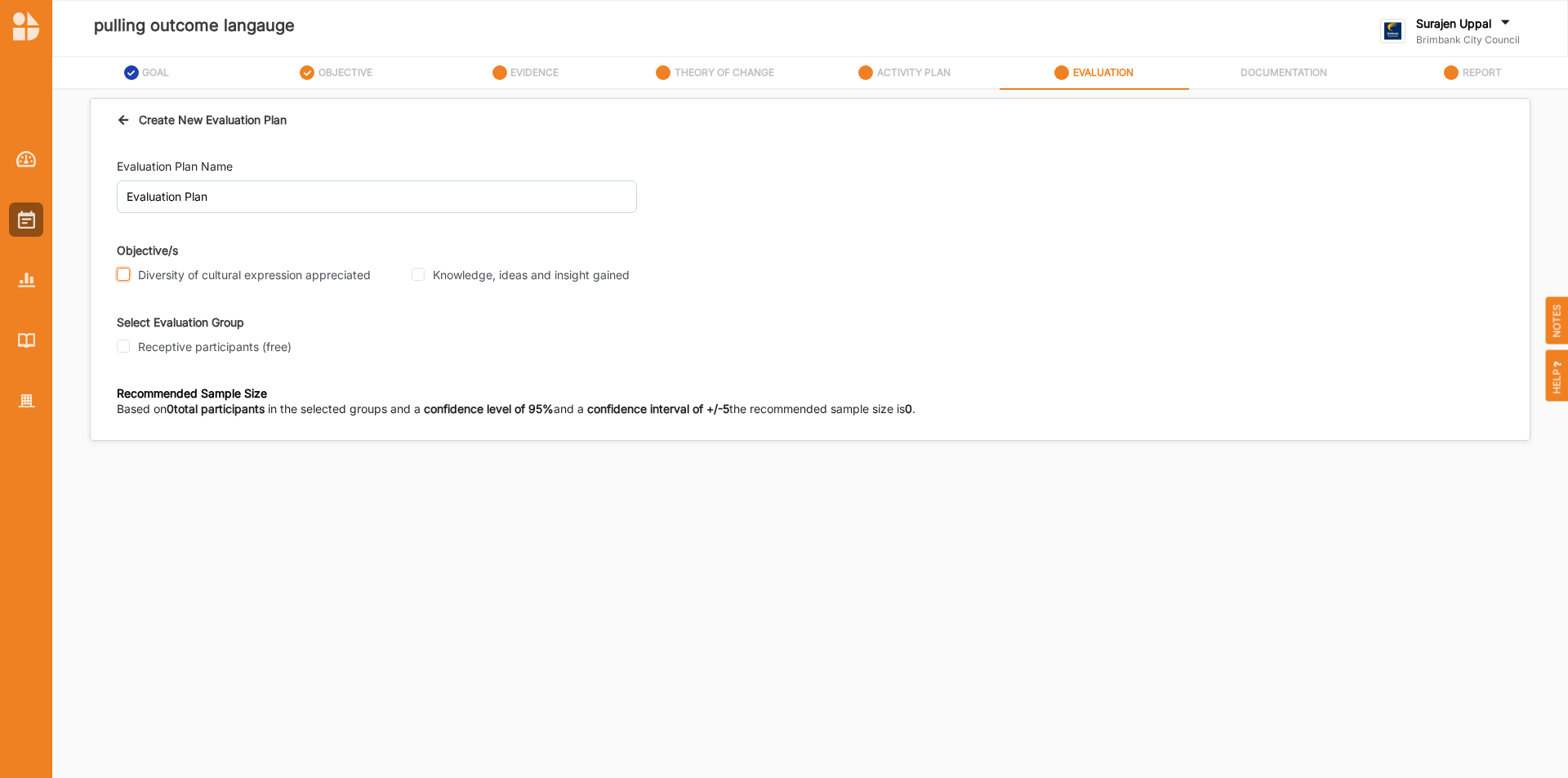
click at [126, 273] on input "Diversity of cultural expression appreciated" at bounding box center [123, 275] width 13 height 13
checkbox input "true"
click at [119, 348] on input "Receptive participants (free)" at bounding box center [123, 346] width 13 height 13
checkbox input "true"
click at [123, 495] on input "Participant" at bounding box center [123, 491] width 13 height 13
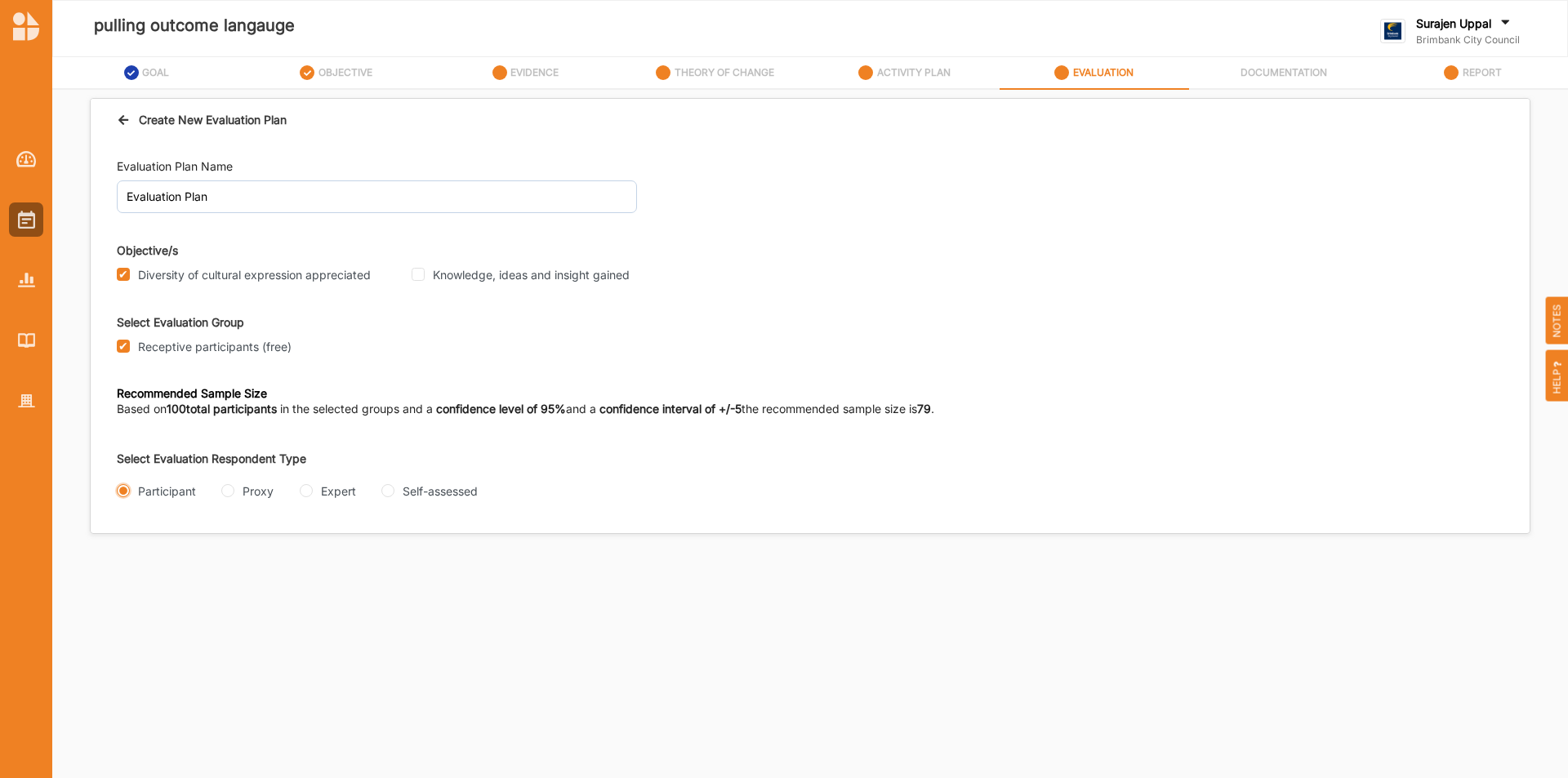
radio input "true"
click at [123, 562] on input "Interview" at bounding box center [123, 556] width 13 height 13
radio input "true"
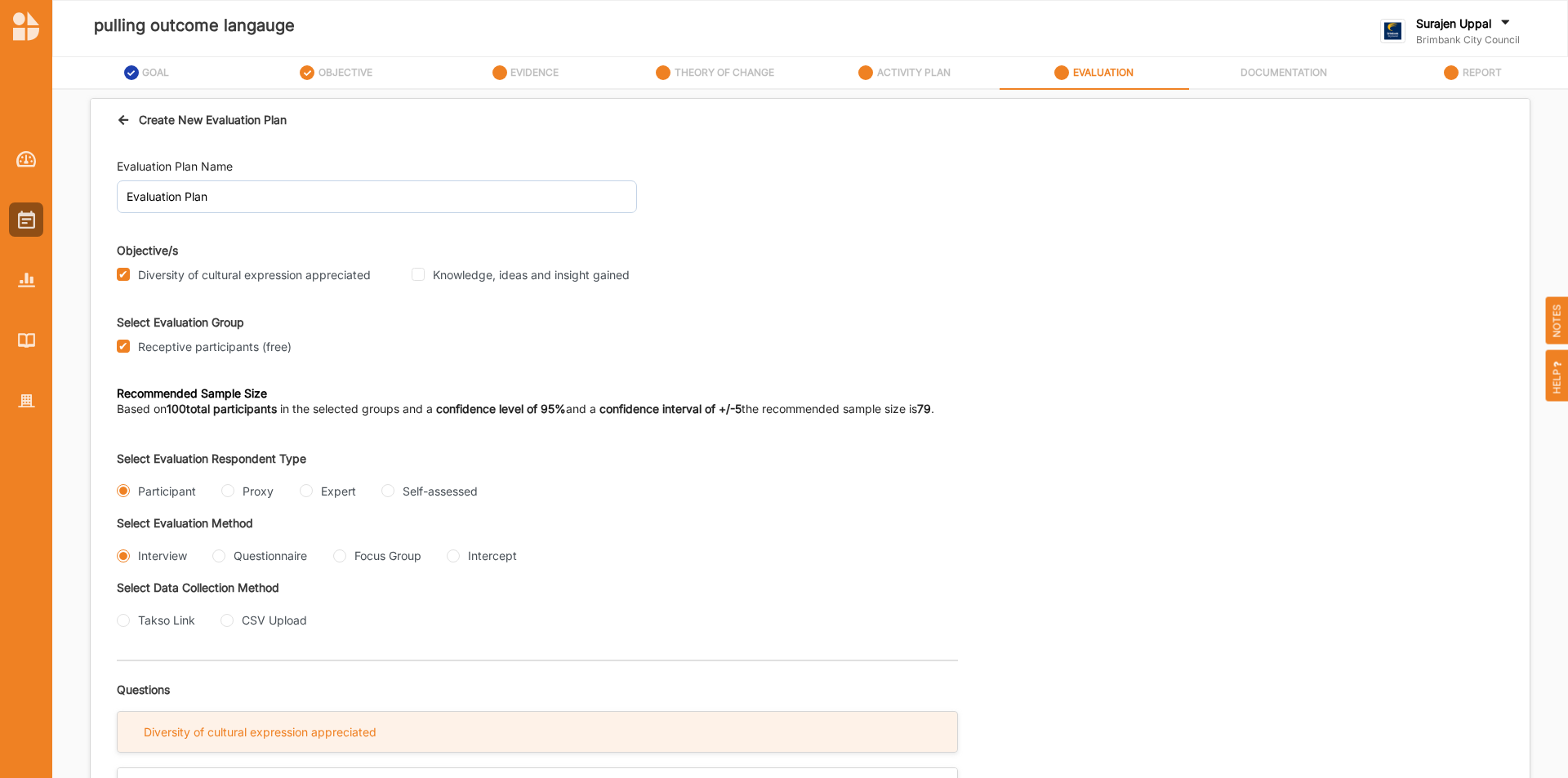
click at [456, 741] on div "Diversity of cultural expression appreciated" at bounding box center [537, 732] width 840 height 40
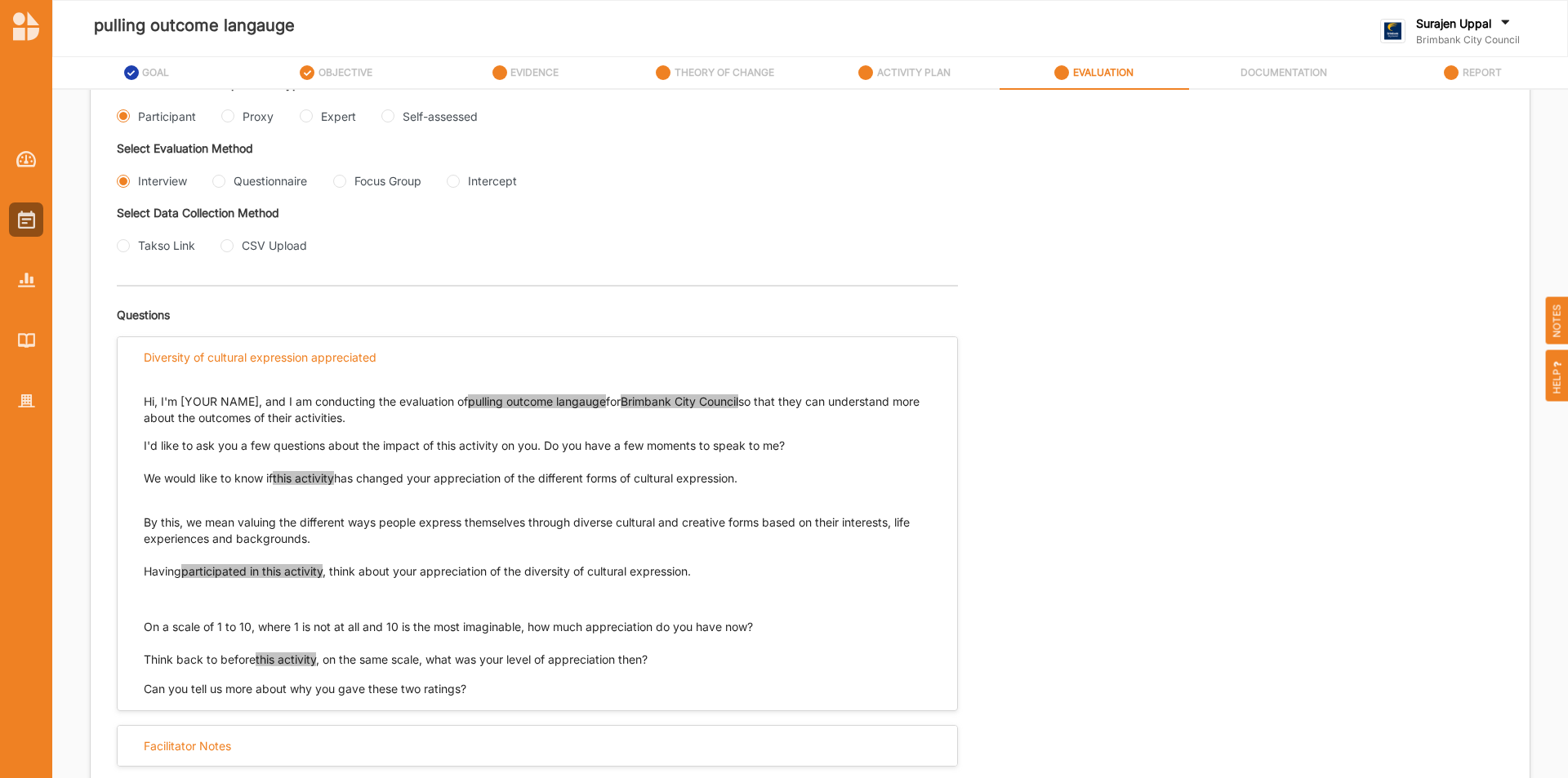
scroll to position [377, 0]
drag, startPoint x: 143, startPoint y: 472, endPoint x: 756, endPoint y: 483, distance: 613.1
click at [762, 477] on div "Hi, I'm [YOUR NAME], and I am conducting the evaluation of pulling outcome lang…" at bounding box center [537, 535] width 840 height 320
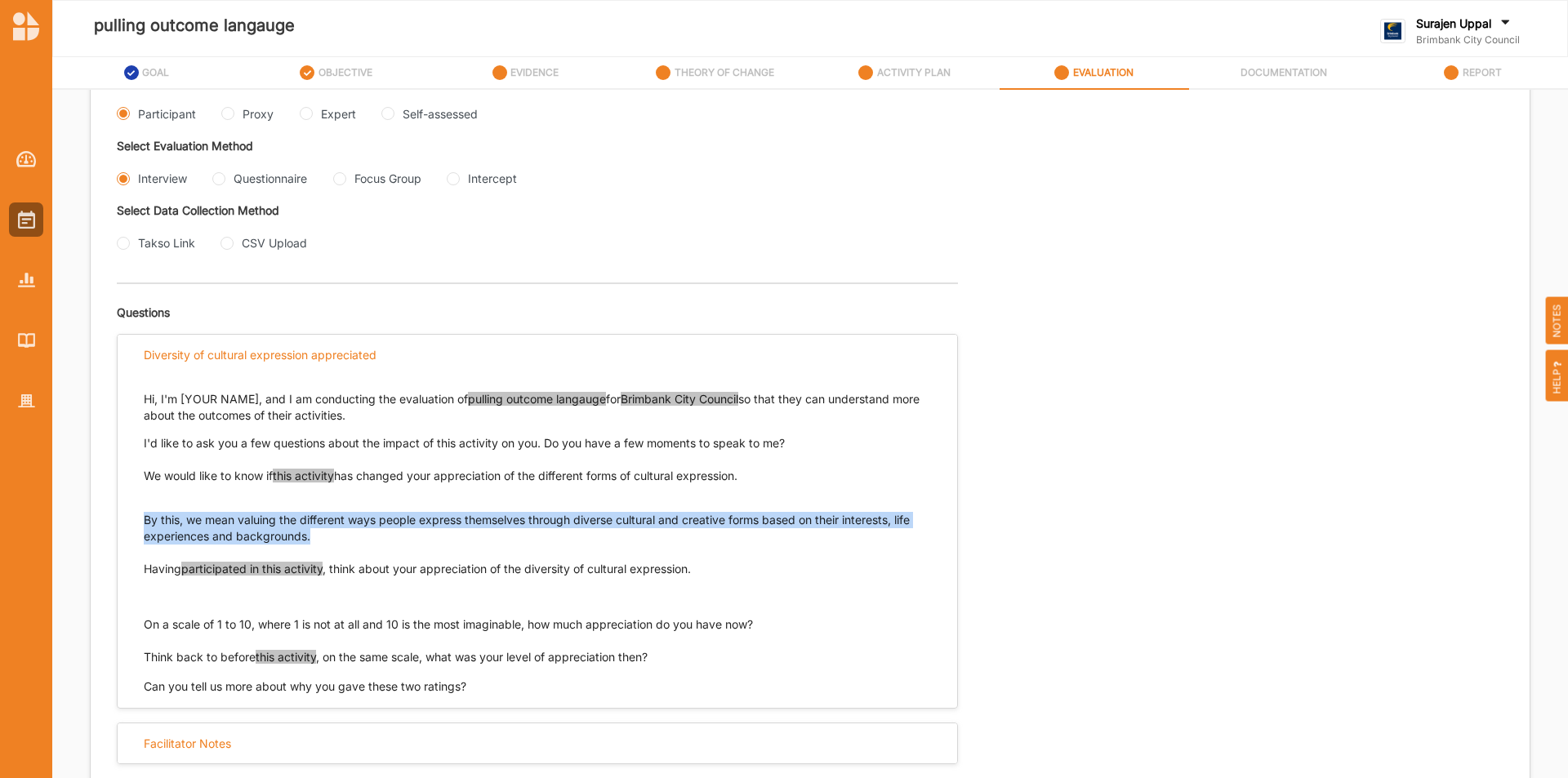
drag, startPoint x: 309, startPoint y: 536, endPoint x: 144, endPoint y: 526, distance: 165.3
click at [144, 526] on p "By this, we mean valuing the different ways people express themselves through d…" at bounding box center [537, 521] width 787 height 49
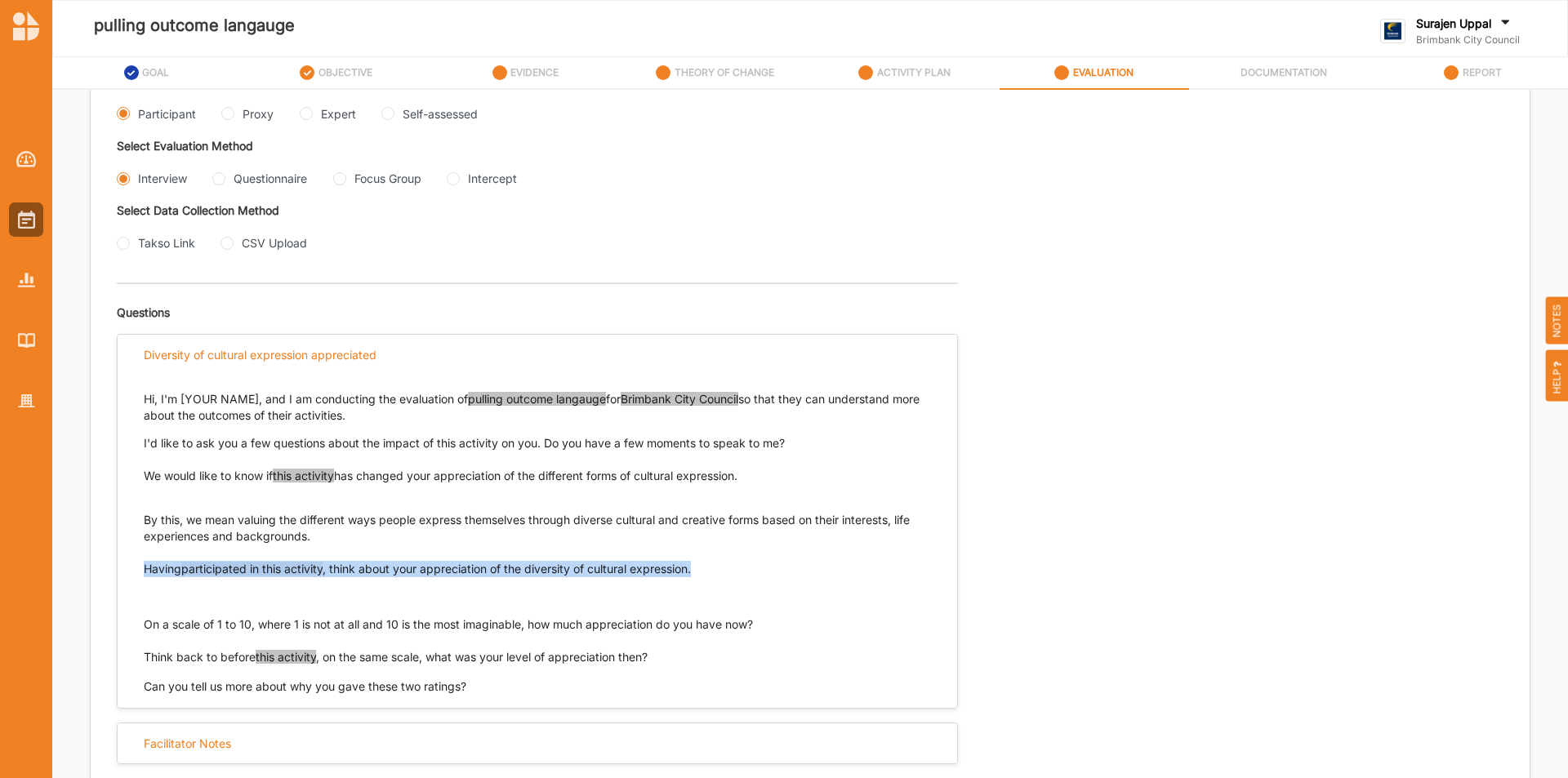
drag, startPoint x: 703, startPoint y: 569, endPoint x: 137, endPoint y: 567, distance: 566.0
click at [137, 567] on div "Hi, I'm [YOUR NAME], and I am conducting the evaluation of pulling outcome lang…" at bounding box center [537, 535] width 840 height 320
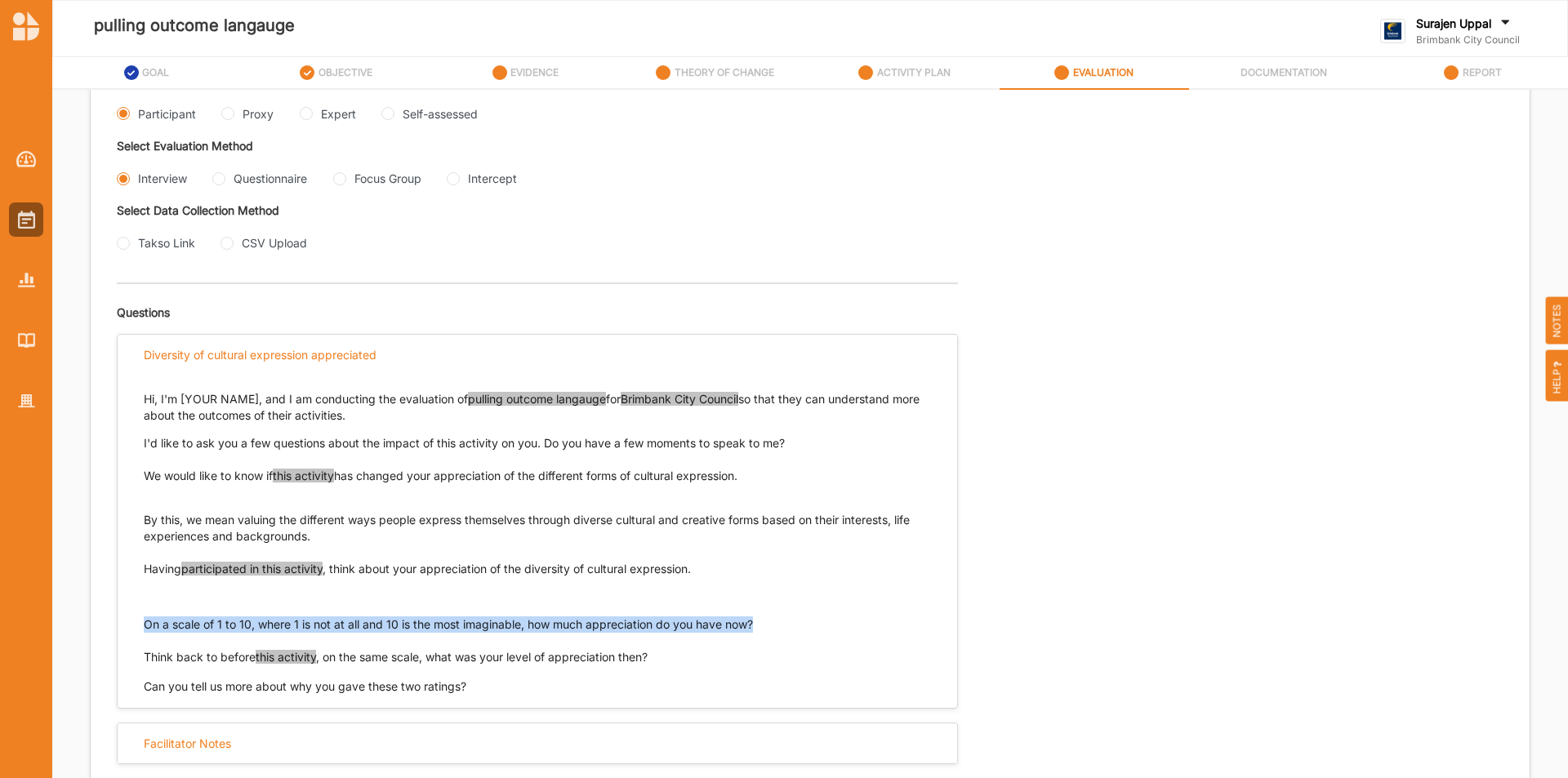
drag, startPoint x: 771, startPoint y: 616, endPoint x: 222, endPoint y: 678, distance: 552.5
click at [142, 629] on div "Hi, I'm [YOUR NAME], and I am conducting the evaluation of pulling outcome lang…" at bounding box center [537, 535] width 840 height 320
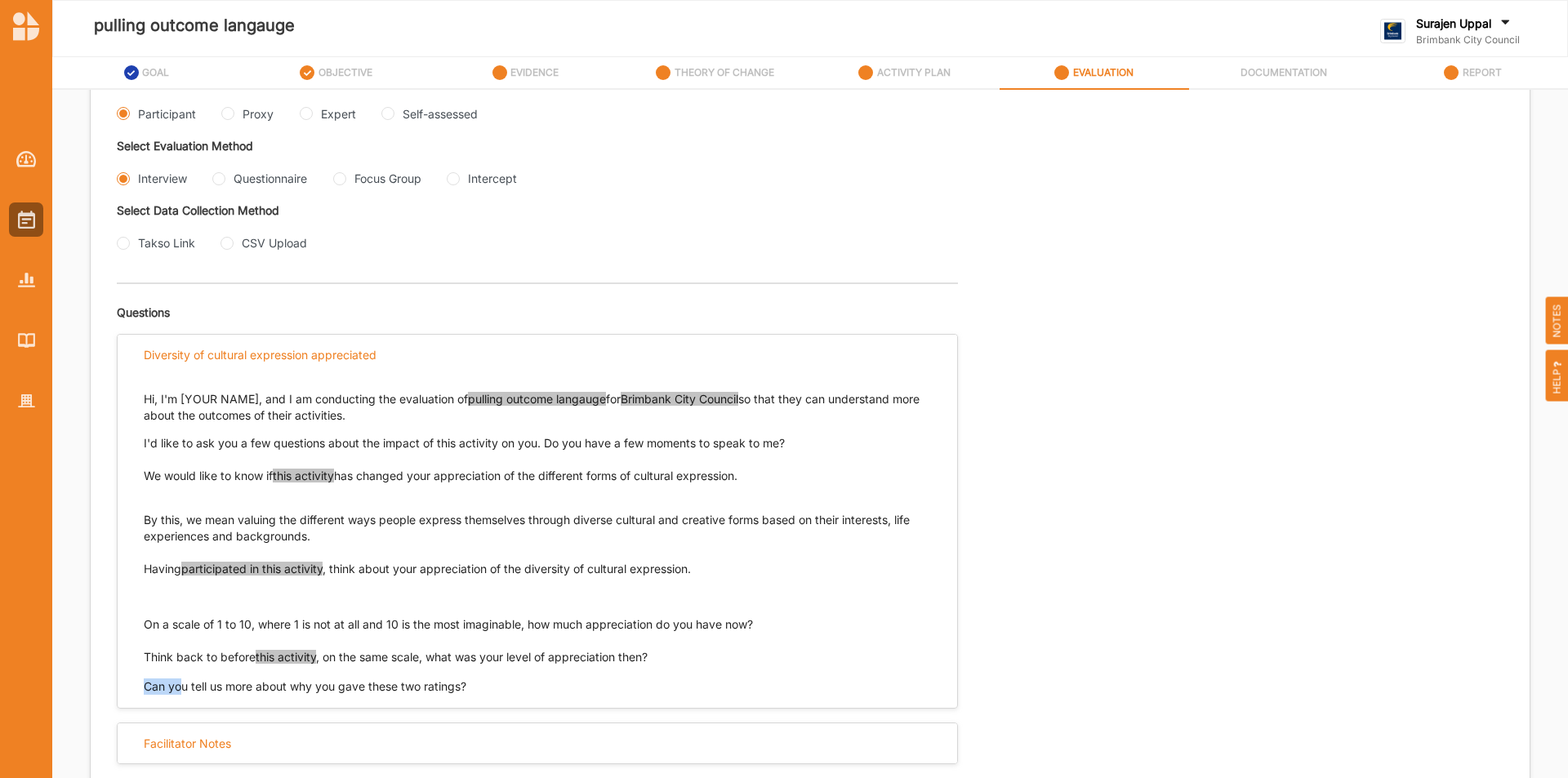
drag, startPoint x: 669, startPoint y: 655, endPoint x: 160, endPoint y: 660, distance: 509.0
click at [160, 660] on p "Think back to before this activity , on the same scale, what was your level of …" at bounding box center [537, 657] width 787 height 16
drag, startPoint x: 145, startPoint y: 655, endPoint x: 654, endPoint y: 658, distance: 509.0
click at [658, 655] on p "Think back to before this activity , on the same scale, what was your level of …" at bounding box center [537, 657] width 787 height 16
click at [216, 178] on input "Questionnaire" at bounding box center [219, 179] width 13 height 13
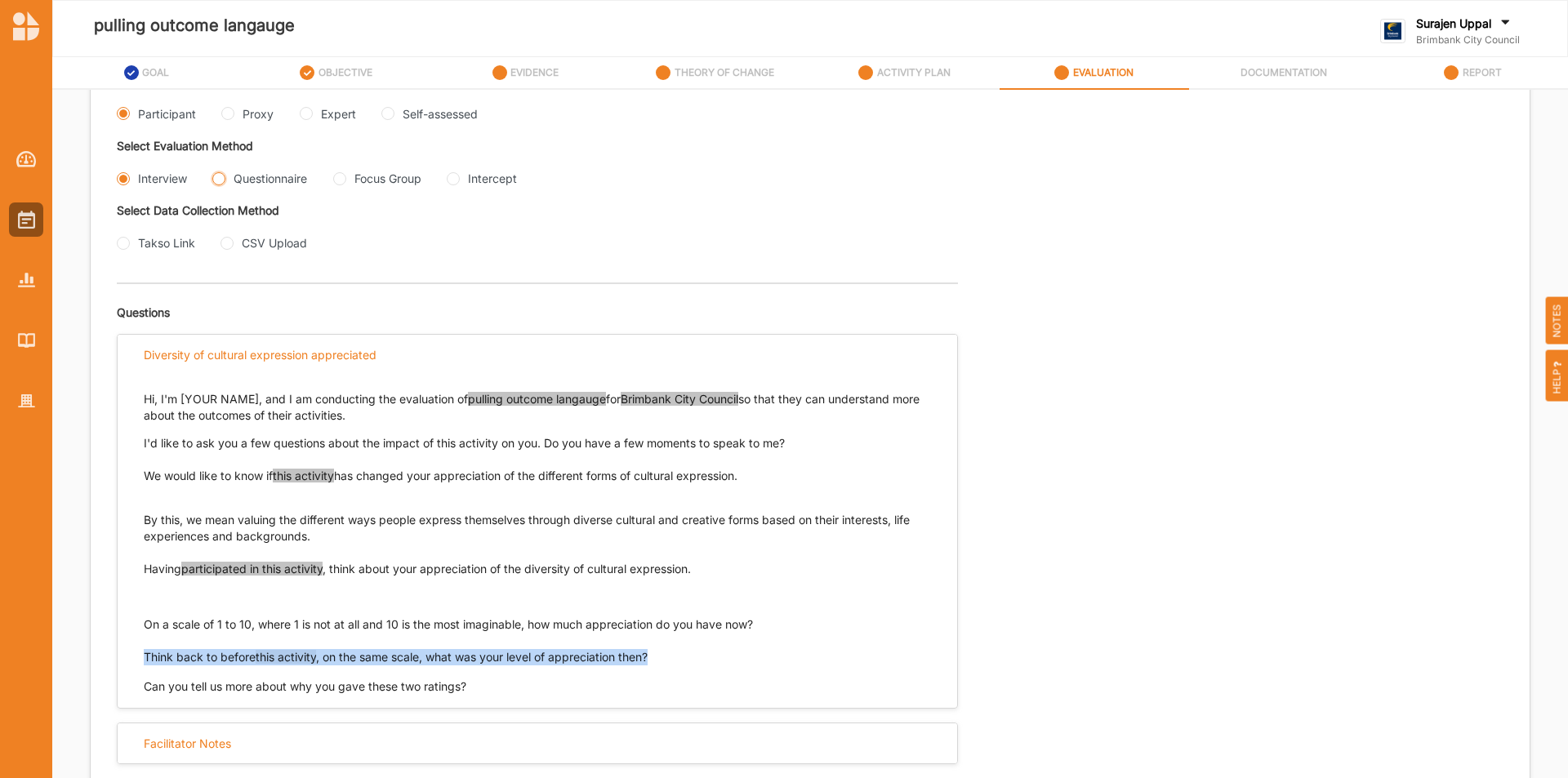
radio input "true"
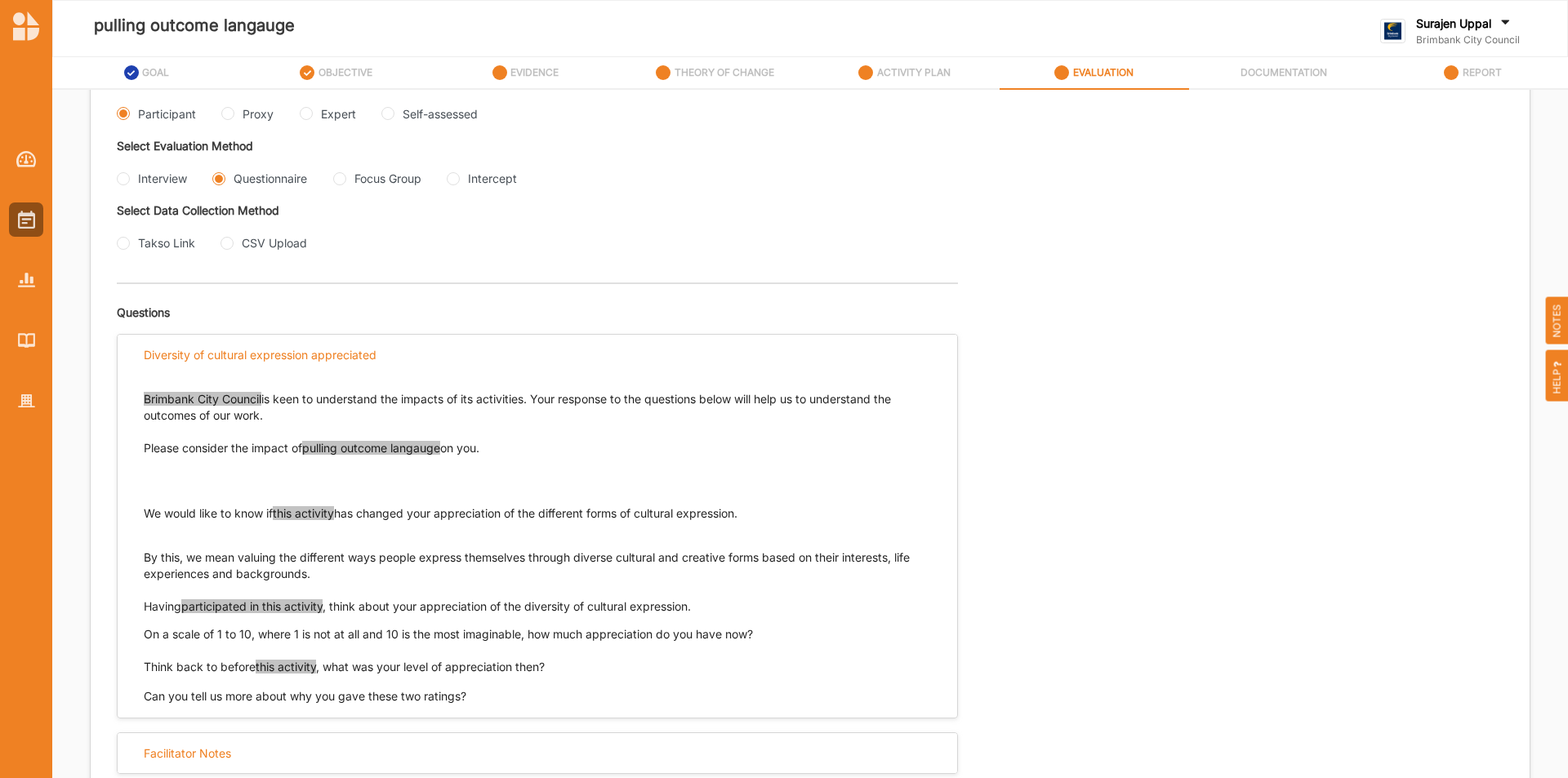
drag, startPoint x: 761, startPoint y: 514, endPoint x: 147, endPoint y: 514, distance: 614.0
click at [147, 514] on p "We would like to know if this activity has changed your appreciation of the dif…" at bounding box center [537, 514] width 787 height 16
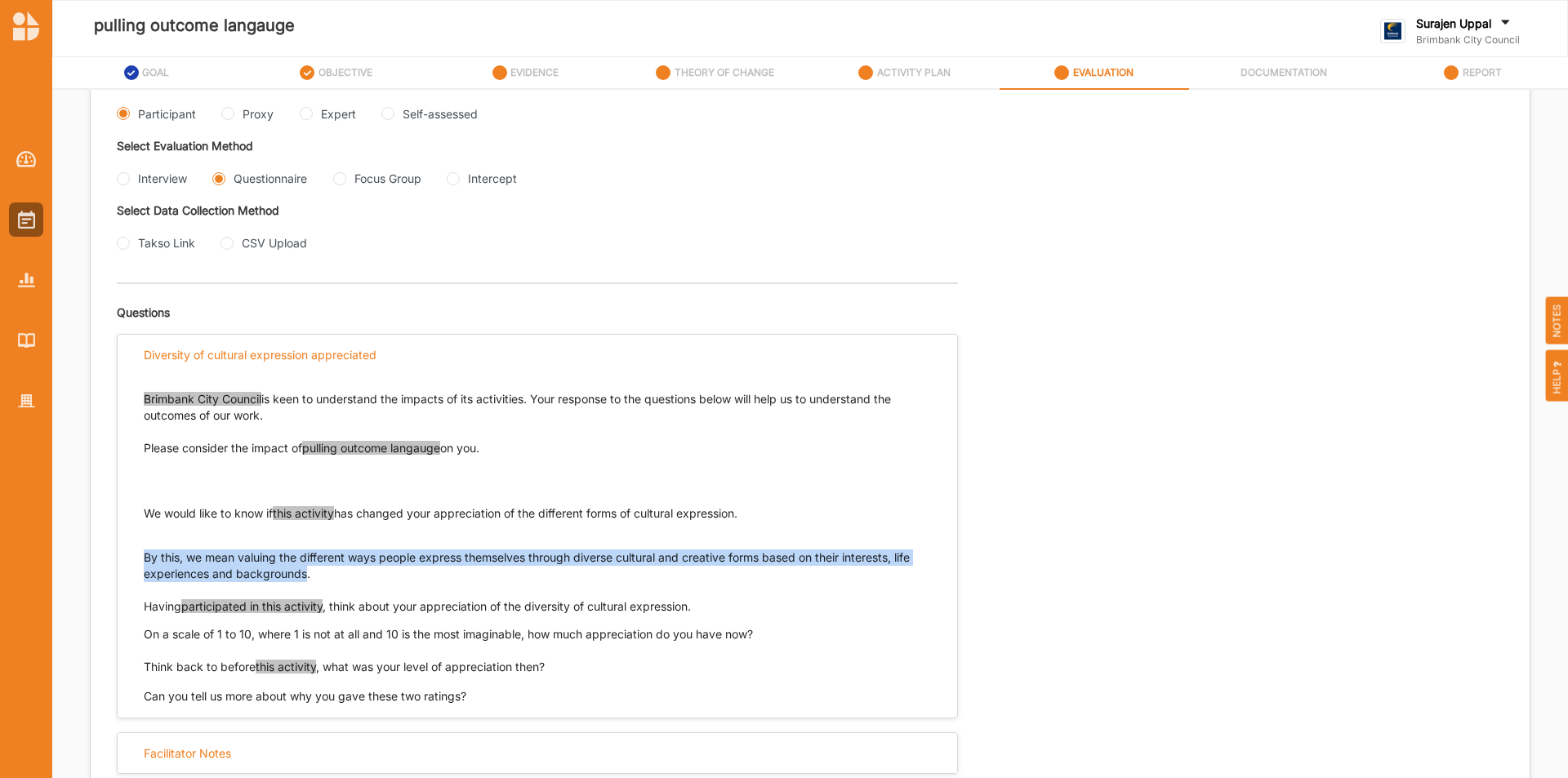
drag, startPoint x: 308, startPoint y: 574, endPoint x: 146, endPoint y: 556, distance: 163.0
click at [146, 556] on p "By this, we mean valuing the different ways people express themselves through d…" at bounding box center [537, 558] width 787 height 49
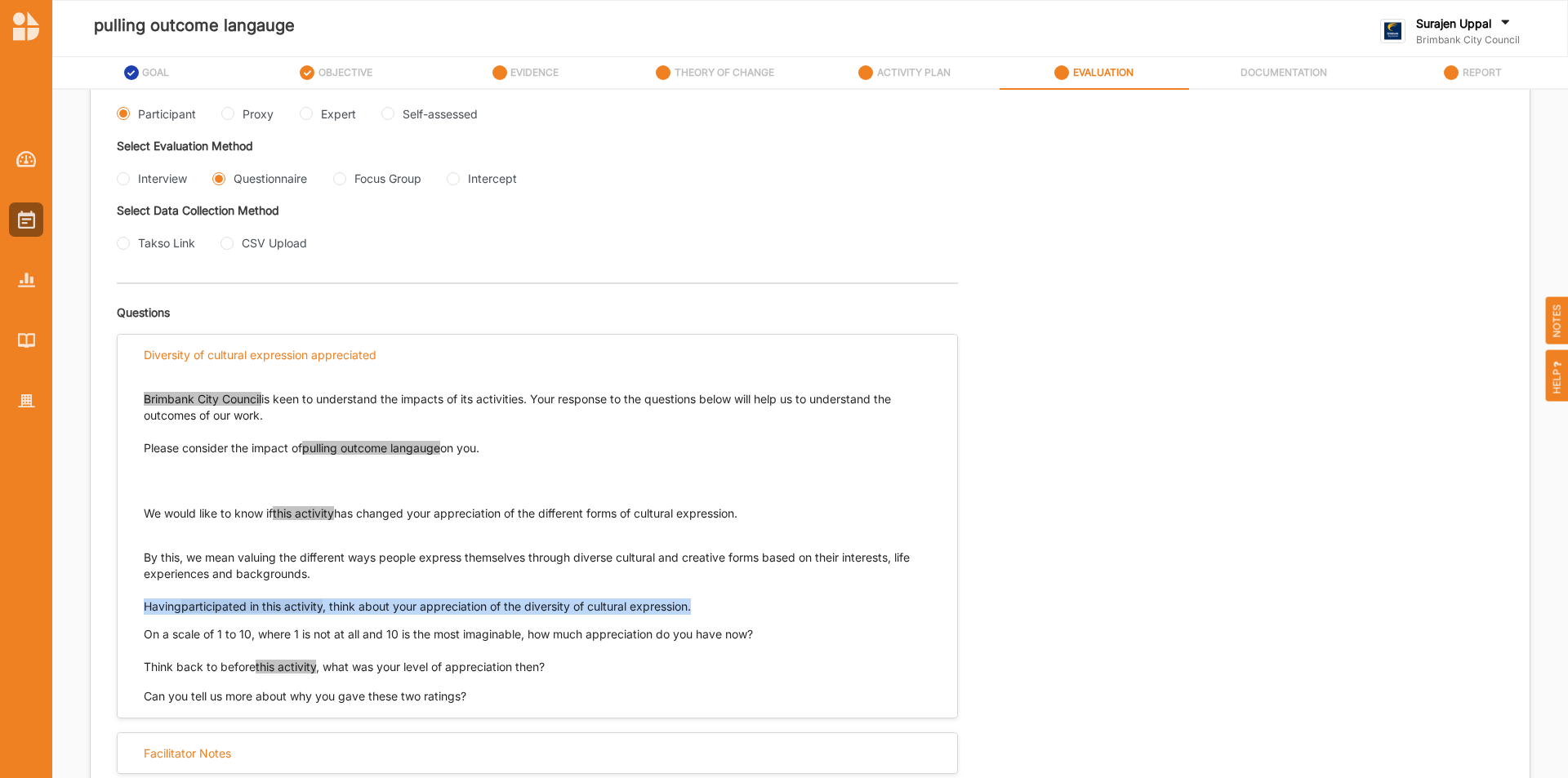
drag, startPoint x: 704, startPoint y: 611, endPoint x: 141, endPoint y: 607, distance: 563.0
click at [141, 607] on div "Brimbank City Council is keen to understand the impacts of its activities. Your…" at bounding box center [537, 540] width 840 height 330
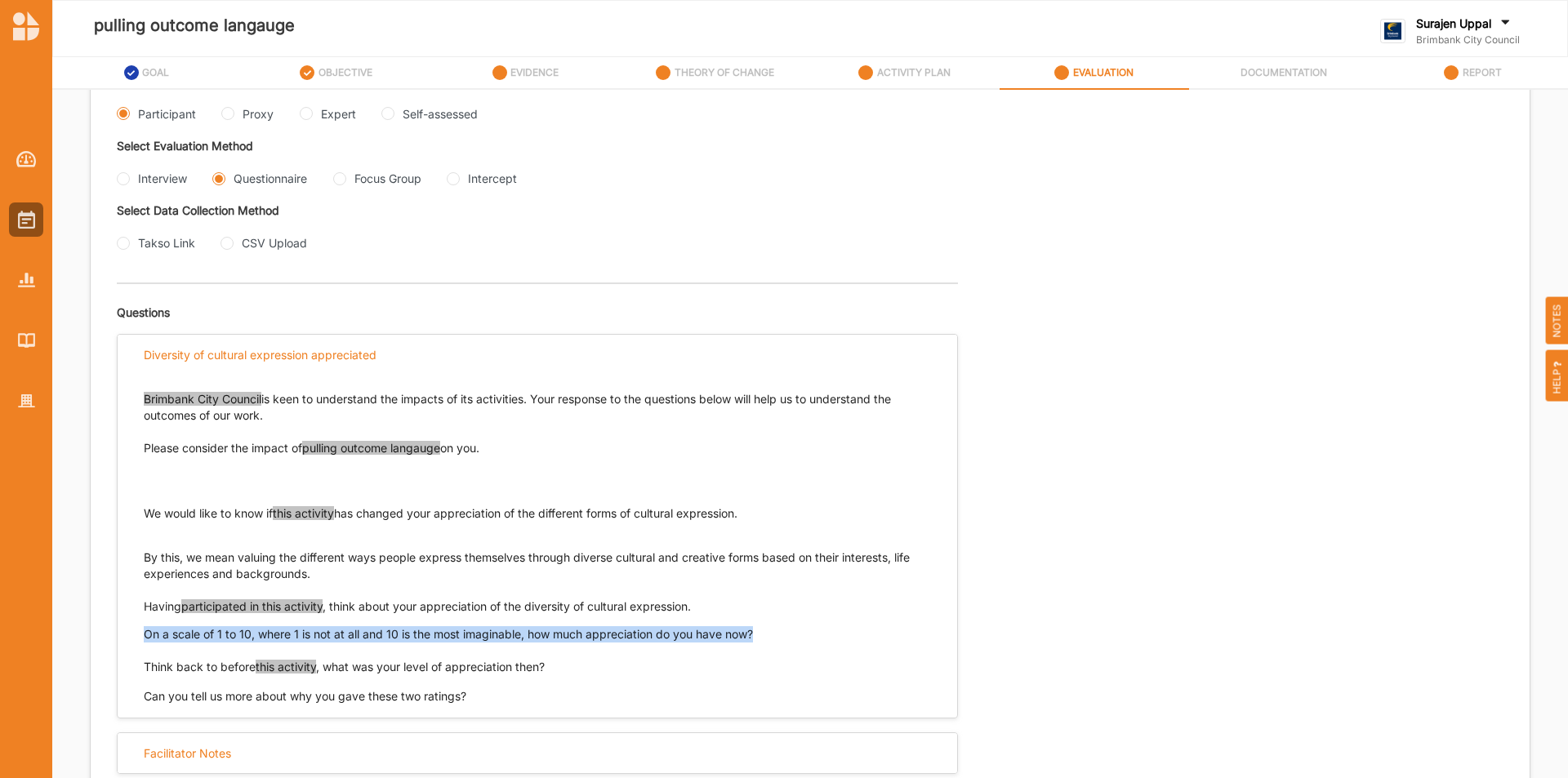
drag, startPoint x: 770, startPoint y: 639, endPoint x: 142, endPoint y: 641, distance: 628.0
click at [142, 641] on div "Brimbank City Council is keen to understand the impacts of its activities. Your…" at bounding box center [537, 540] width 840 height 330
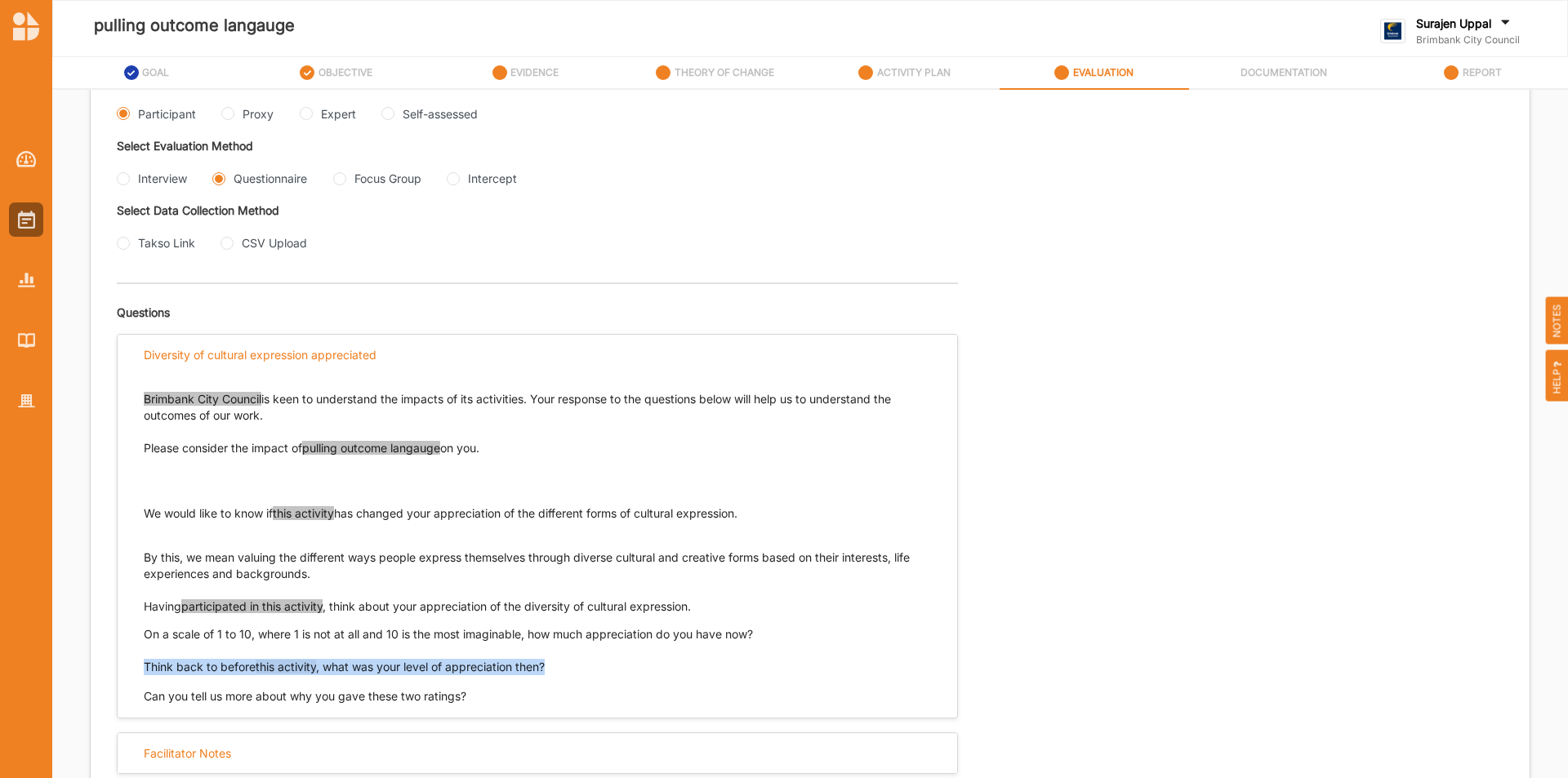
drag, startPoint x: 554, startPoint y: 660, endPoint x: 145, endPoint y: 672, distance: 409.2
click at [145, 672] on p "Think back to before this activity , what was your level of appreciation then?" at bounding box center [537, 667] width 787 height 16
click at [340, 182] on Group "Focus Group" at bounding box center [340, 179] width 13 height 13
radio Group "true"
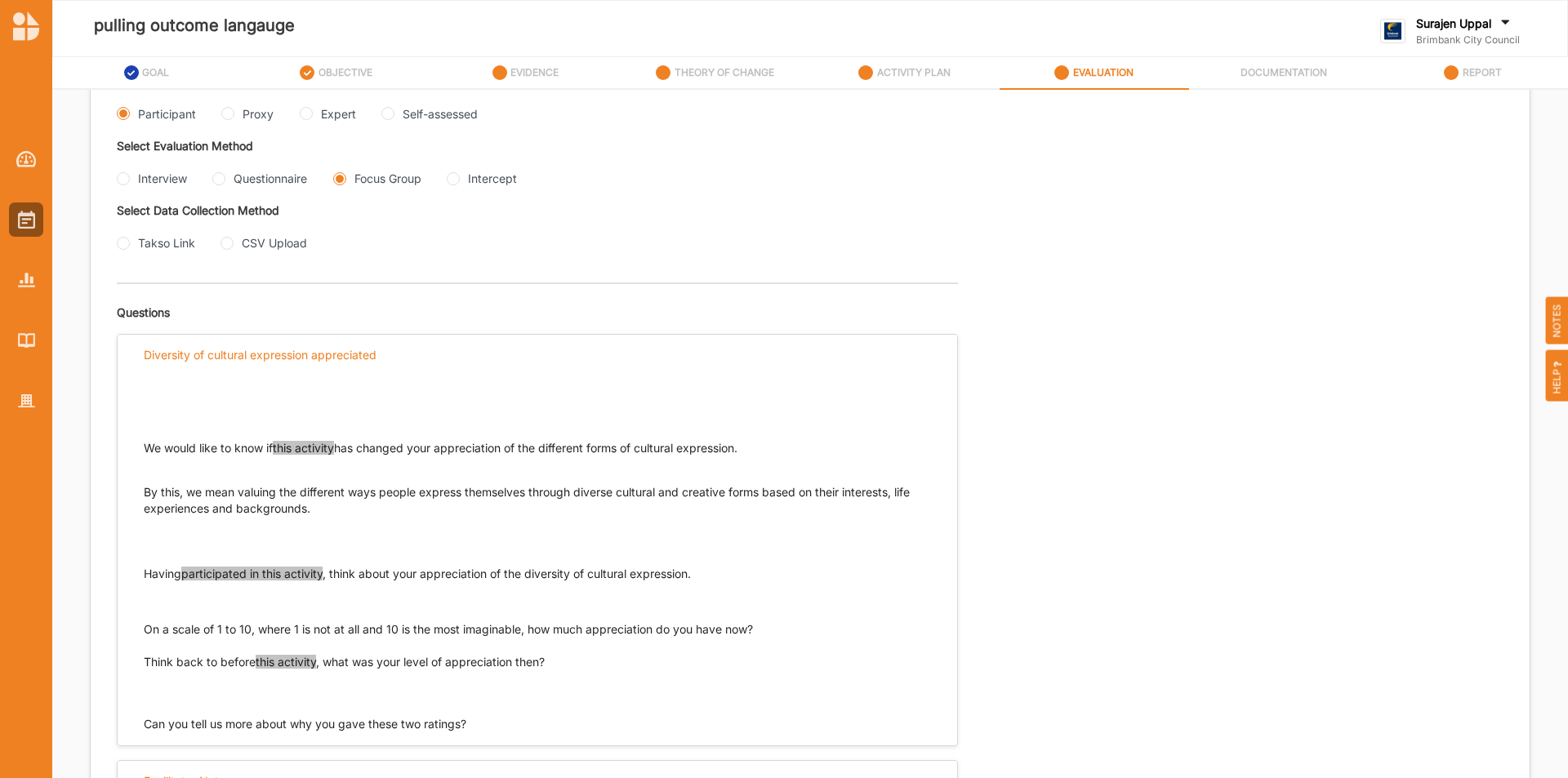
drag, startPoint x: 768, startPoint y: 444, endPoint x: 134, endPoint y: 446, distance: 634.0
click at [134, 446] on div "We would like to know if this activity has changed your appreciation of the dif…" at bounding box center [537, 553] width 840 height 358
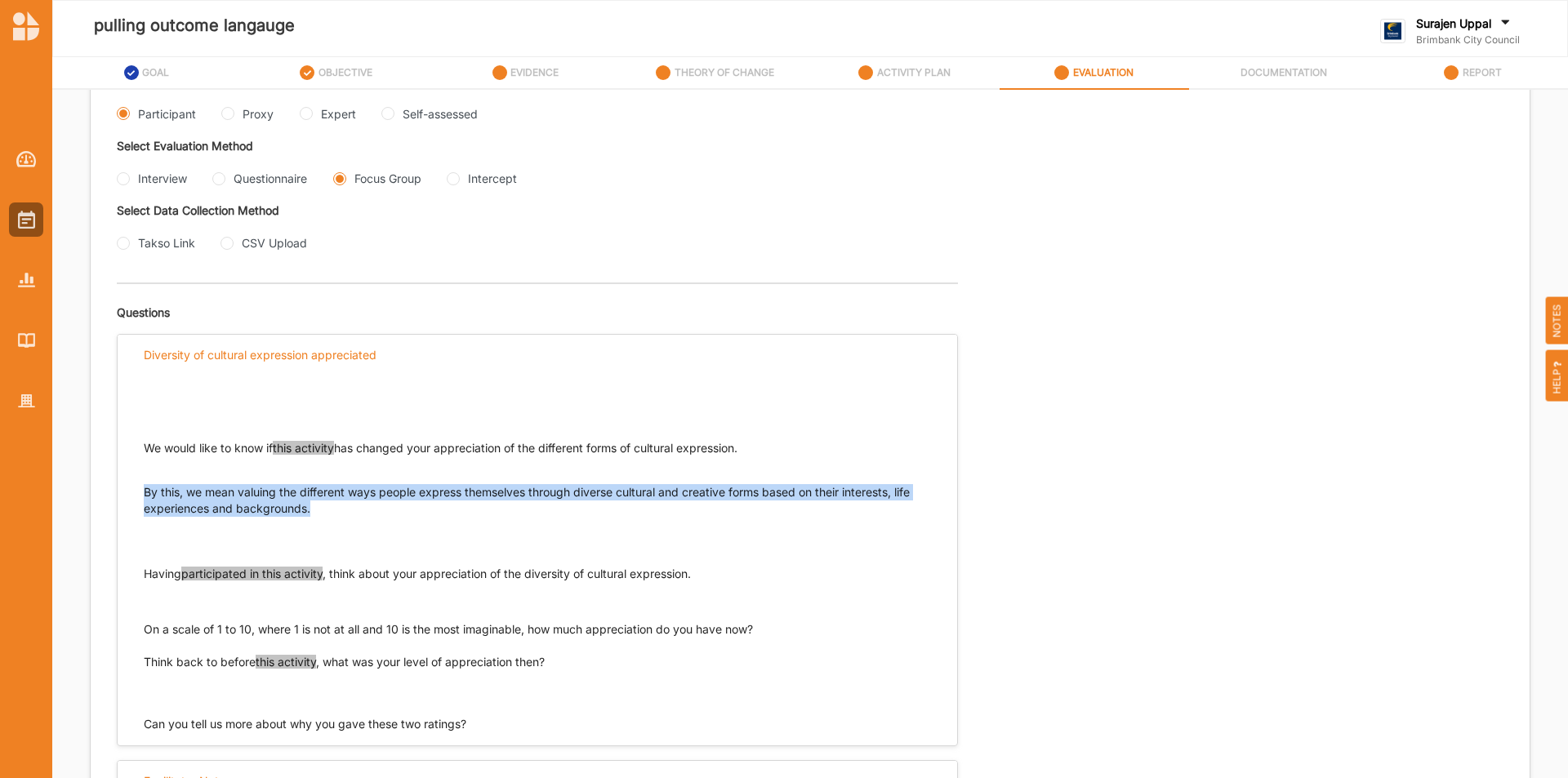
drag, startPoint x: 310, startPoint y: 512, endPoint x: 141, endPoint y: 495, distance: 169.9
click at [141, 495] on div "We would like to know if this activity has changed your appreciation of the dif…" at bounding box center [537, 553] width 840 height 358
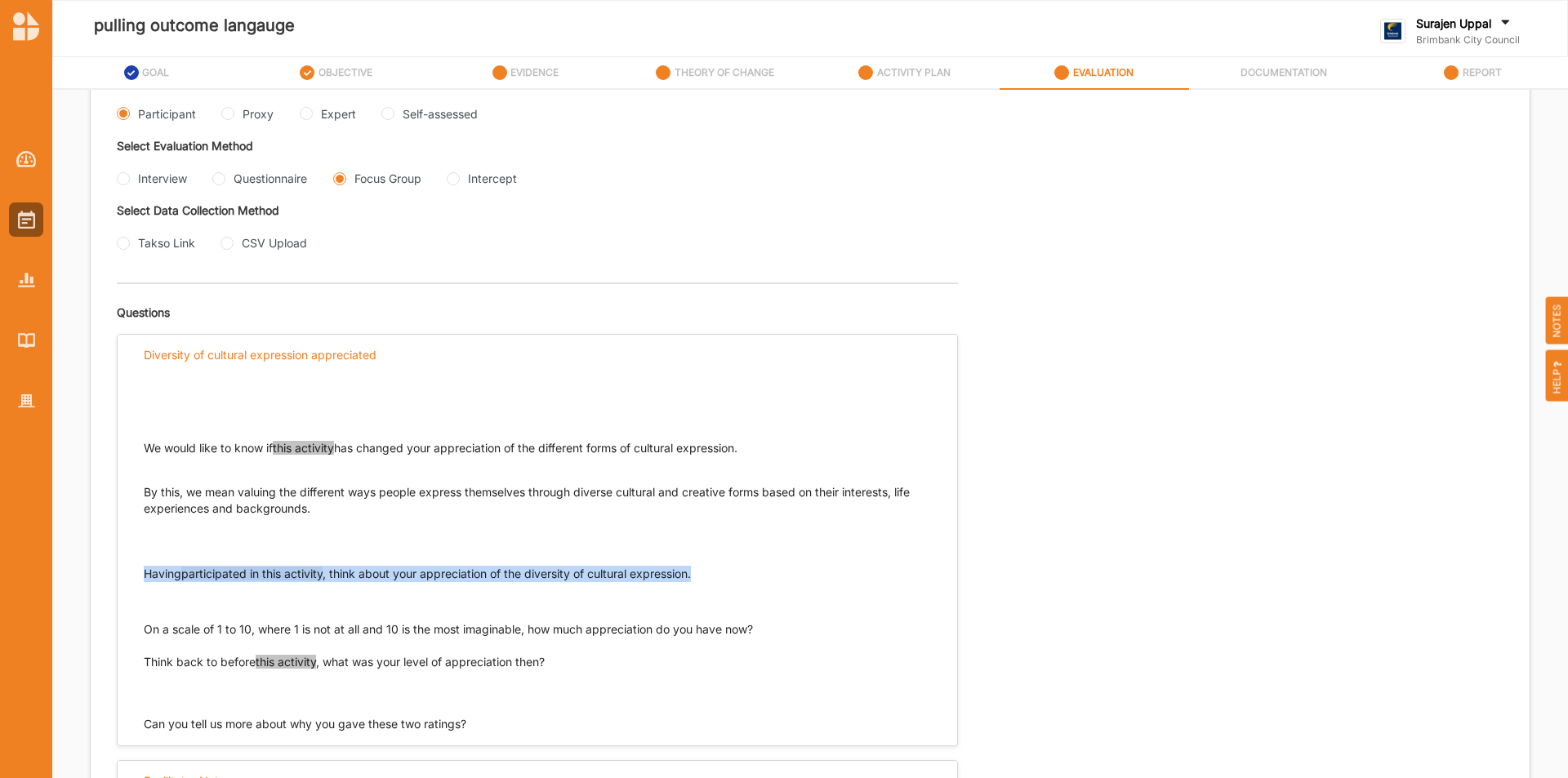
drag, startPoint x: 699, startPoint y: 574, endPoint x: 146, endPoint y: 575, distance: 553.0
click at [146, 575] on p "Having participated in this activity , think about your appreciation of the div…" at bounding box center [537, 574] width 787 height 16
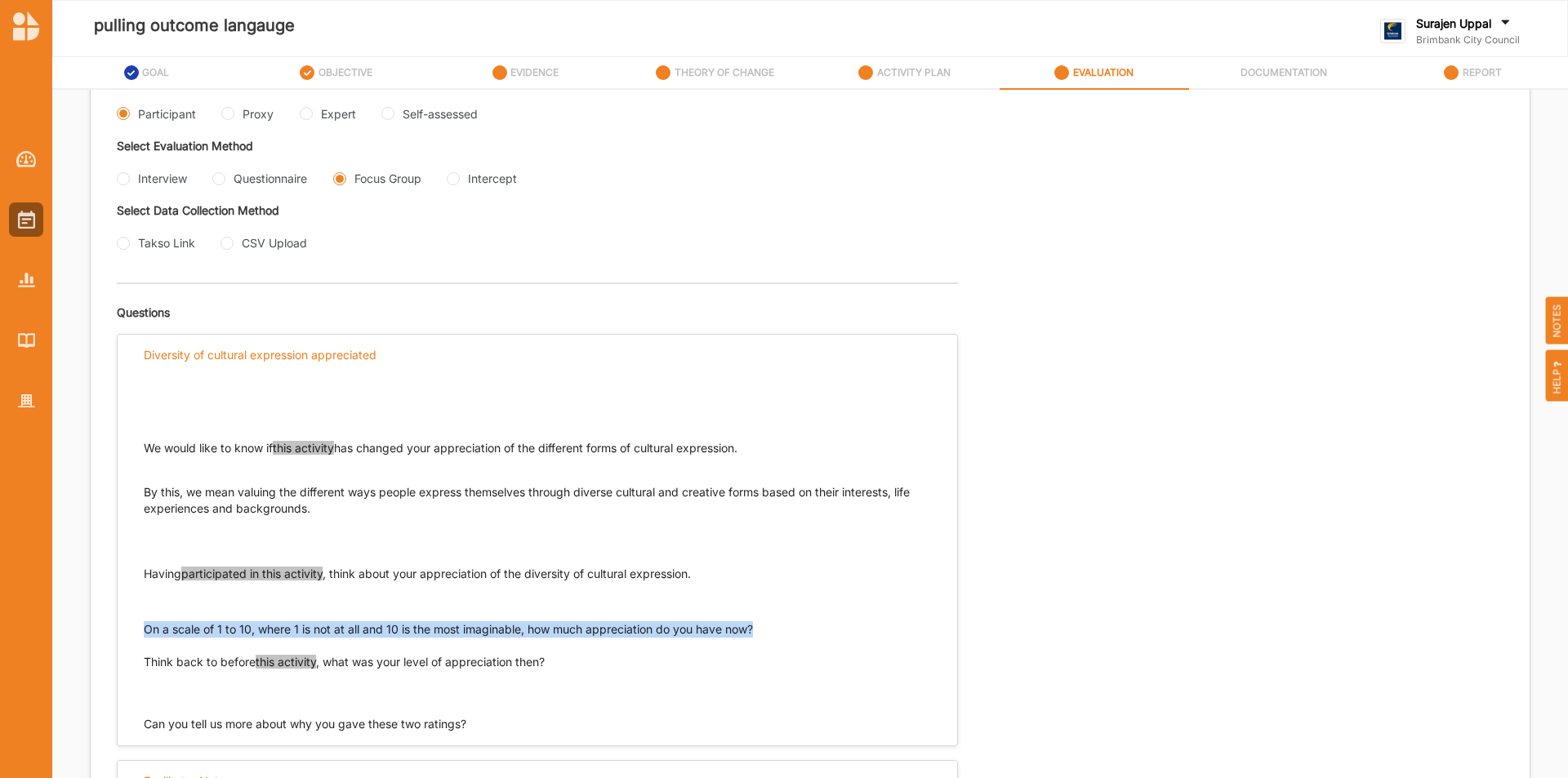
drag, startPoint x: 756, startPoint y: 631, endPoint x: 147, endPoint y: 629, distance: 609.0
click at [147, 629] on p "On a scale of 1 to 10, where 1 is not at all and 10 is the most imaginable, how…" at bounding box center [537, 630] width 787 height 16
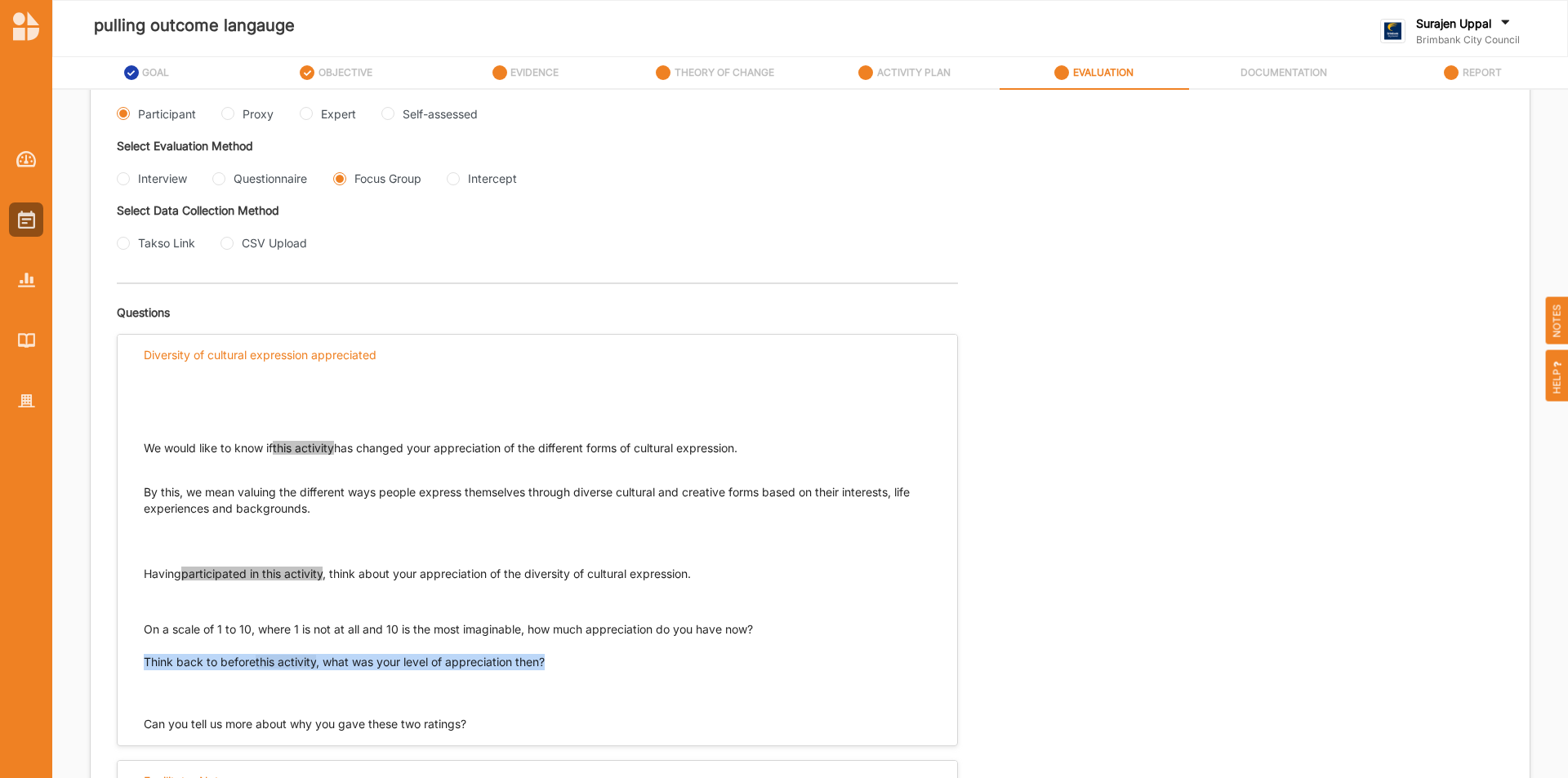
drag, startPoint x: 553, startPoint y: 665, endPoint x: 125, endPoint y: 674, distance: 428.1
click at [139, 663] on div "We would like to know if this activity has changed your appreciation of the dif…" at bounding box center [537, 553] width 840 height 358
click at [226, 108] on input "Proxy" at bounding box center [228, 113] width 13 height 13
radio input "true"
click at [128, 170] on div "Interview" at bounding box center [151, 178] width 70 height 17
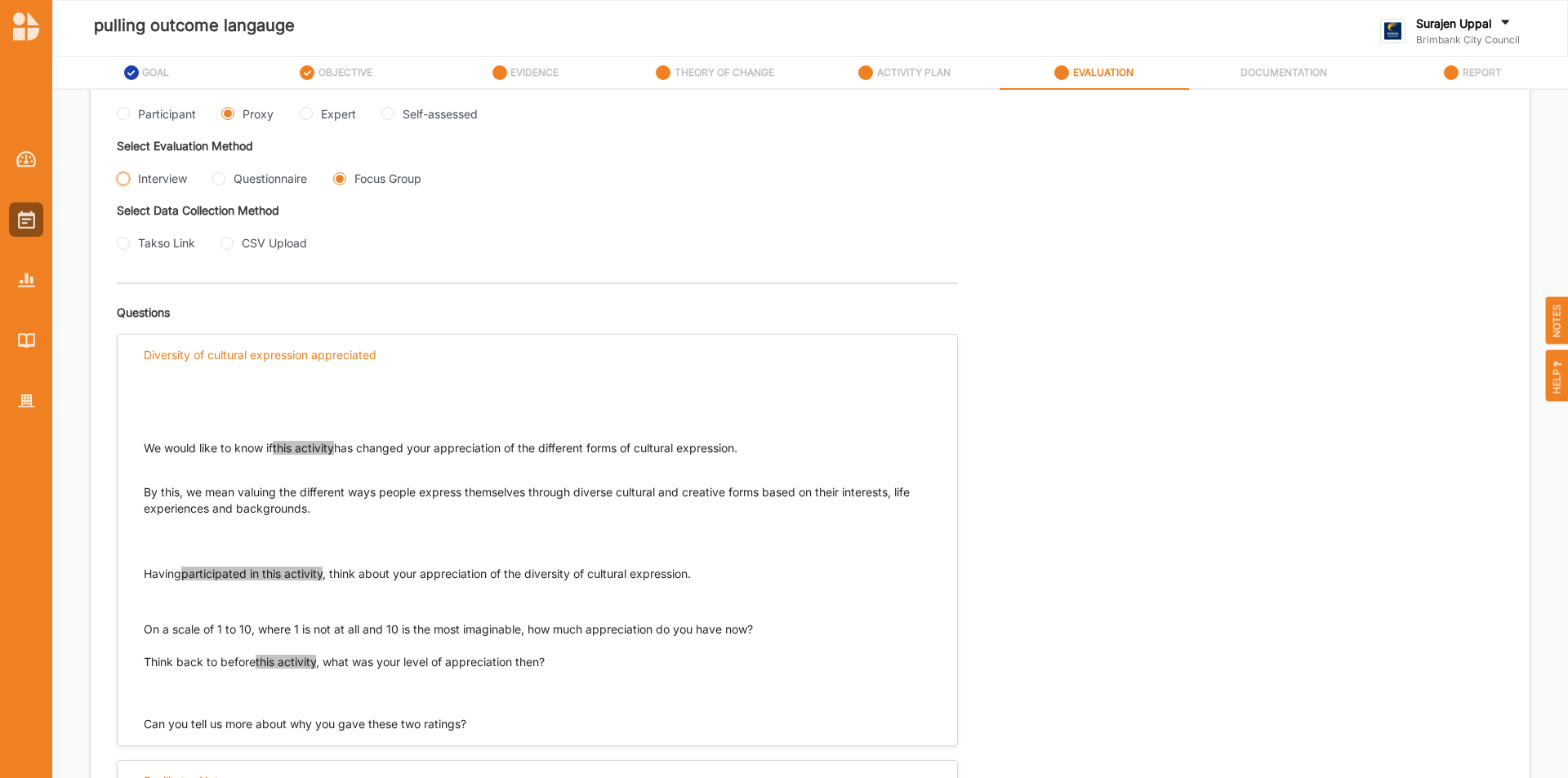
click at [128, 179] on input "Interview" at bounding box center [123, 179] width 13 height 13
radio input "true"
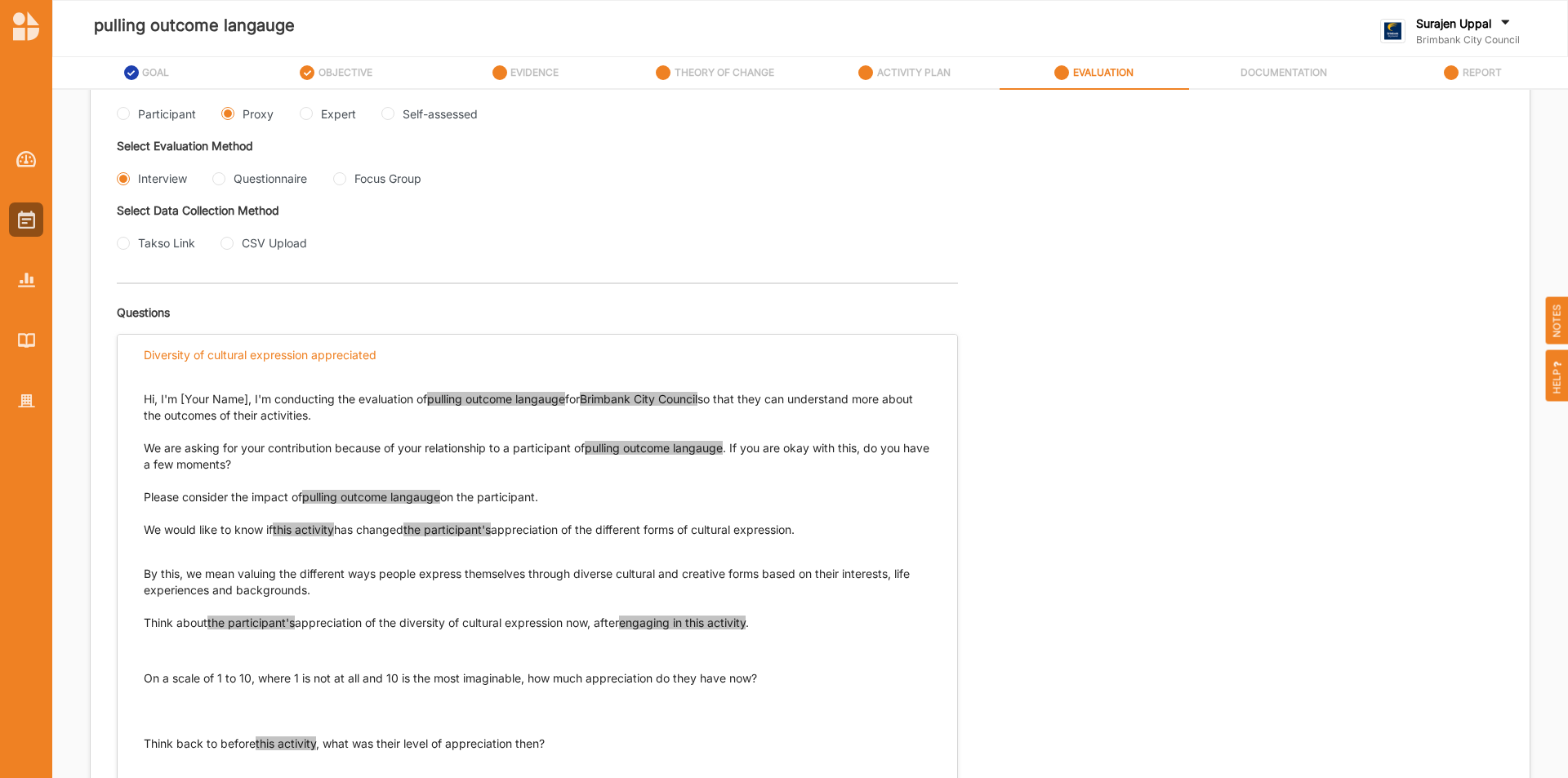
drag, startPoint x: 835, startPoint y: 528, endPoint x: 113, endPoint y: 529, distance: 722.0
click at [113, 529] on div "Evaluation Plan Name Evaluation Plan Objective/s Diversity of cultural expressi…" at bounding box center [810, 332] width 1439 height 1137
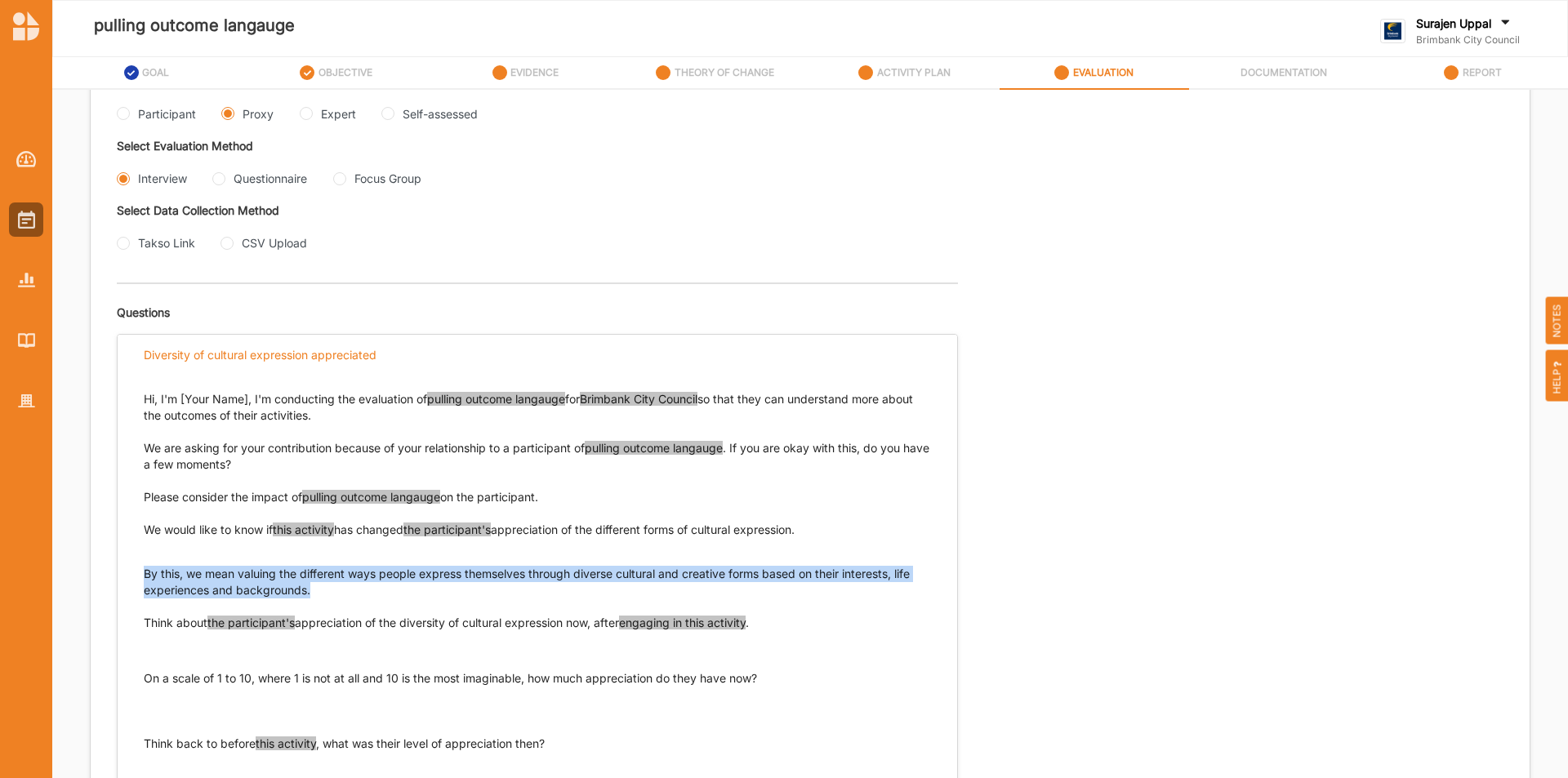
drag, startPoint x: 317, startPoint y: 596, endPoint x: 143, endPoint y: 577, distance: 175.0
click at [143, 577] on div "Hi, I'm [Your Name], I'm conducting the evaluation of pulling outcome langauge …" at bounding box center [537, 595] width 840 height 439
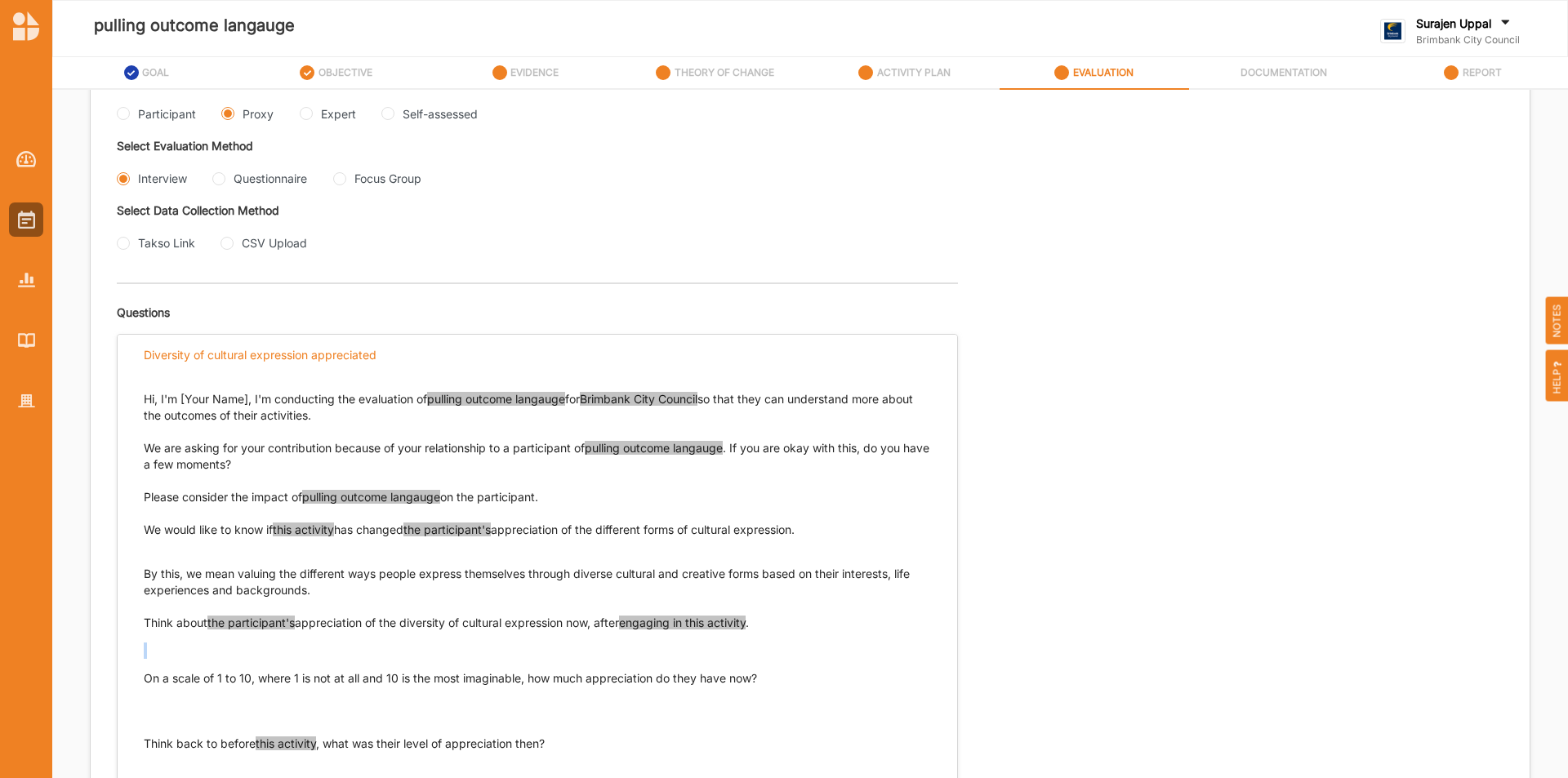
drag, startPoint x: 775, startPoint y: 623, endPoint x: 319, endPoint y: 633, distance: 456.1
click at [334, 635] on div "Think about the participant's appreciation of the diversity of cultural express…" at bounding box center [537, 667] width 787 height 104
drag, startPoint x: 145, startPoint y: 619, endPoint x: 763, endPoint y: 625, distance: 618.0
click at [763, 625] on p "Think about the participant's appreciation of the diversity of cultural express…" at bounding box center [537, 623] width 787 height 16
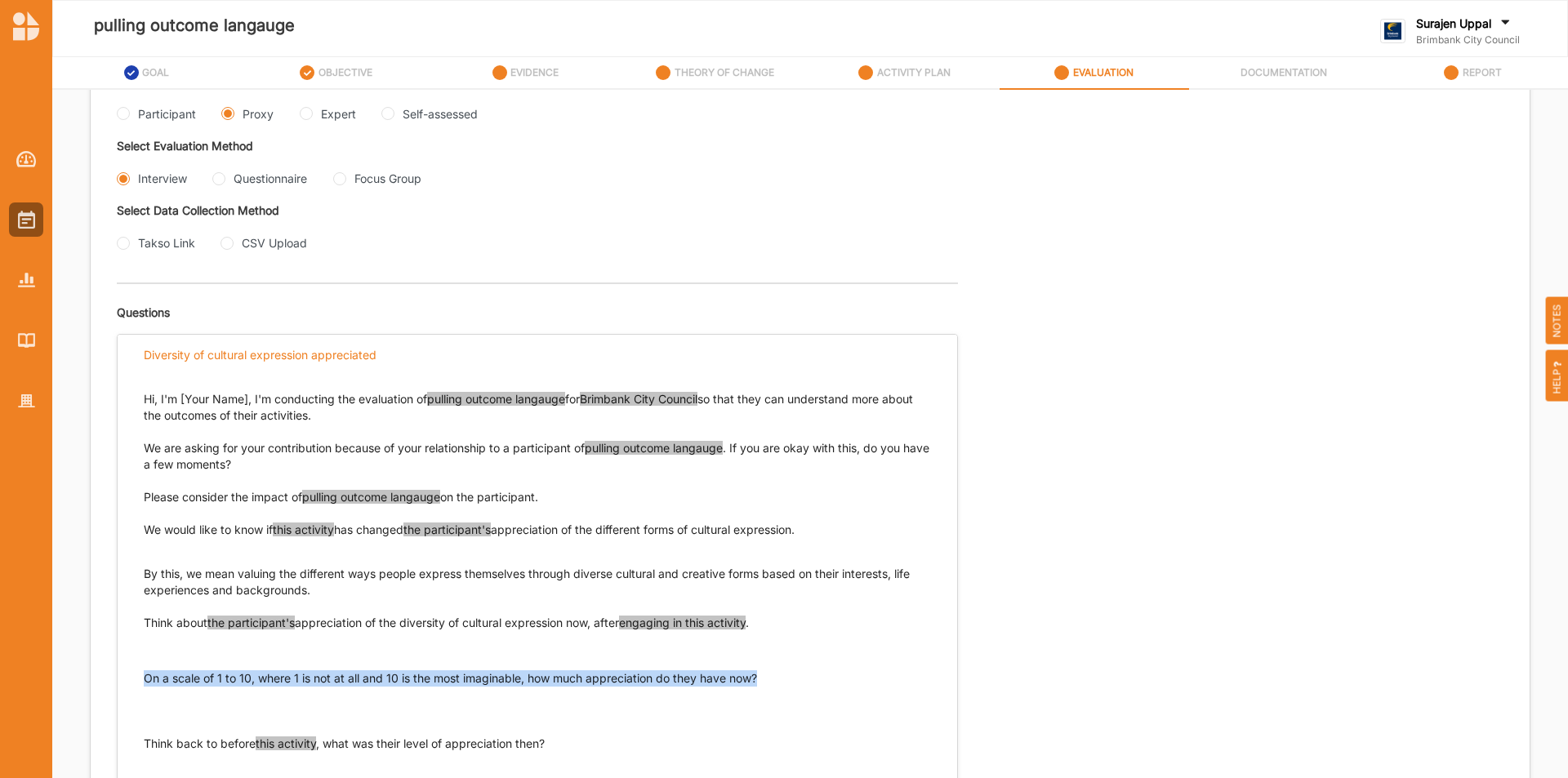
drag, startPoint x: 760, startPoint y: 677, endPoint x: 69, endPoint y: 695, distance: 691.2
click at [103, 684] on div "Evaluation Plan Name Evaluation Plan Objective/s Diversity of cultural expressi…" at bounding box center [810, 332] width 1439 height 1137
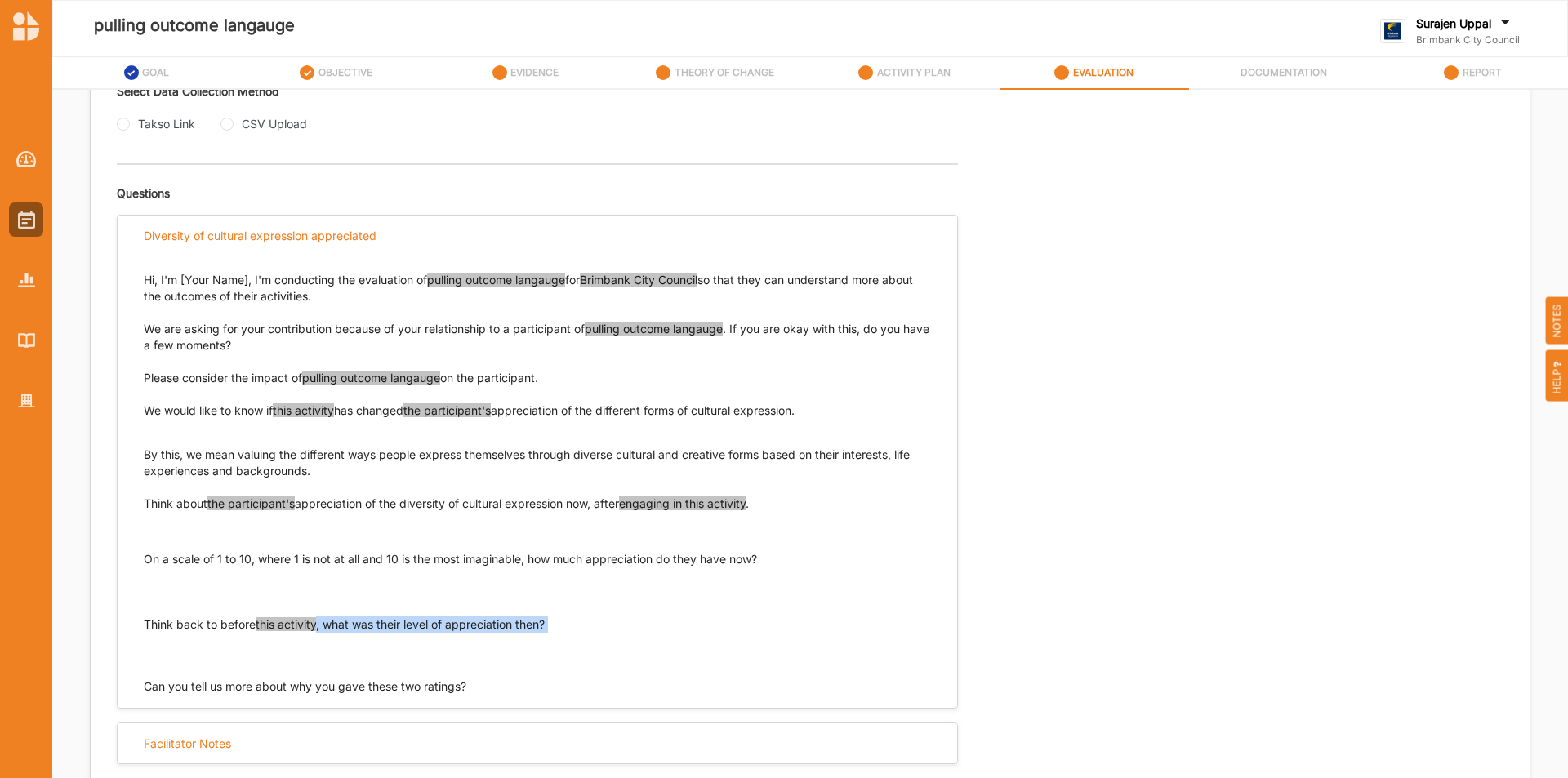
drag, startPoint x: 556, startPoint y: 621, endPoint x: 141, endPoint y: 623, distance: 415.0
click at [142, 624] on div "Hi, I'm [Your Name], I'm conducting the evaluation of pulling outcome langauge …" at bounding box center [537, 475] width 840 height 439
drag, startPoint x: 146, startPoint y: 620, endPoint x: 565, endPoint y: 627, distance: 419.1
click at [565, 627] on p "Think back to before this activity , what was their level of appreciation then?" at bounding box center [537, 641] width 787 height 49
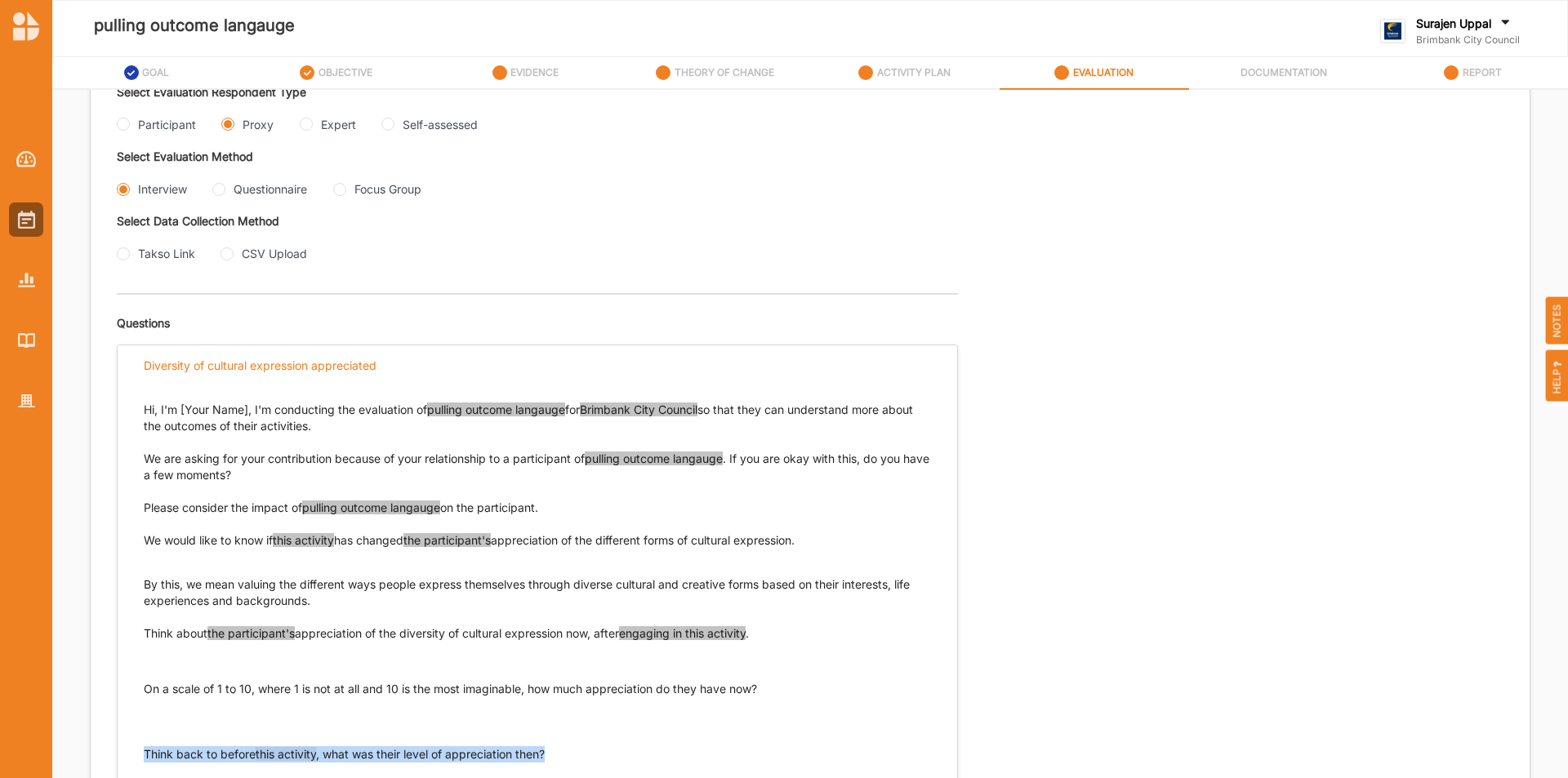
scroll to position [170, 0]
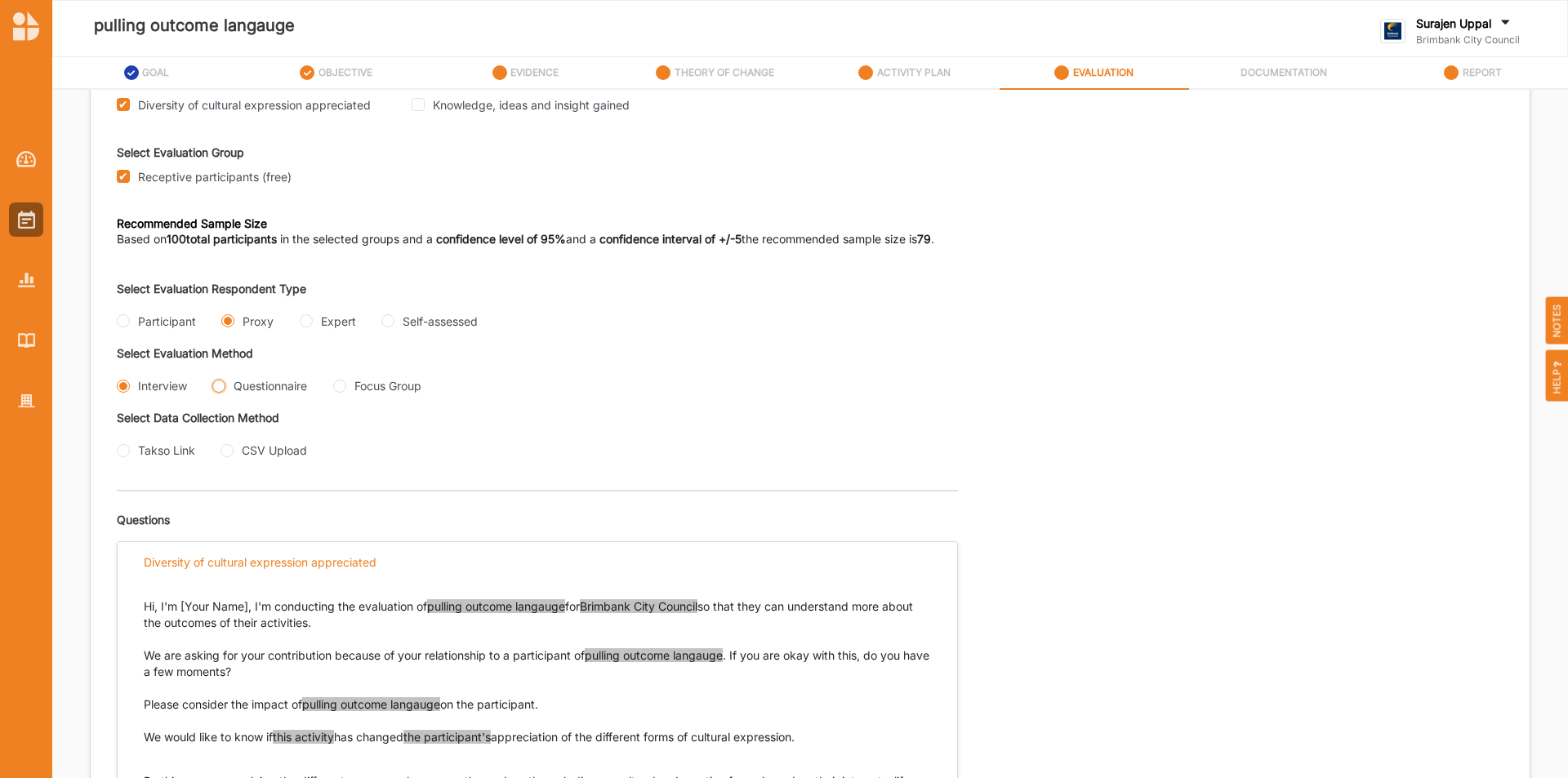
click at [225, 388] on div "Questionnaire" at bounding box center [259, 386] width 95 height 17
click at [224, 388] on input "Questionnaire" at bounding box center [219, 387] width 13 height 13
radio input "true"
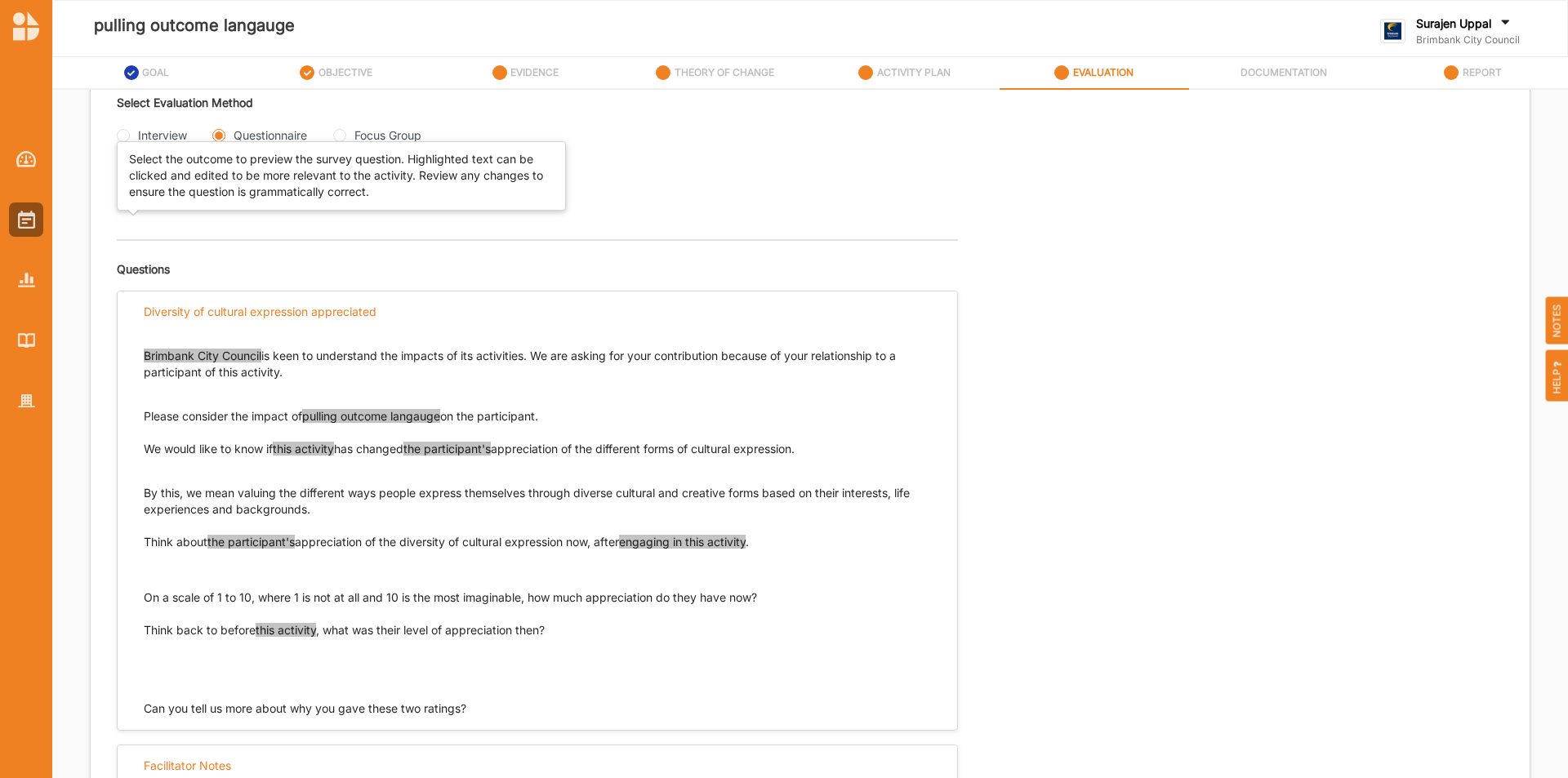
scroll to position [442, 0]
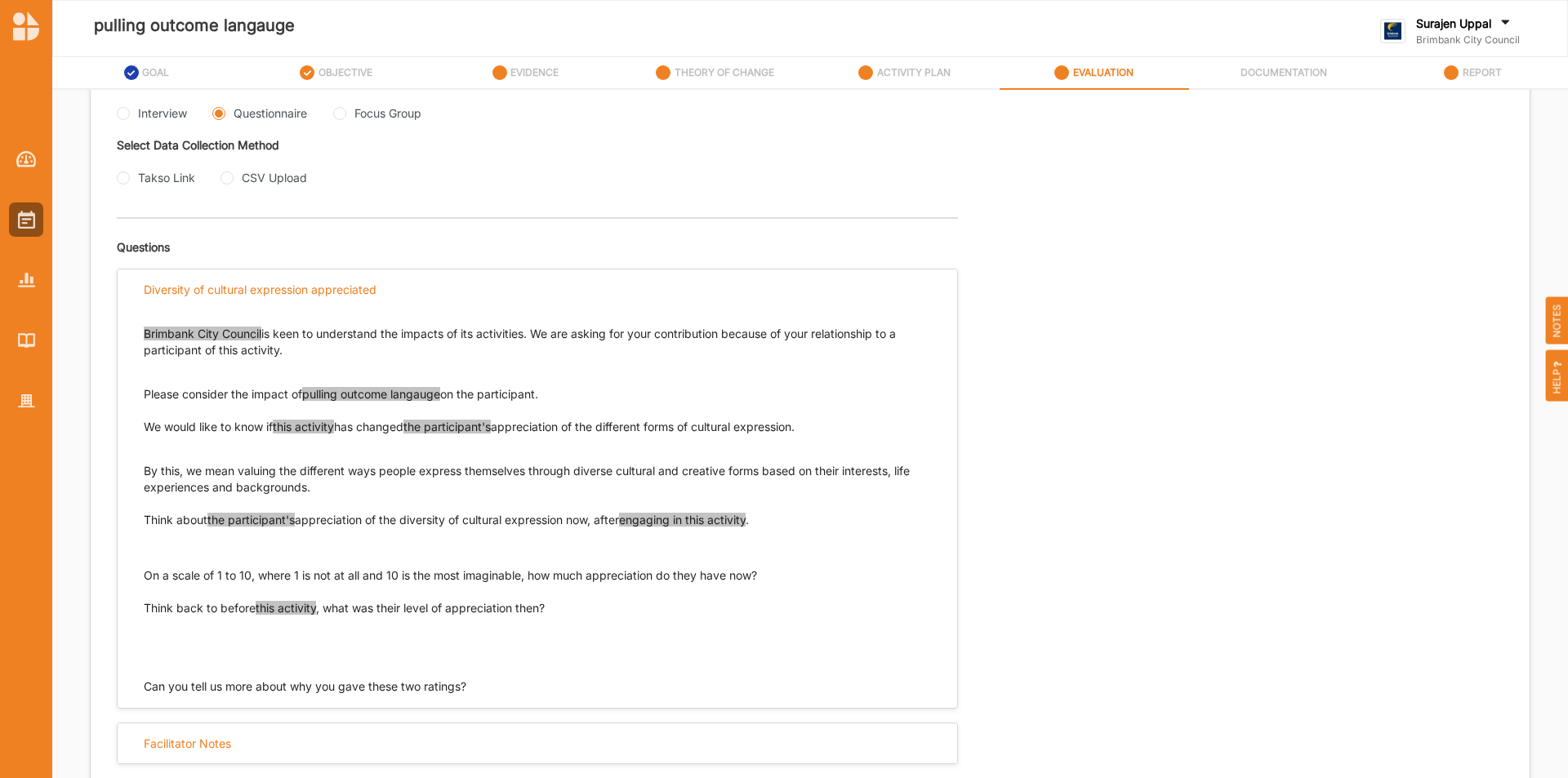
drag, startPoint x: 826, startPoint y: 432, endPoint x: 144, endPoint y: 428, distance: 682.0
click at [144, 428] on p "We would like to know if this activity has changed the participant's appreciati…" at bounding box center [537, 427] width 787 height 16
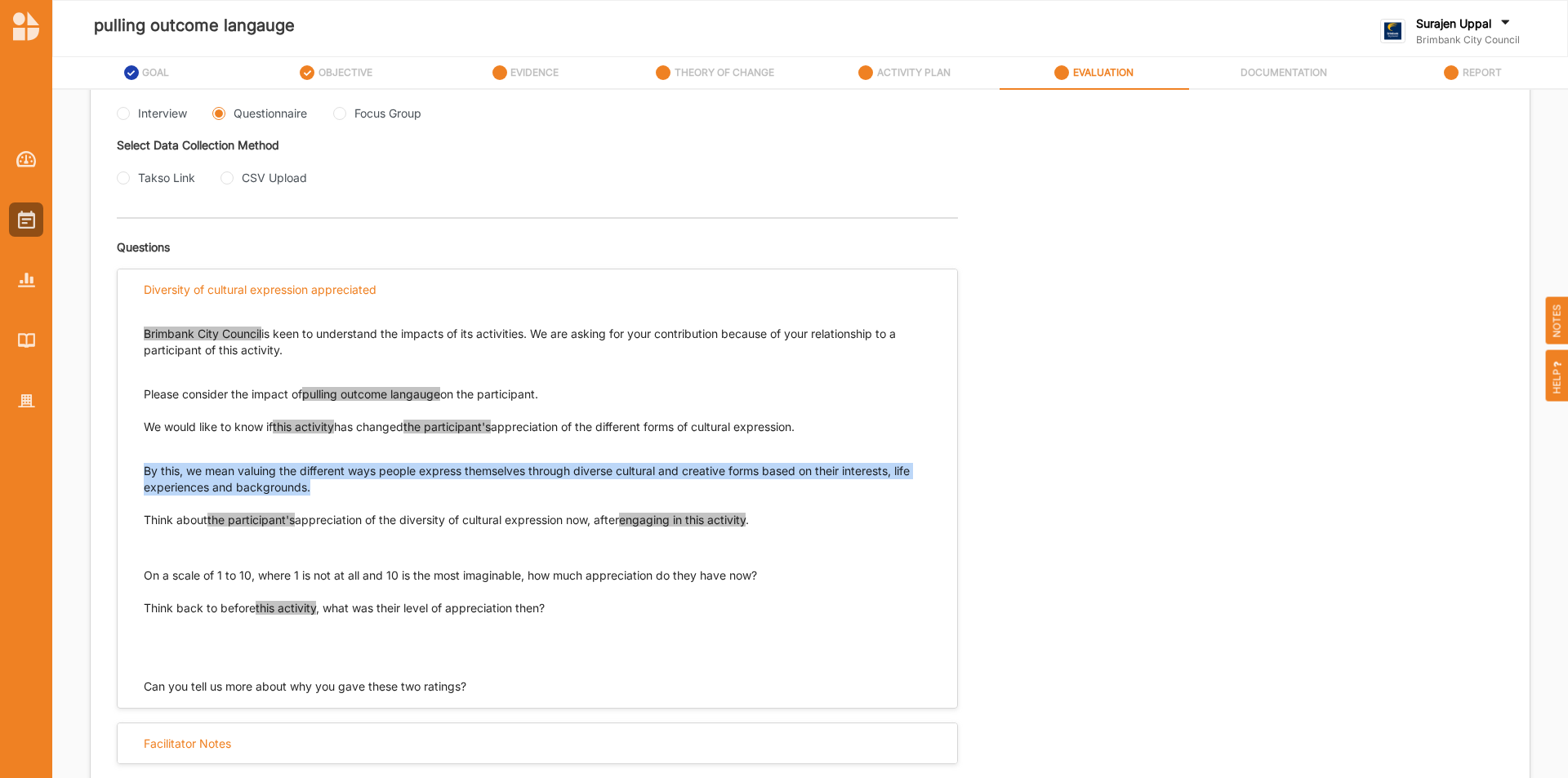
drag, startPoint x: 315, startPoint y: 488, endPoint x: 122, endPoint y: 470, distance: 193.8
click at [122, 470] on div "Brimbank City Council is keen to understand the impacts of its activities. We a…" at bounding box center [537, 502] width 840 height 386
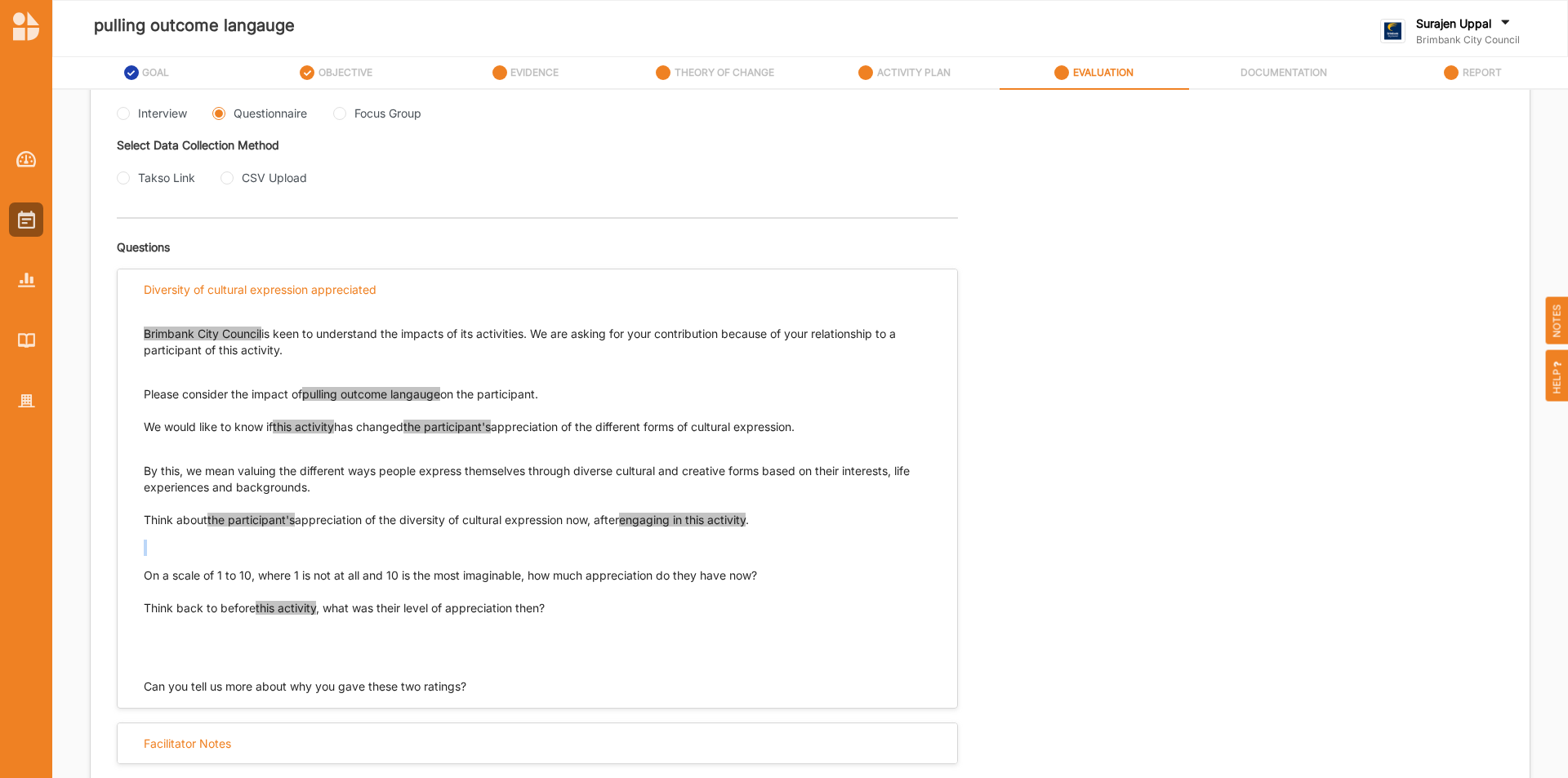
drag, startPoint x: 775, startPoint y: 521, endPoint x: 473, endPoint y: 541, distance: 302.7
click at [476, 541] on div "Think about the participant's appreciation of the diversity of cultural express…" at bounding box center [537, 548] width 787 height 72
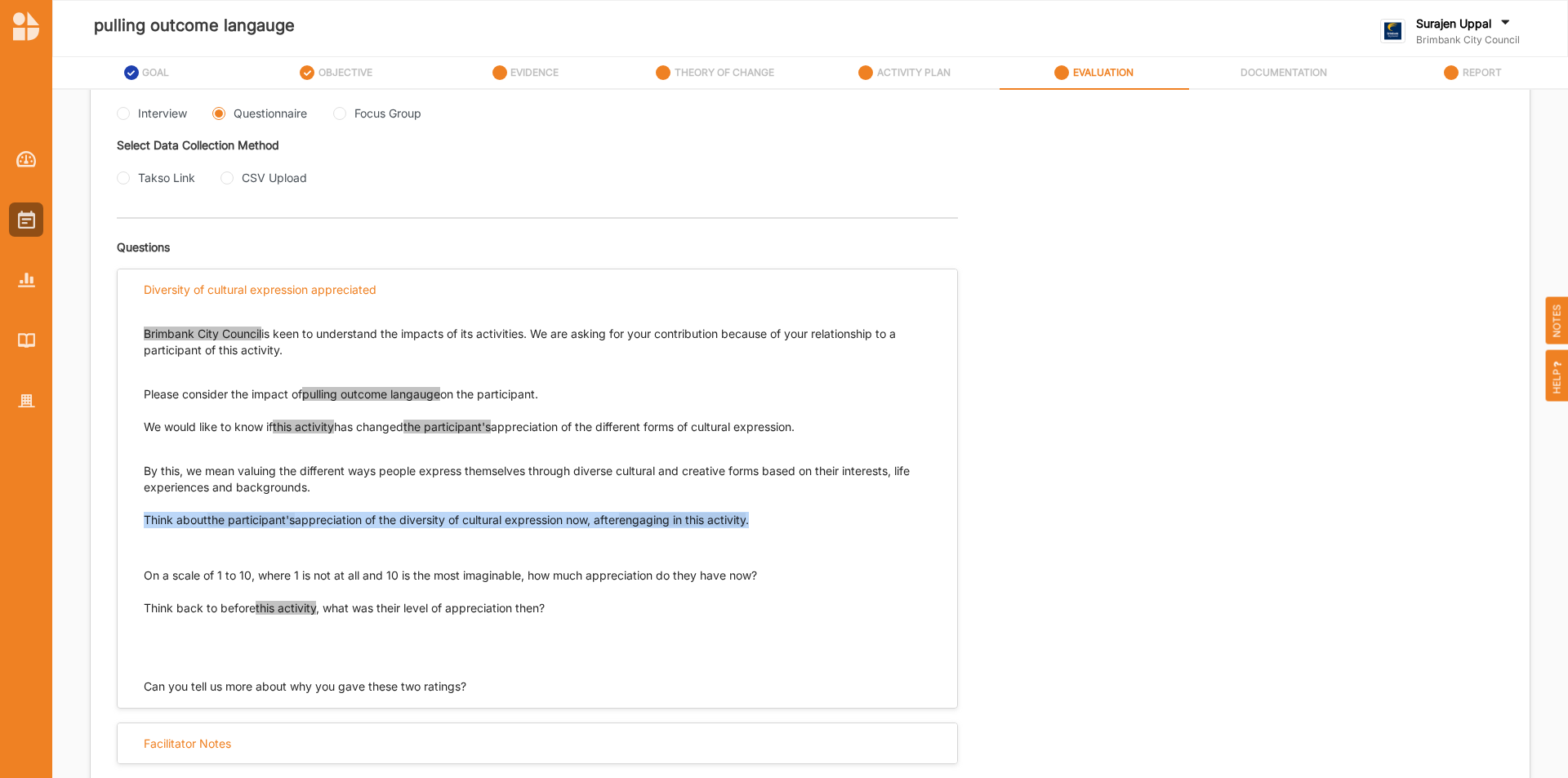
drag, startPoint x: 146, startPoint y: 523, endPoint x: 775, endPoint y: 521, distance: 629.0
click at [775, 521] on p "Think about the participant's appreciation of the diversity of cultural express…" at bounding box center [537, 521] width 787 height 16
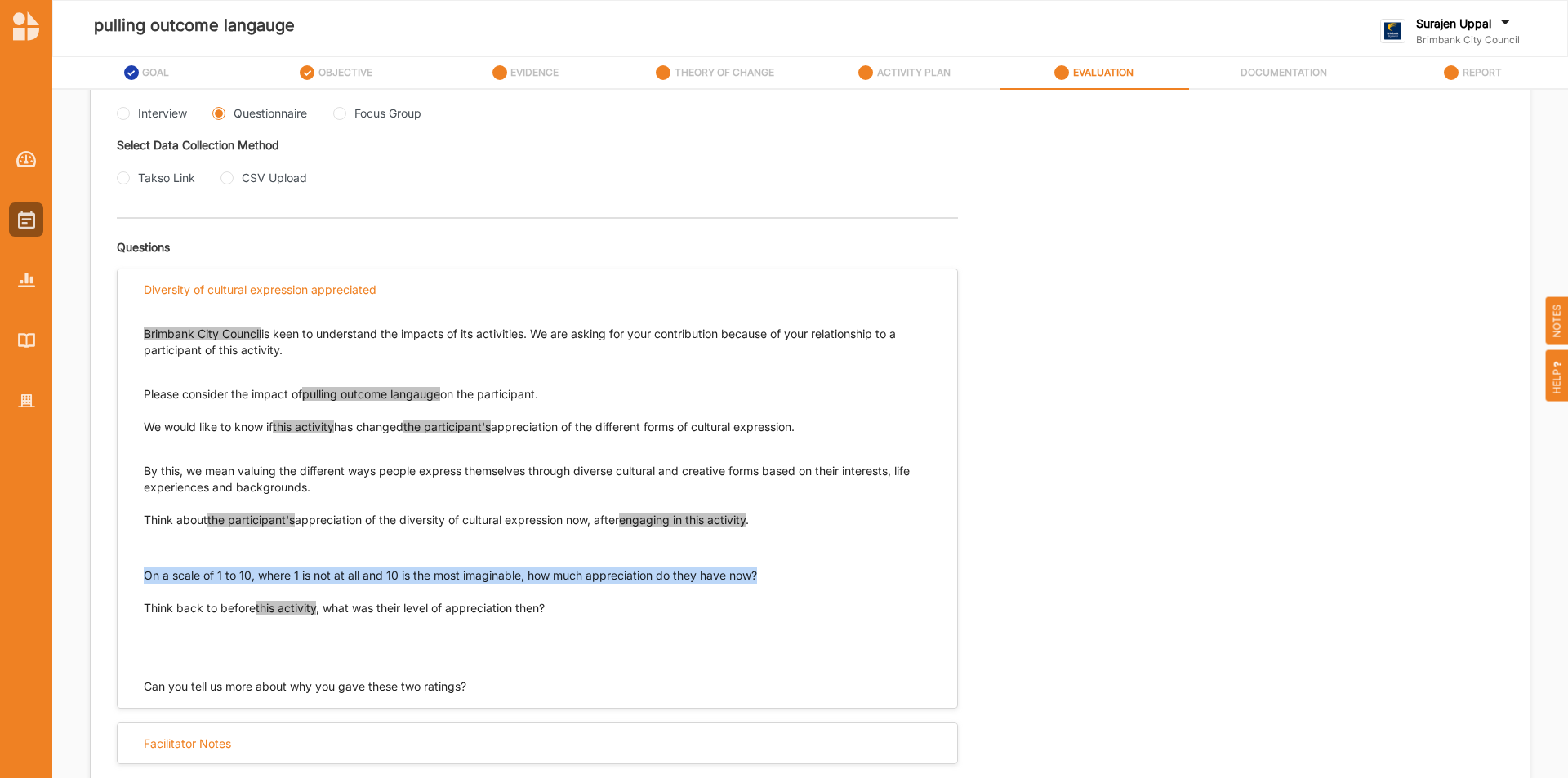
drag, startPoint x: 766, startPoint y: 577, endPoint x: 153, endPoint y: 610, distance: 613.9
click at [147, 582] on p "On a scale of 1 to 10, where 1 is not at all and 10 is the most imaginable, how…" at bounding box center [537, 576] width 787 height 16
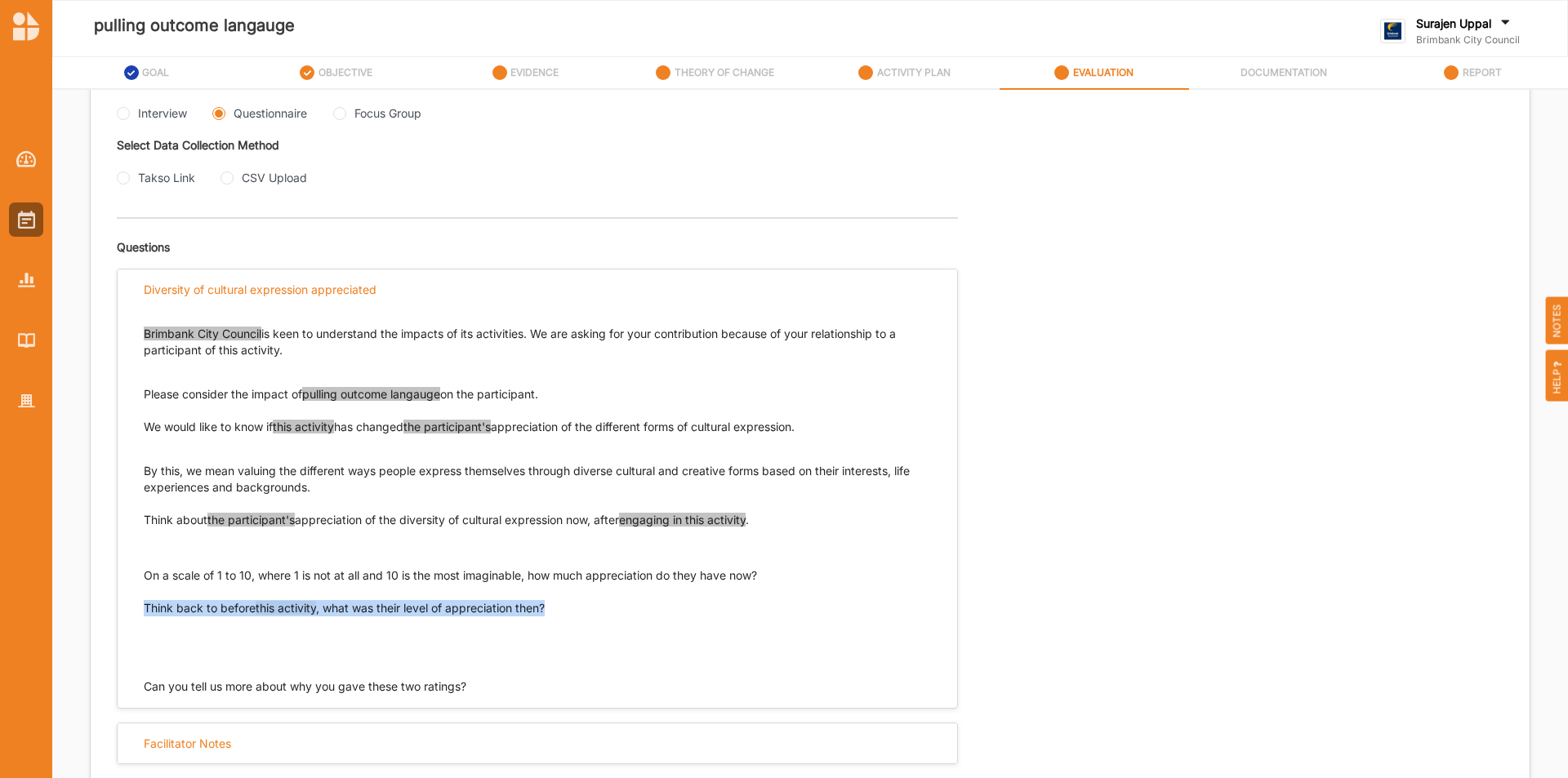
drag, startPoint x: 553, startPoint y: 605, endPoint x: 175, endPoint y: 662, distance: 382.3
click at [162, 618] on p "Think back to before this activity , what was their level of appreciation then?" at bounding box center [537, 632] width 787 height 65
drag, startPoint x: 144, startPoint y: 609, endPoint x: 577, endPoint y: 622, distance: 433.2
click at [577, 622] on p "Think back to before this activity , what was their level of appreciation then?" at bounding box center [537, 632] width 787 height 65
click at [338, 111] on Group "Focus Group" at bounding box center [340, 113] width 13 height 13
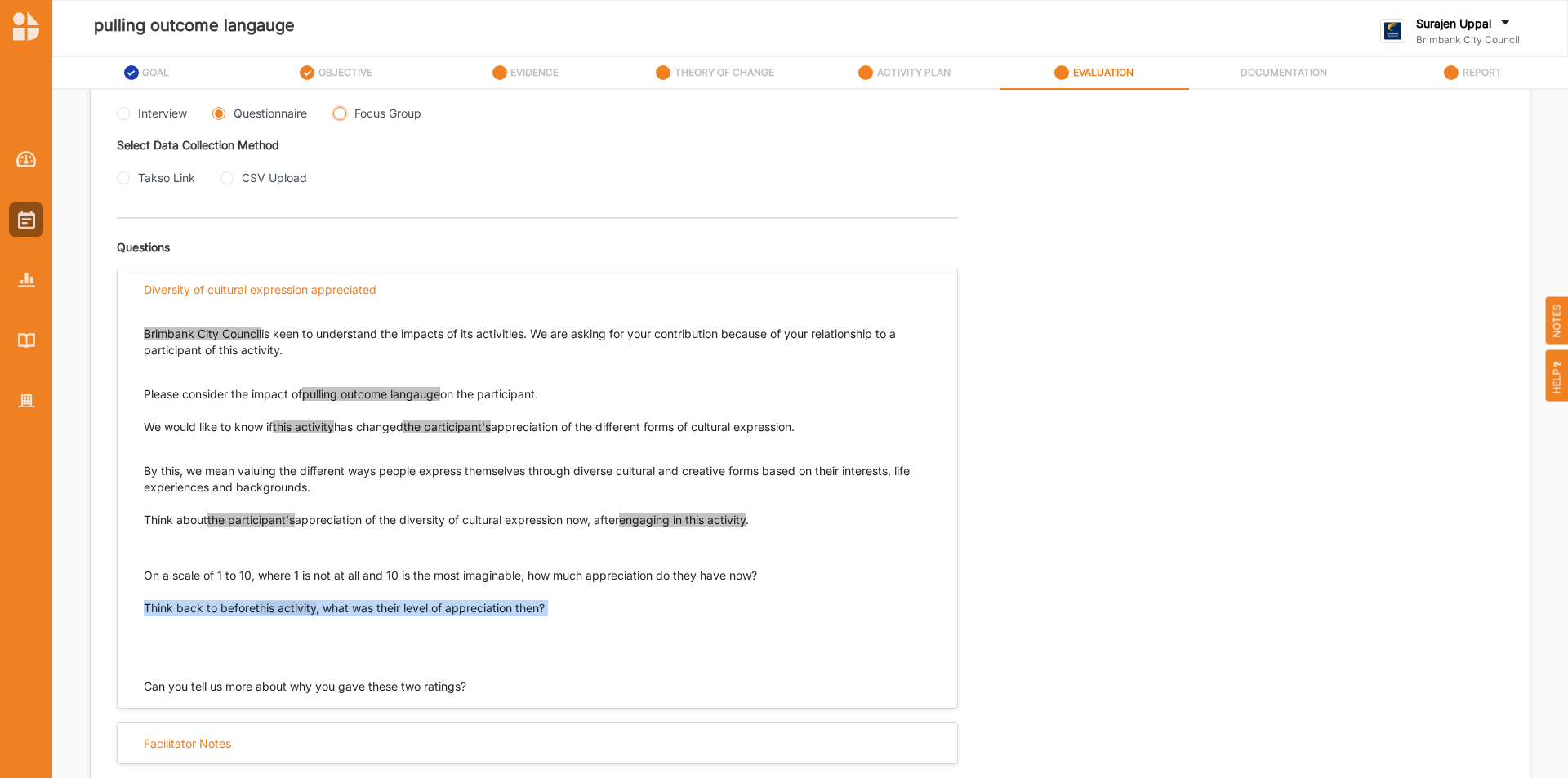
radio Group "true"
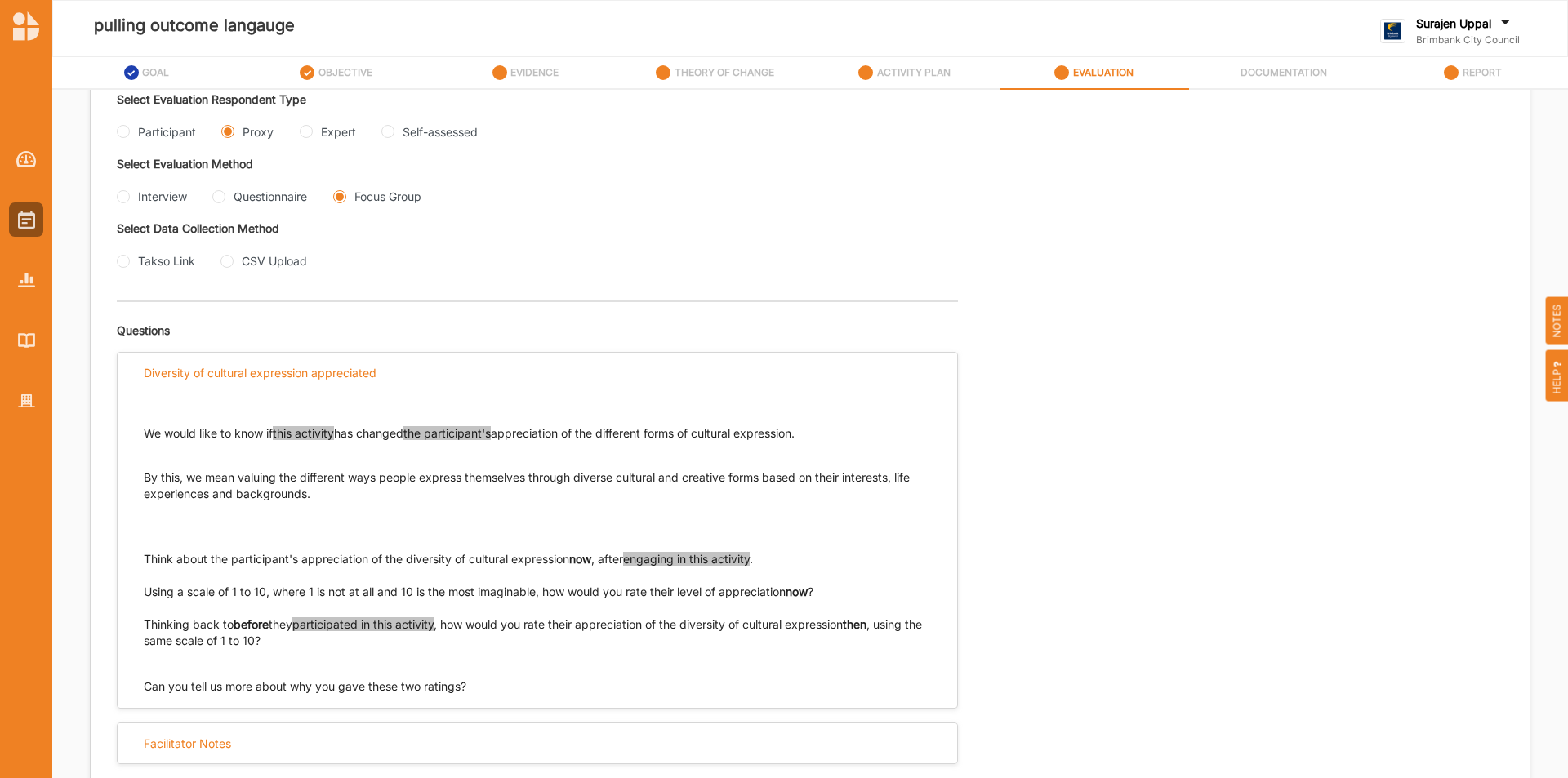
scroll to position [359, 0]
drag, startPoint x: 825, startPoint y: 435, endPoint x: 140, endPoint y: 431, distance: 685.0
click at [140, 431] on div "We would like to know if this activity has changed the participant's appreciati…" at bounding box center [537, 544] width 840 height 302
click at [307, 490] on p "By this, we mean valuing the different ways people express themselves through d…" at bounding box center [537, 493] width 787 height 81
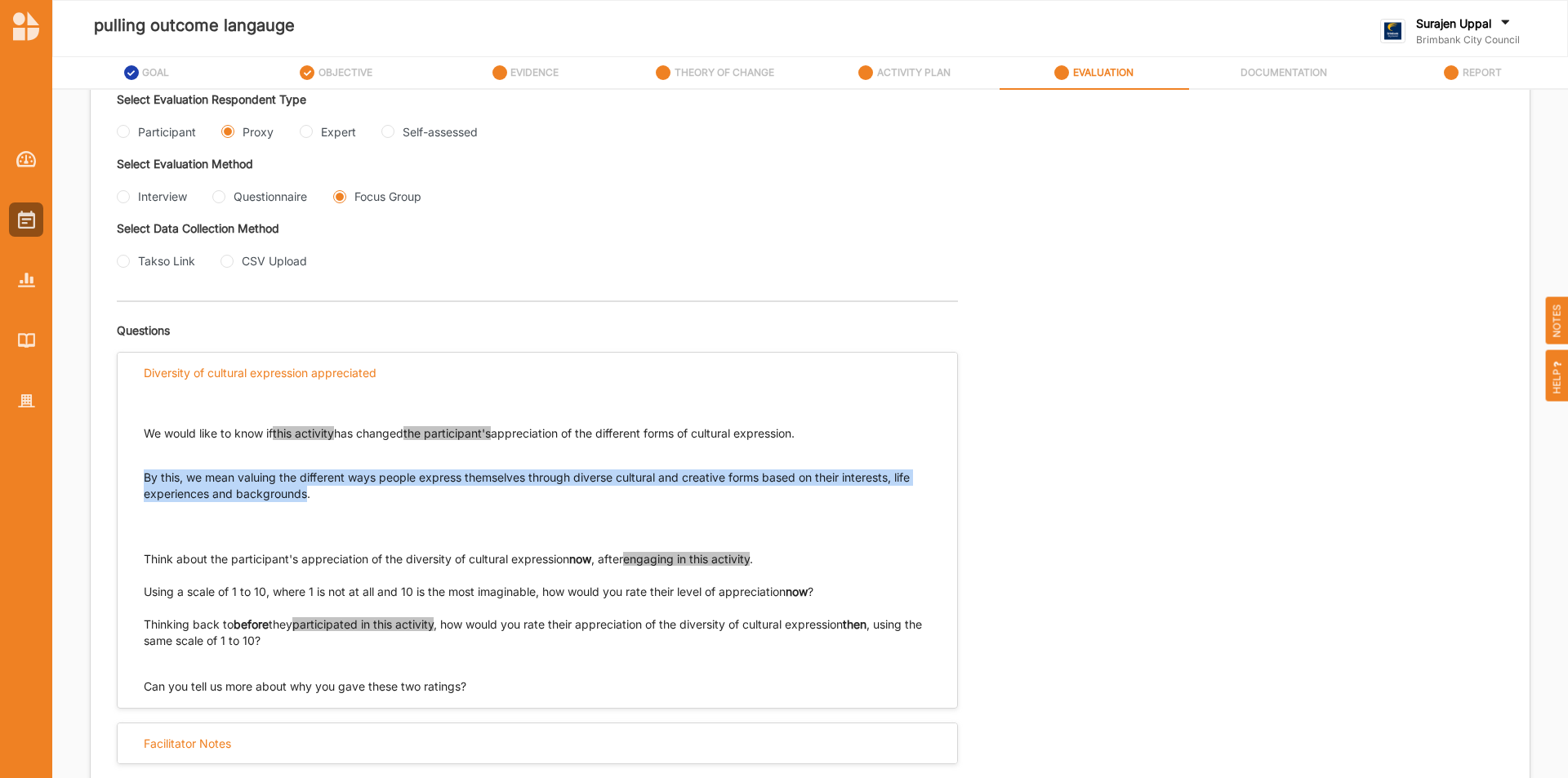
drag, startPoint x: 308, startPoint y: 492, endPoint x: 140, endPoint y: 485, distance: 168.1
click at [140, 485] on div "We would like to know if this activity has changed the participant's appreciati…" at bounding box center [537, 544] width 840 height 302
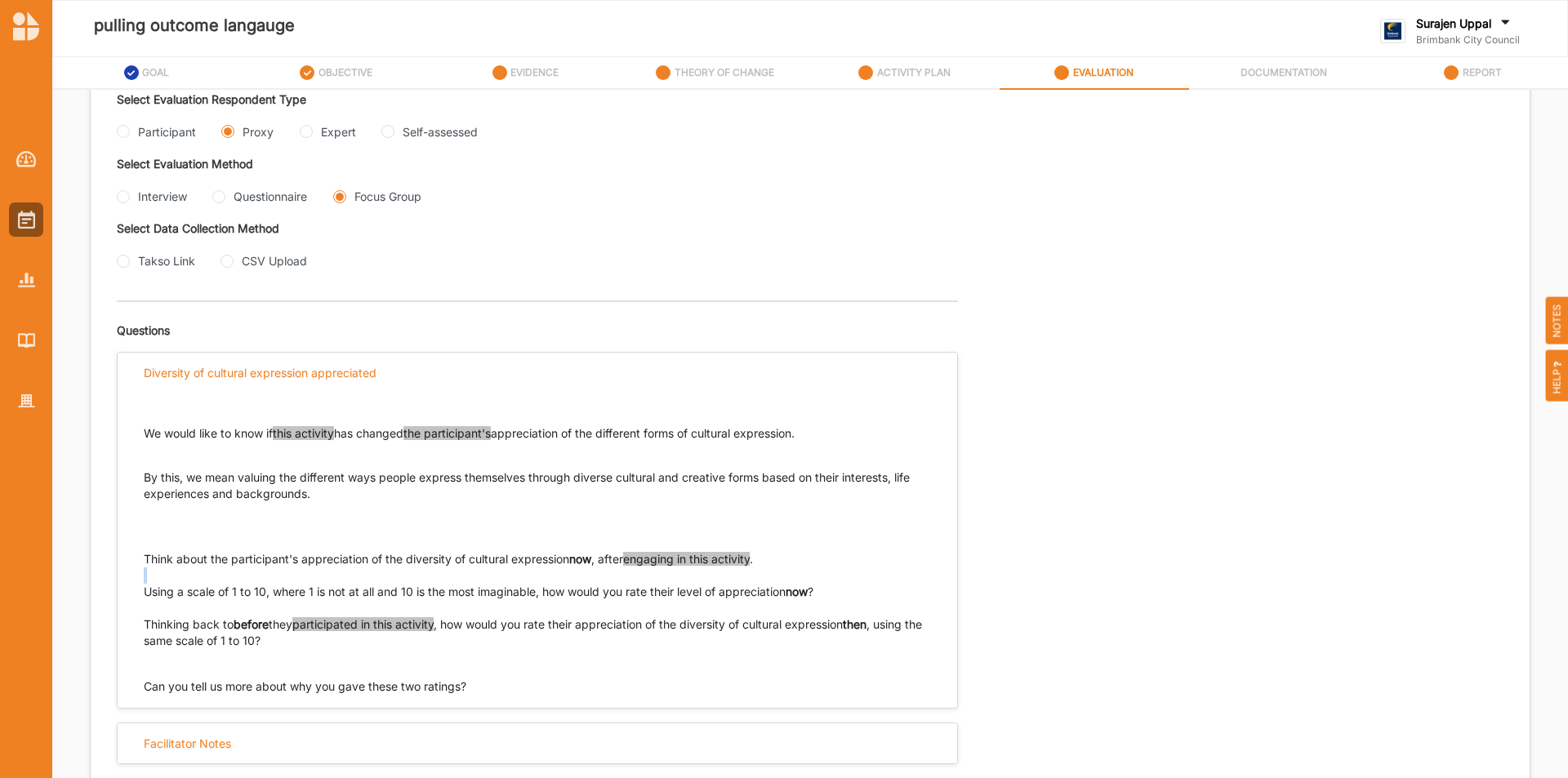
drag, startPoint x: 774, startPoint y: 554, endPoint x: 140, endPoint y: 562, distance: 634.1
click at [140, 562] on div "We would like to know if this activity has changed the participant's appreciati…" at bounding box center [537, 544] width 840 height 302
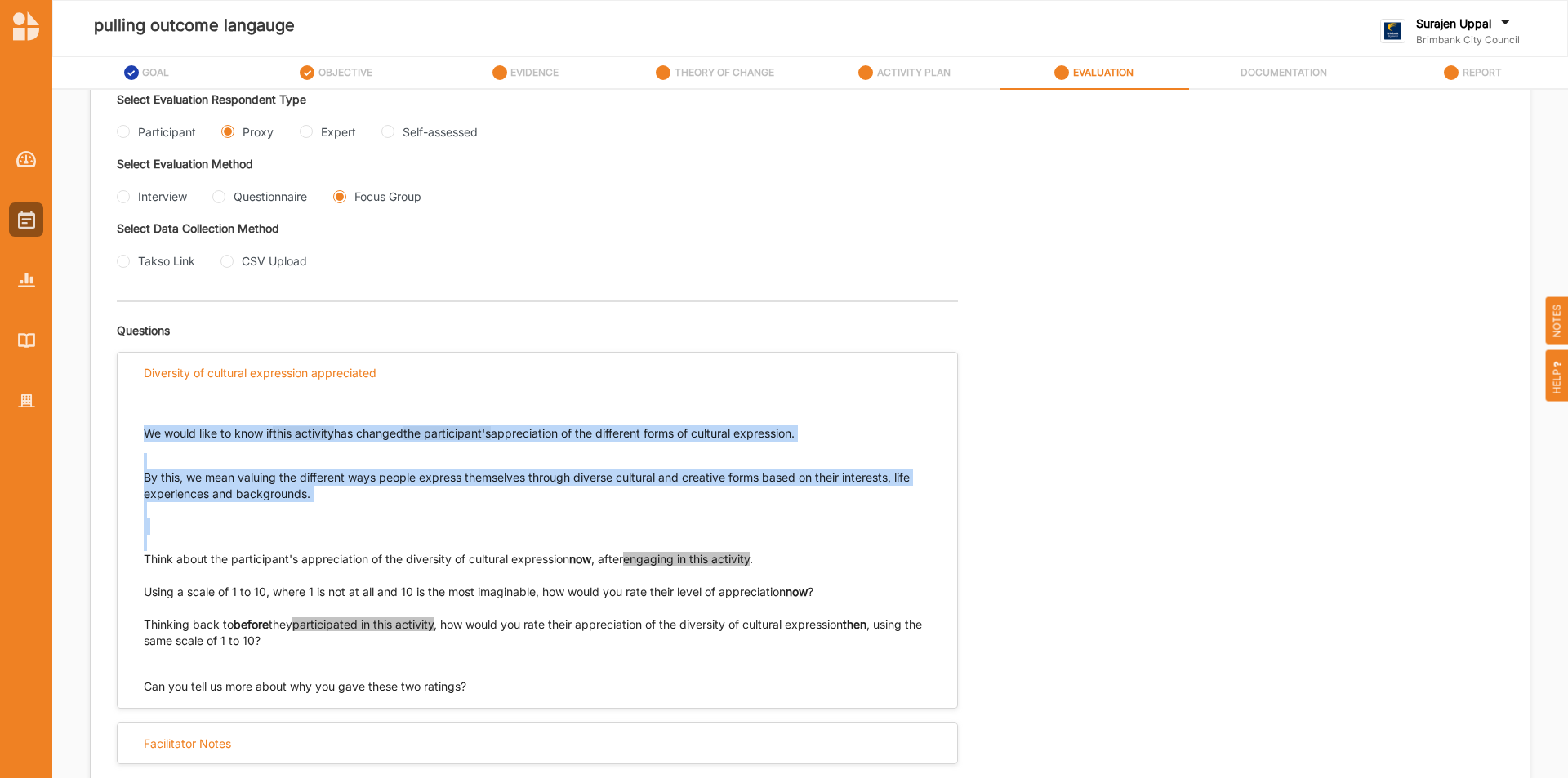
drag, startPoint x: 144, startPoint y: 555, endPoint x: 497, endPoint y: 547, distance: 353.1
click at [497, 547] on div "We would like to know if this activity has changed the participant's appreciati…" at bounding box center [537, 530] width 787 height 273
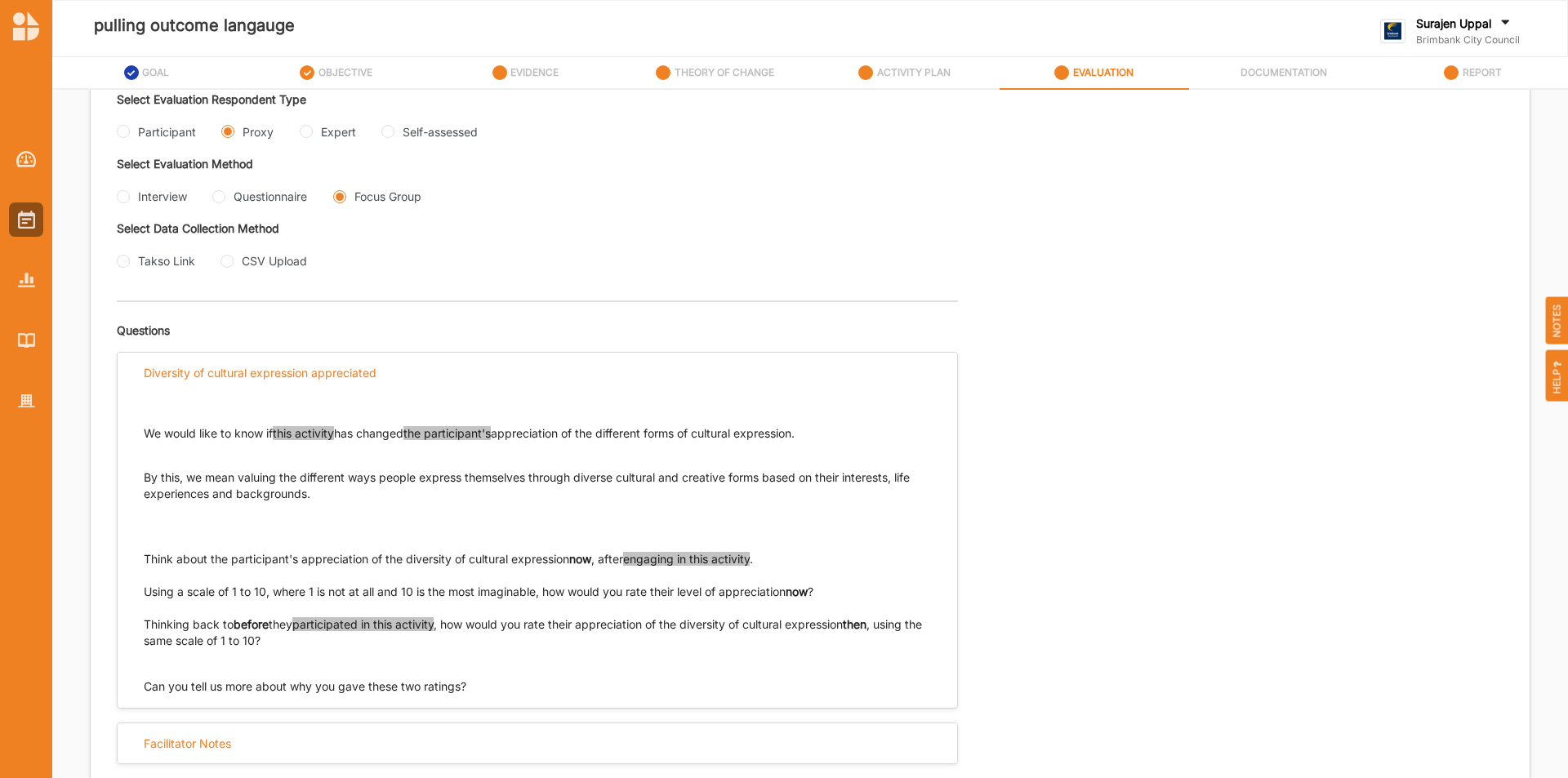
click at [485, 518] on p "By this, we mean valuing the different ways people express themselves through d…" at bounding box center [537, 493] width 787 height 81
drag, startPoint x: 148, startPoint y: 552, endPoint x: 627, endPoint y: 576, distance: 479.6
click at [627, 576] on div "Think about the participant's appreciation of the diversity of cultural express…" at bounding box center [537, 576] width 787 height 49
click at [891, 558] on div "Think about the participant's appreciation of the diversity of cultural express…" at bounding box center [537, 559] width 787 height 16
drag, startPoint x: 832, startPoint y: 592, endPoint x: 194, endPoint y: 614, distance: 638.4
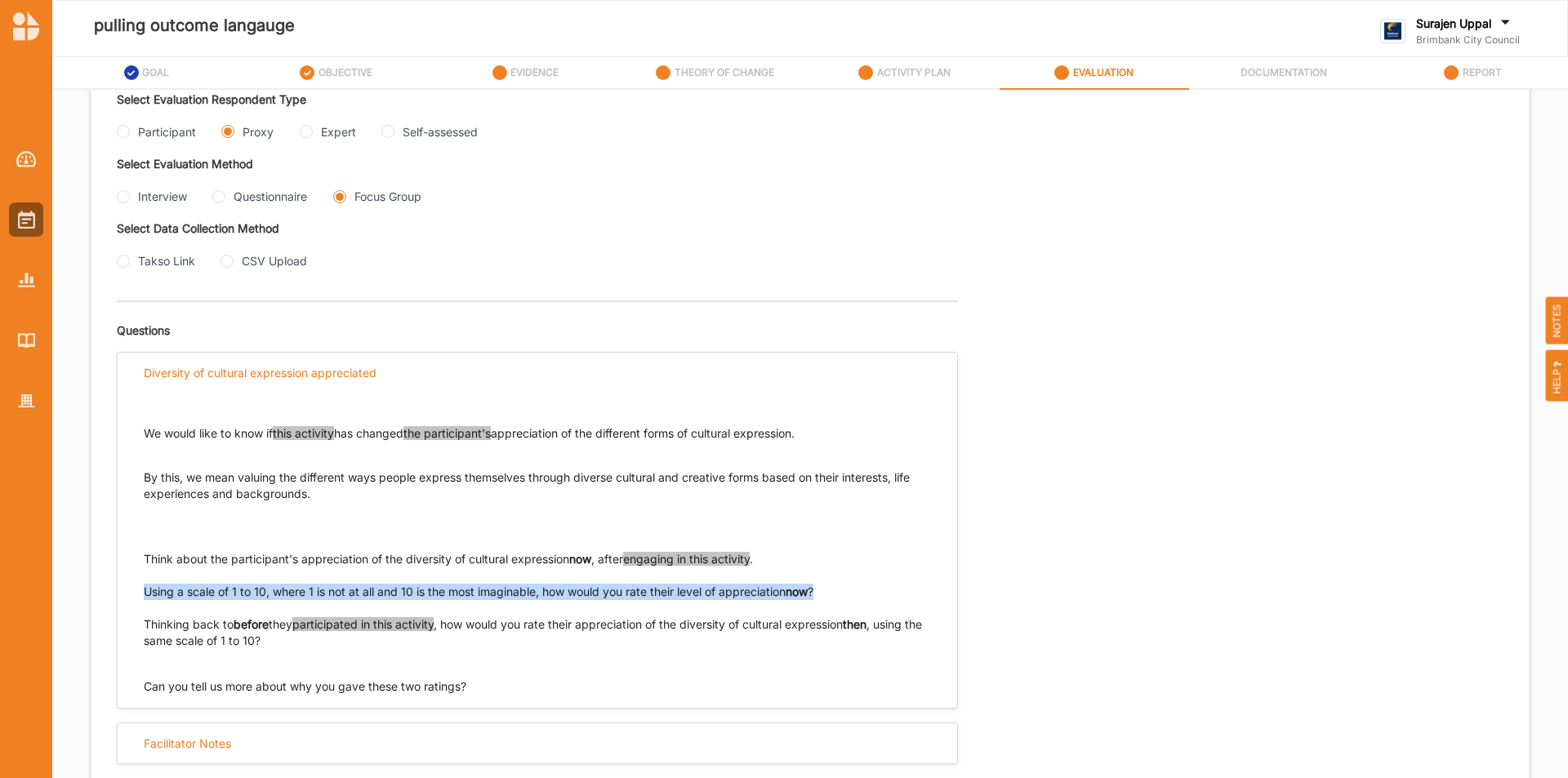
click at [150, 594] on div "Using a scale of 1 to 10, where 1 is not at all and 10 is the most imaginable, …" at bounding box center [537, 592] width 787 height 16
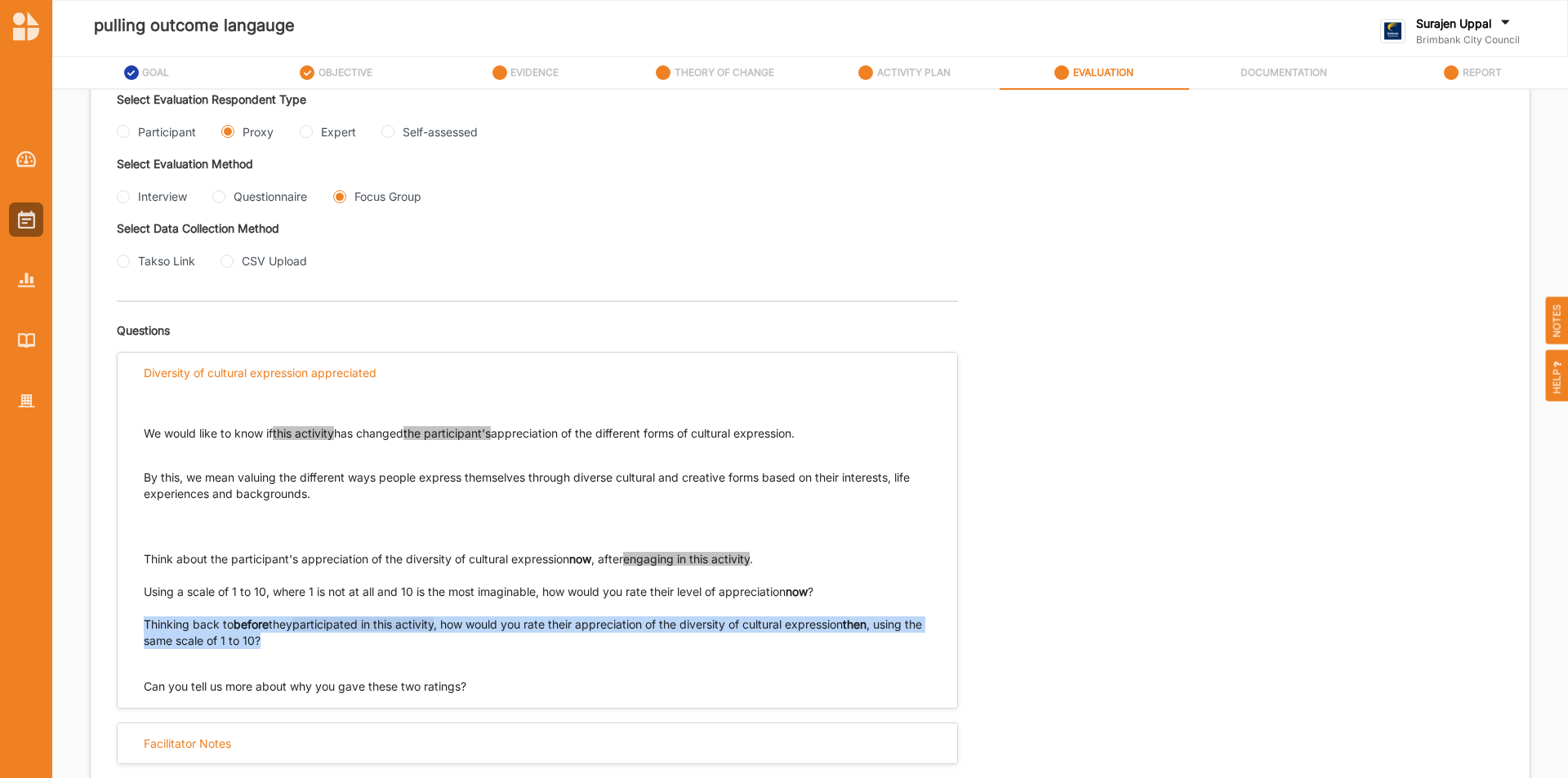
drag, startPoint x: 282, startPoint y: 642, endPoint x: 133, endPoint y: 629, distance: 149.6
click at [133, 629] on div "We would like to know if this activity has changed the participant's appreciati…" at bounding box center [537, 544] width 840 height 302
click at [308, 133] on input "Expert" at bounding box center [306, 132] width 13 height 13
radio input "true"
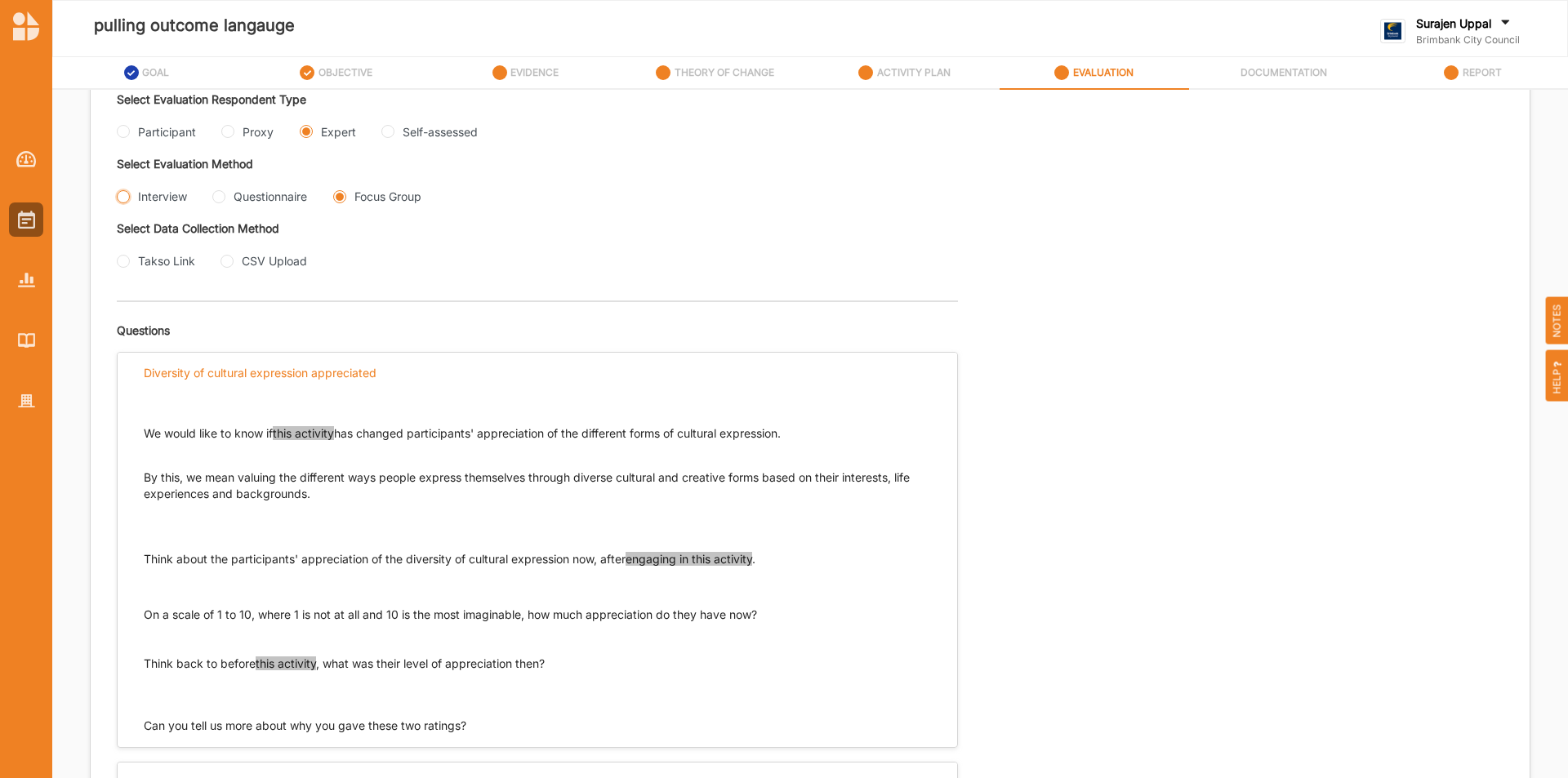
click at [127, 196] on input "Interview" at bounding box center [123, 197] width 13 height 13
radio input "true"
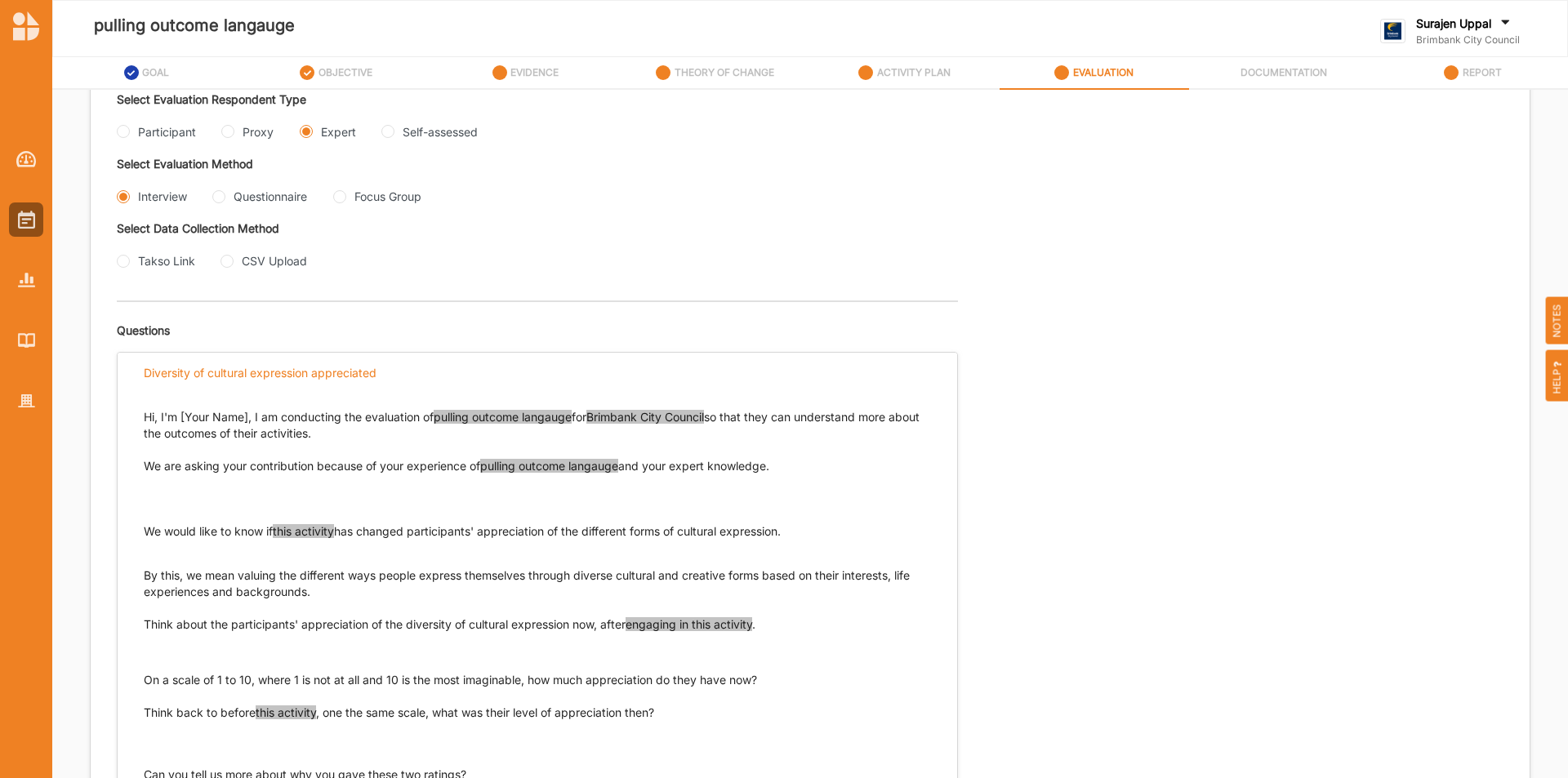
drag, startPoint x: 839, startPoint y: 537, endPoint x: 143, endPoint y: 532, distance: 696.0
click at [143, 532] on div "Hi, I'm [Your Name], I am conducting the evaluation of pulling outcome langauge…" at bounding box center [537, 588] width 840 height 391
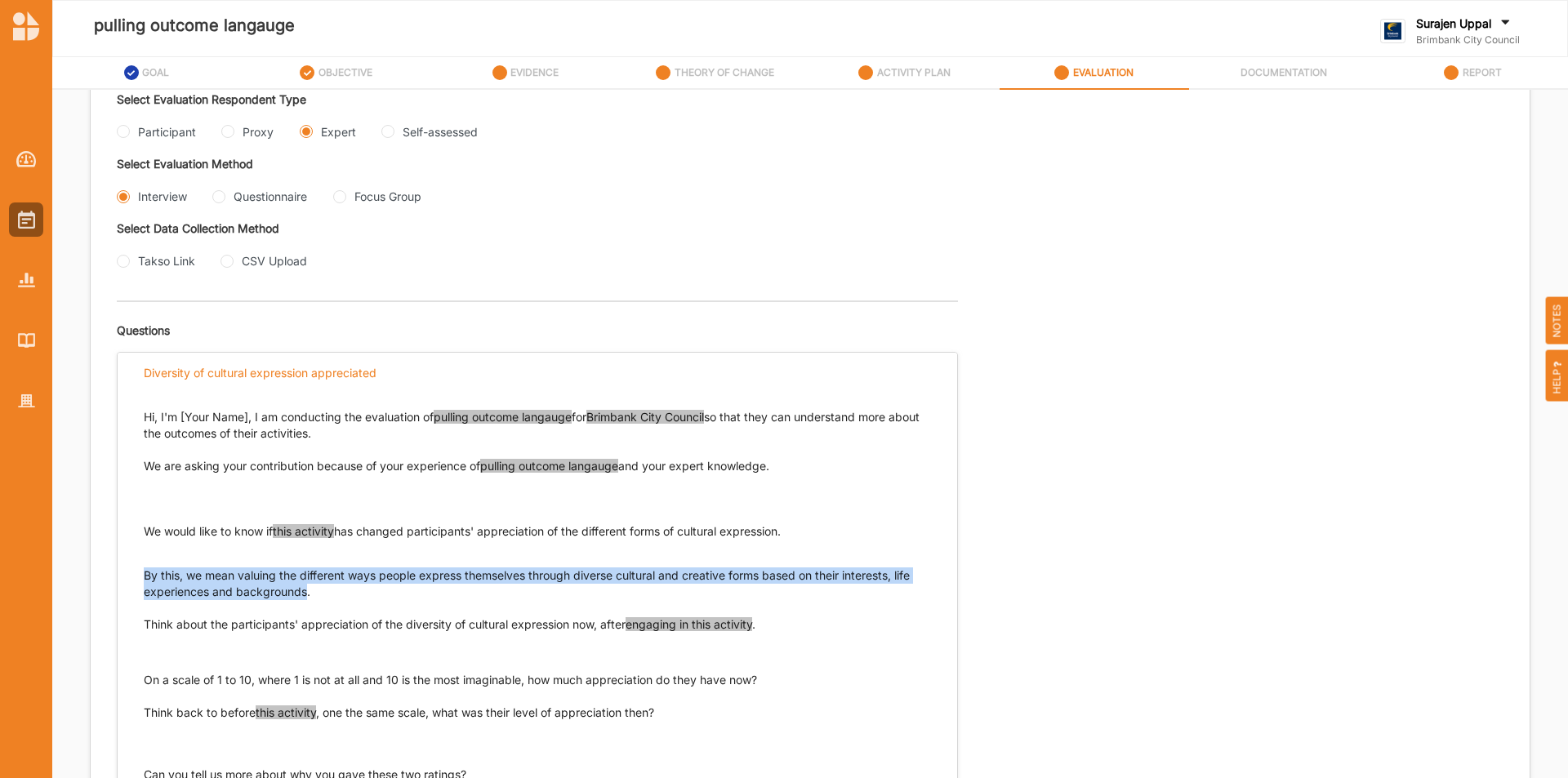
drag, startPoint x: 307, startPoint y: 594, endPoint x: 127, endPoint y: 568, distance: 181.9
click at [127, 568] on div "Hi, I'm [Your Name], I am conducting the evaluation of pulling outcome langauge…" at bounding box center [537, 588] width 840 height 391
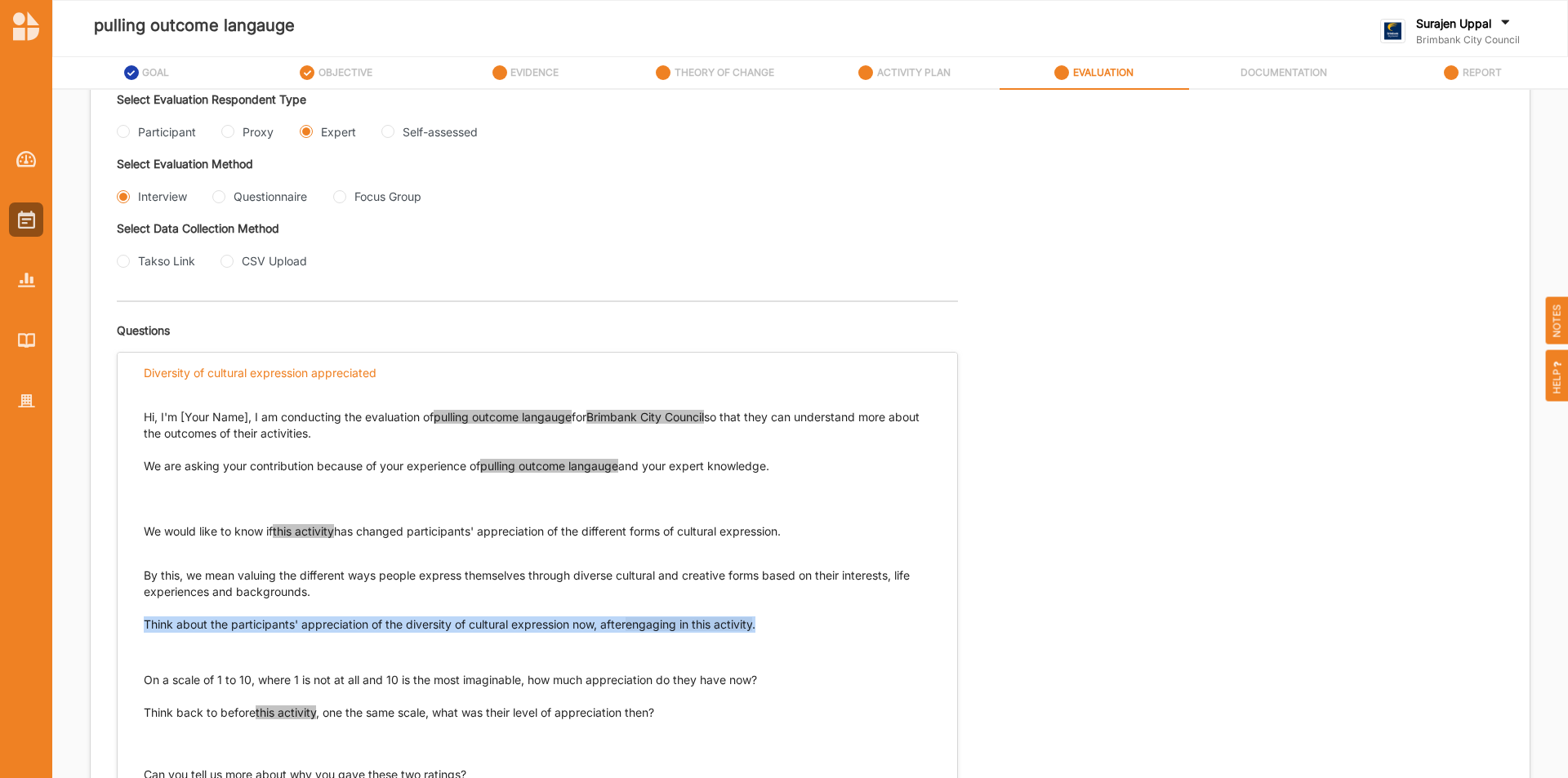
drag, startPoint x: 782, startPoint y: 623, endPoint x: 150, endPoint y: 623, distance: 632.0
click at [146, 623] on p "Think about the participants' appreciation of the diversity of cultural express…" at bounding box center [537, 625] width 787 height 16
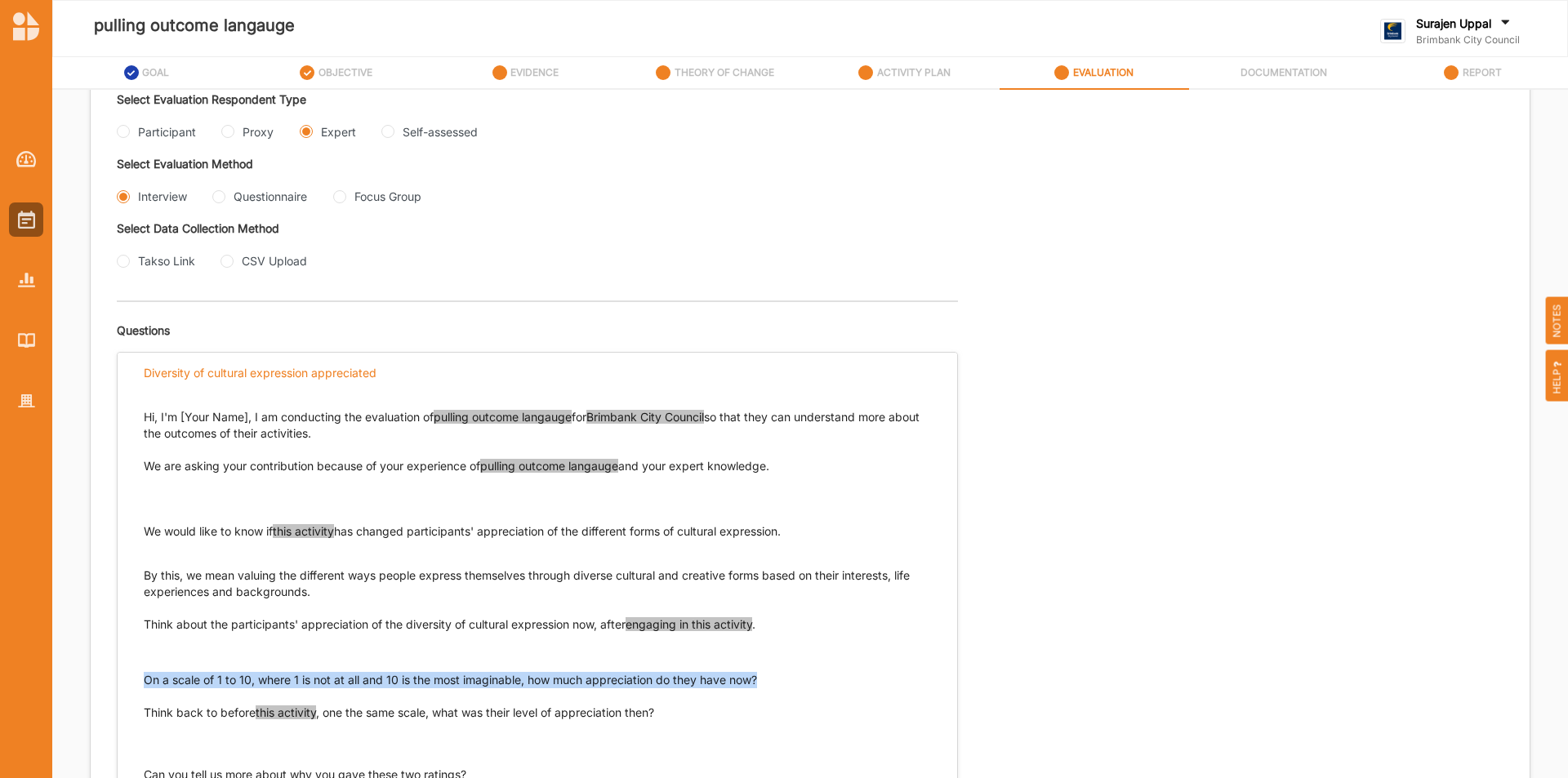
drag, startPoint x: 761, startPoint y: 677, endPoint x: 146, endPoint y: 683, distance: 615.0
click at [141, 683] on div "Hi, I'm [Your Name], I am conducting the evaluation of pulling outcome langauge…" at bounding box center [537, 588] width 840 height 391
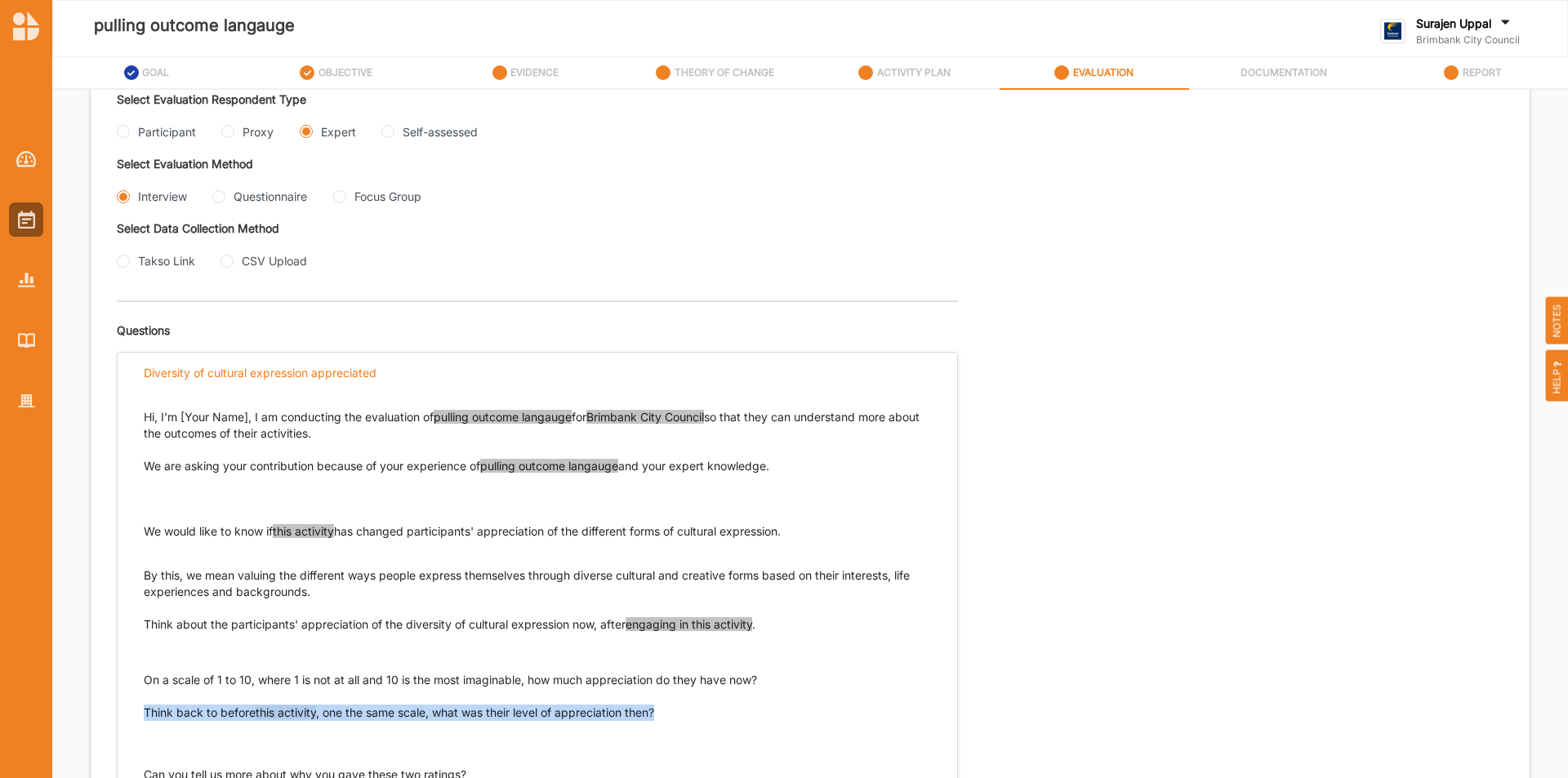
drag, startPoint x: 668, startPoint y: 713, endPoint x: 143, endPoint y: 719, distance: 525.0
click at [143, 719] on div "Hi, I'm [Your Name], I am conducting the evaluation of pulling outcome langauge…" at bounding box center [537, 588] width 840 height 391
click at [224, 199] on input "Questionnaire" at bounding box center [219, 197] width 13 height 13
radio input "true"
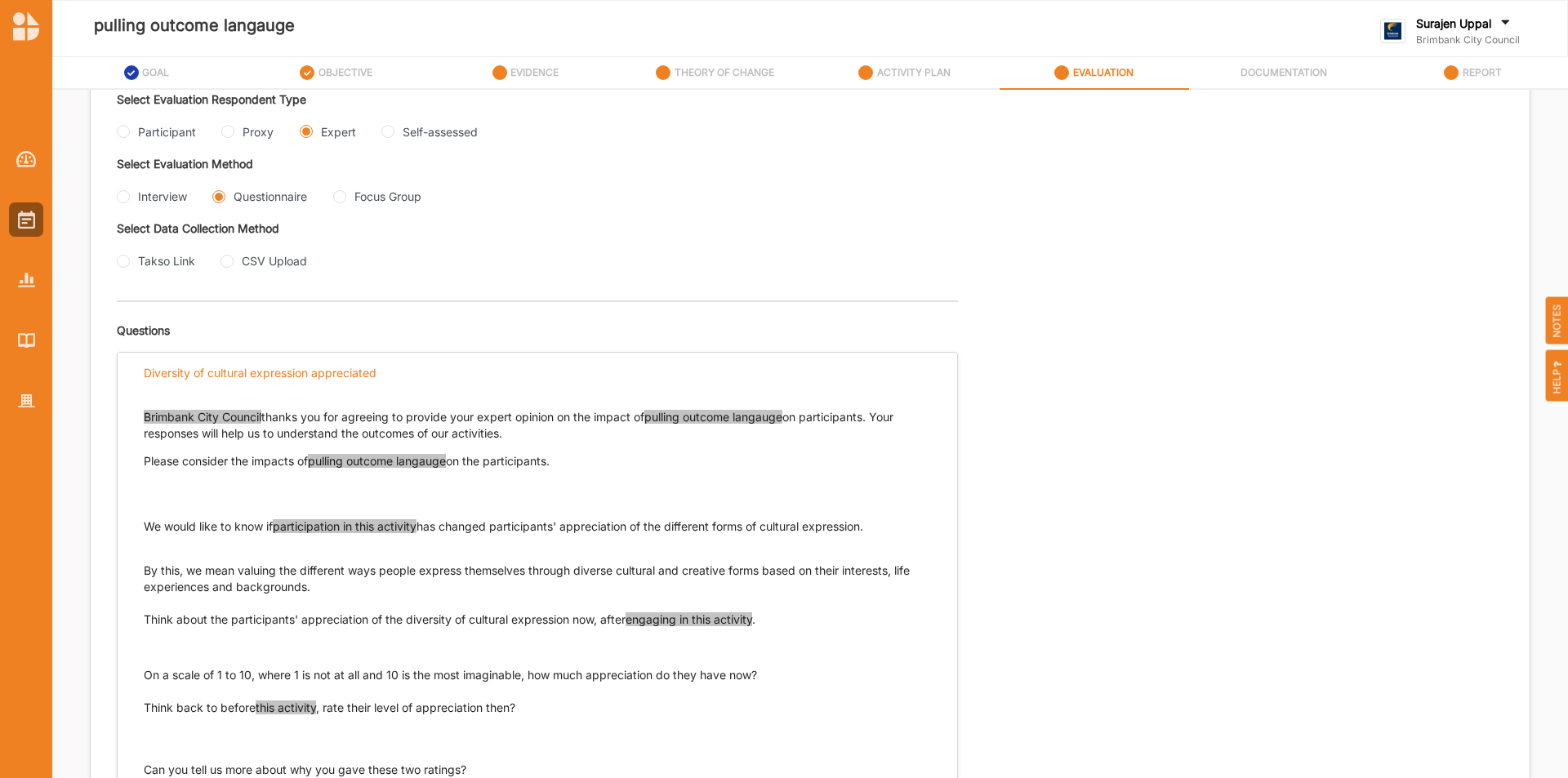
drag, startPoint x: 884, startPoint y: 530, endPoint x: 140, endPoint y: 528, distance: 744.0
click at [140, 528] on div "Brimbank City Council thanks you for agreeing to provide your expert opinion on…" at bounding box center [537, 586] width 840 height 386
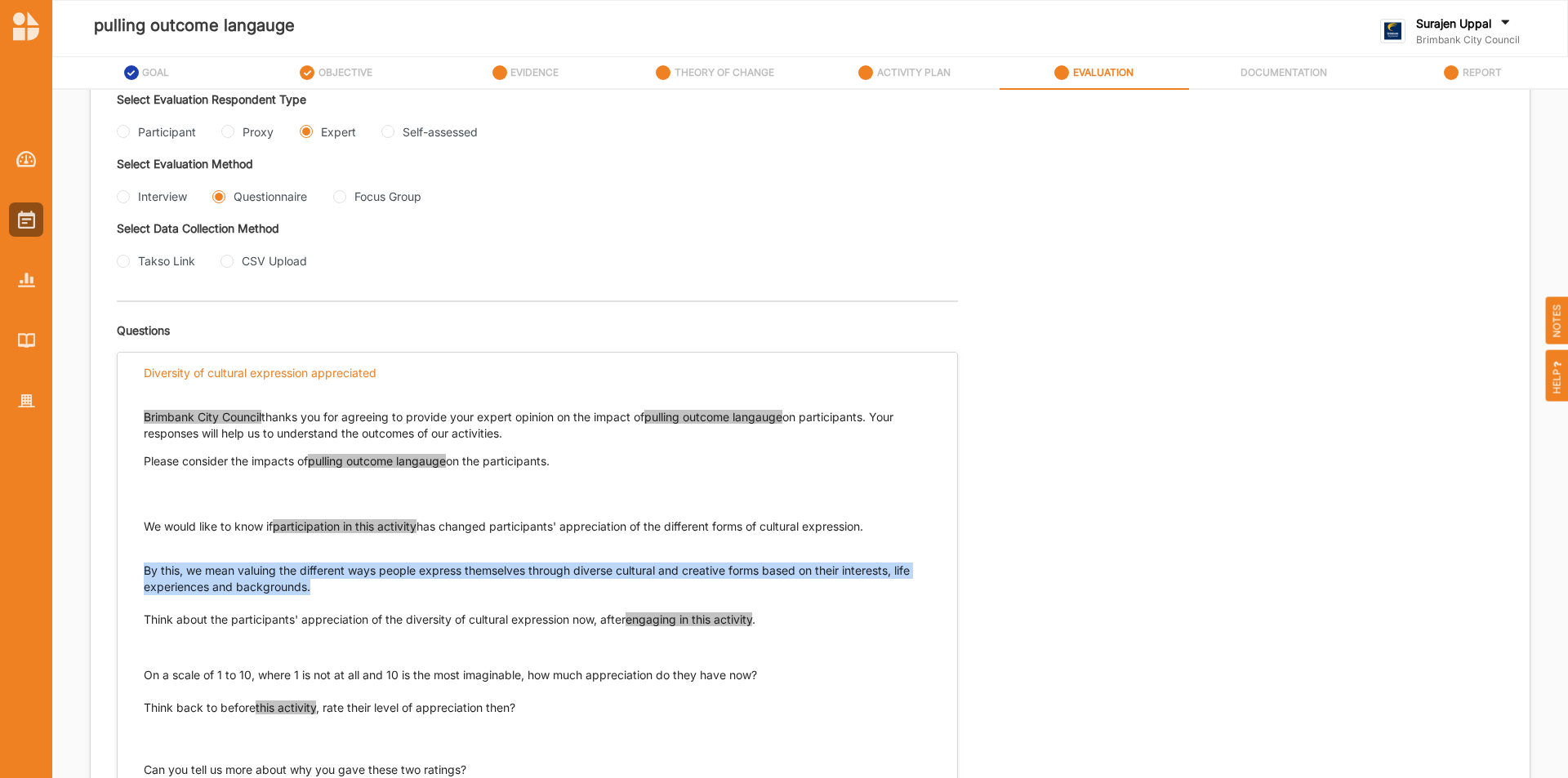
drag, startPoint x: 312, startPoint y: 590, endPoint x: 162, endPoint y: 569, distance: 151.5
click at [135, 572] on div "Brimbank City Council thanks you for agreeing to provide your expert opinion on…" at bounding box center [537, 586] width 840 height 386
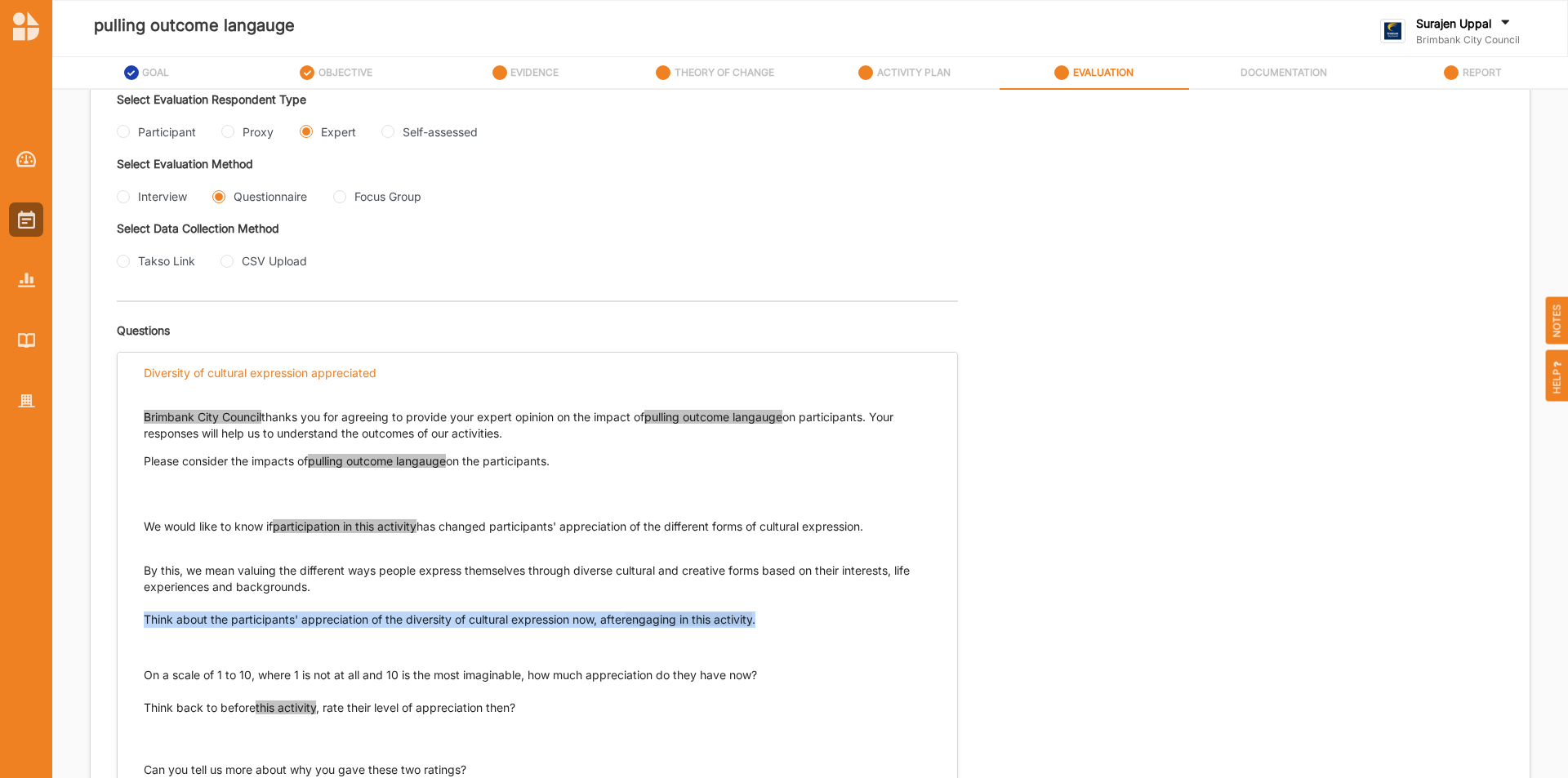
drag, startPoint x: 780, startPoint y: 620, endPoint x: 112, endPoint y: 612, distance: 668.0
click at [115, 614] on div "Evaluation Plan Name Evaluation Plan Objective/s Diversity of cultural expressi…" at bounding box center [810, 323] width 1439 height 1083
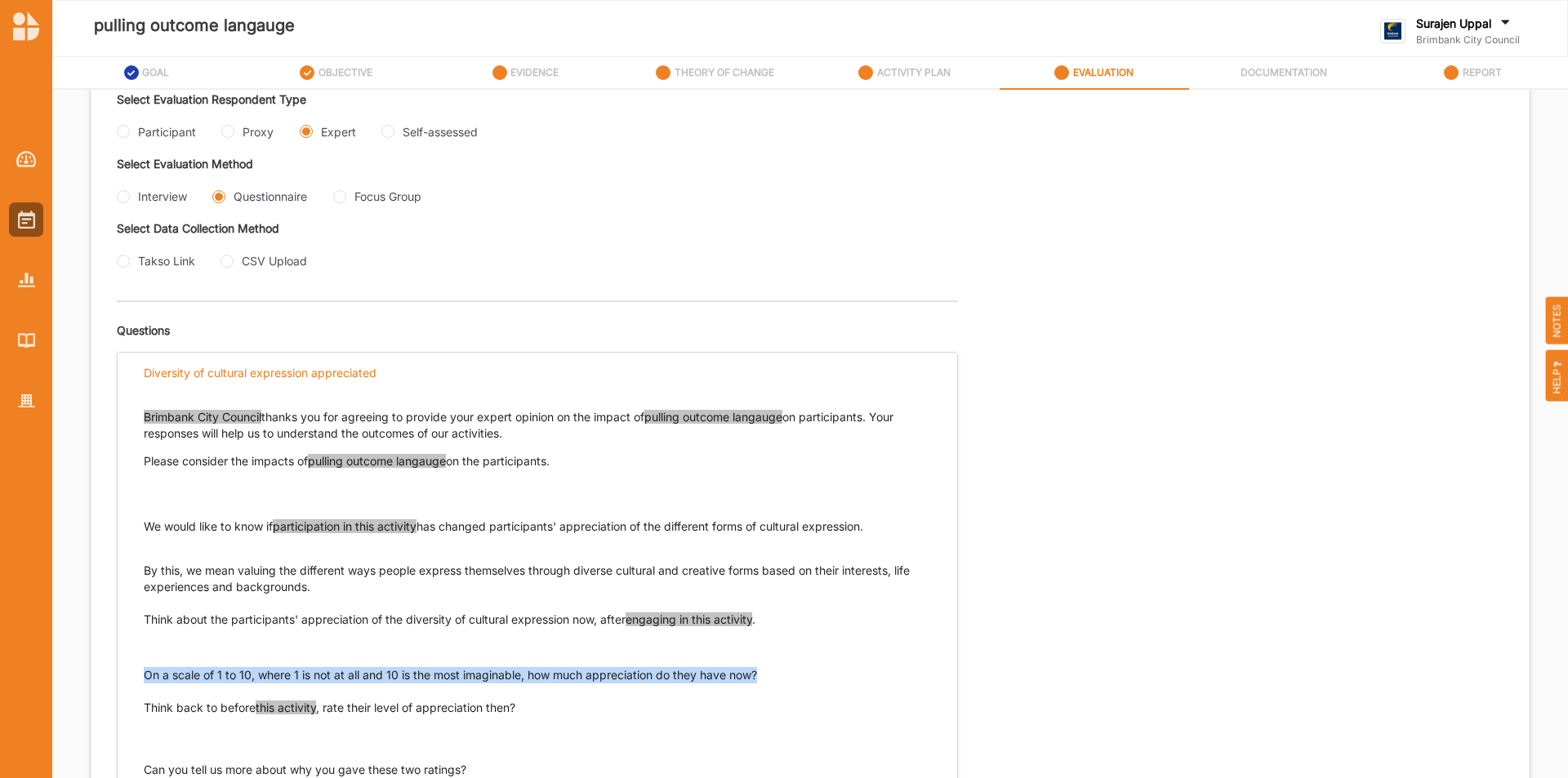
drag, startPoint x: 760, startPoint y: 672, endPoint x: 122, endPoint y: 674, distance: 638.0
click at [122, 674] on div "Brimbank City Council thanks you for agreeing to provide your expert opinion on…" at bounding box center [537, 586] width 840 height 386
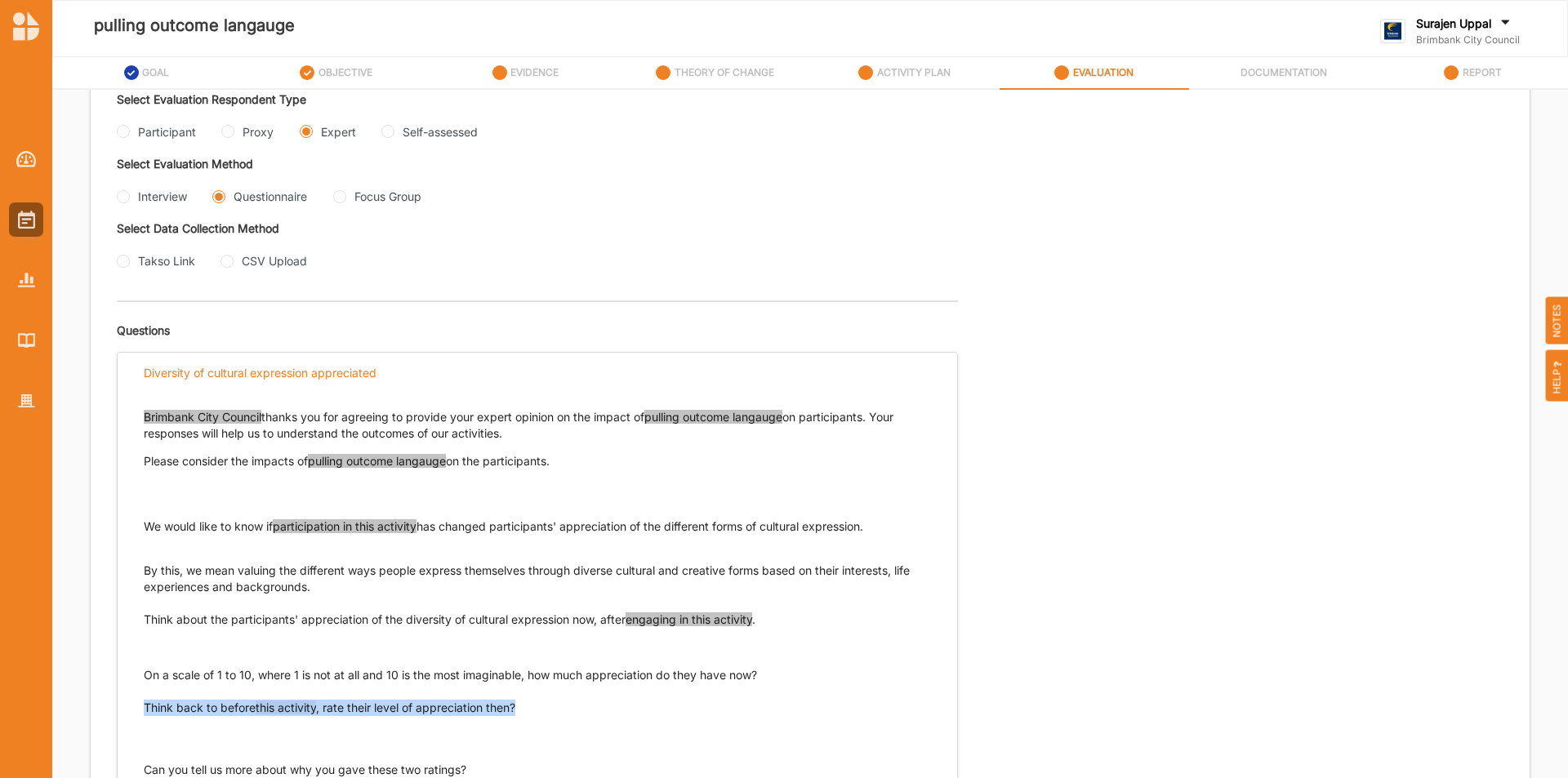
drag, startPoint x: 524, startPoint y: 710, endPoint x: 126, endPoint y: 706, distance: 398.0
click at [126, 706] on div "Brimbank City Council thanks you for agreeing to provide your expert opinion on…" at bounding box center [537, 586] width 840 height 386
click at [344, 201] on Group "Focus Group" at bounding box center [340, 197] width 13 height 13
radio Group "true"
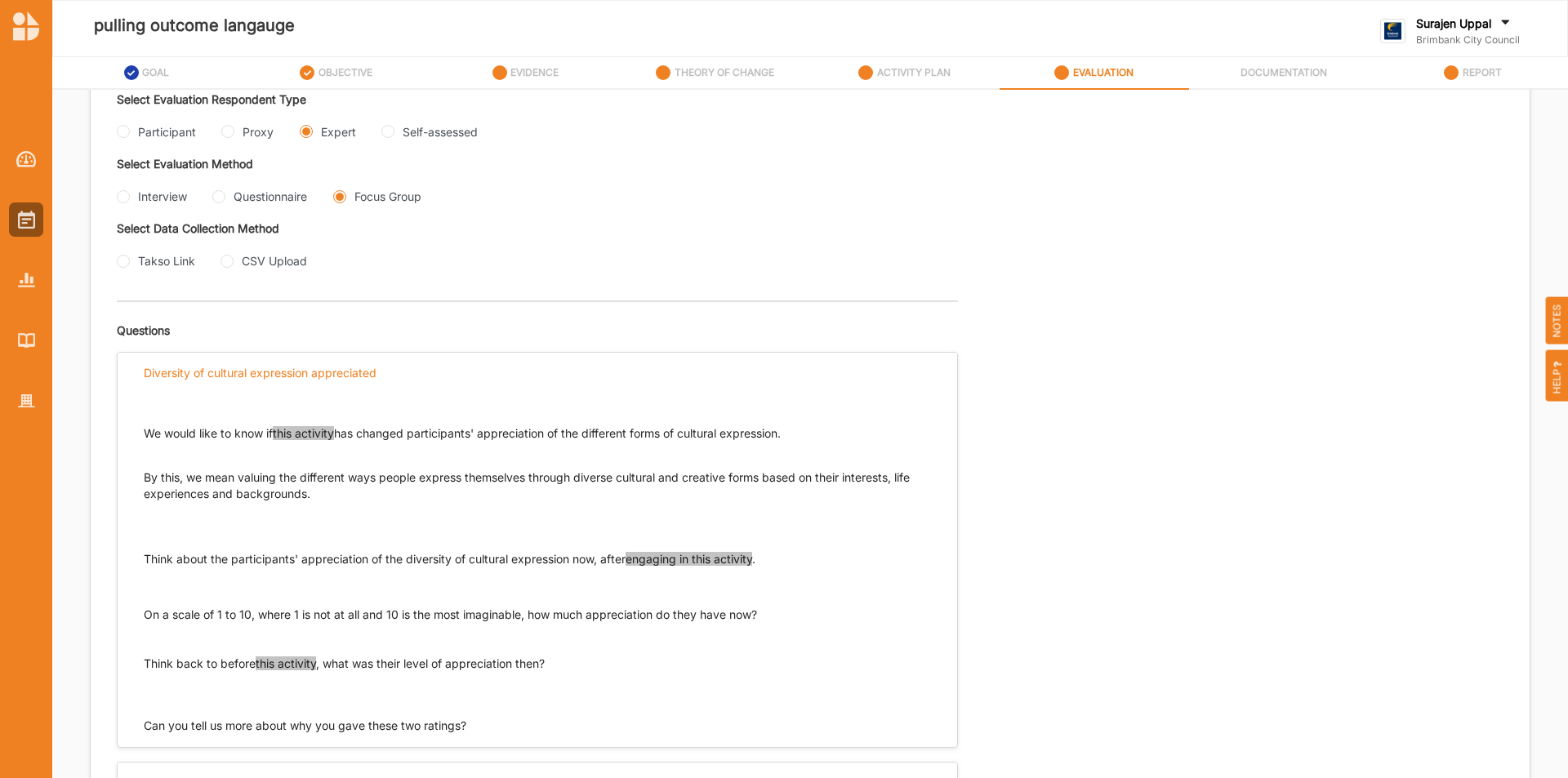
drag, startPoint x: 823, startPoint y: 428, endPoint x: 144, endPoint y: 438, distance: 679.1
click at [144, 438] on p "We would like to know if this activity has changed participants' appreciation o…" at bounding box center [537, 433] width 787 height 16
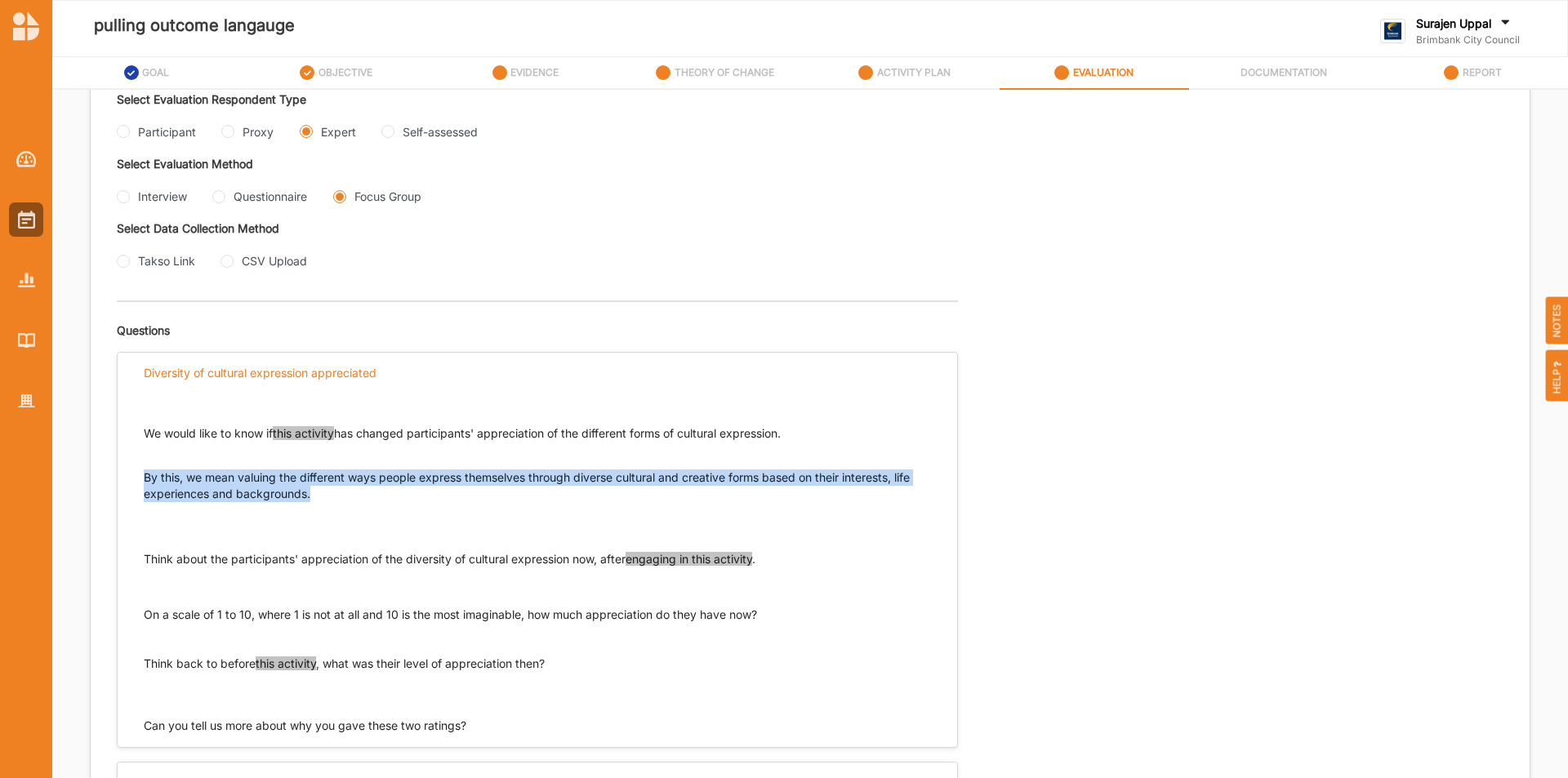
drag, startPoint x: 309, startPoint y: 493, endPoint x: 146, endPoint y: 477, distance: 163.8
click at [146, 477] on p "By this, we mean valuing the different ways people express themselves through d…" at bounding box center [537, 493] width 787 height 81
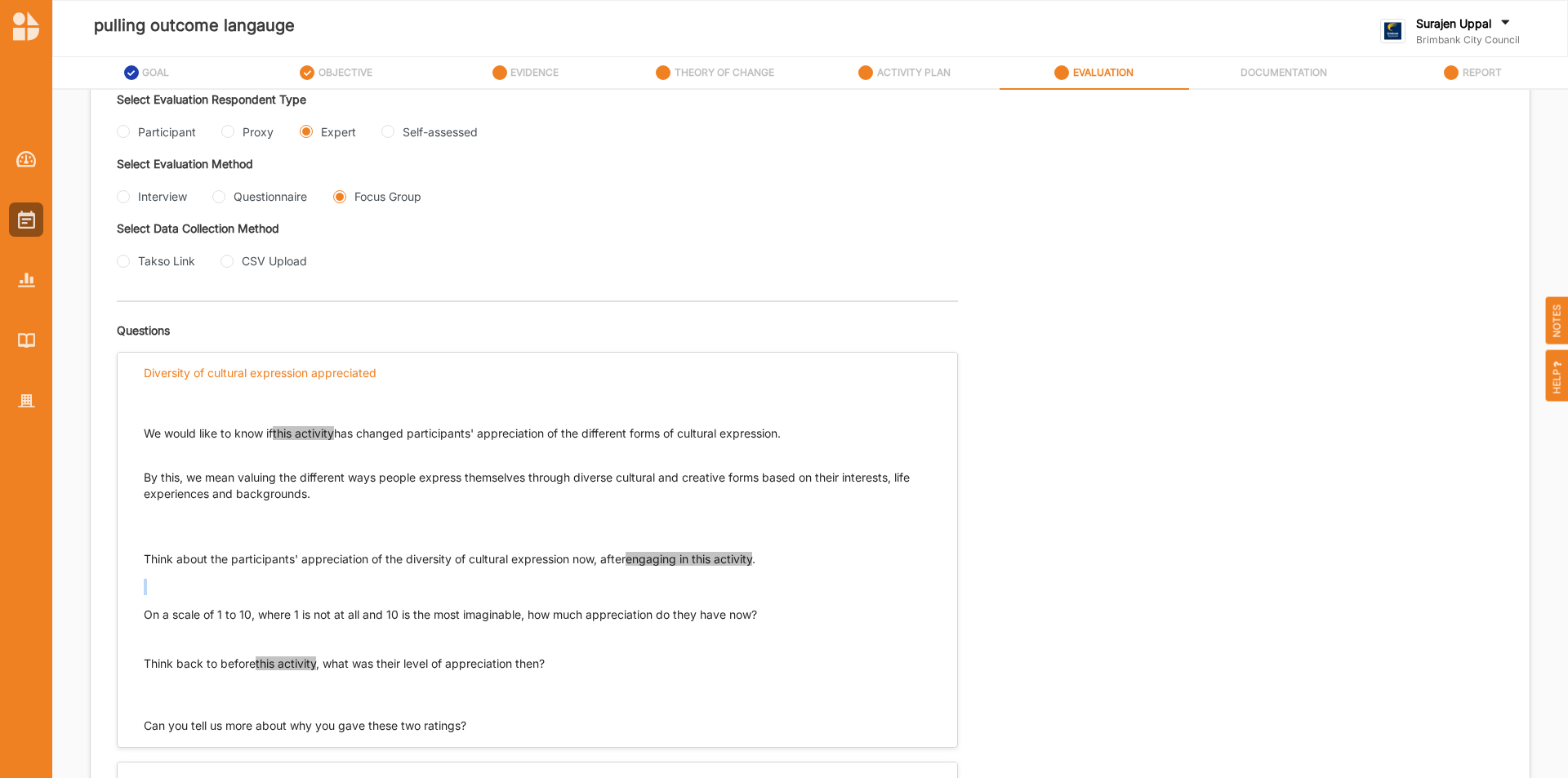
drag, startPoint x: 762, startPoint y: 558, endPoint x: 141, endPoint y: 553, distance: 621.0
click at [141, 553] on div "We would like to know if this activity has changed participants' appreciation o…" at bounding box center [537, 563] width 840 height 341
click at [147, 558] on p "Think about the participants' appreciation of the diversity of cultural express…" at bounding box center [537, 559] width 787 height 16
drag, startPoint x: 146, startPoint y: 556, endPoint x: 740, endPoint y: 576, distance: 594.3
click at [740, 576] on div "Think about the participants' appreciation of the diversity of cultural express…" at bounding box center [537, 595] width 787 height 88
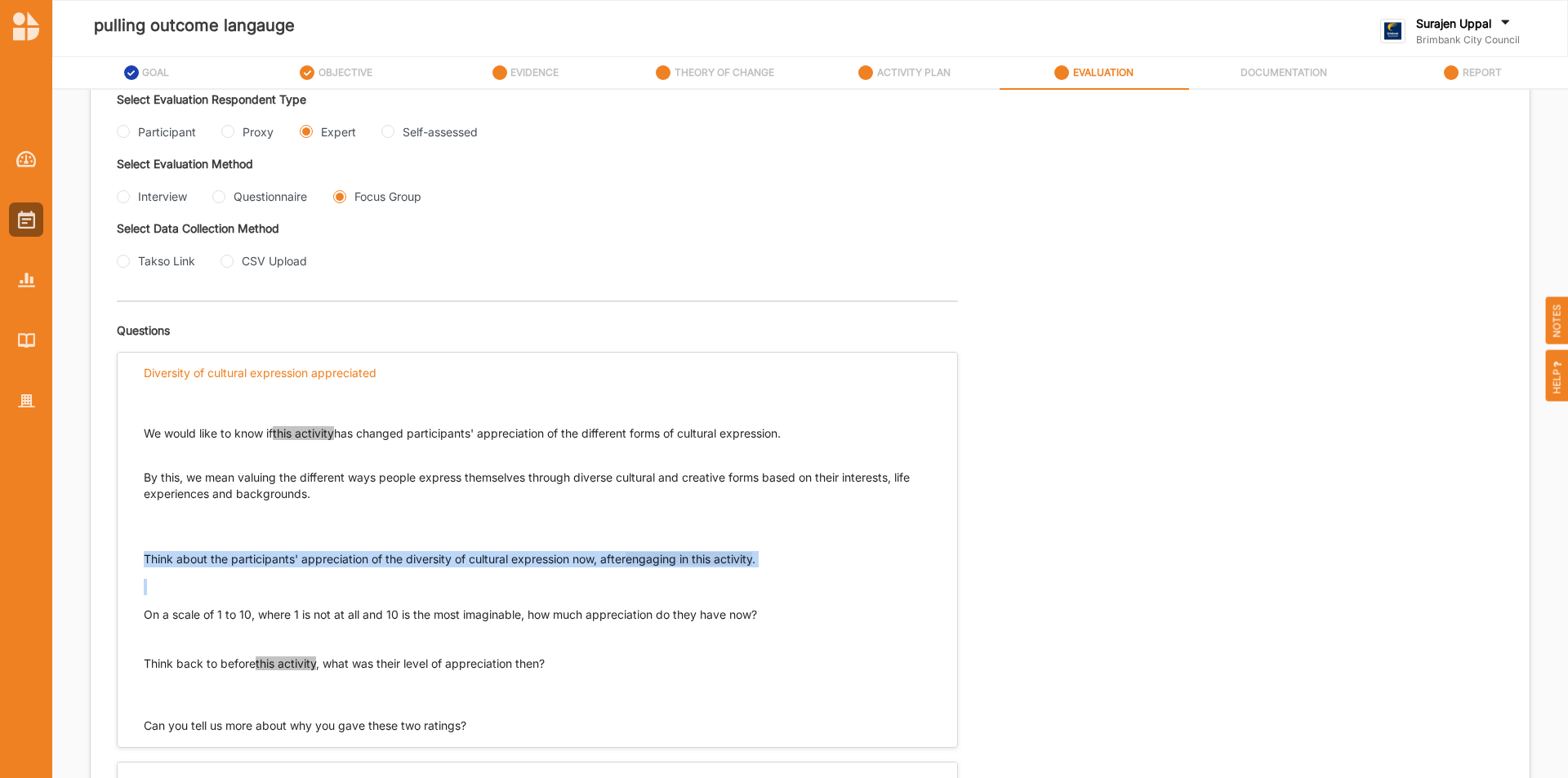
click at [234, 582] on p at bounding box center [537, 587] width 787 height 16
drag, startPoint x: 145, startPoint y: 558, endPoint x: 294, endPoint y: 565, distance: 149.2
click at [298, 563] on p "Think about the participants' appreciation of the diversity of cultural express…" at bounding box center [537, 559] width 787 height 16
drag, startPoint x: 300, startPoint y: 558, endPoint x: 626, endPoint y: 554, distance: 326.0
click at [627, 554] on p "Think about the participants' appreciation of the diversity of cultural express…" at bounding box center [537, 559] width 787 height 16
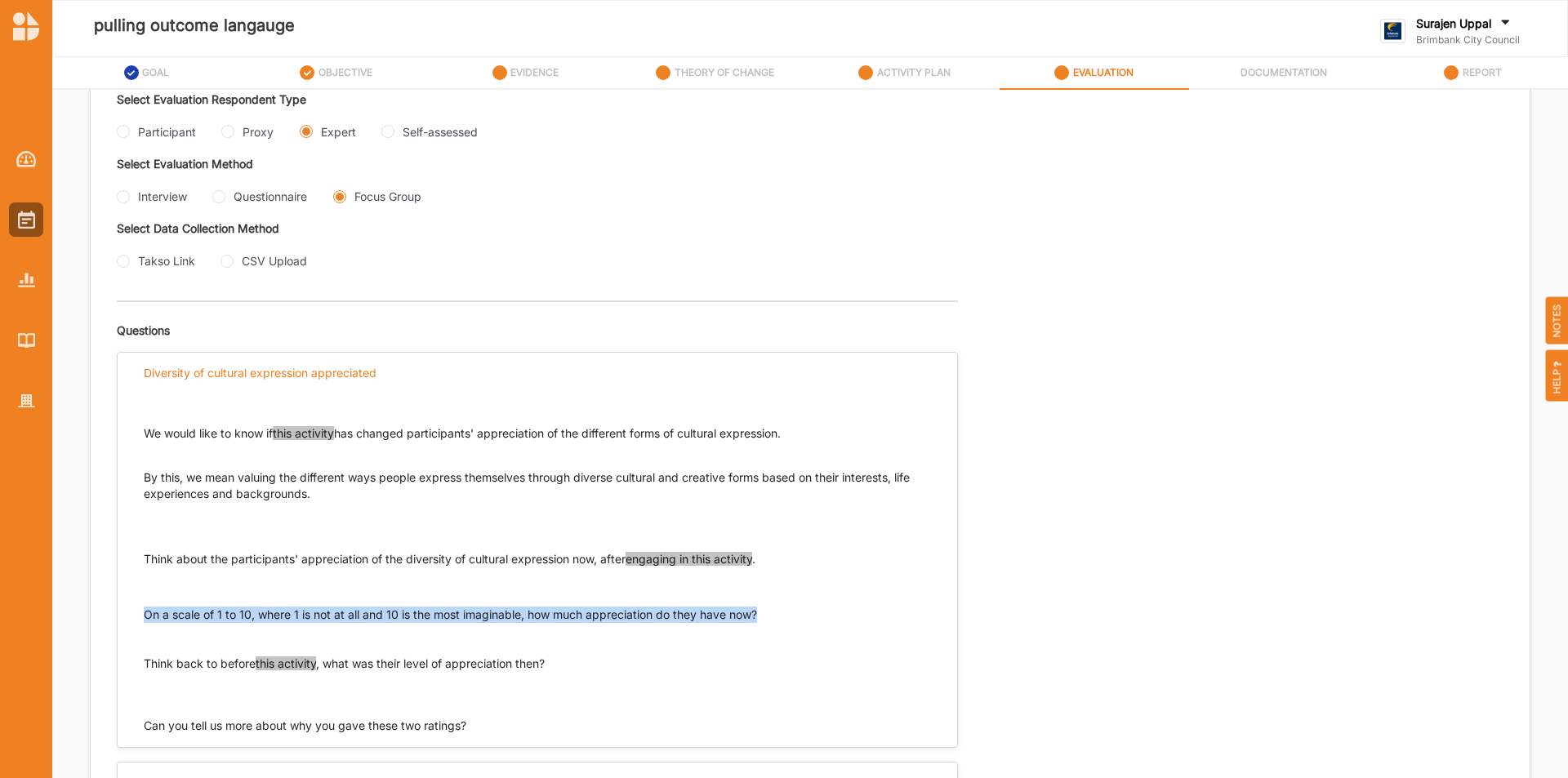
drag, startPoint x: 761, startPoint y: 618, endPoint x: 152, endPoint y: 623, distance: 609.0
click at [151, 616] on p "On a scale of 1 to 10, where 1 is not at all and 10 is the most imaginable, how…" at bounding box center [537, 623] width 787 height 33
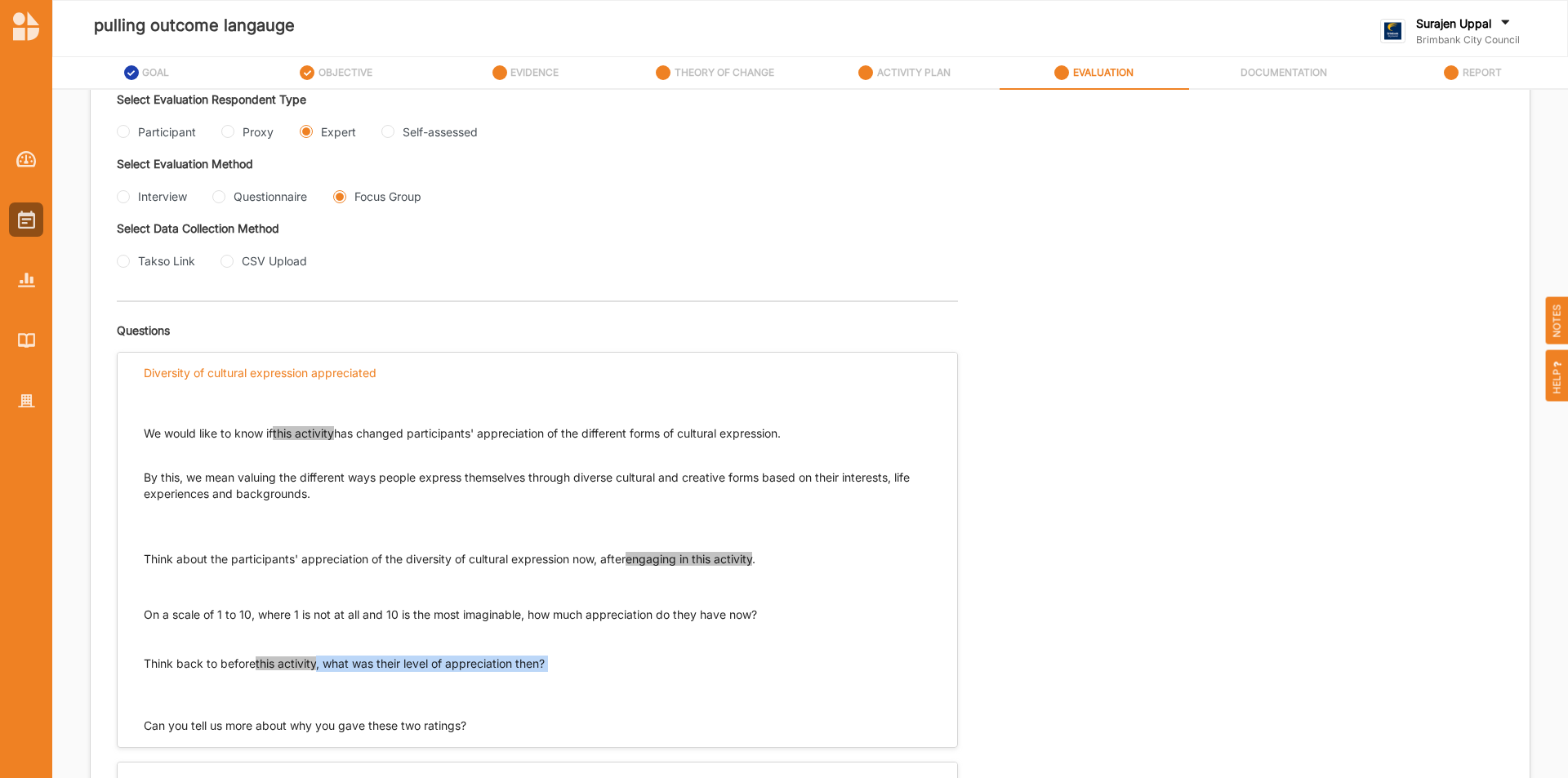
drag, startPoint x: 553, startPoint y: 661, endPoint x: 148, endPoint y: 663, distance: 405.0
click at [159, 661] on p "Think back to before this activity , what was their level of appreciation then?" at bounding box center [537, 680] width 787 height 49
drag, startPoint x: 145, startPoint y: 665, endPoint x: 553, endPoint y: 666, distance: 408.0
click at [553, 666] on p "Think back to before this activity , what was their level of appreciation then?" at bounding box center [537, 680] width 787 height 49
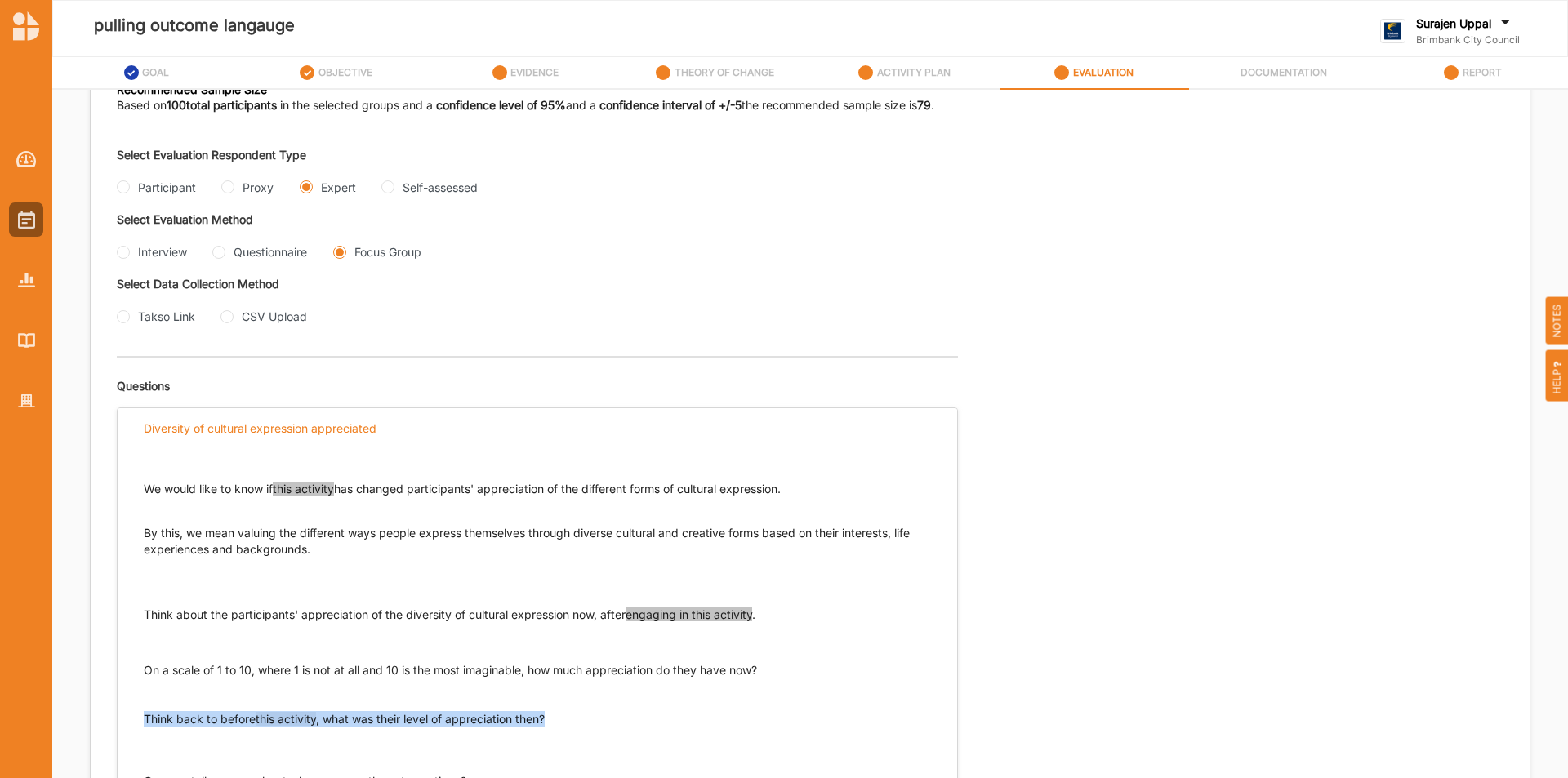
scroll to position [0, 0]
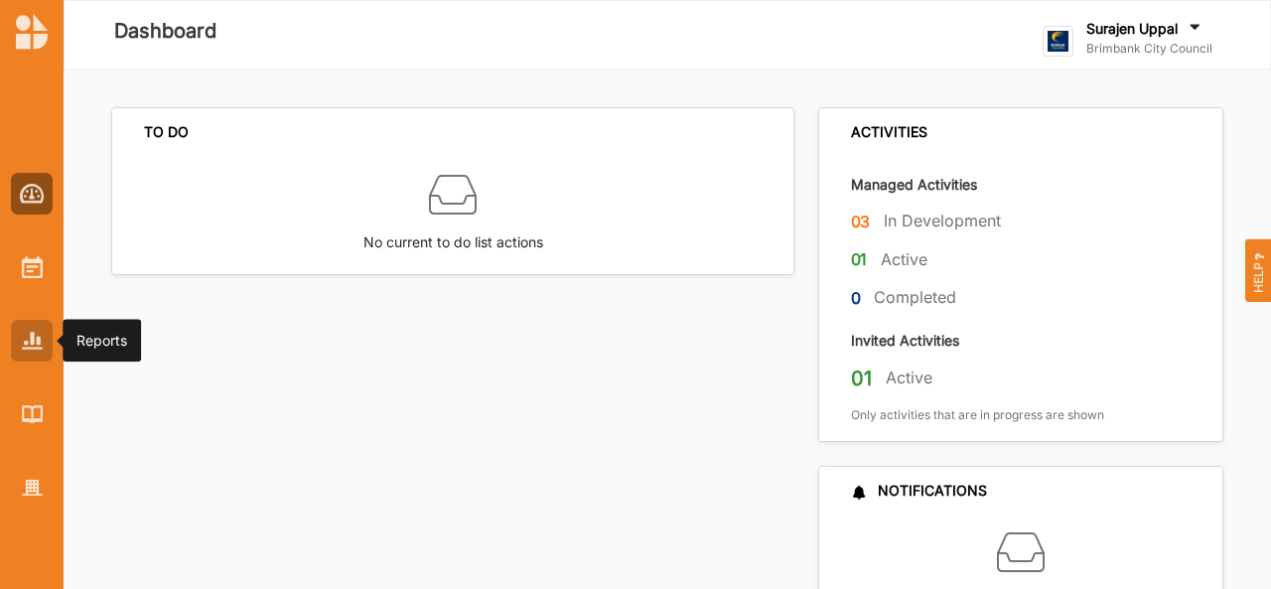
click at [25, 348] on img at bounding box center [32, 340] width 21 height 17
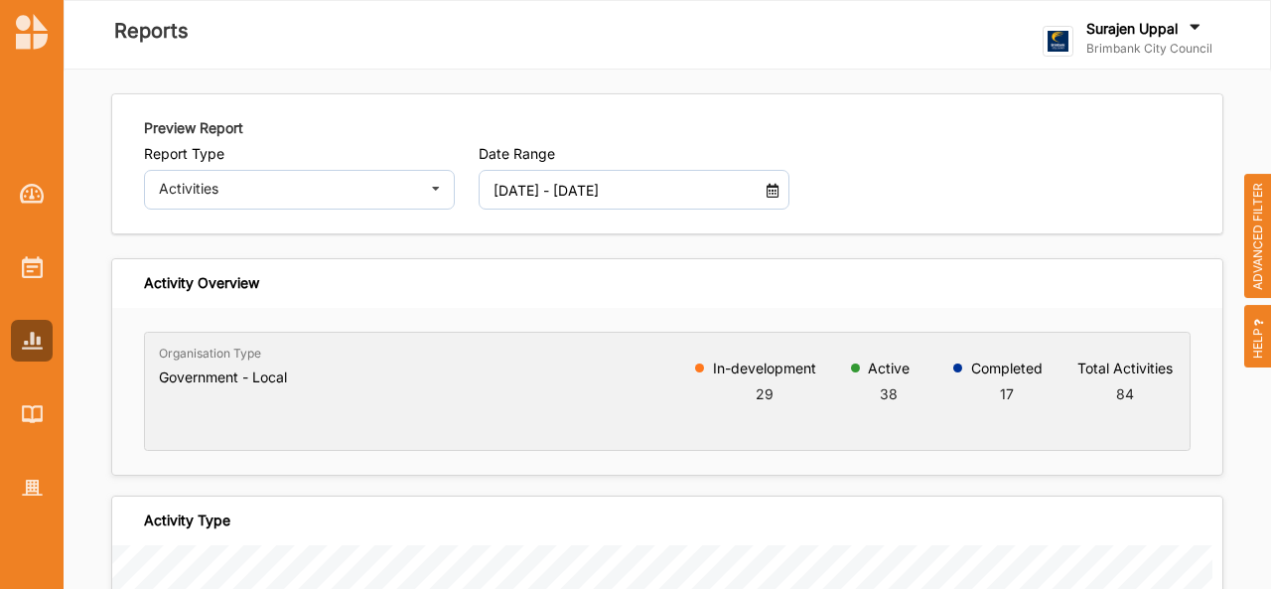
click at [597, 204] on input "[DATE] - [DATE]" at bounding box center [622, 190] width 278 height 40
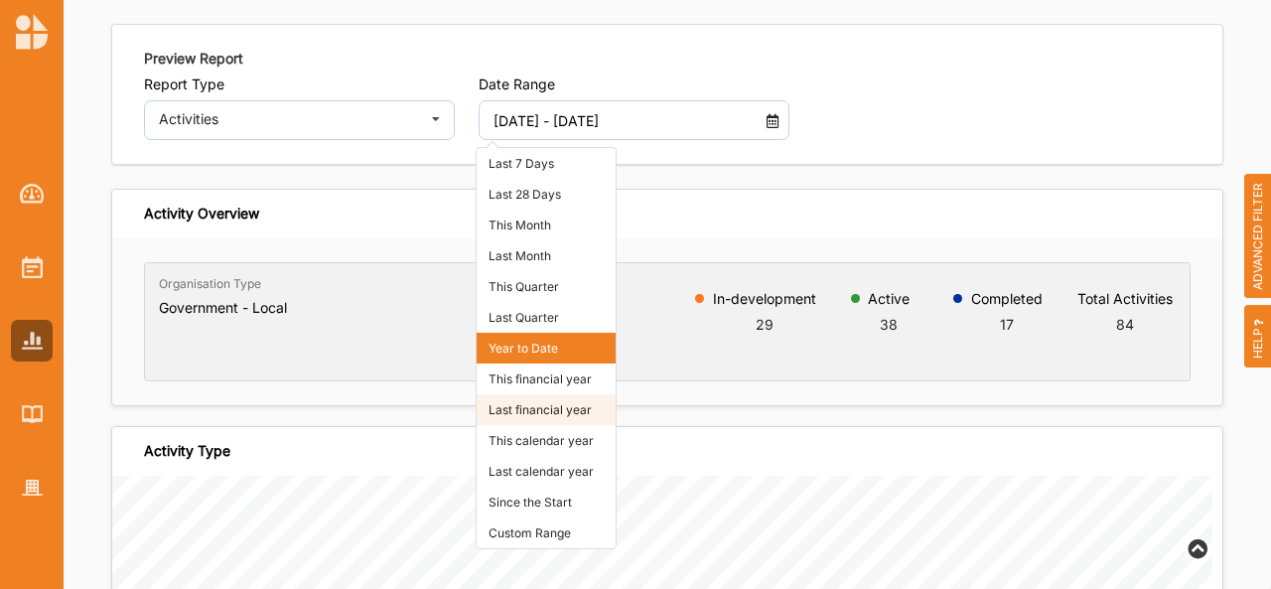
scroll to position [68, 0]
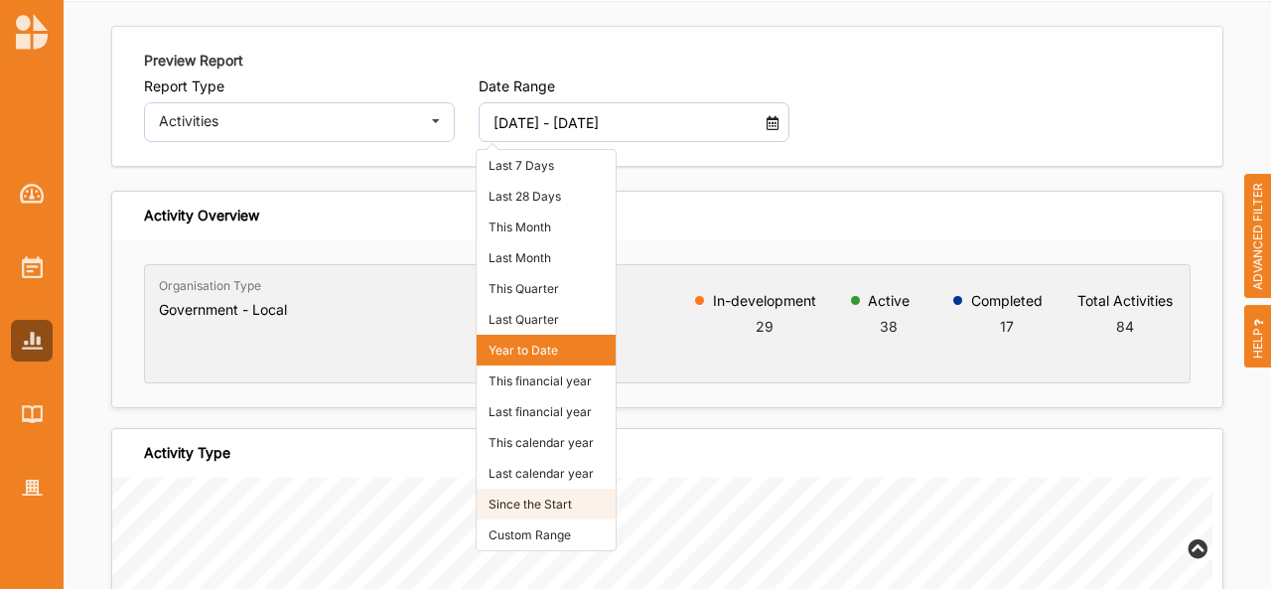
click at [570, 491] on li "Since the Start" at bounding box center [546, 504] width 139 height 31
type input "[DATE] - [DATE]"
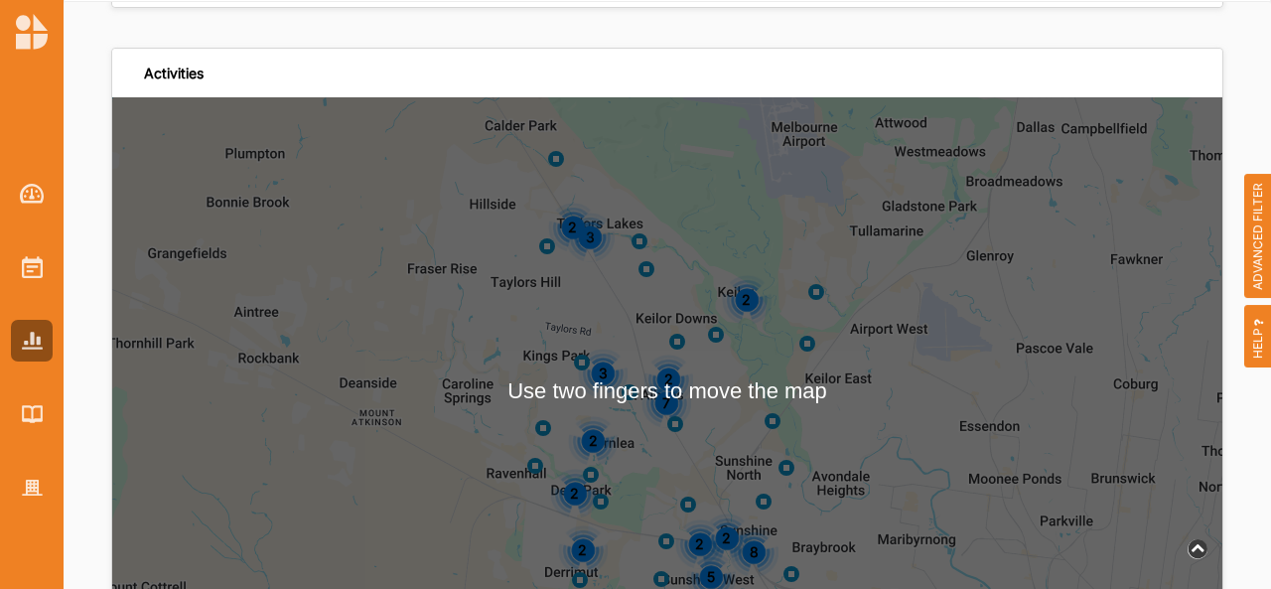
scroll to position [4521, 0]
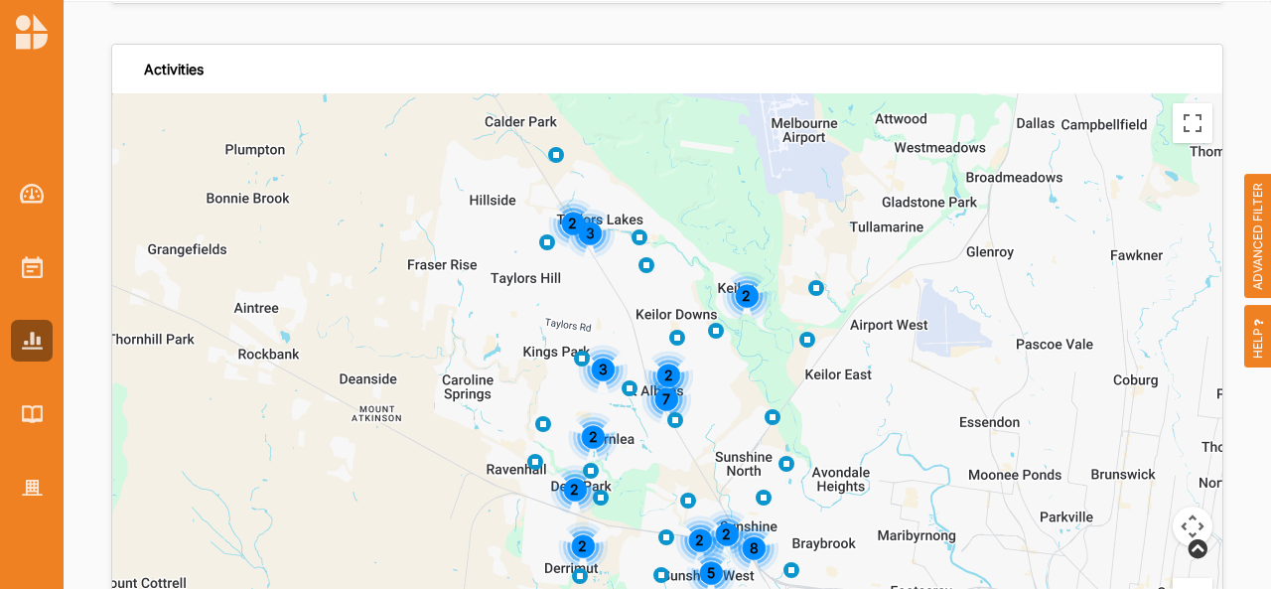
click at [171, 405] on div "7 2 3 5 8 2 3 2 2 2 2 2 2" at bounding box center [667, 387] width 1110 height 589
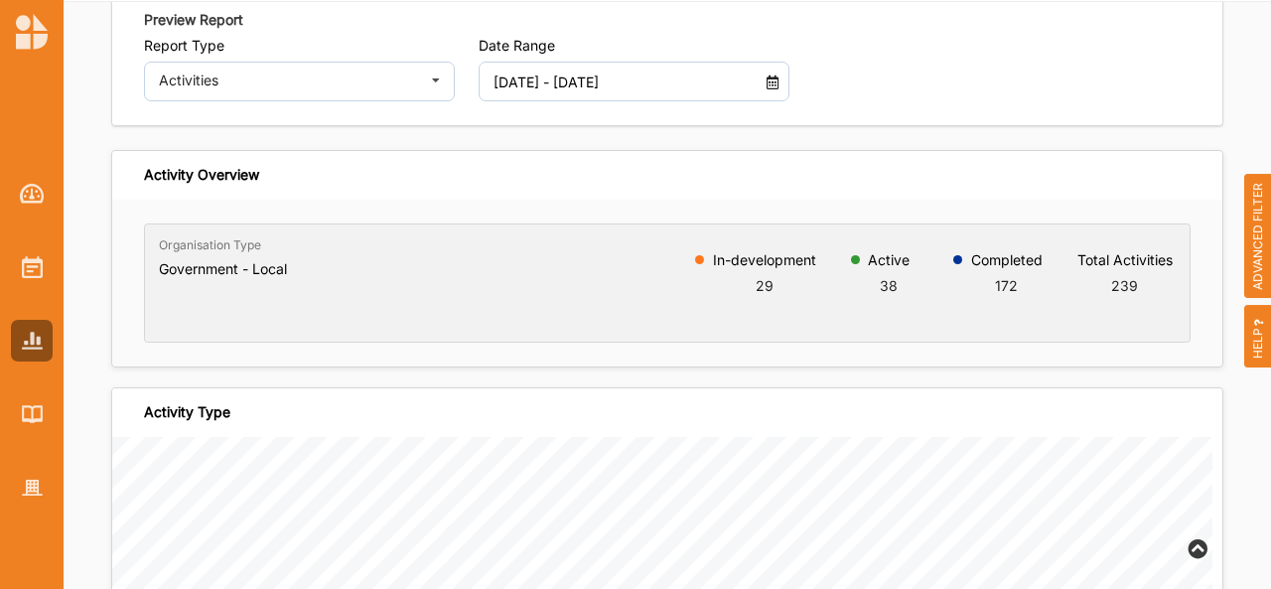
scroll to position [0, 0]
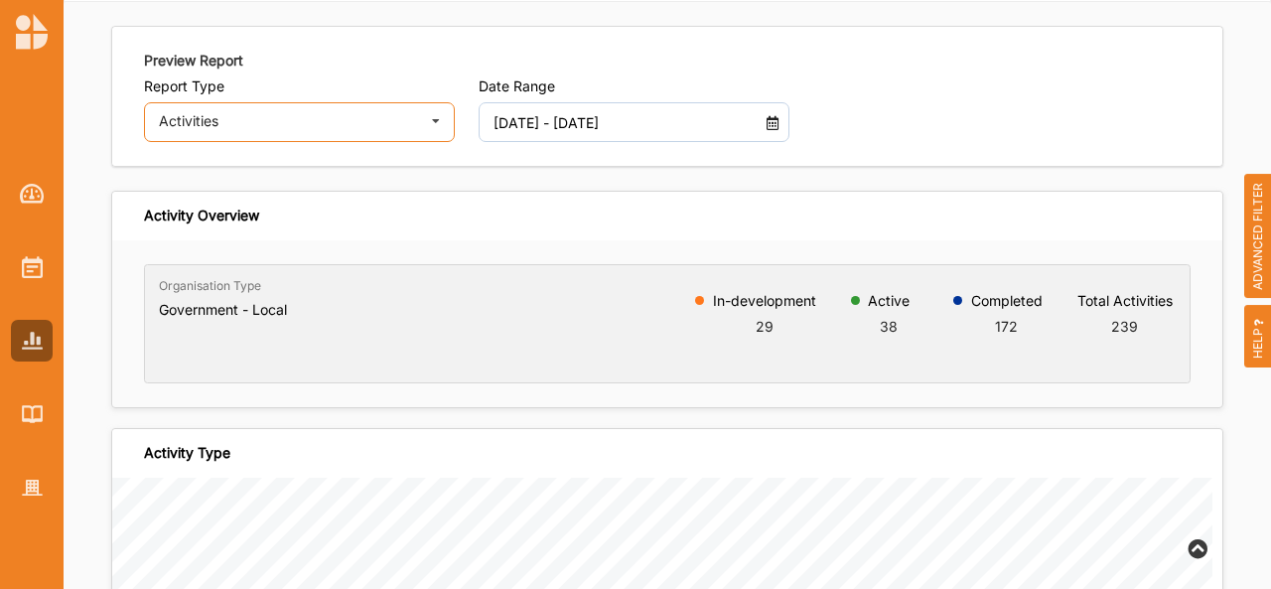
click at [272, 118] on div "Activities" at bounding box center [289, 121] width 260 height 14
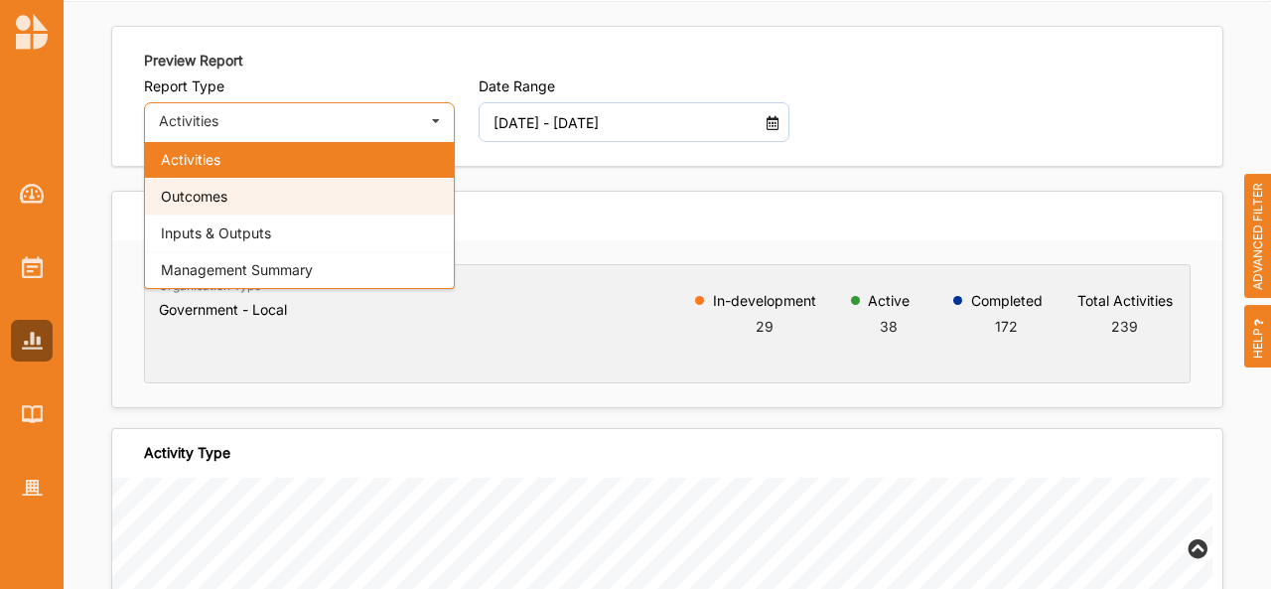
click at [230, 188] on div "Outcomes" at bounding box center [299, 196] width 309 height 37
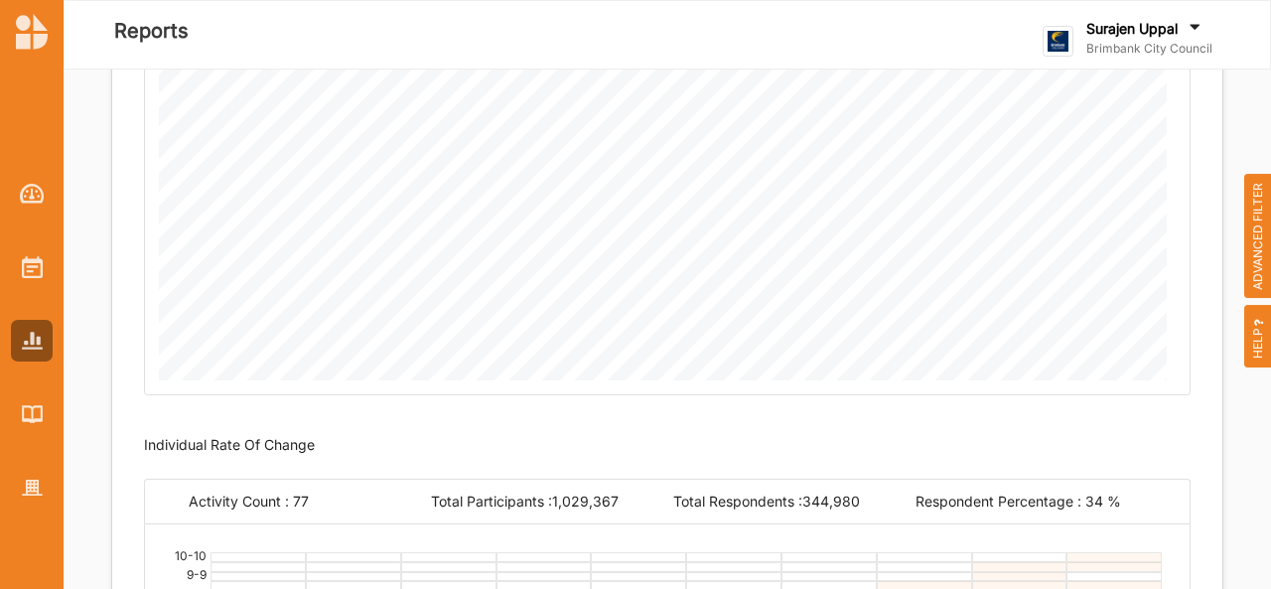
scroll to position [838, 0]
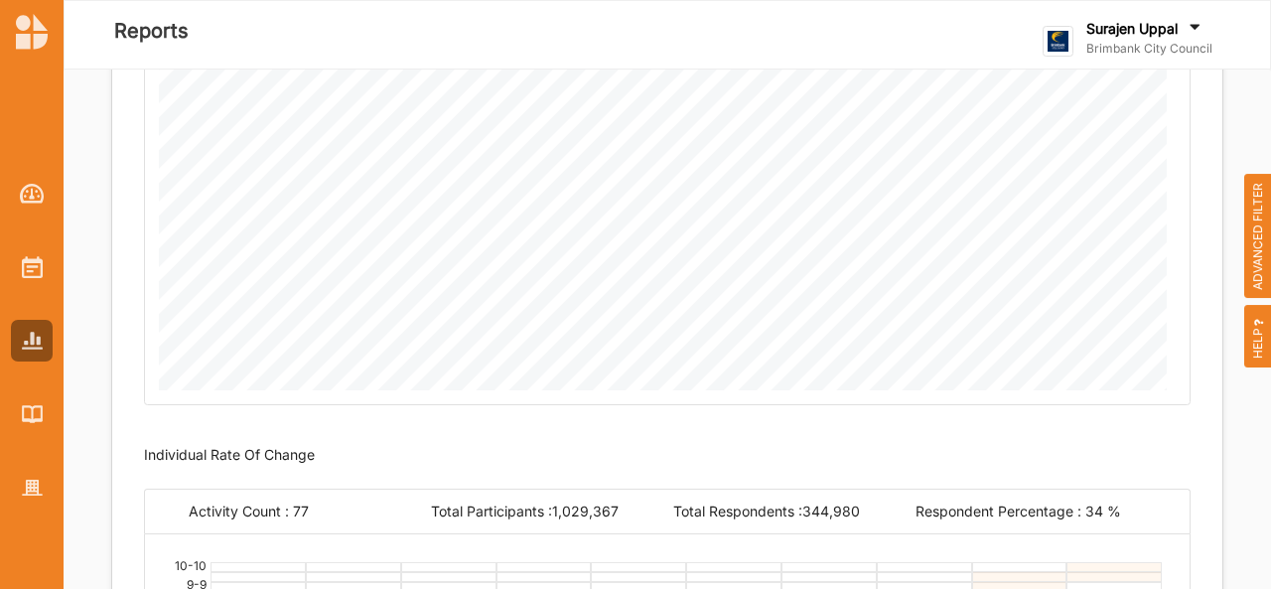
click at [1255, 236] on span "ADVANCED FILTER" at bounding box center [1258, 236] width 28 height 125
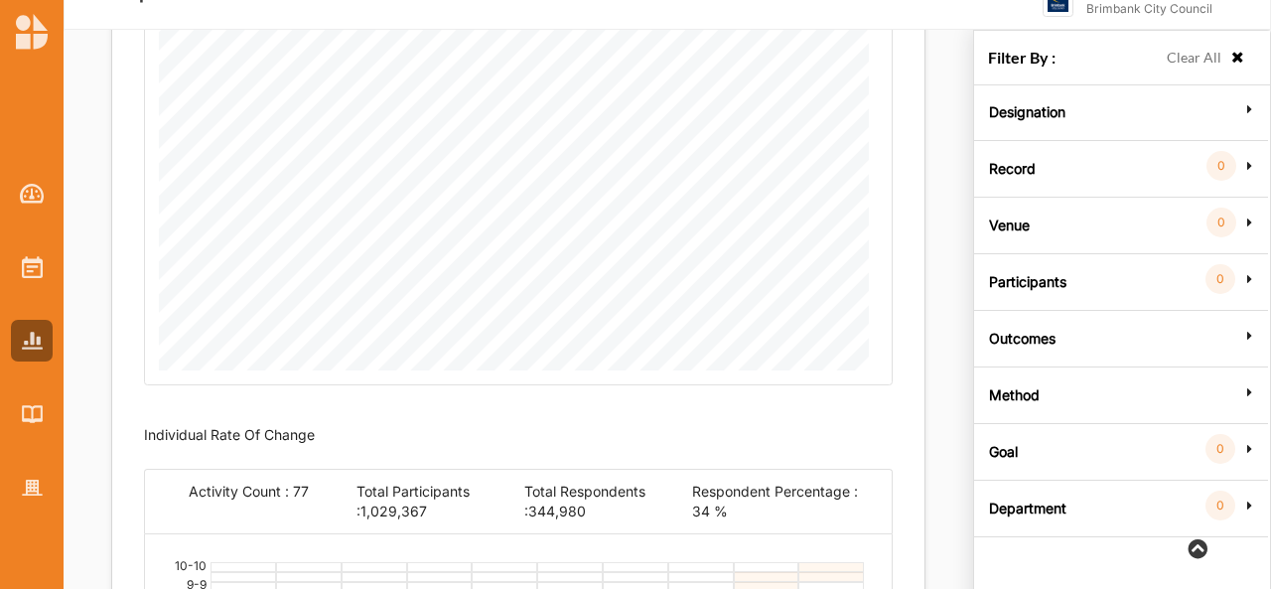
scroll to position [70, 0]
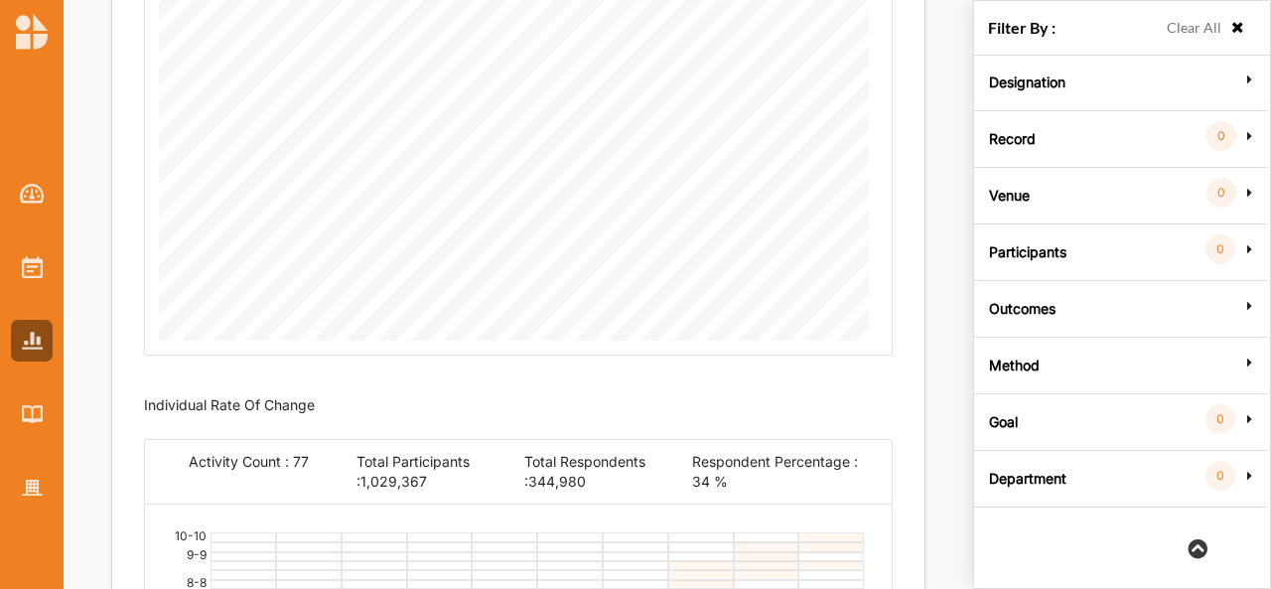
click at [1002, 429] on label "Goal" at bounding box center [1003, 419] width 29 height 60
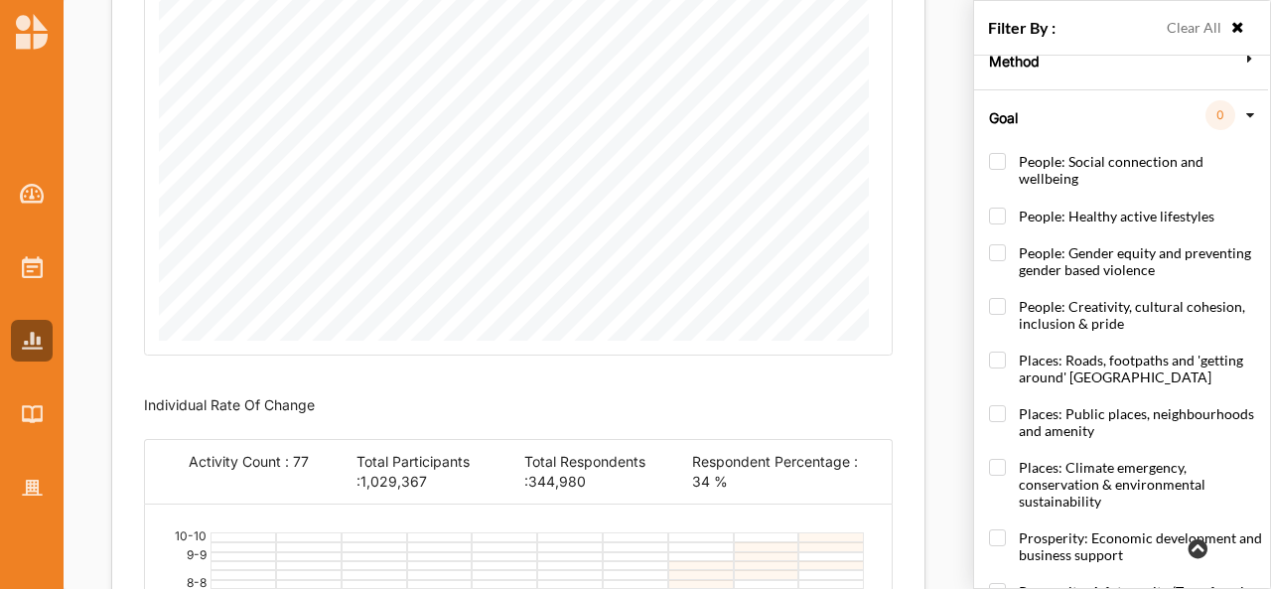
scroll to position [391, 0]
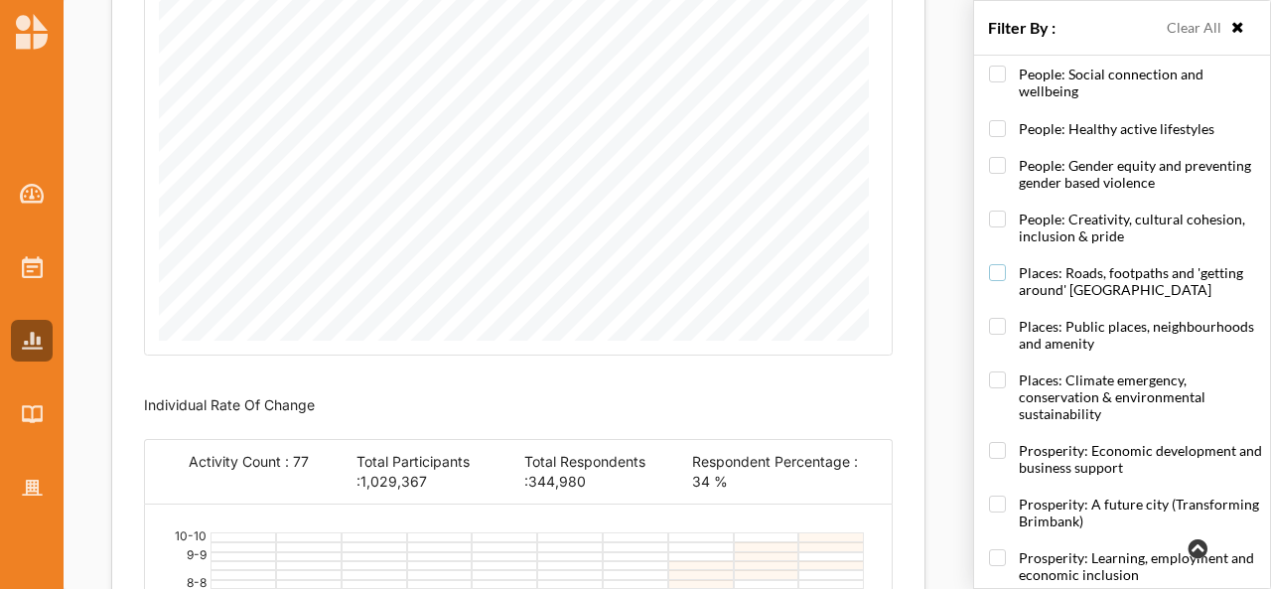
click at [1029, 264] on label "Places: Roads, footpaths and 'getting around' Brimbank" at bounding box center [1125, 291] width 273 height 54
checkbox input "true"
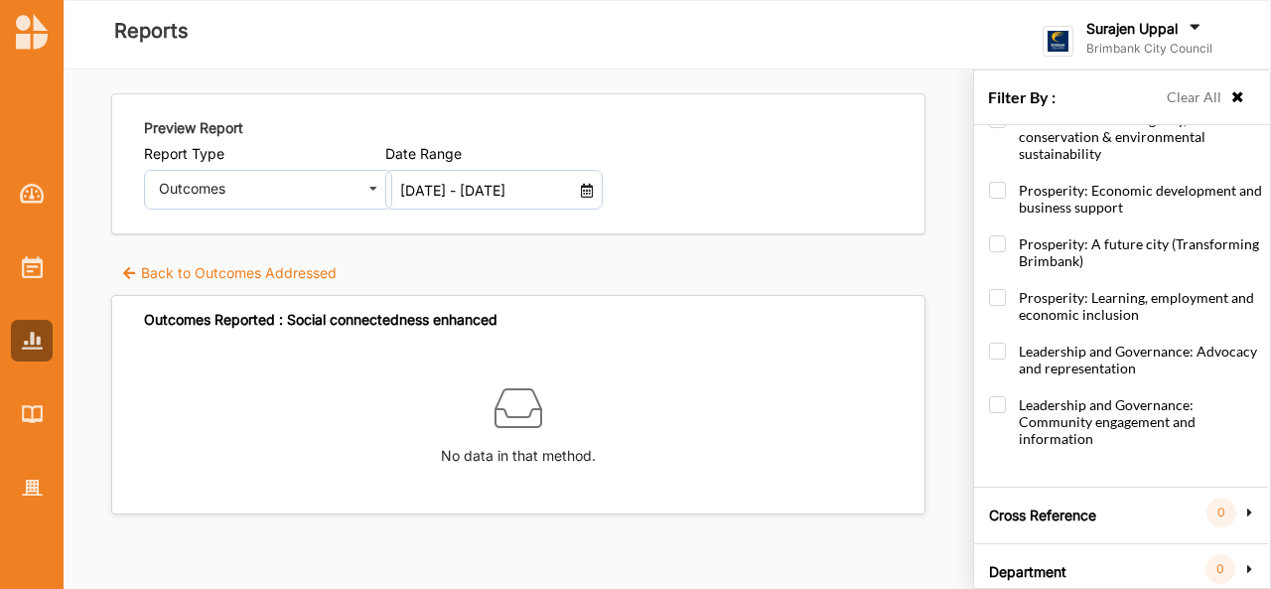
scroll to position [724, 0]
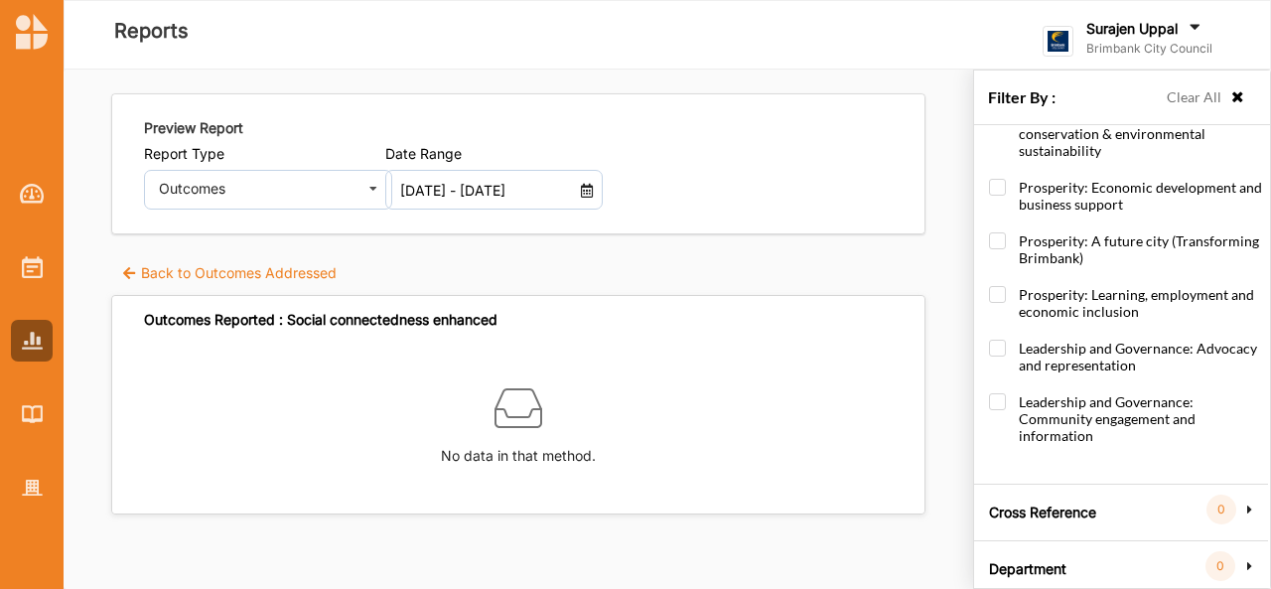
click at [1019, 489] on label "Cross Reference" at bounding box center [1042, 510] width 107 height 60
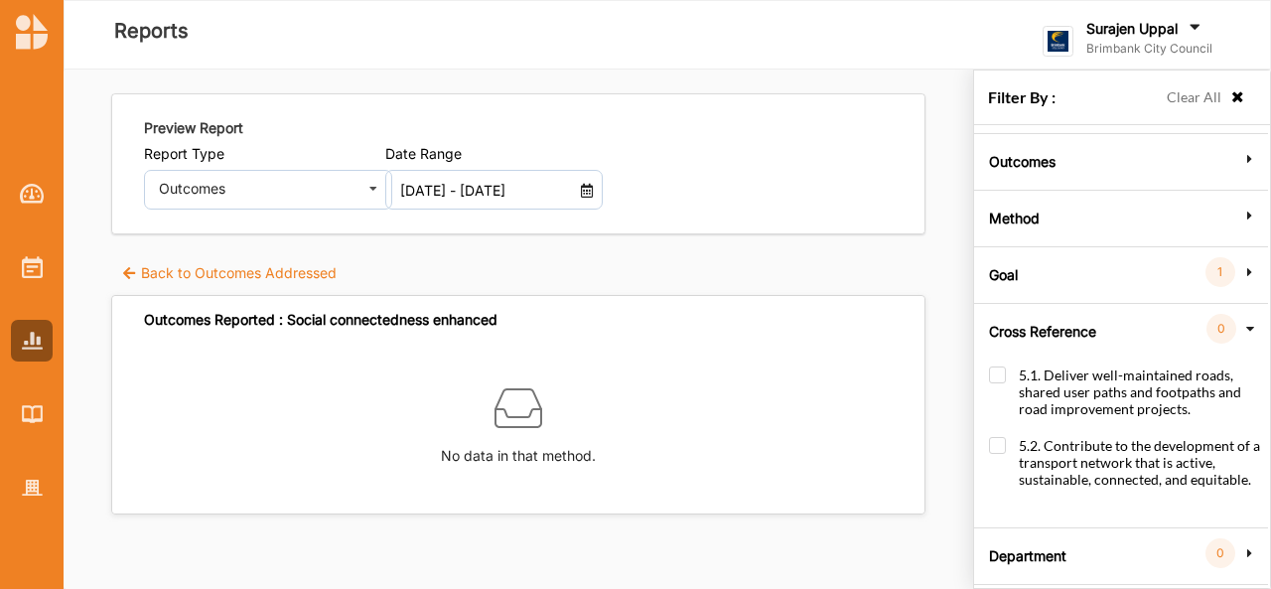
scroll to position [218, 0]
click at [1019, 554] on label "Department" at bounding box center [1027, 553] width 77 height 60
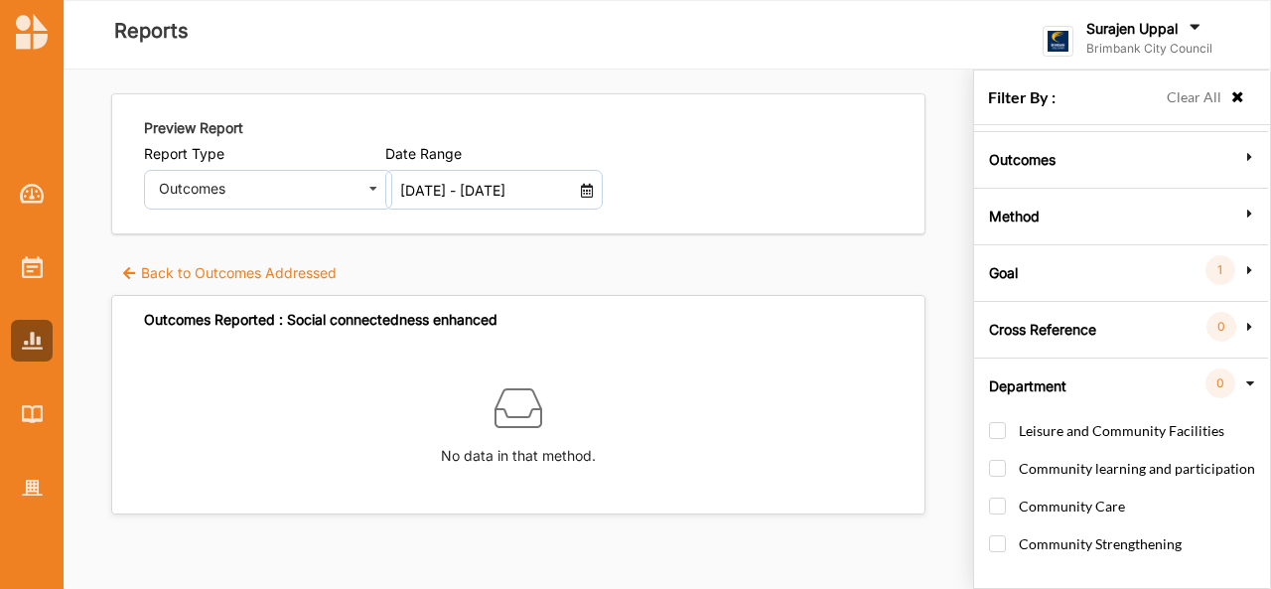
scroll to position [230, 0]
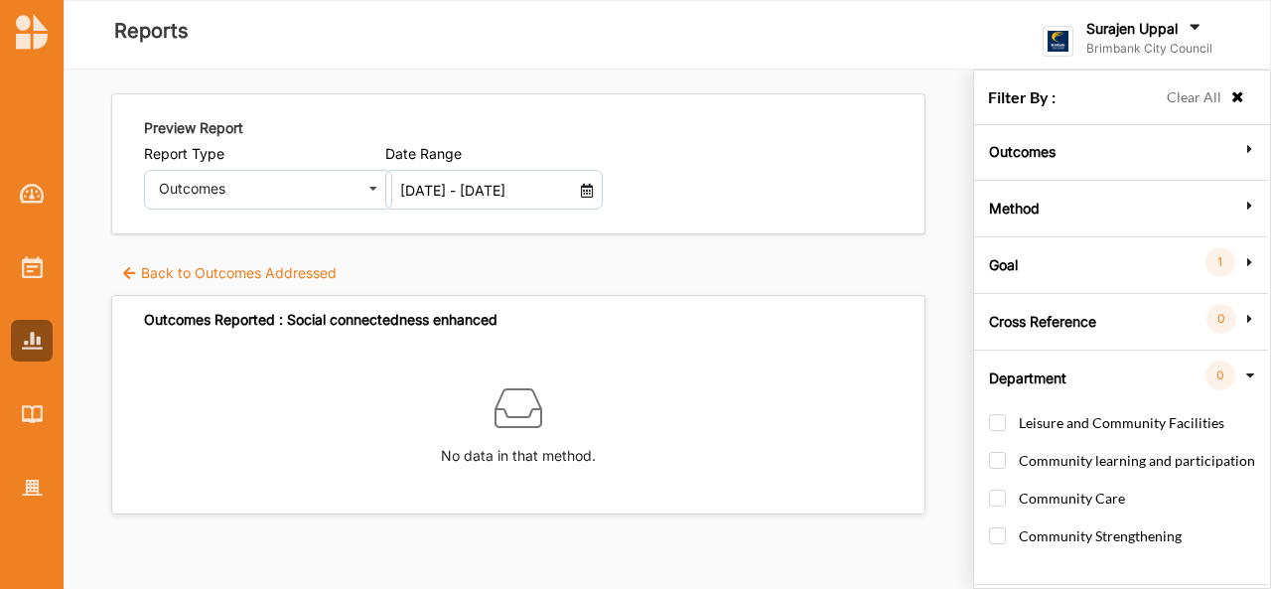
click at [953, 461] on div "Preview Report Report Type Outcomes Activities Outcomes Inputs & Outputs Manage…" at bounding box center [369, 326] width 1207 height 512
